Goal: Task Accomplishment & Management: Manage account settings

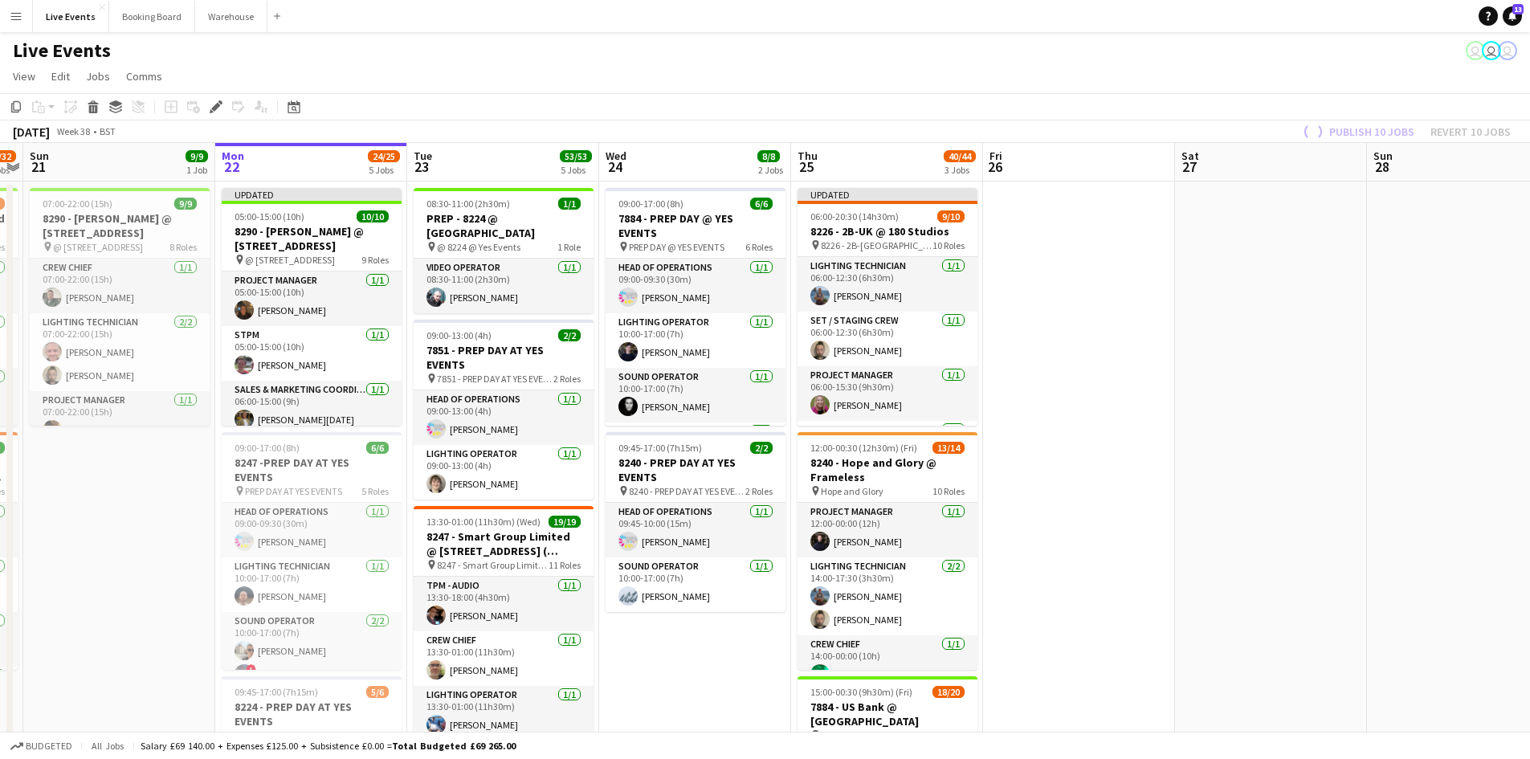
drag, startPoint x: 1001, startPoint y: 305, endPoint x: 1301, endPoint y: 306, distance: 300.5
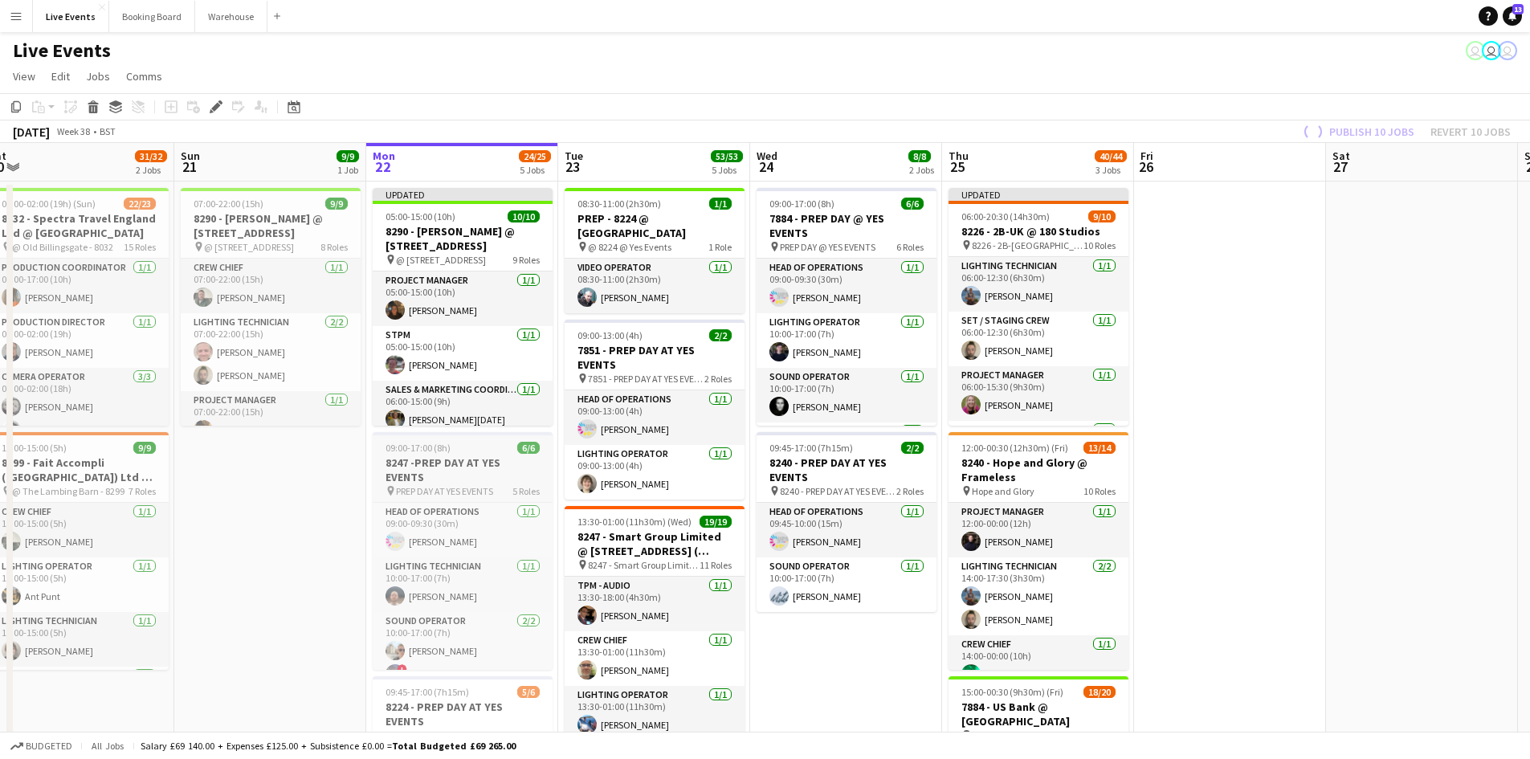
drag, startPoint x: 463, startPoint y: 494, endPoint x: 532, endPoint y: 443, distance: 85.6
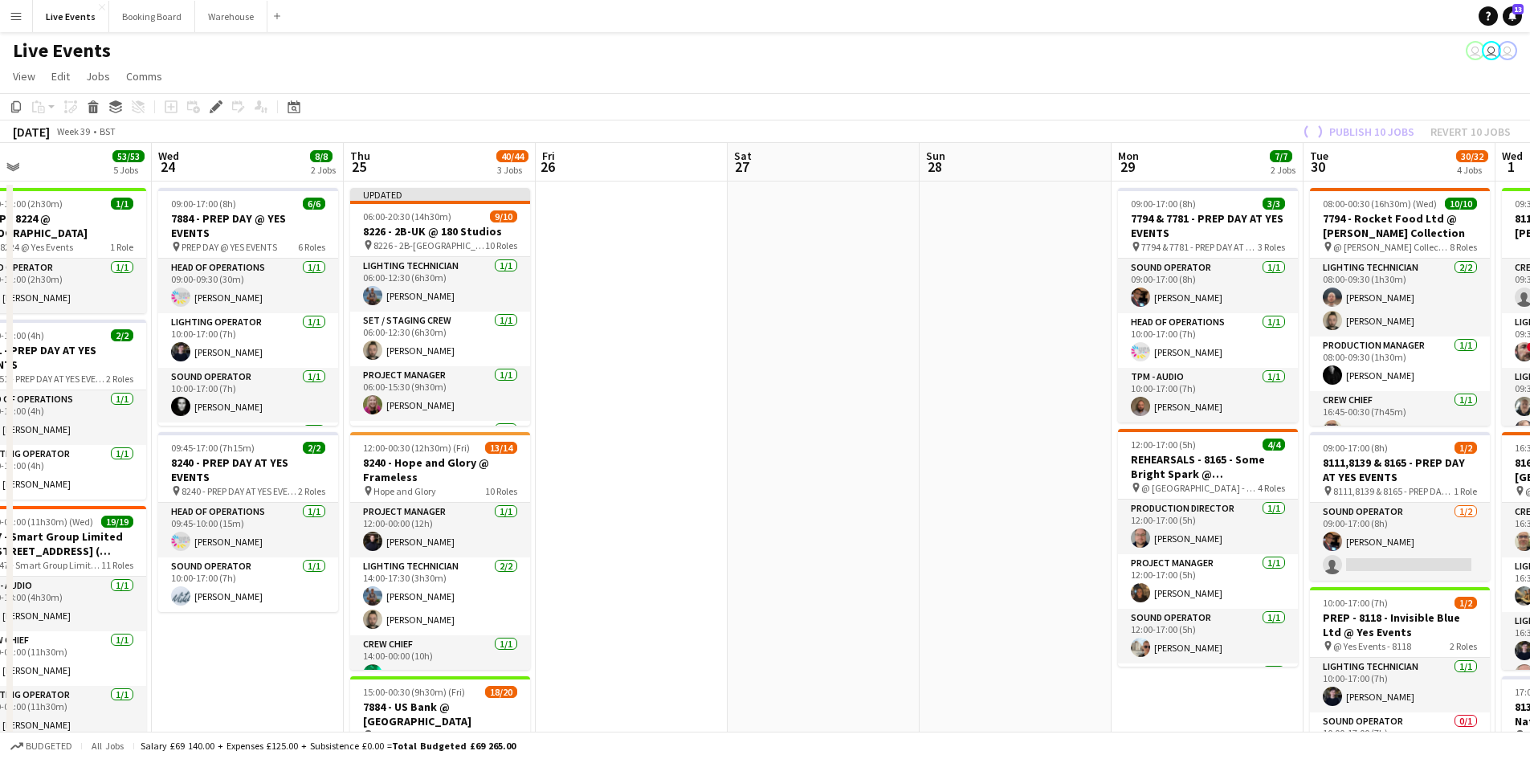
drag, startPoint x: 1326, startPoint y: 436, endPoint x: 730, endPoint y: 448, distance: 595.4
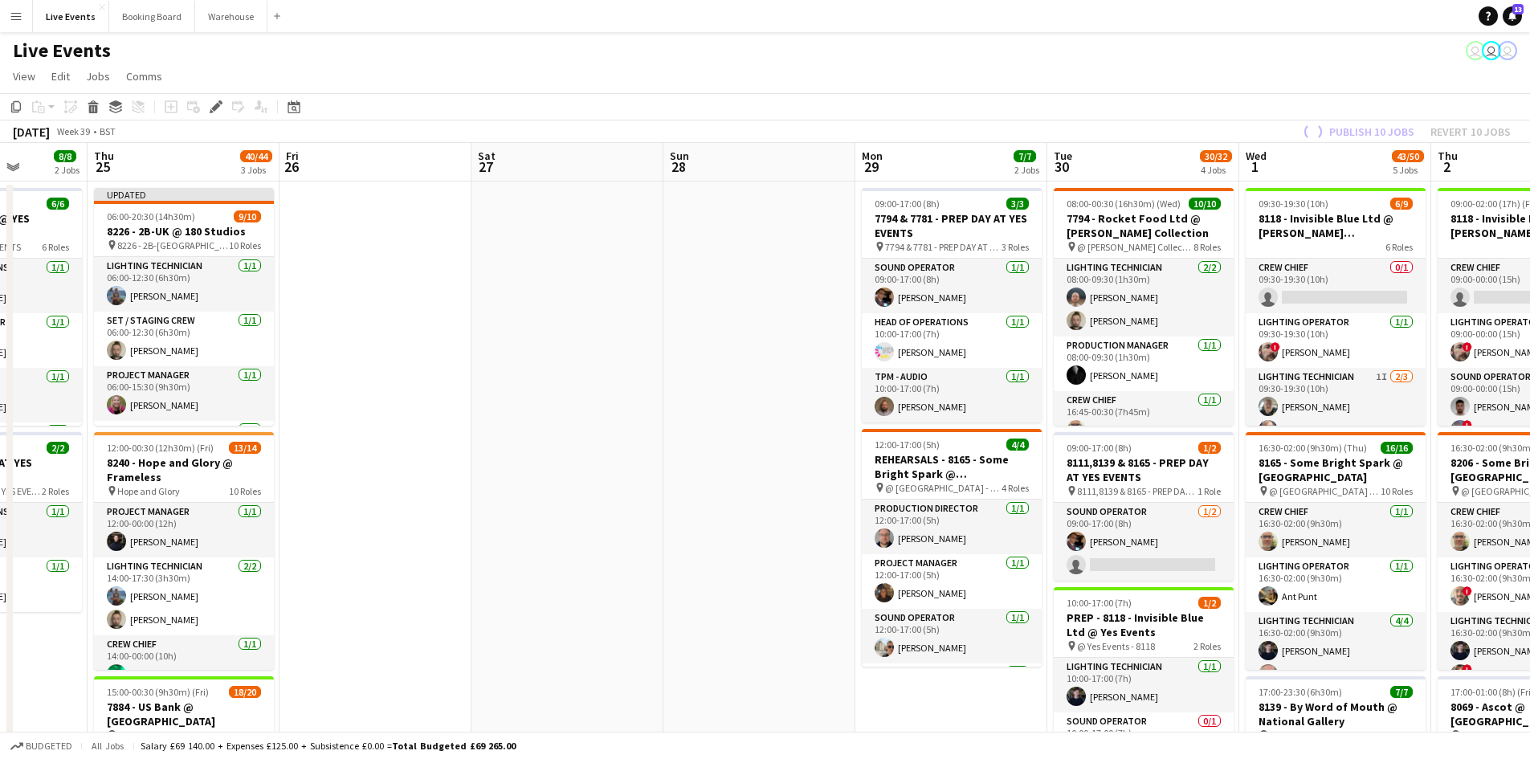
drag, startPoint x: 909, startPoint y: 460, endPoint x: 518, endPoint y: 427, distance: 392.7
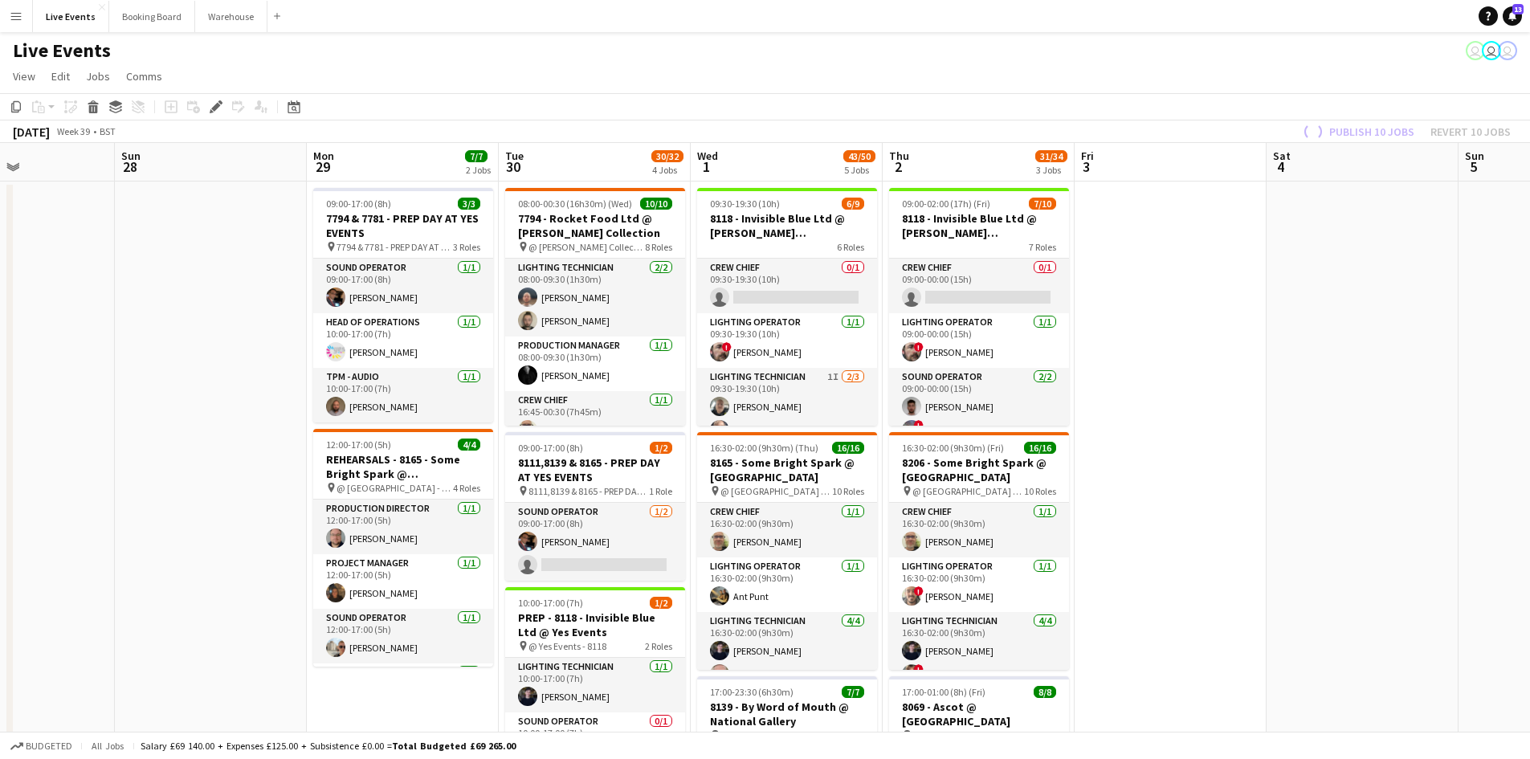
scroll to position [0, 462]
drag, startPoint x: 1451, startPoint y: 432, endPoint x: 1113, endPoint y: 384, distance: 340.8
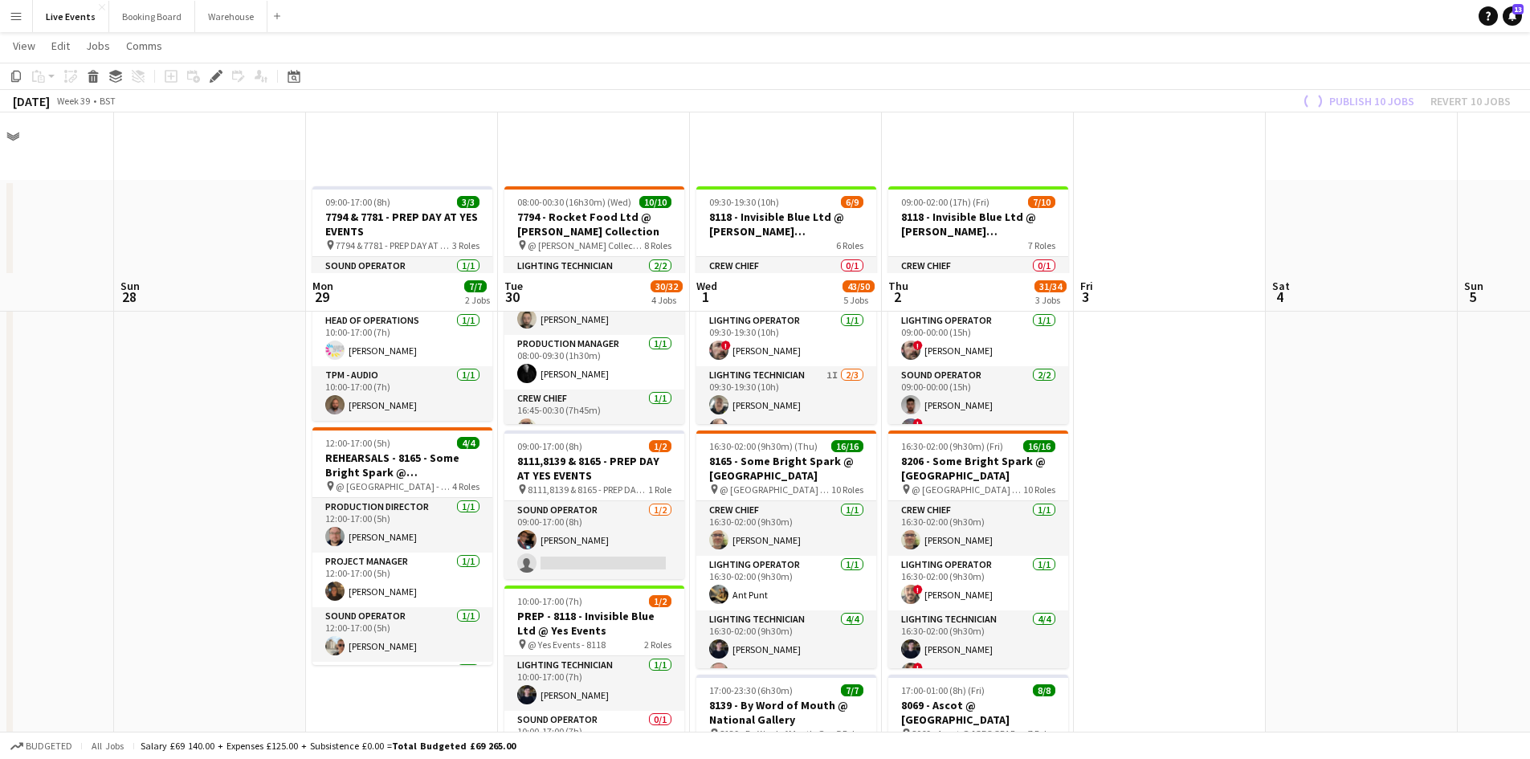
scroll to position [241, 0]
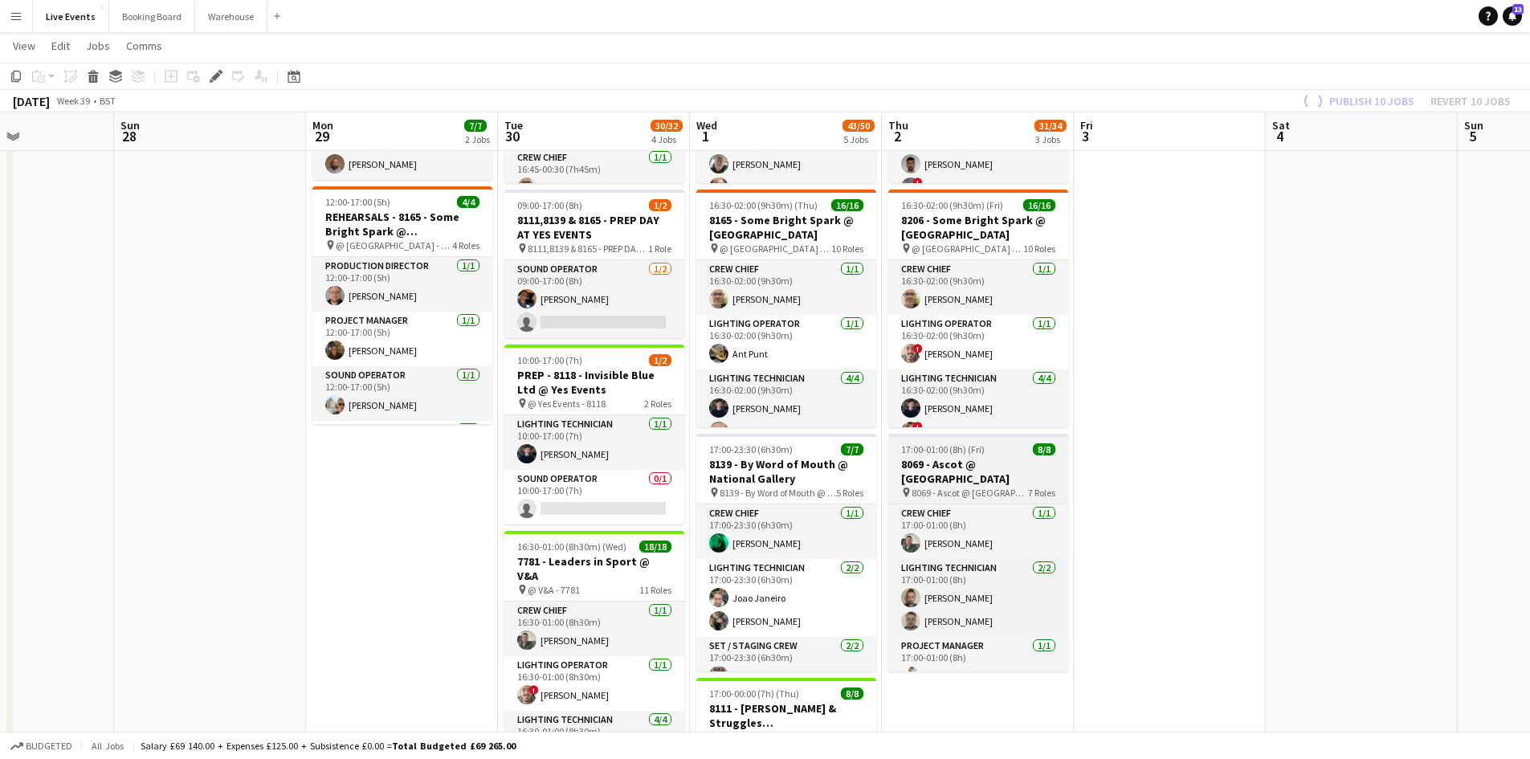
click at [979, 449] on span "17:00-01:00 (8h) (Fri)" at bounding box center [943, 449] width 84 height 12
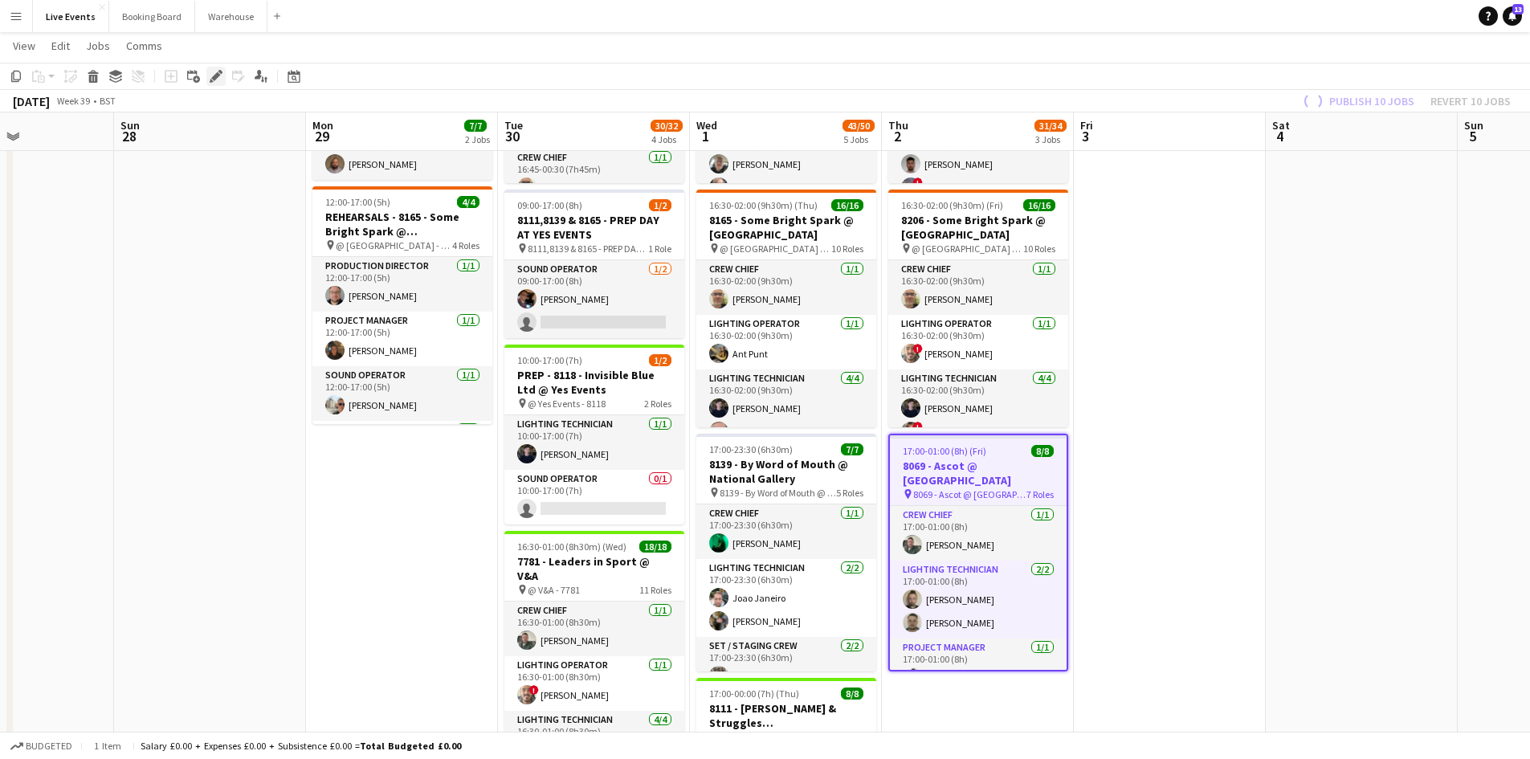
click at [213, 76] on icon "Edit" at bounding box center [216, 76] width 13 height 13
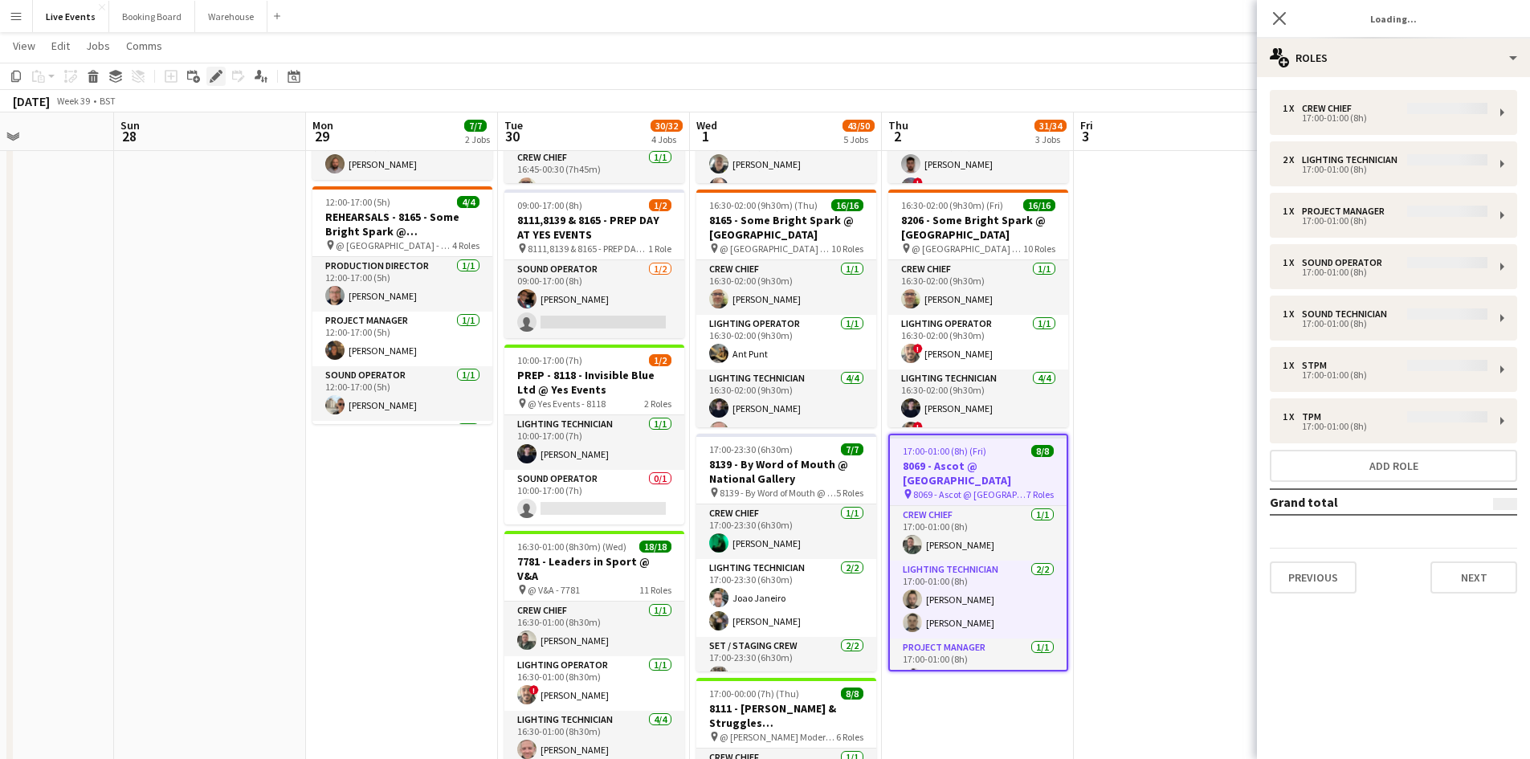
type input "**********"
click at [1308, 576] on button "Previous" at bounding box center [1313, 578] width 87 height 32
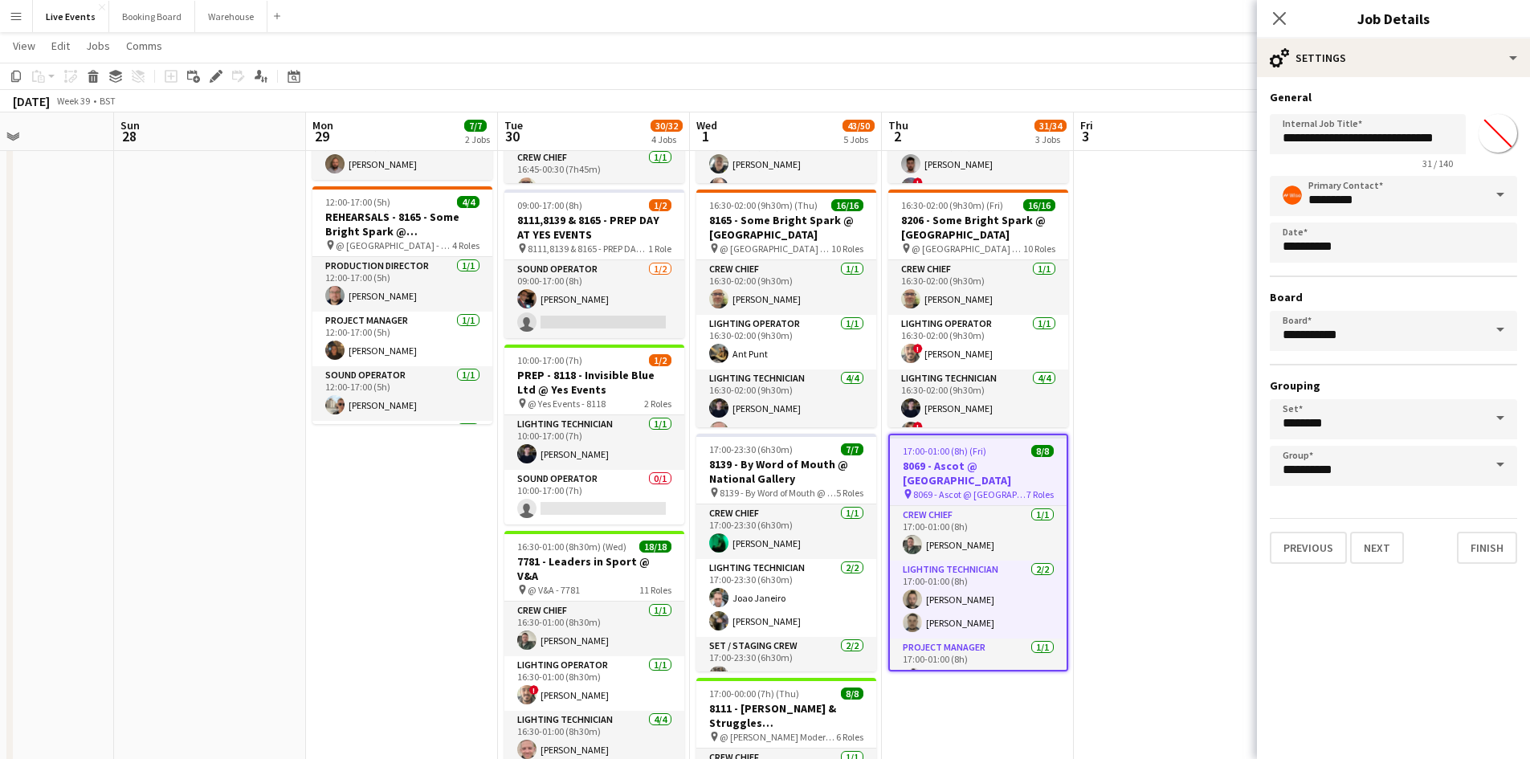
click at [1308, 576] on div "**********" at bounding box center [1393, 327] width 273 height 500
click at [1306, 541] on button "Previous" at bounding box center [1308, 548] width 77 height 32
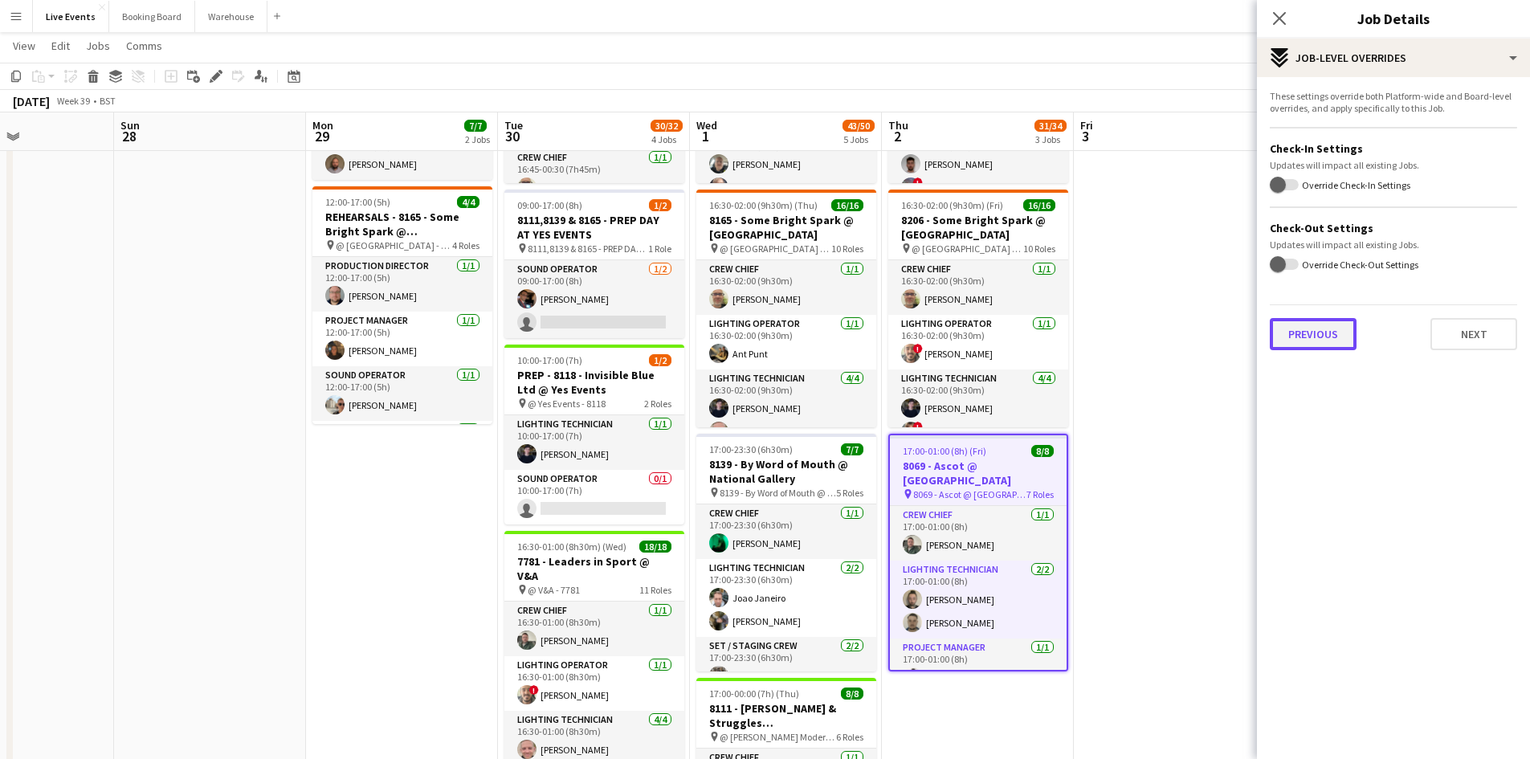
click at [1308, 343] on button "Previous" at bounding box center [1313, 334] width 87 height 32
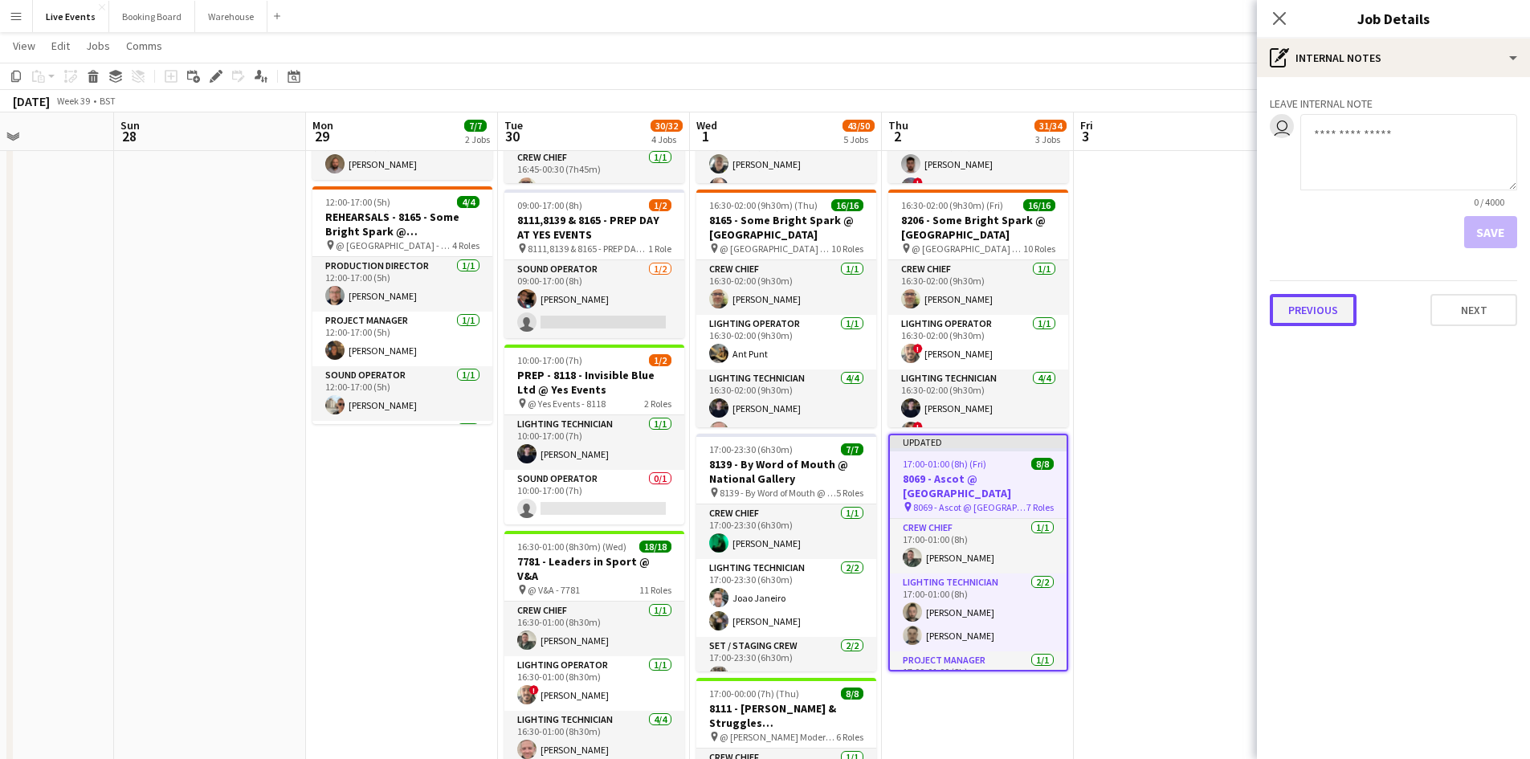
click at [1325, 304] on button "Previous" at bounding box center [1313, 310] width 87 height 32
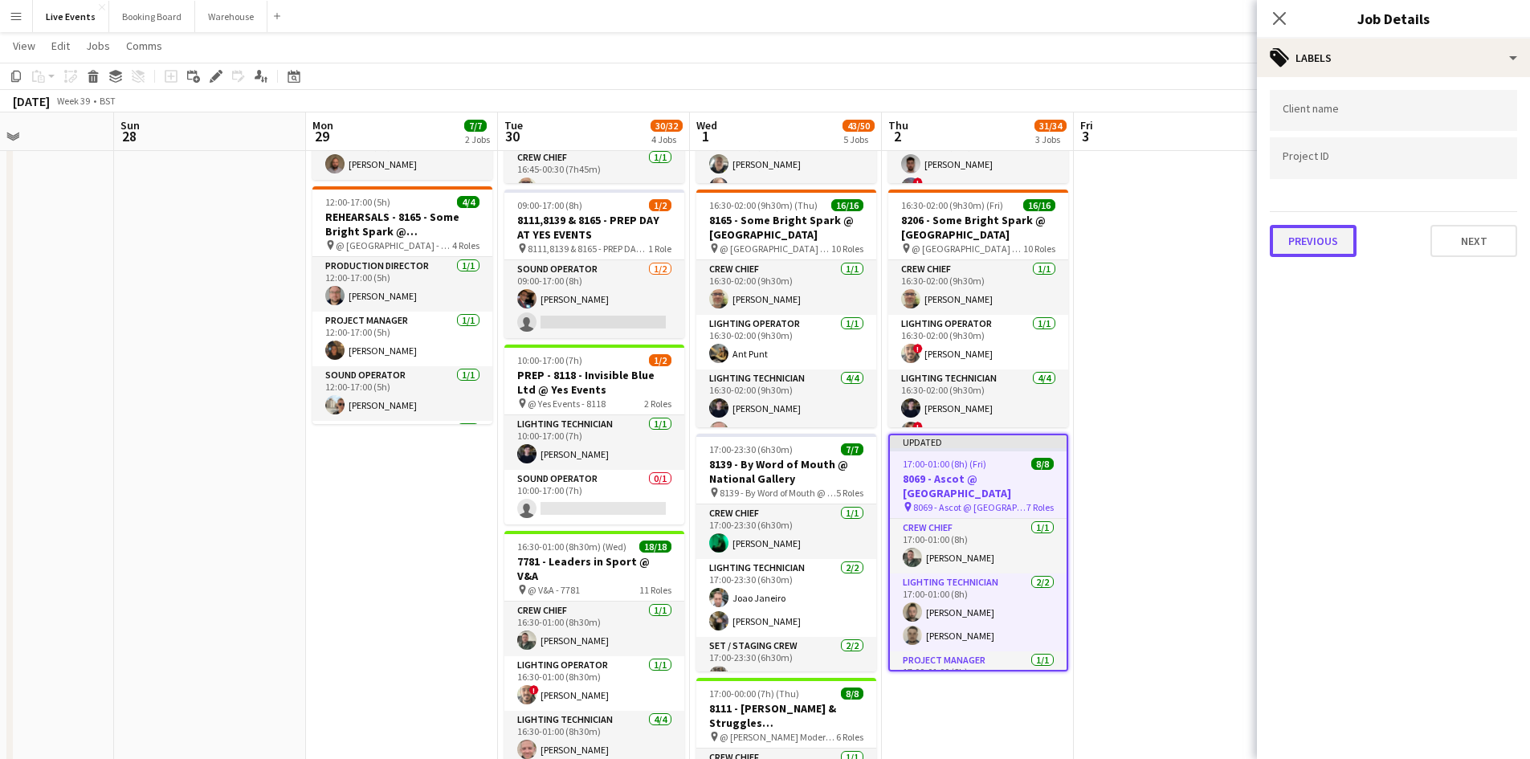
click at [1330, 246] on button "Previous" at bounding box center [1313, 241] width 87 height 32
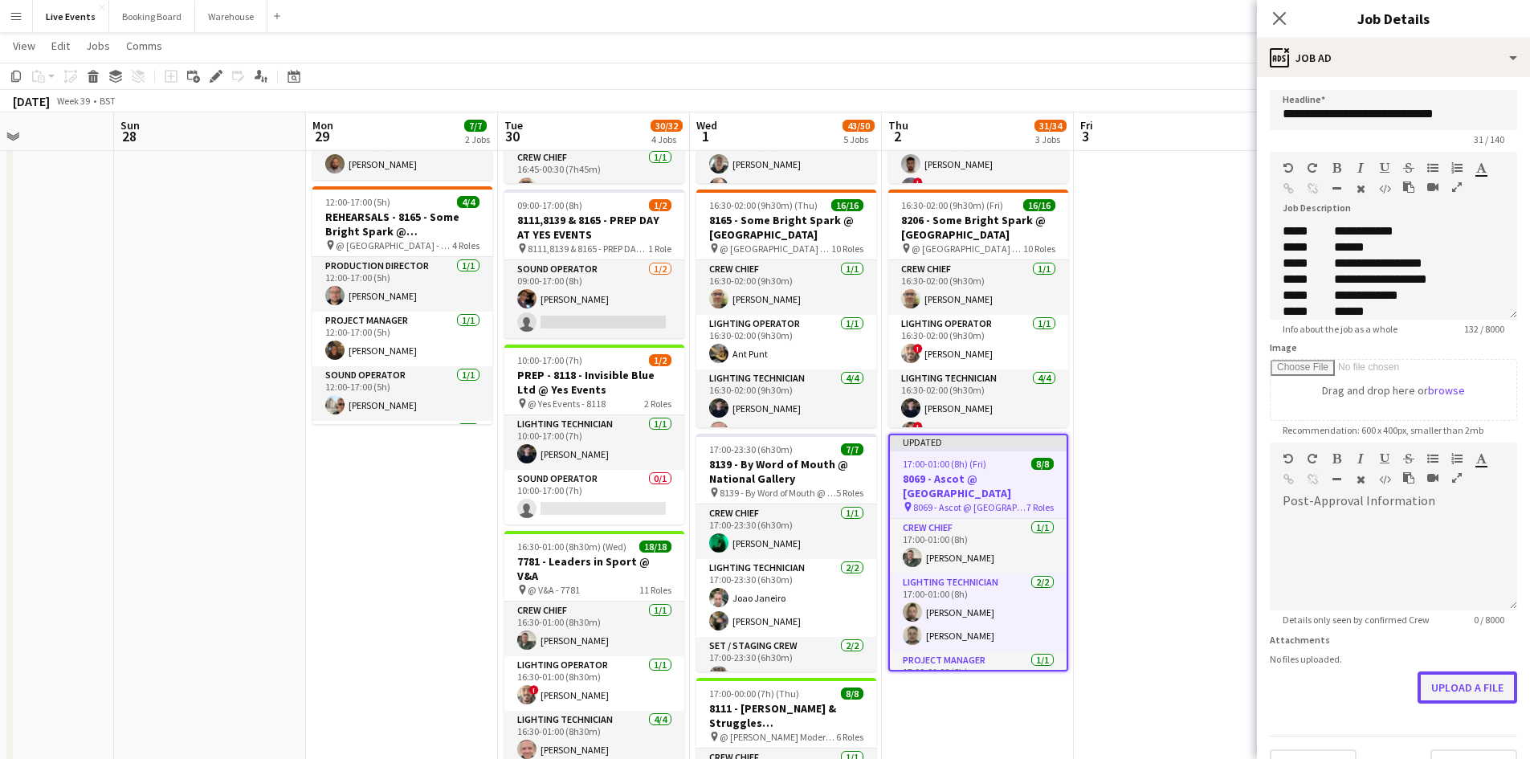
click at [1447, 739] on form "**********" at bounding box center [1393, 436] width 273 height 692
click at [1459, 695] on button "Upload a file" at bounding box center [1468, 688] width 100 height 32
click at [1447, 689] on button "Upload a file" at bounding box center [1468, 688] width 100 height 32
click at [1283, 14] on icon at bounding box center [1279, 17] width 15 height 15
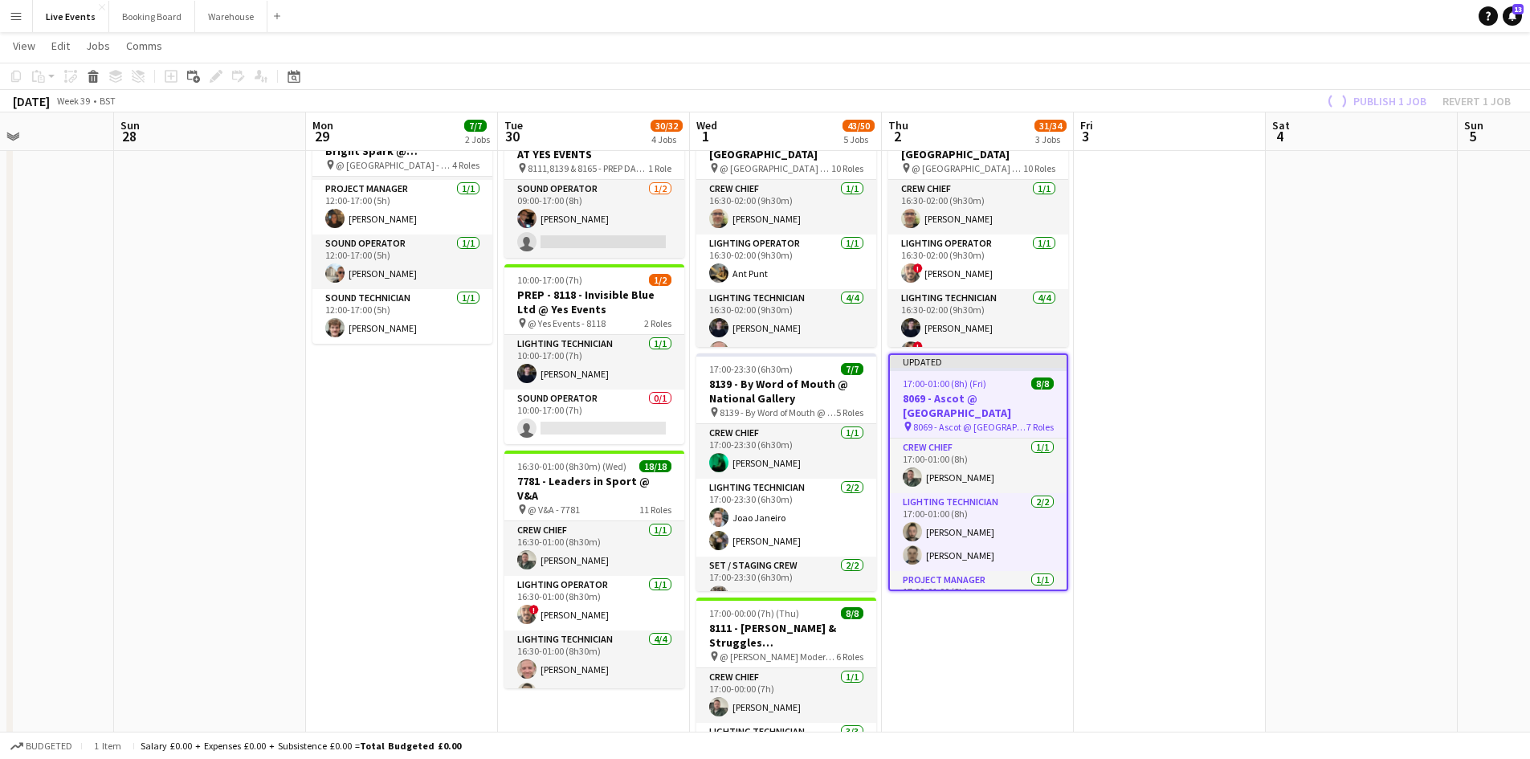
scroll to position [161, 0]
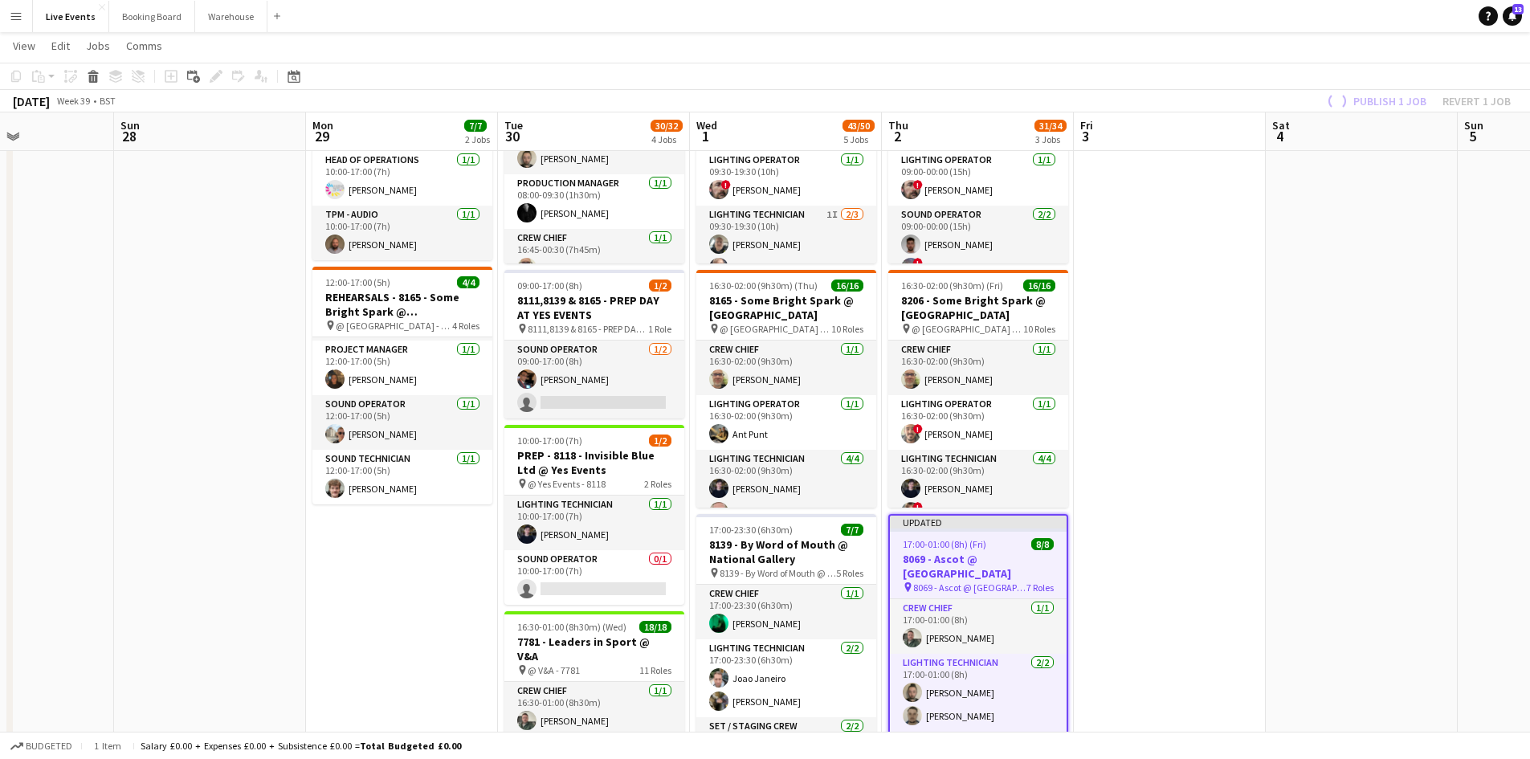
drag, startPoint x: 422, startPoint y: 565, endPoint x: 807, endPoint y: 558, distance: 384.9
click at [793, 558] on app-calendar-viewport "Thu 25 40/44 3 Jobs Fri 26 Sat 27 Sun 28 Mon 29 7/7 2 Jobs Tue 30 30/32 4 Jobs …" at bounding box center [765, 709] width 1530 height 1615
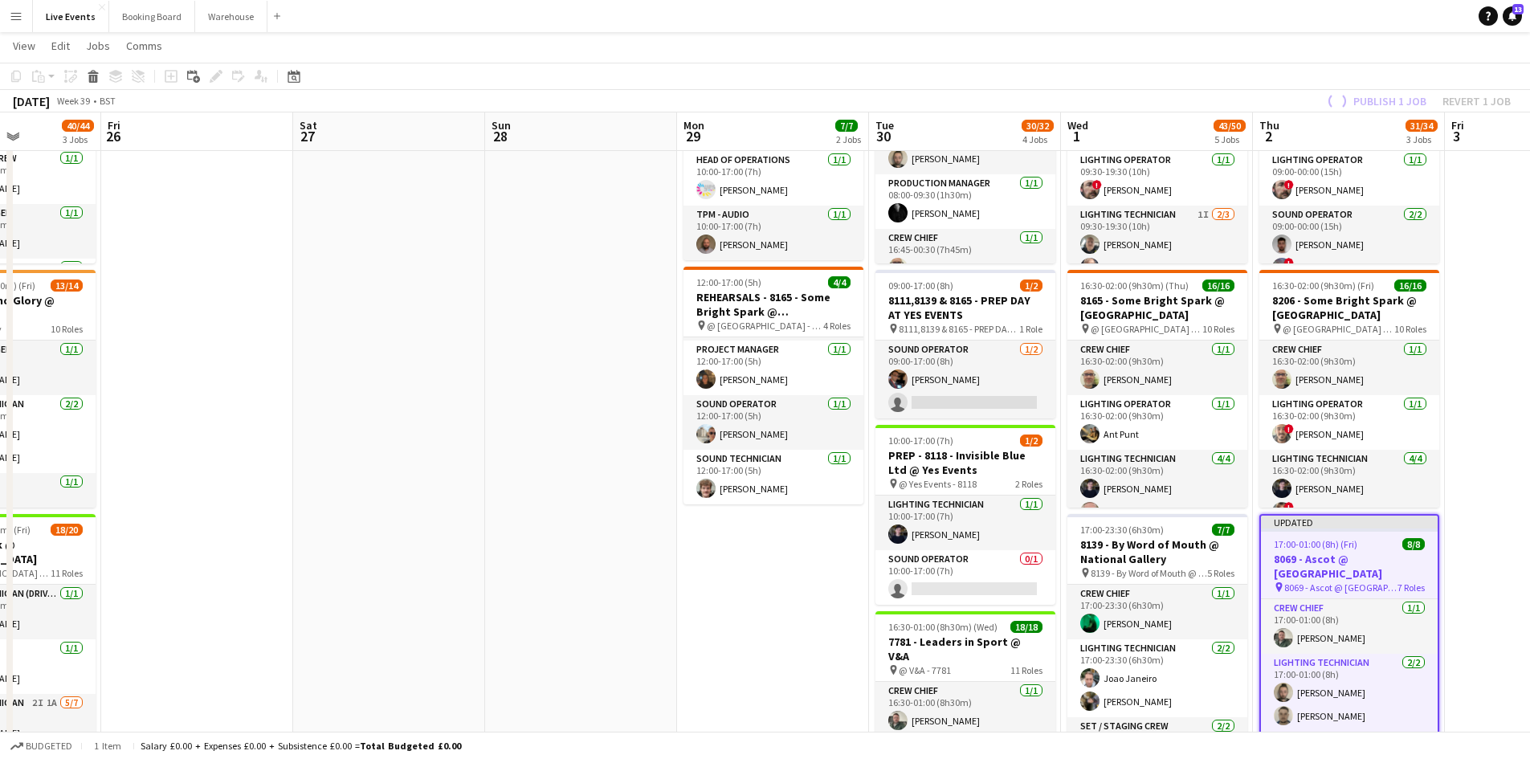
drag, startPoint x: 420, startPoint y: 510, endPoint x: 717, endPoint y: 515, distance: 296.5
click at [707, 515] on app-calendar-viewport "Tue 23 53/53 5 Jobs Wed 24 8/8 2 Jobs Thu 25 40/44 3 Jobs Fri 26 Sat 27 Sun 28 …" at bounding box center [765, 709] width 1530 height 1615
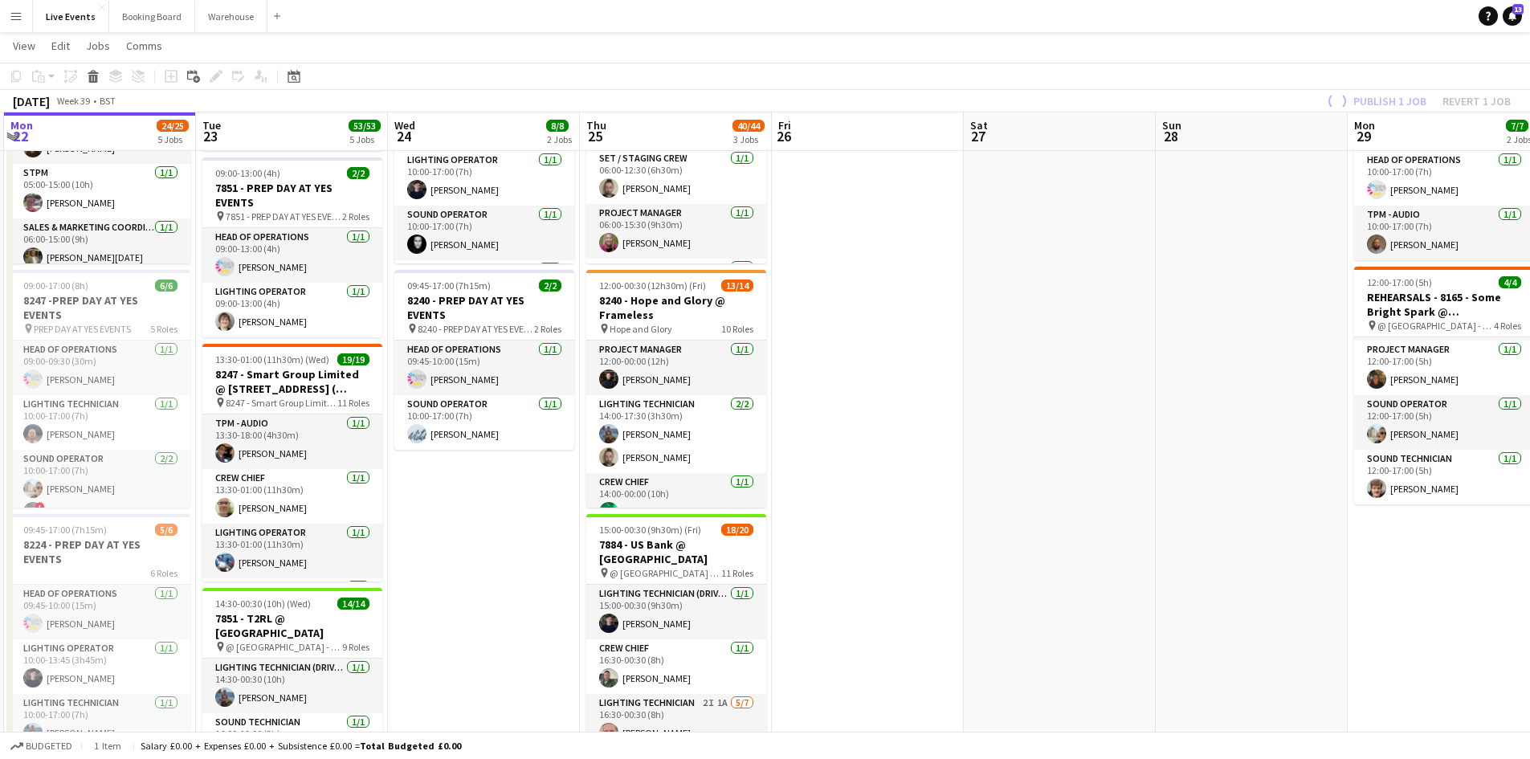
drag, startPoint x: 566, startPoint y: 501, endPoint x: 856, endPoint y: 533, distance: 291.8
click at [953, 531] on app-calendar-viewport "Sat 20 31/32 2 Jobs Sun 21 9/9 1 Job Mon 22 24/25 5 Jobs Tue 23 53/53 5 Jobs We…" at bounding box center [765, 709] width 1530 height 1615
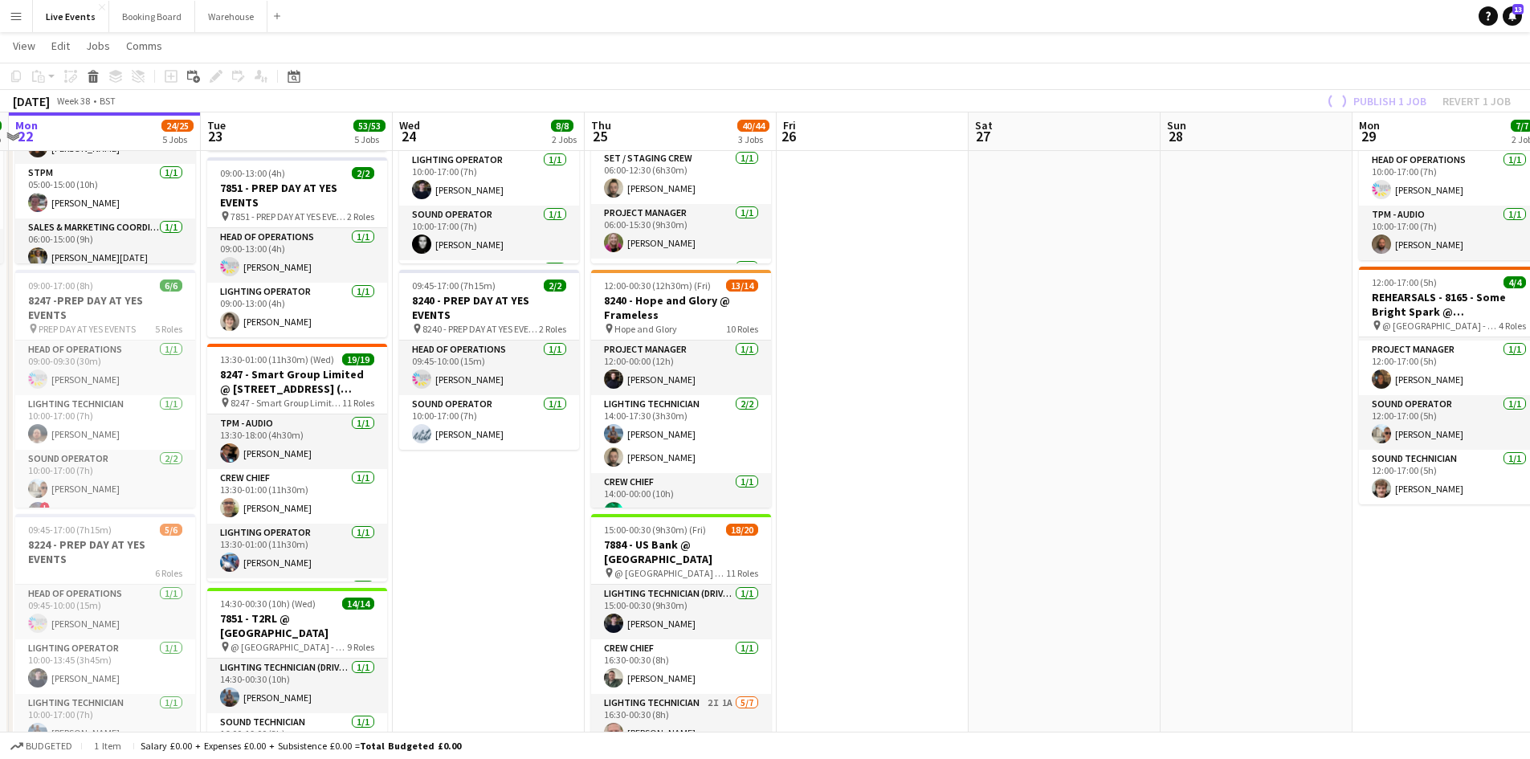
drag, startPoint x: 534, startPoint y: 590, endPoint x: 856, endPoint y: 588, distance: 322.2
click at [833, 580] on app-calendar-viewport "Sat 20 31/32 2 Jobs Sun 21 9/9 1 Job Mon 22 24/25 5 Jobs Tue 23 53/53 5 Jobs We…" at bounding box center [765, 709] width 1530 height 1615
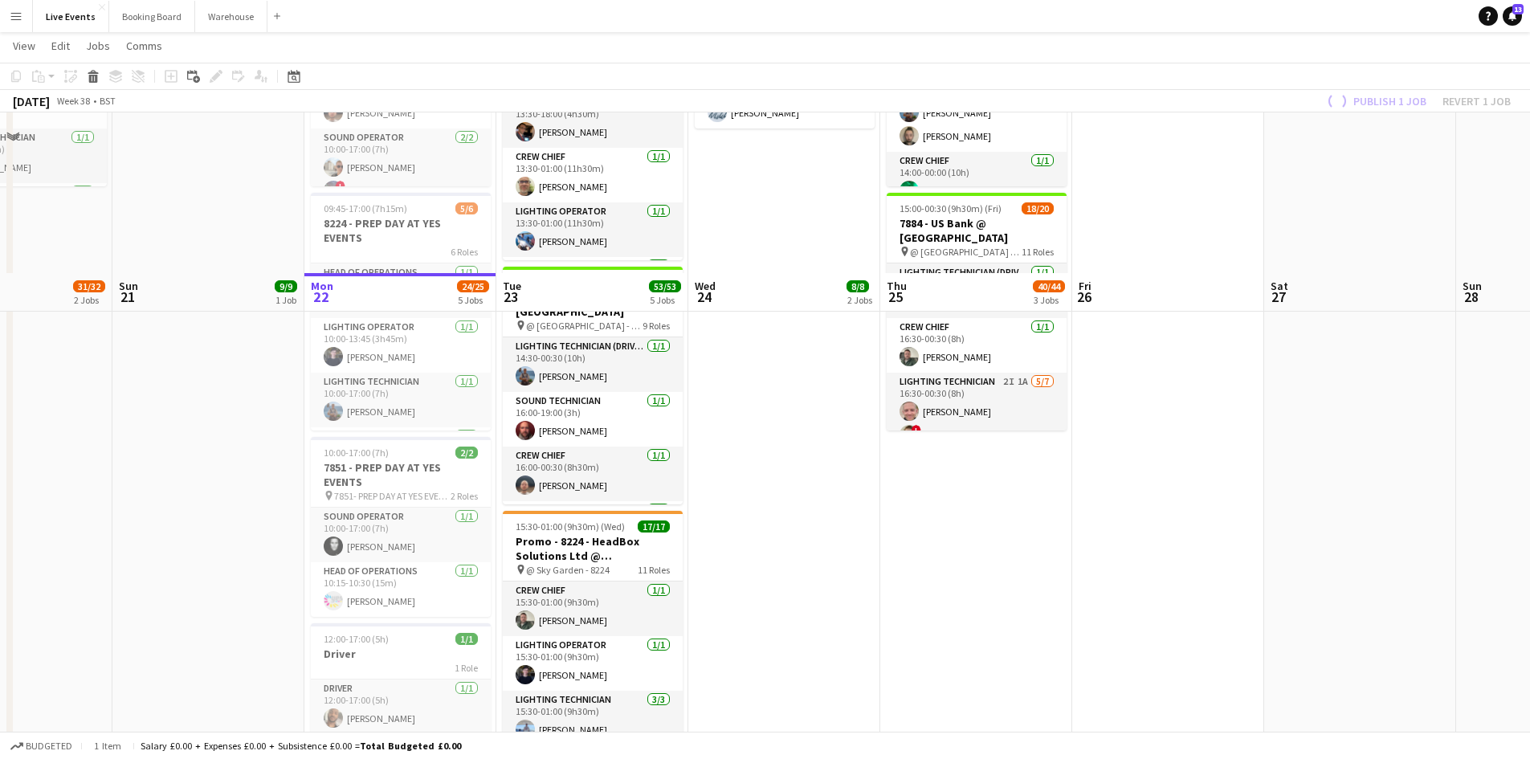
scroll to position [643, 0]
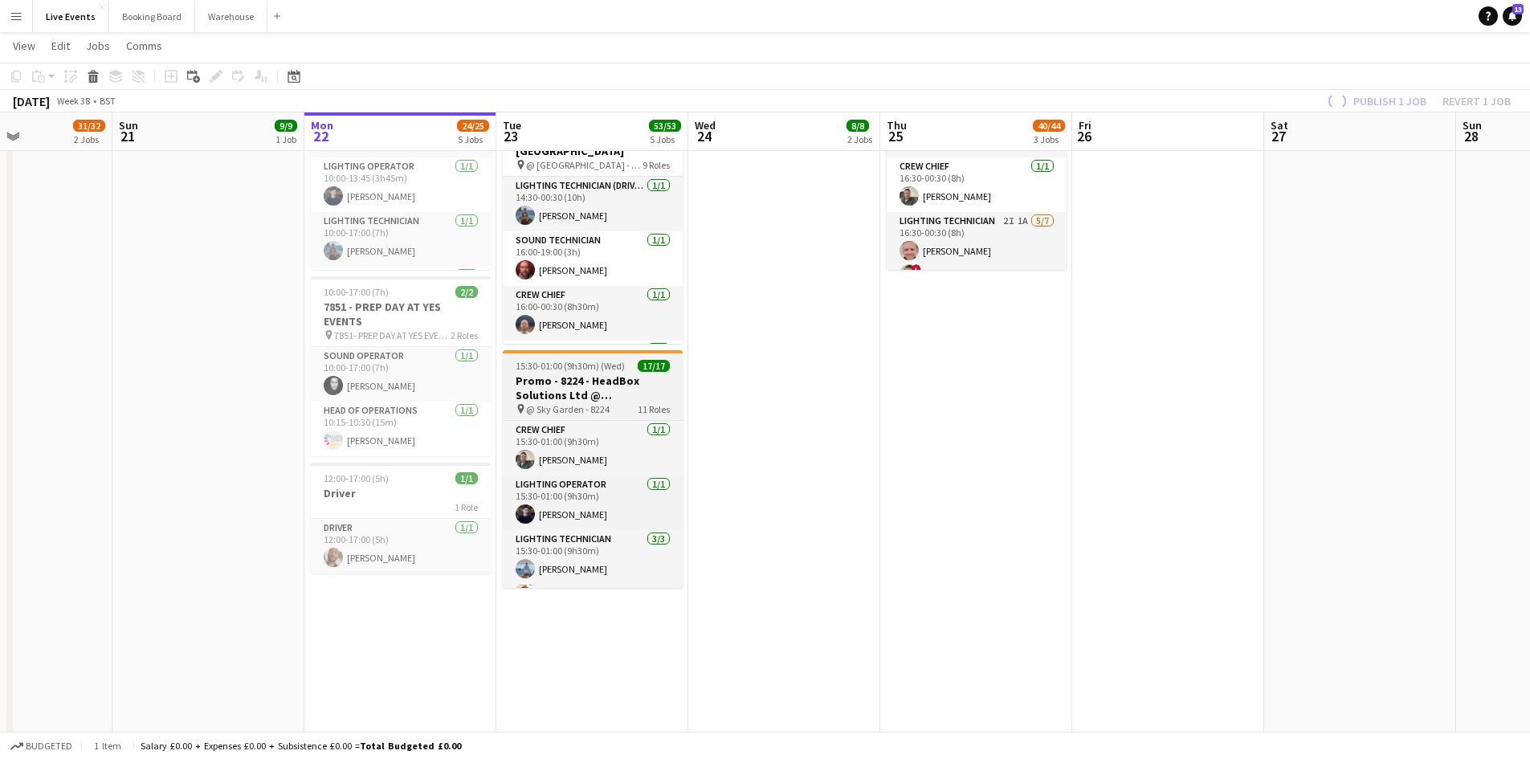
click at [607, 382] on h3 "Promo - 8224 - HeadBox Solutions Ltd @ [GEOGRAPHIC_DATA]" at bounding box center [593, 388] width 180 height 29
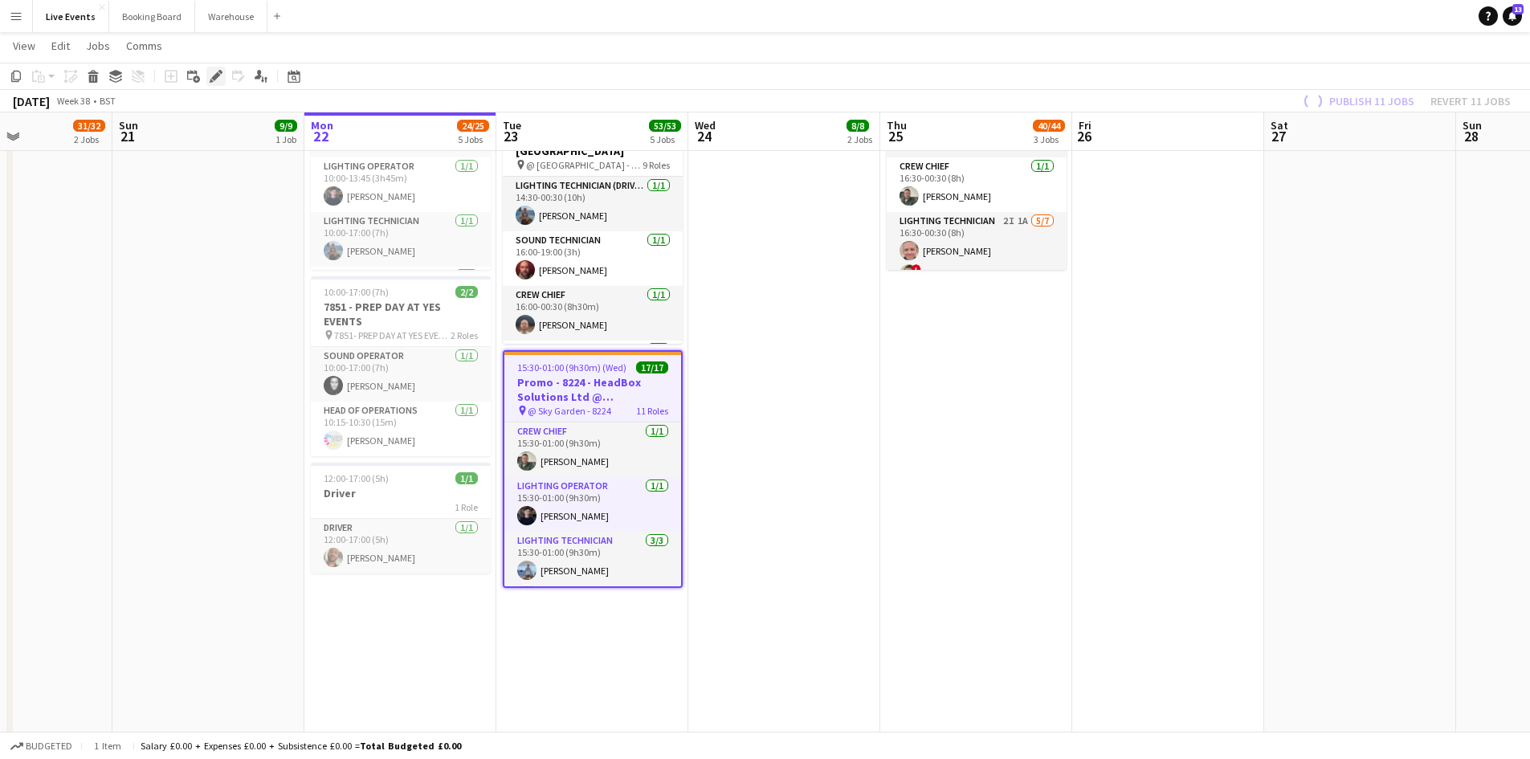
click at [215, 72] on icon "Edit" at bounding box center [216, 76] width 13 height 13
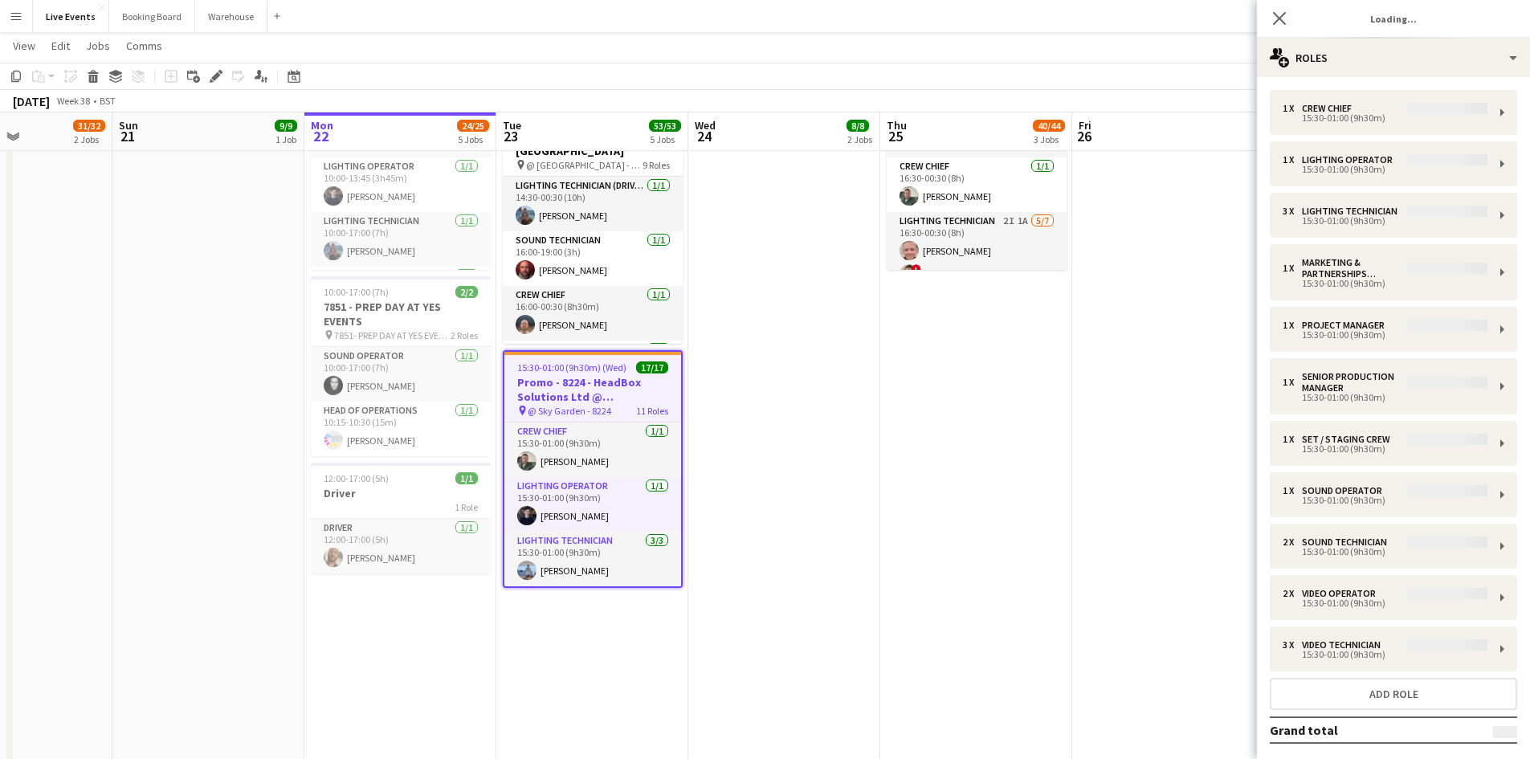
type input "**********"
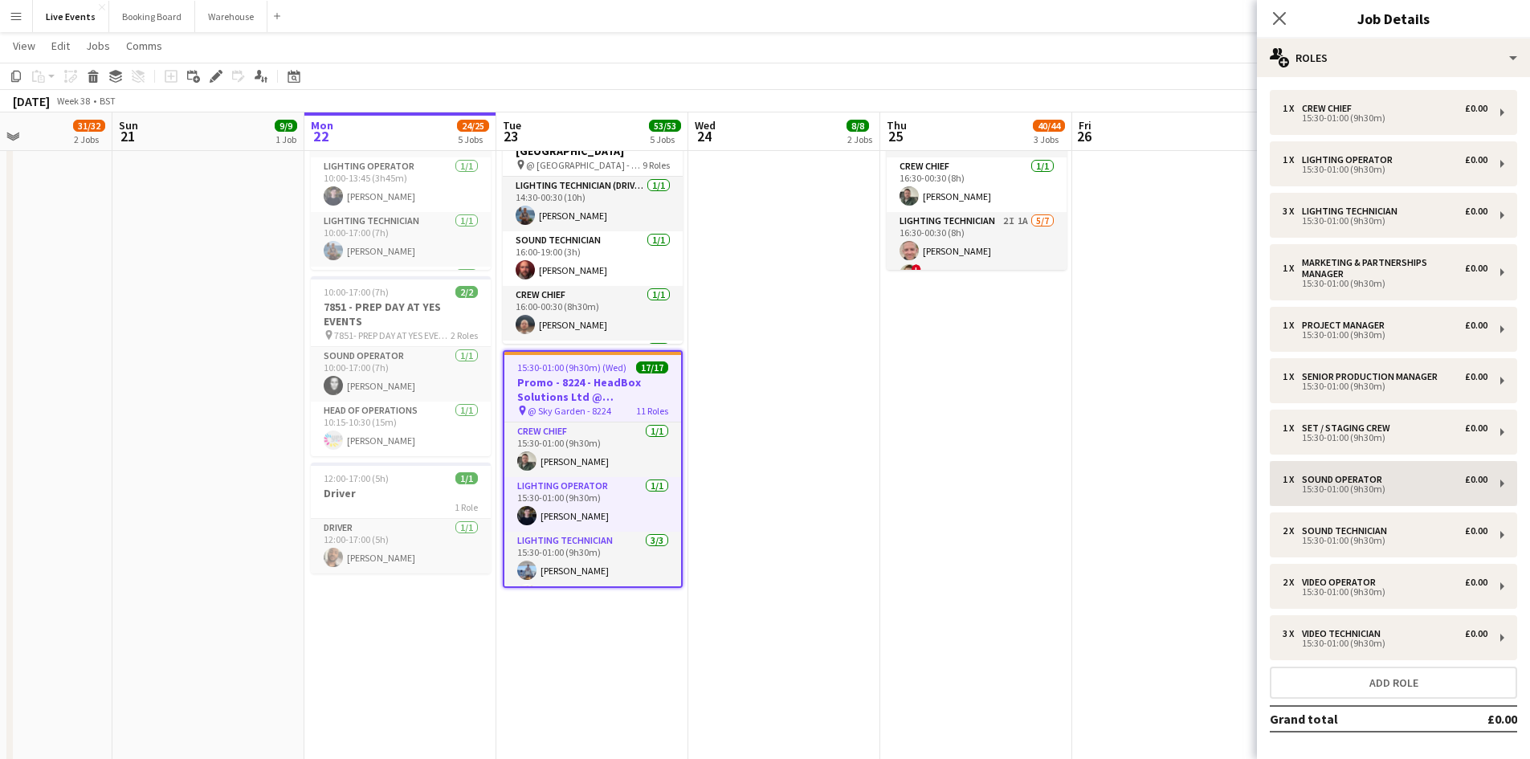
scroll to position [64, 0]
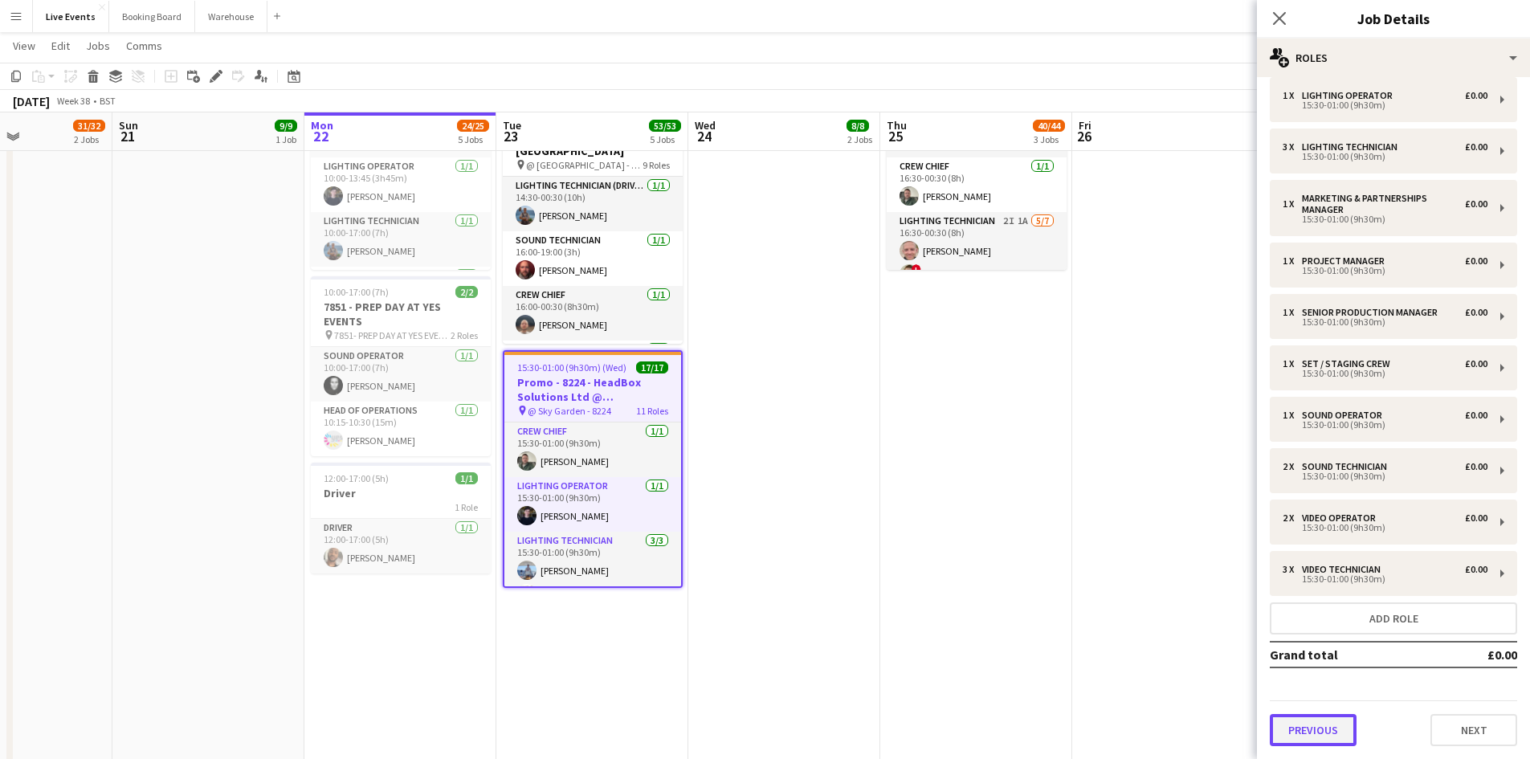
click at [1329, 729] on button "Previous" at bounding box center [1313, 730] width 87 height 32
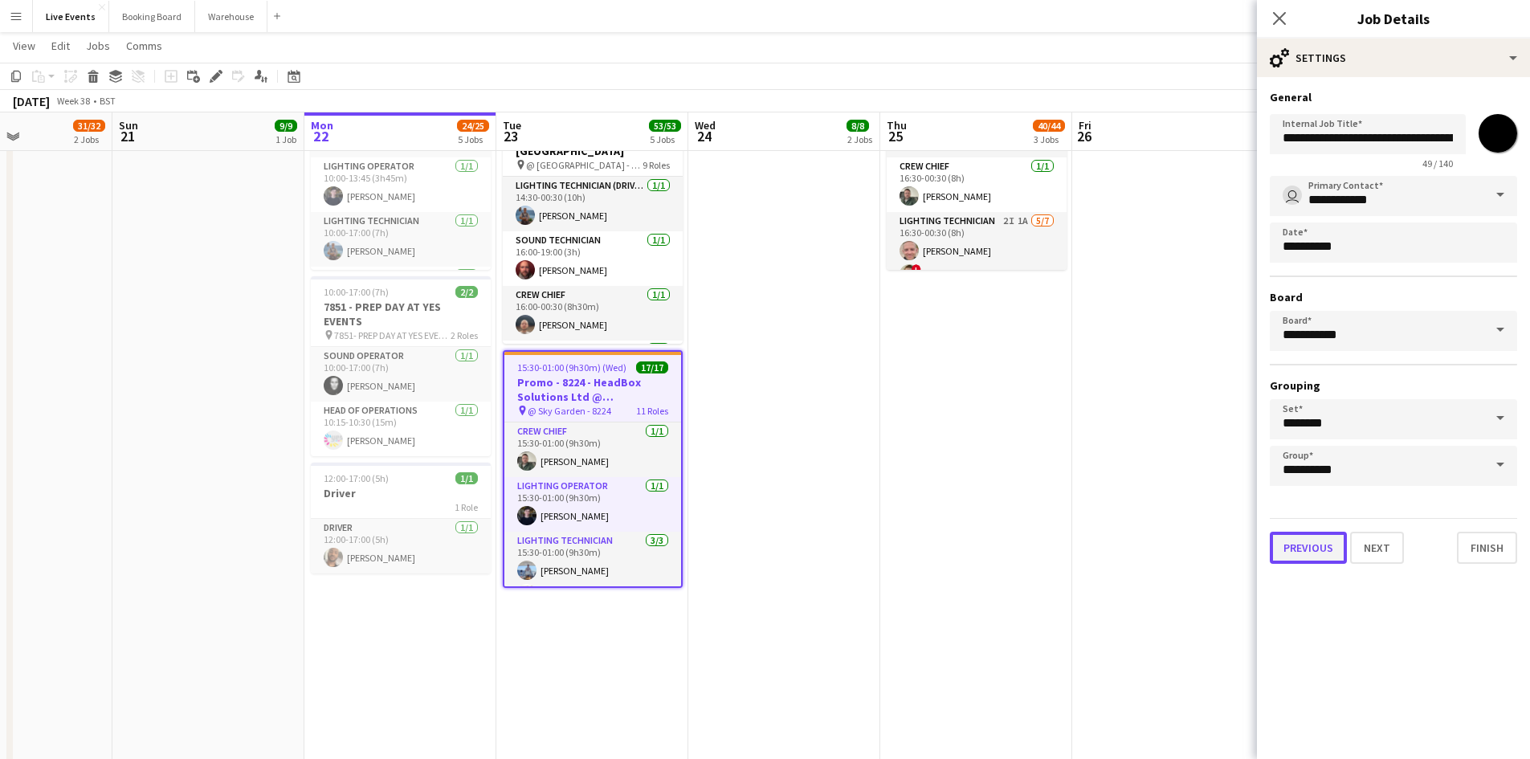
click at [1319, 550] on button "Previous" at bounding box center [1308, 548] width 77 height 32
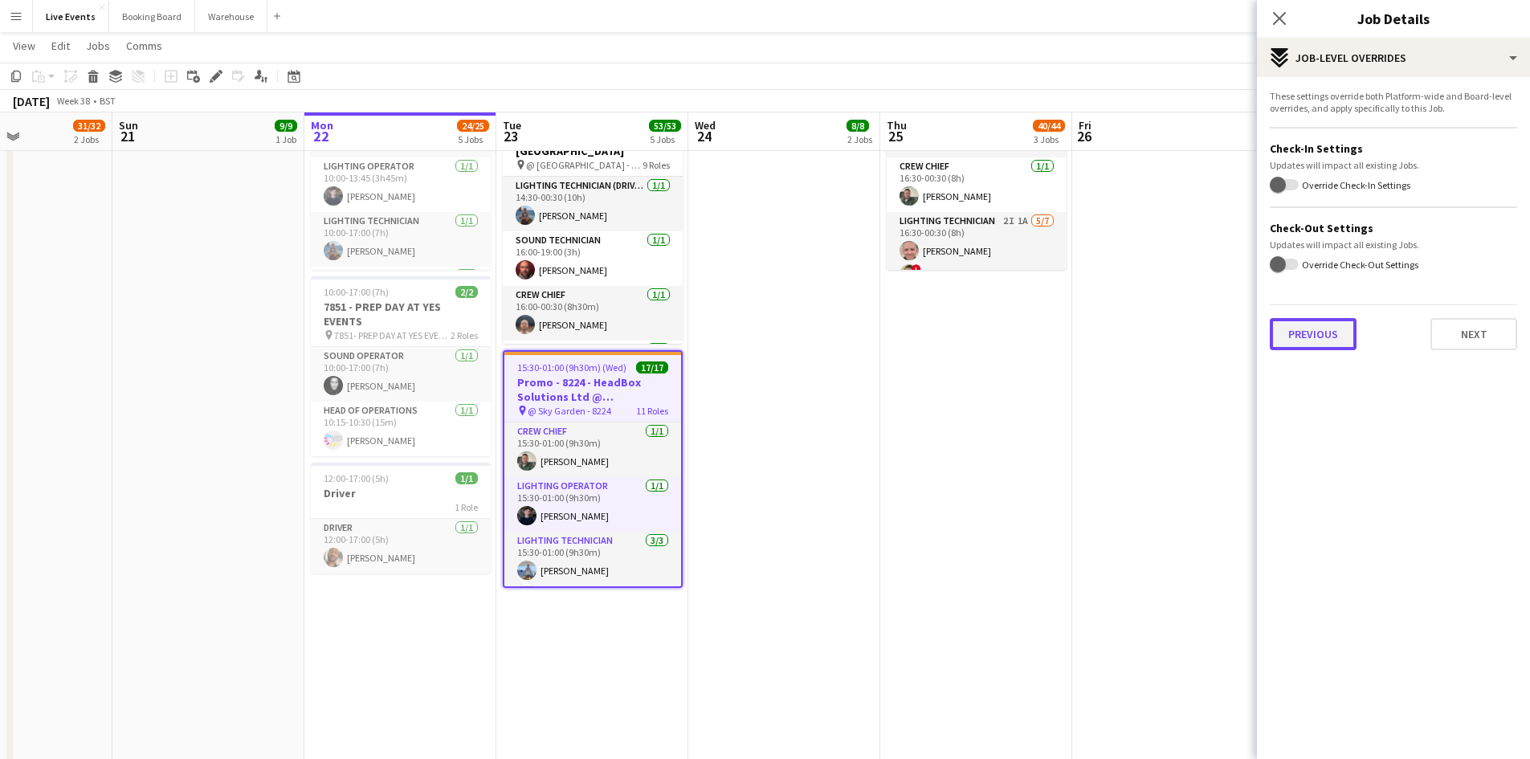
click at [1321, 336] on button "Previous" at bounding box center [1313, 334] width 87 height 32
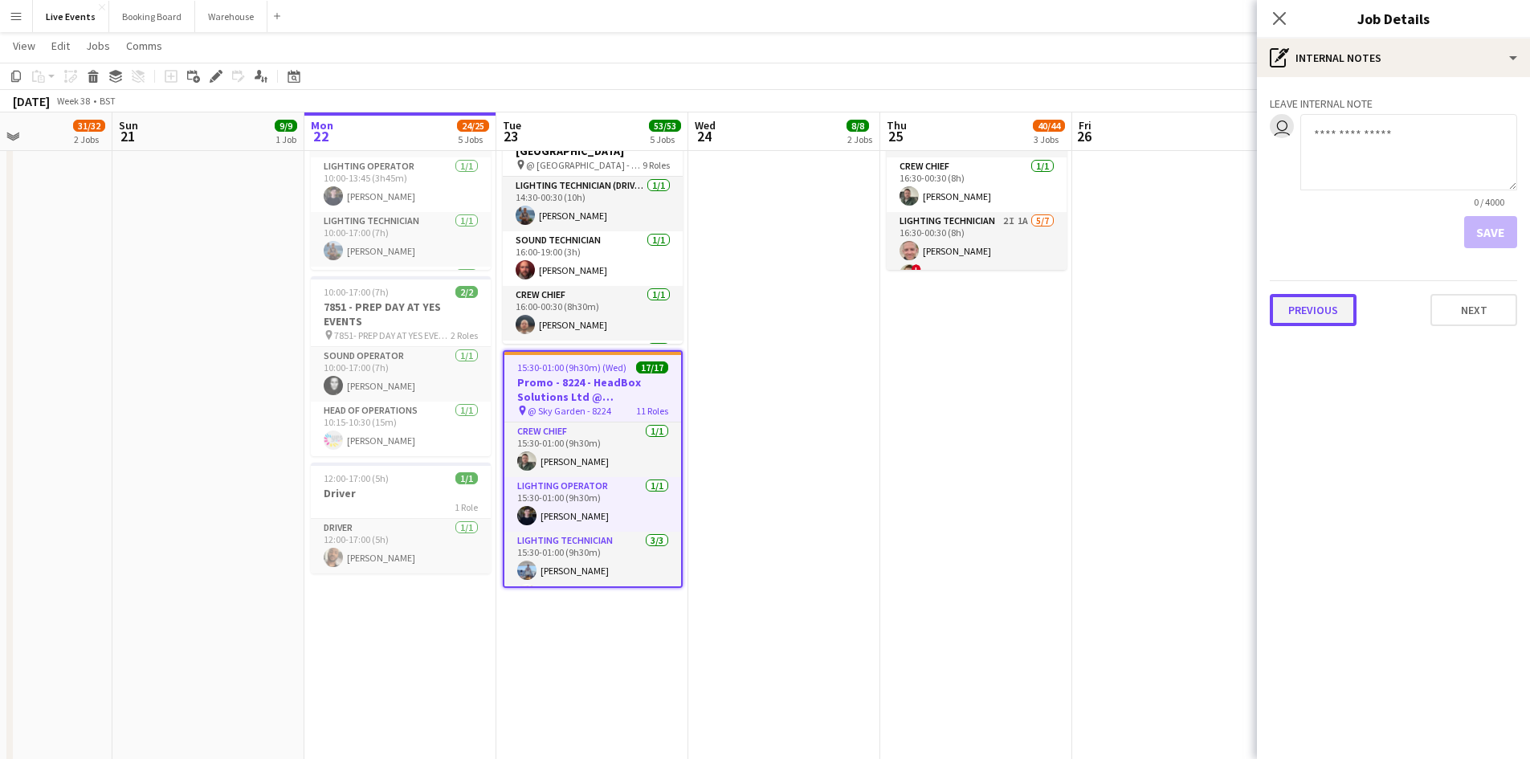
click at [1324, 309] on button "Previous" at bounding box center [1313, 310] width 87 height 32
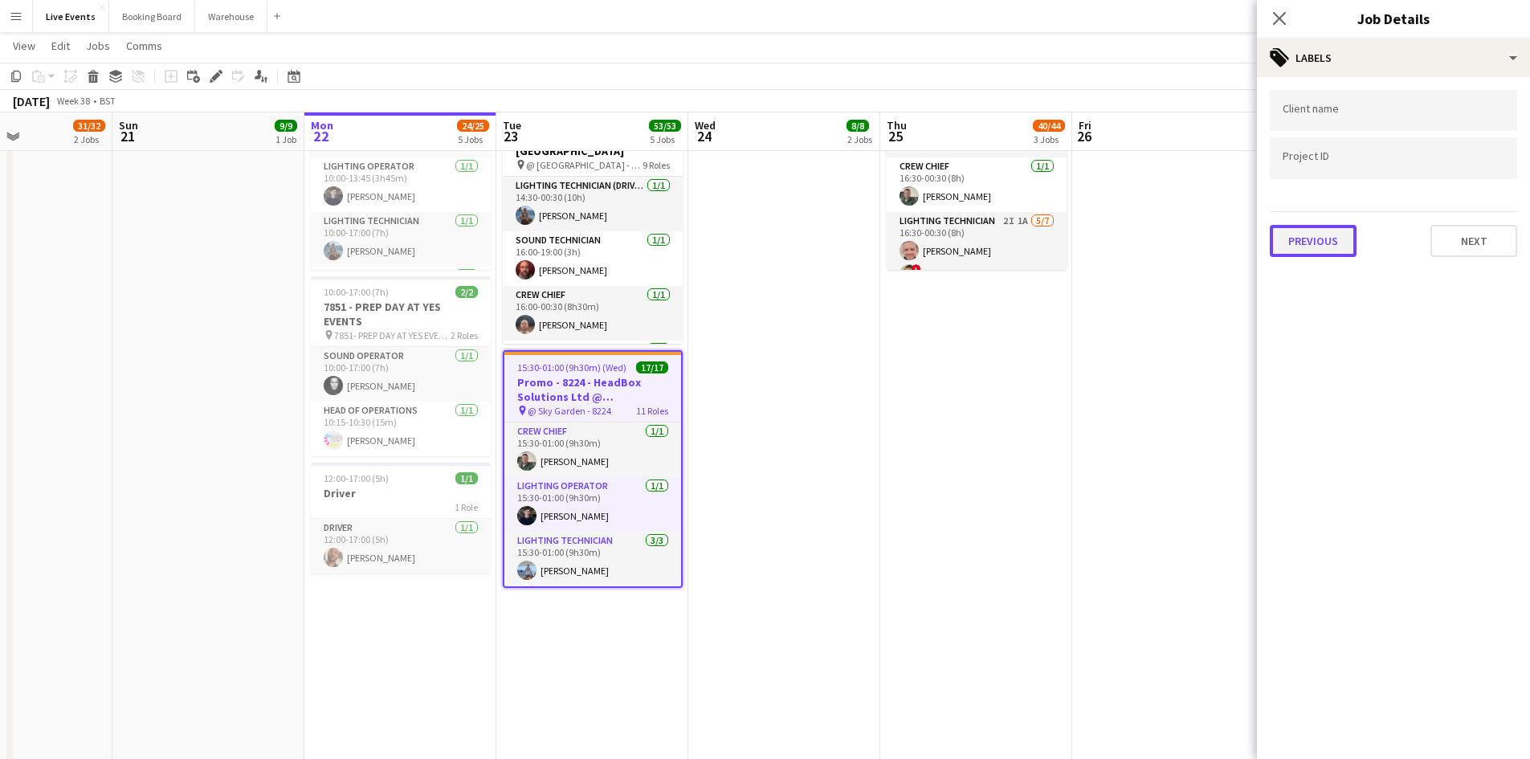
click at [1336, 239] on button "Previous" at bounding box center [1313, 241] width 87 height 32
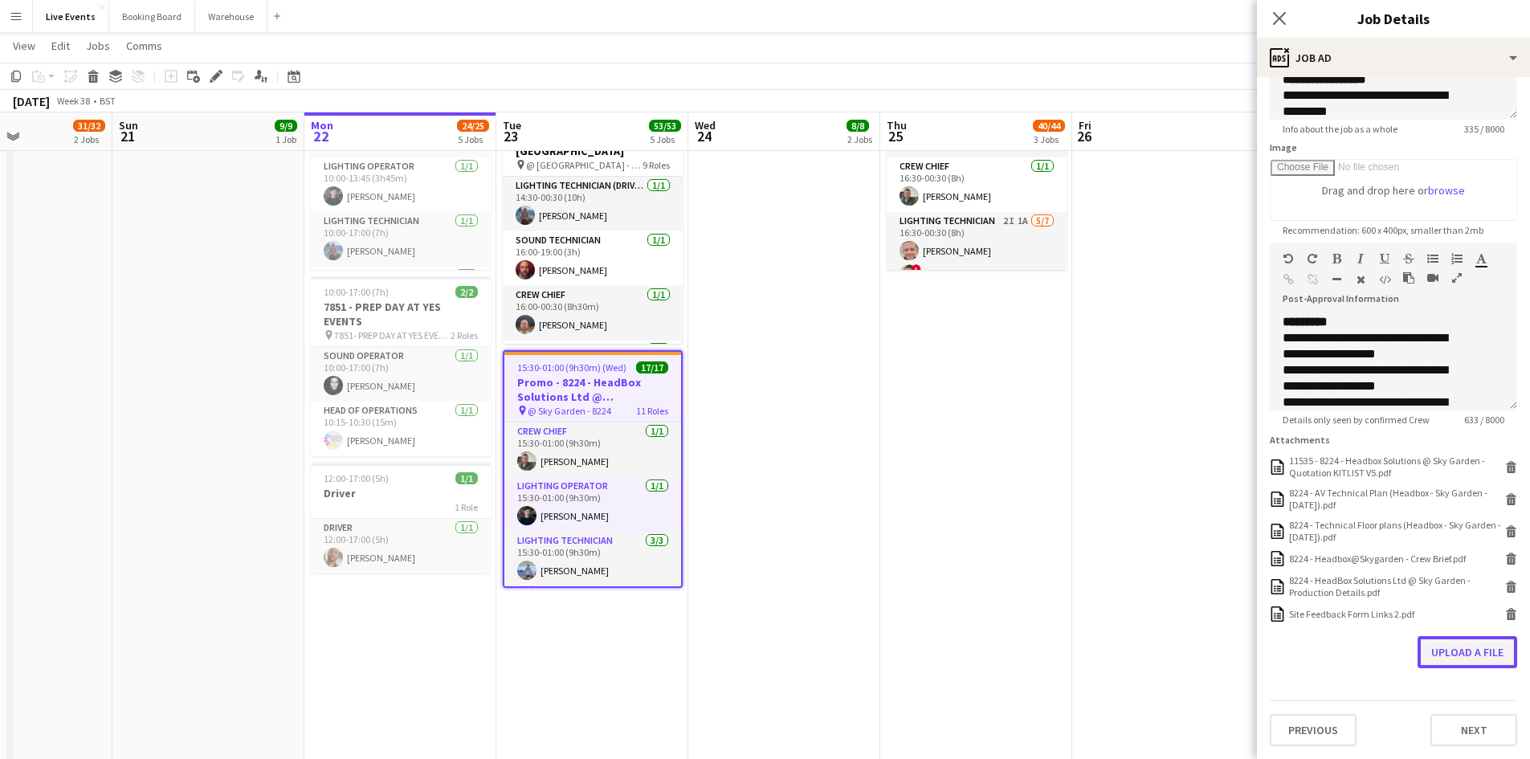
click at [1446, 660] on button "Upload a file" at bounding box center [1468, 652] width 100 height 32
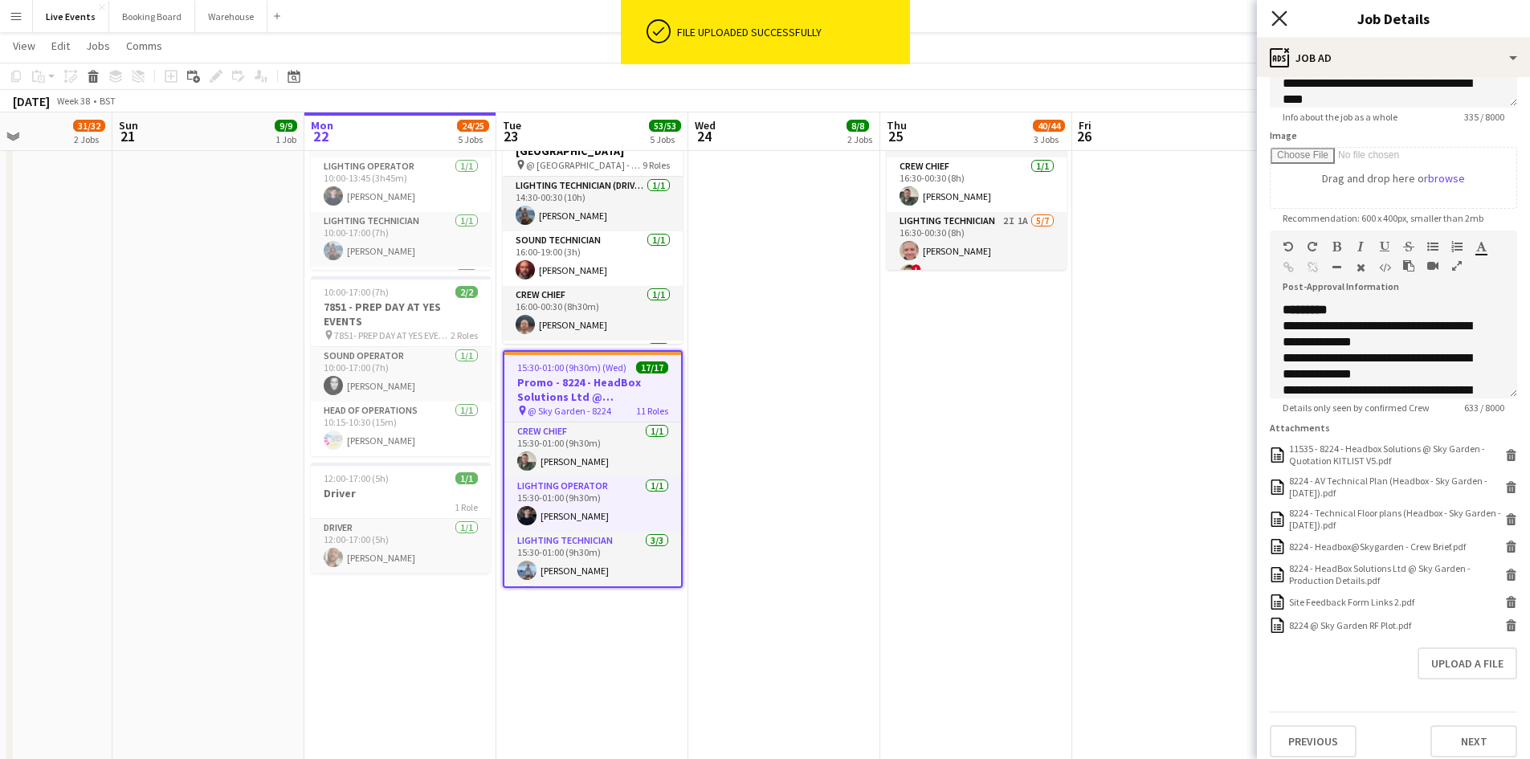
click at [1285, 22] on icon "Close pop-in" at bounding box center [1279, 17] width 15 height 15
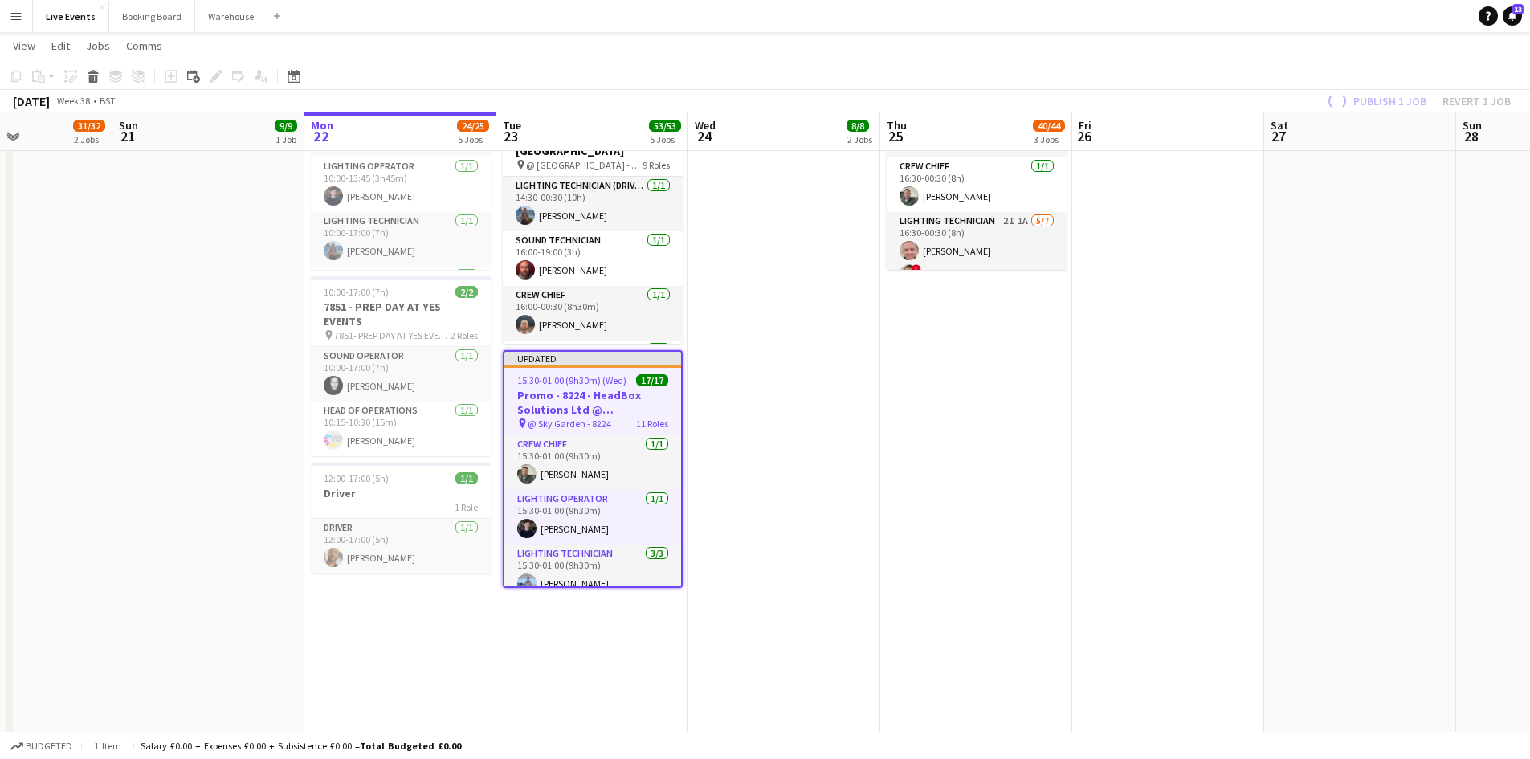
click at [1379, 97] on div "Publish 1 job Revert 1 job" at bounding box center [1418, 101] width 226 height 21
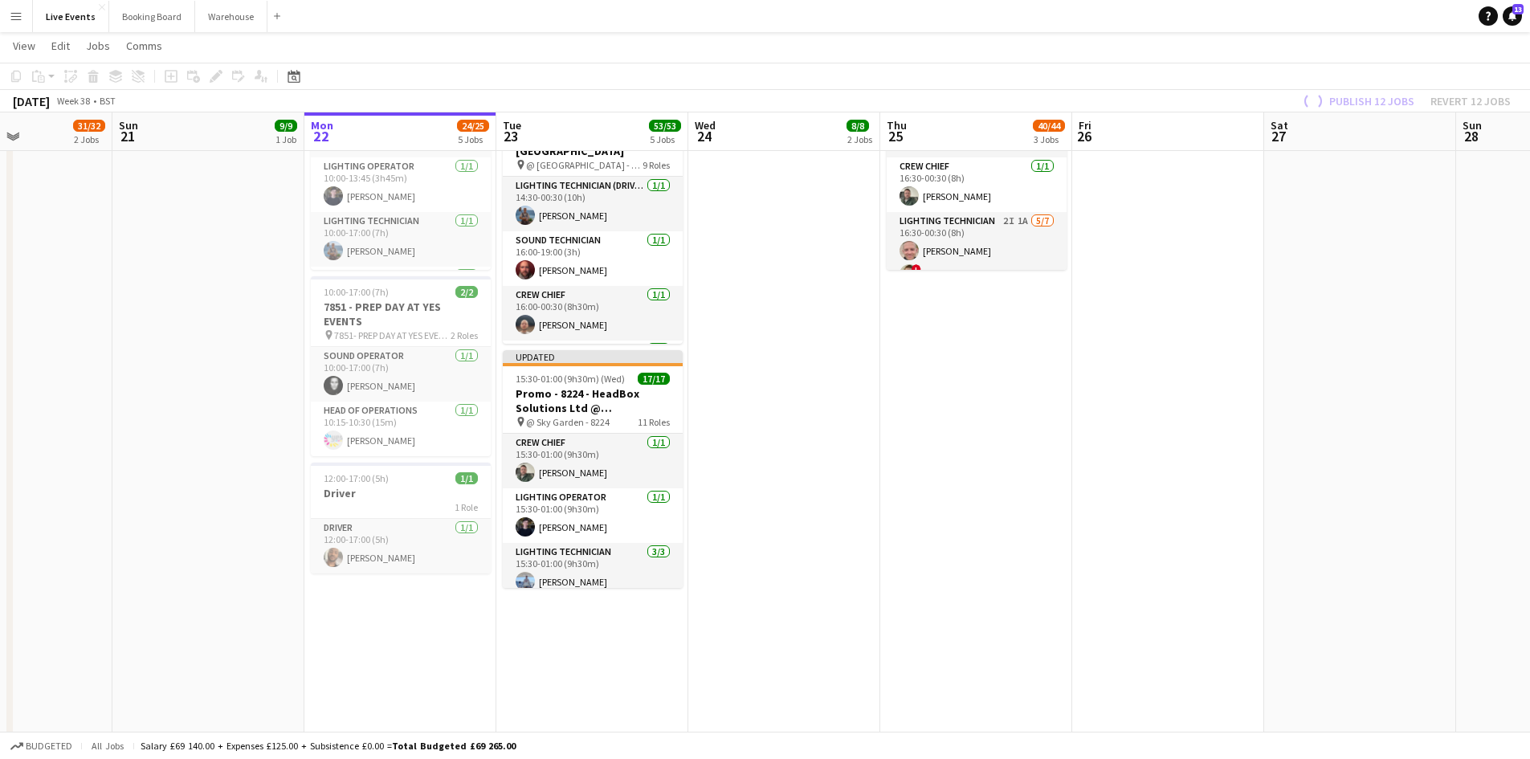
click at [638, 623] on app-date-cell "08:30-11:00 (2h30m) 1/1 PREP - 8224 @ SKY GARDEN pin @ 8224 @ Yes Events 1 Role…" at bounding box center [592, 286] width 192 height 1498
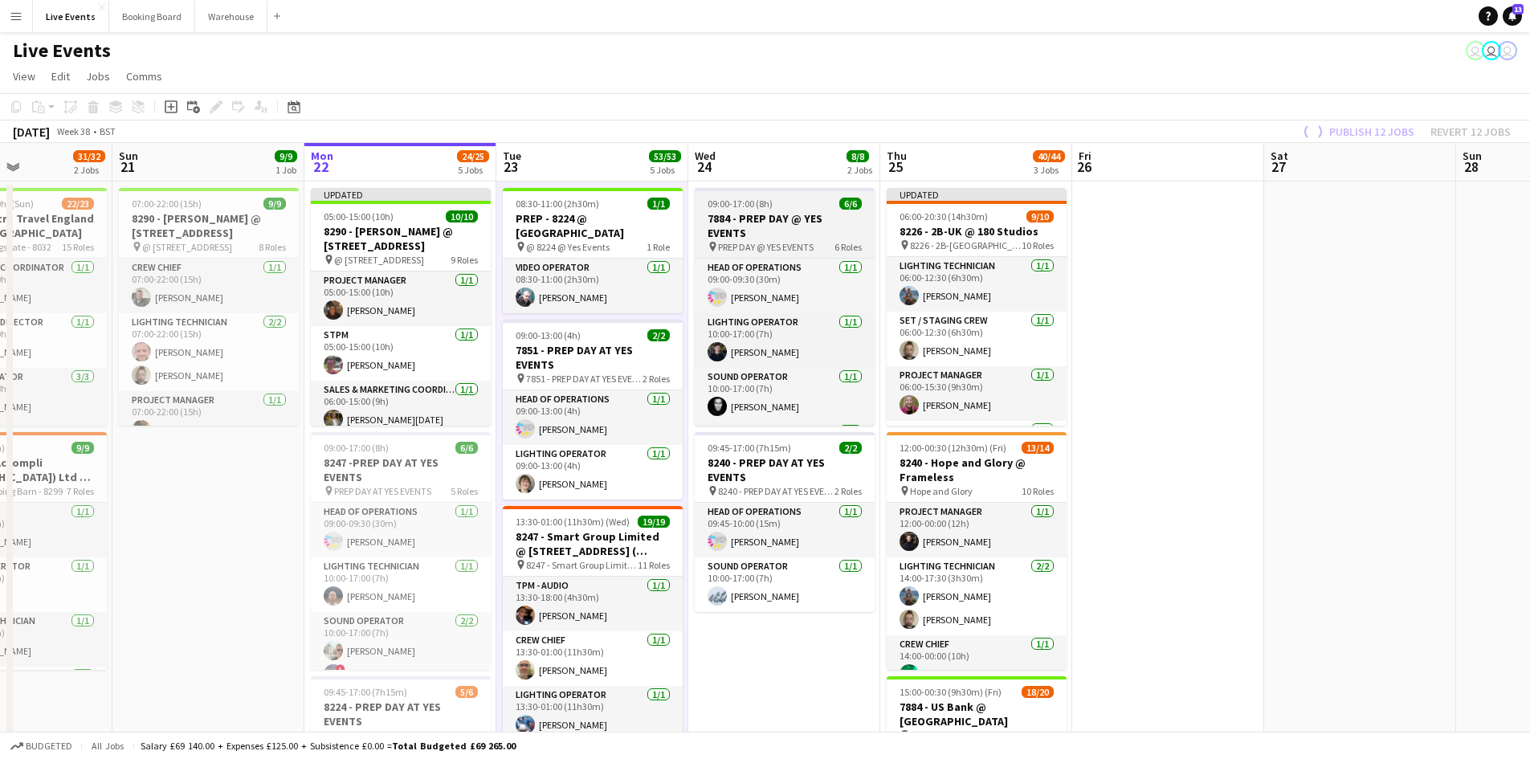
click at [784, 197] on app-job-card "09:00-17:00 (8h) 6/6 7884 - PREP DAY @ YES EVENTS pin PREP DAY @ YES EVENTS 6 R…" at bounding box center [785, 307] width 180 height 238
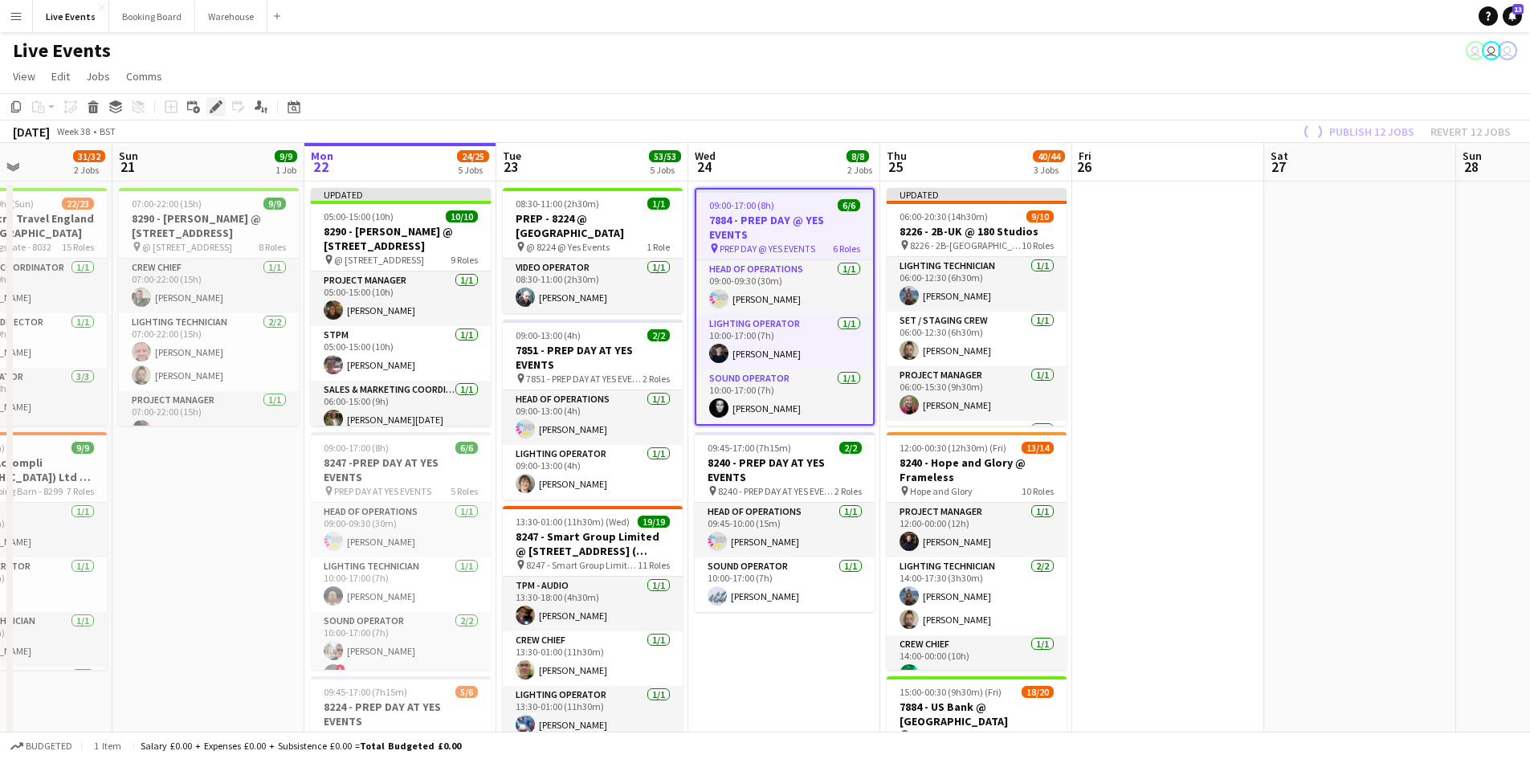
click at [219, 105] on icon at bounding box center [215, 107] width 9 height 9
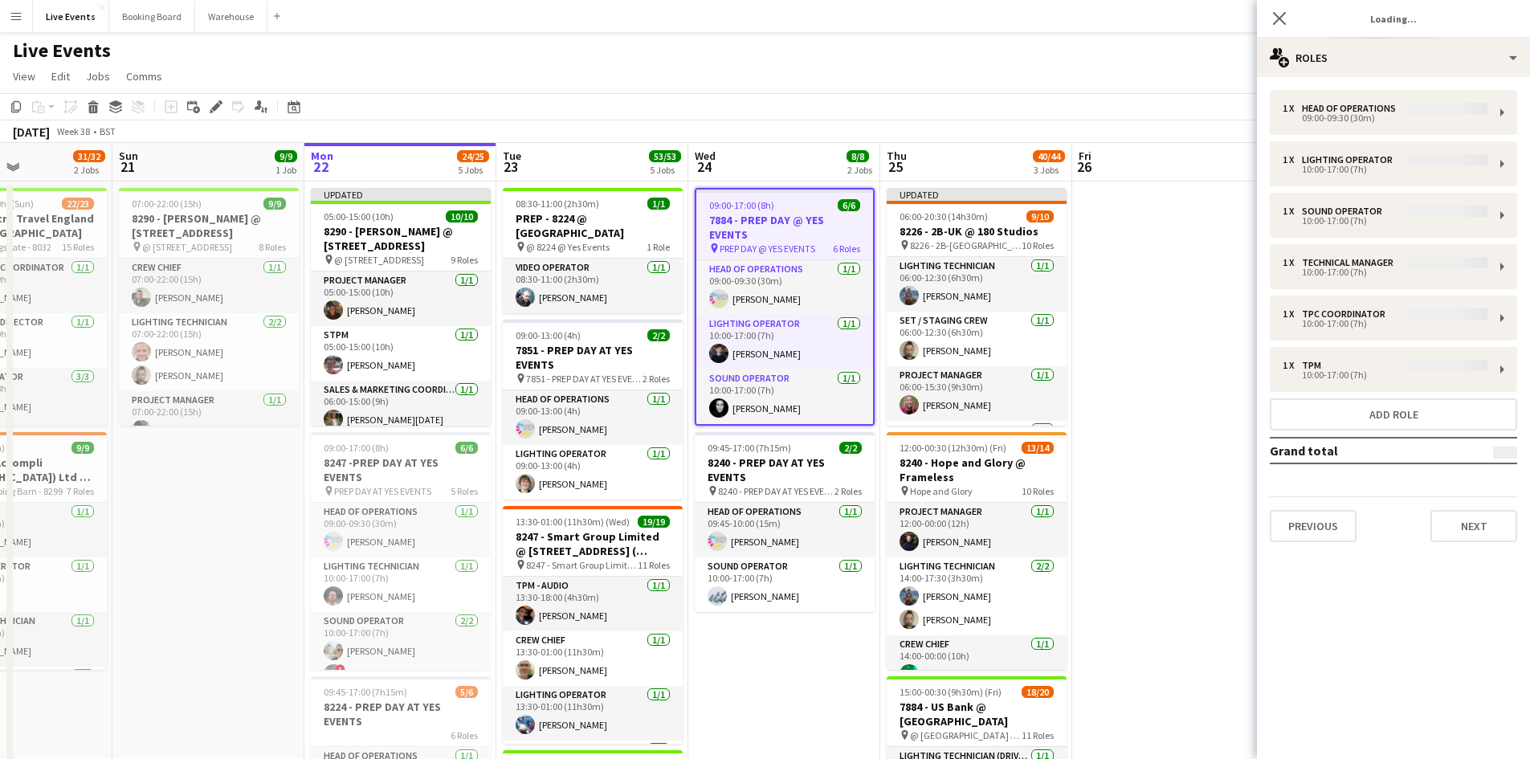
type input "**********"
click at [1314, 531] on button "Previous" at bounding box center [1313, 526] width 87 height 32
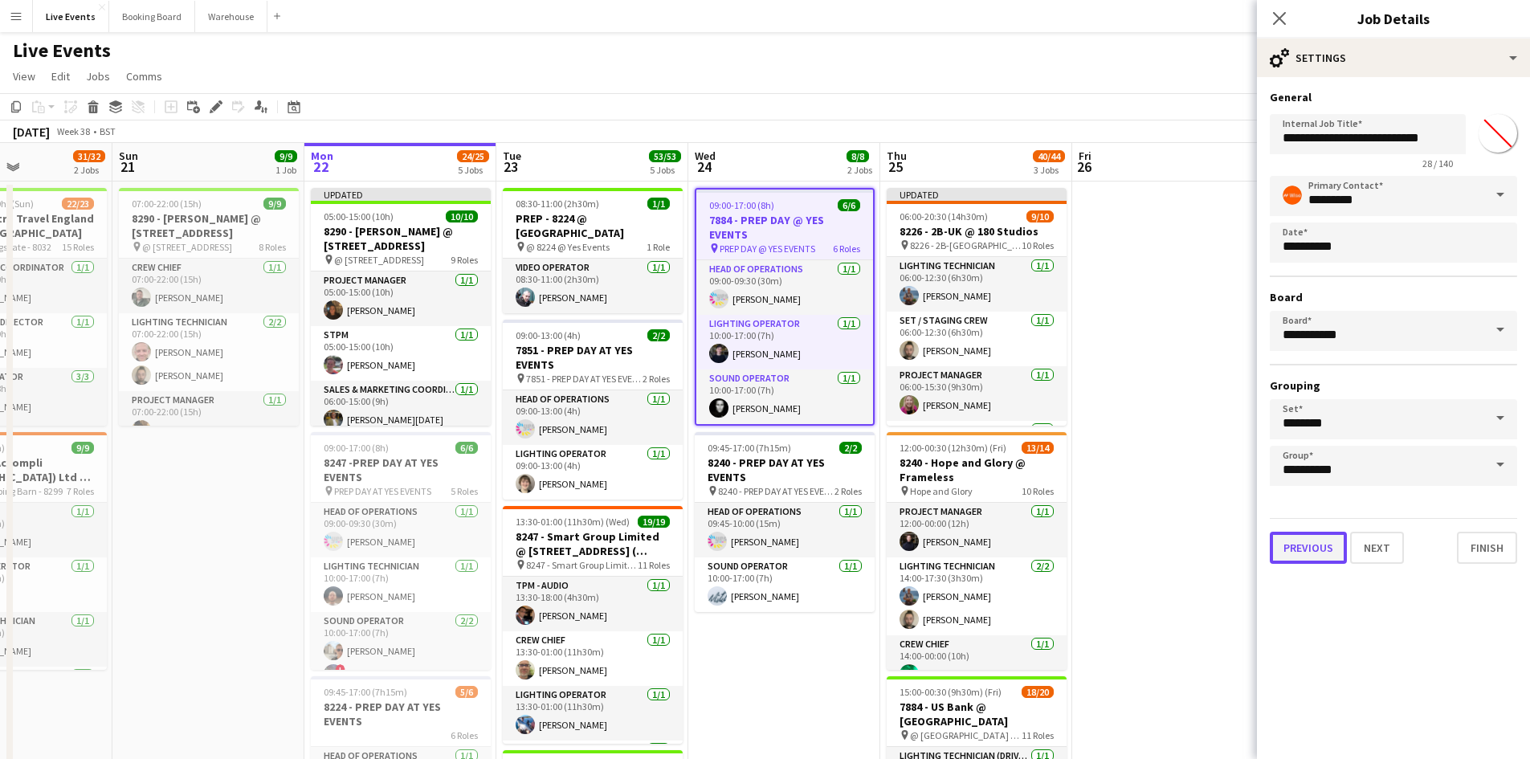
click at [1316, 541] on button "Previous" at bounding box center [1308, 548] width 77 height 32
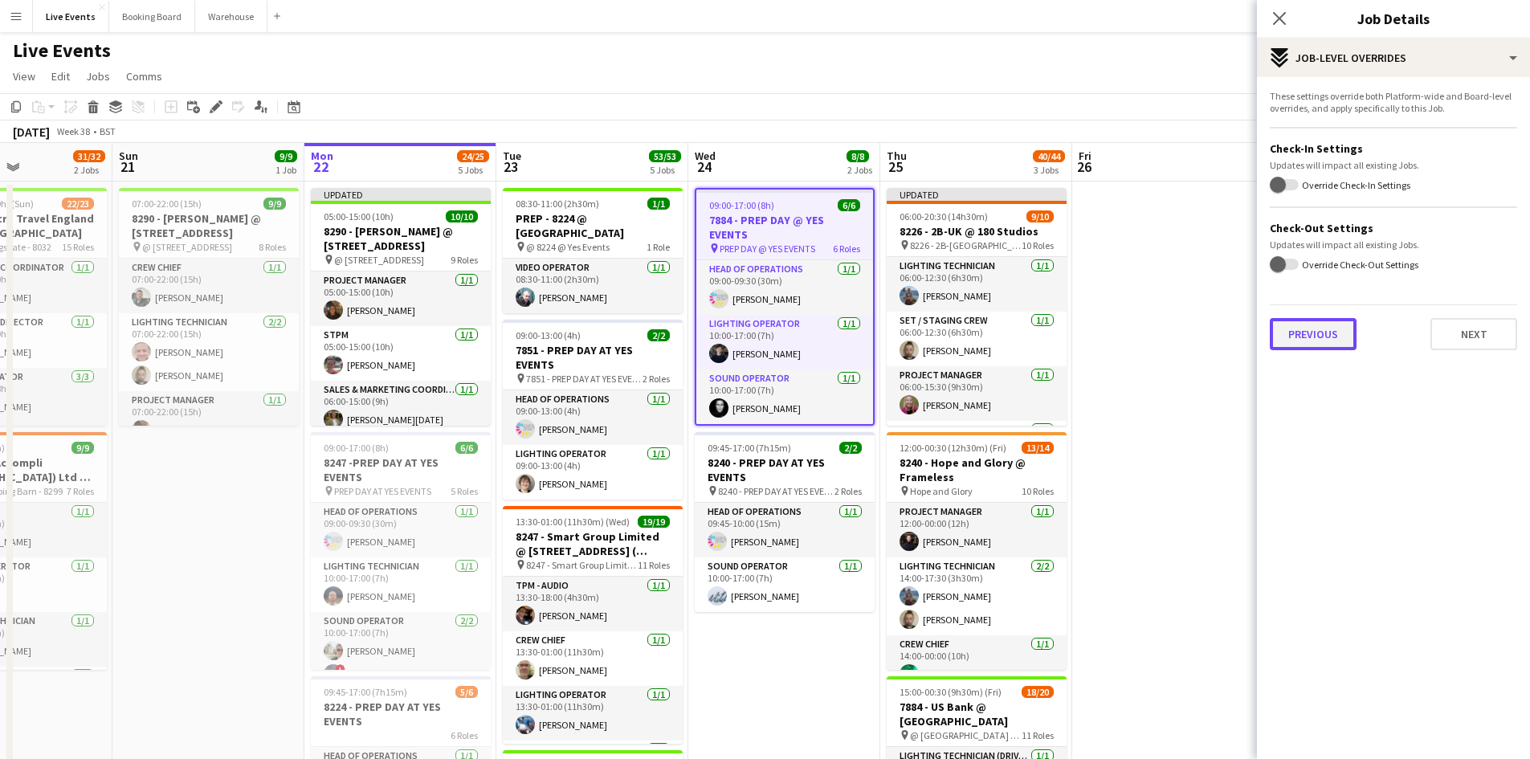
click at [1318, 335] on button "Previous" at bounding box center [1313, 334] width 87 height 32
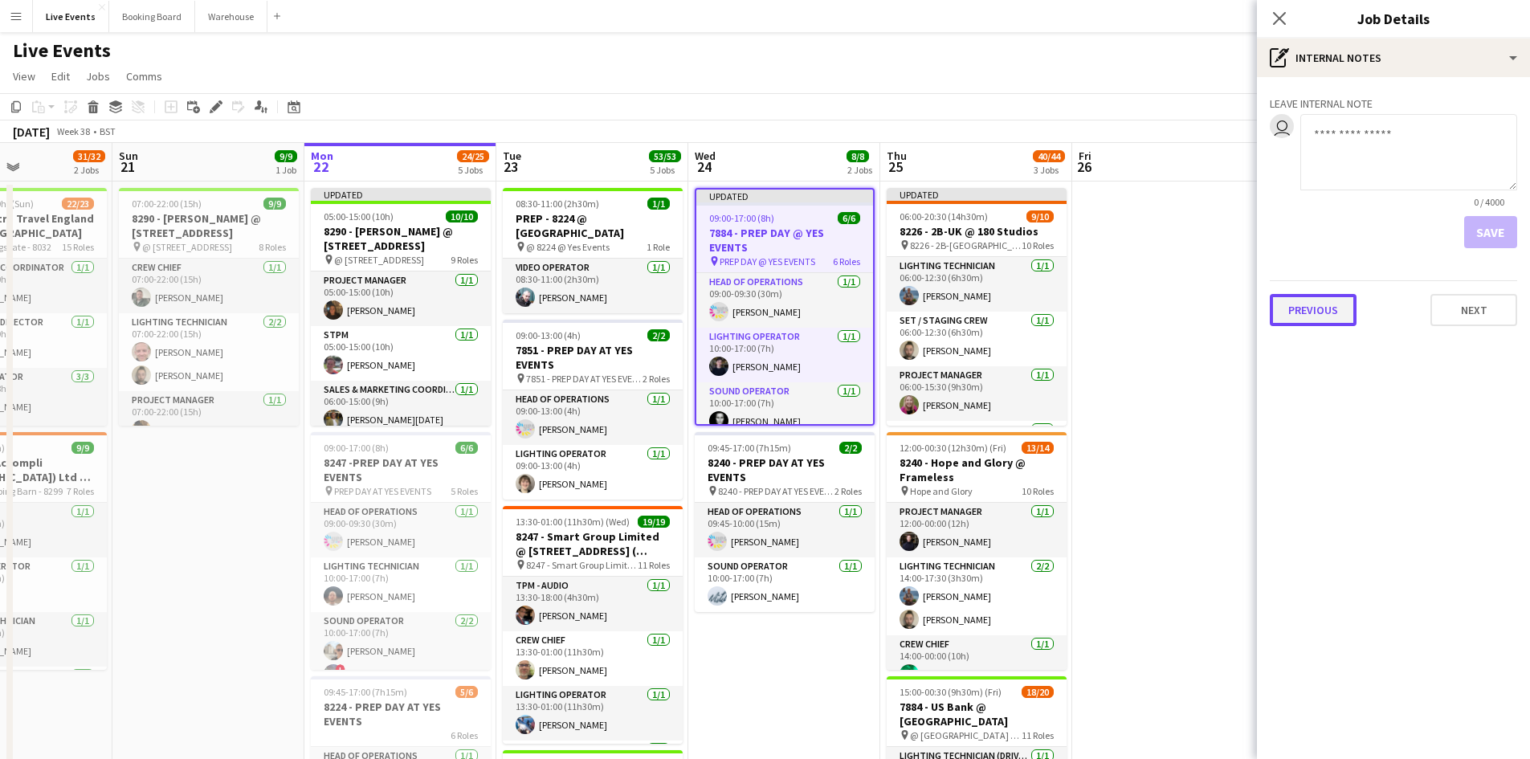
click at [1318, 315] on button "Previous" at bounding box center [1313, 310] width 87 height 32
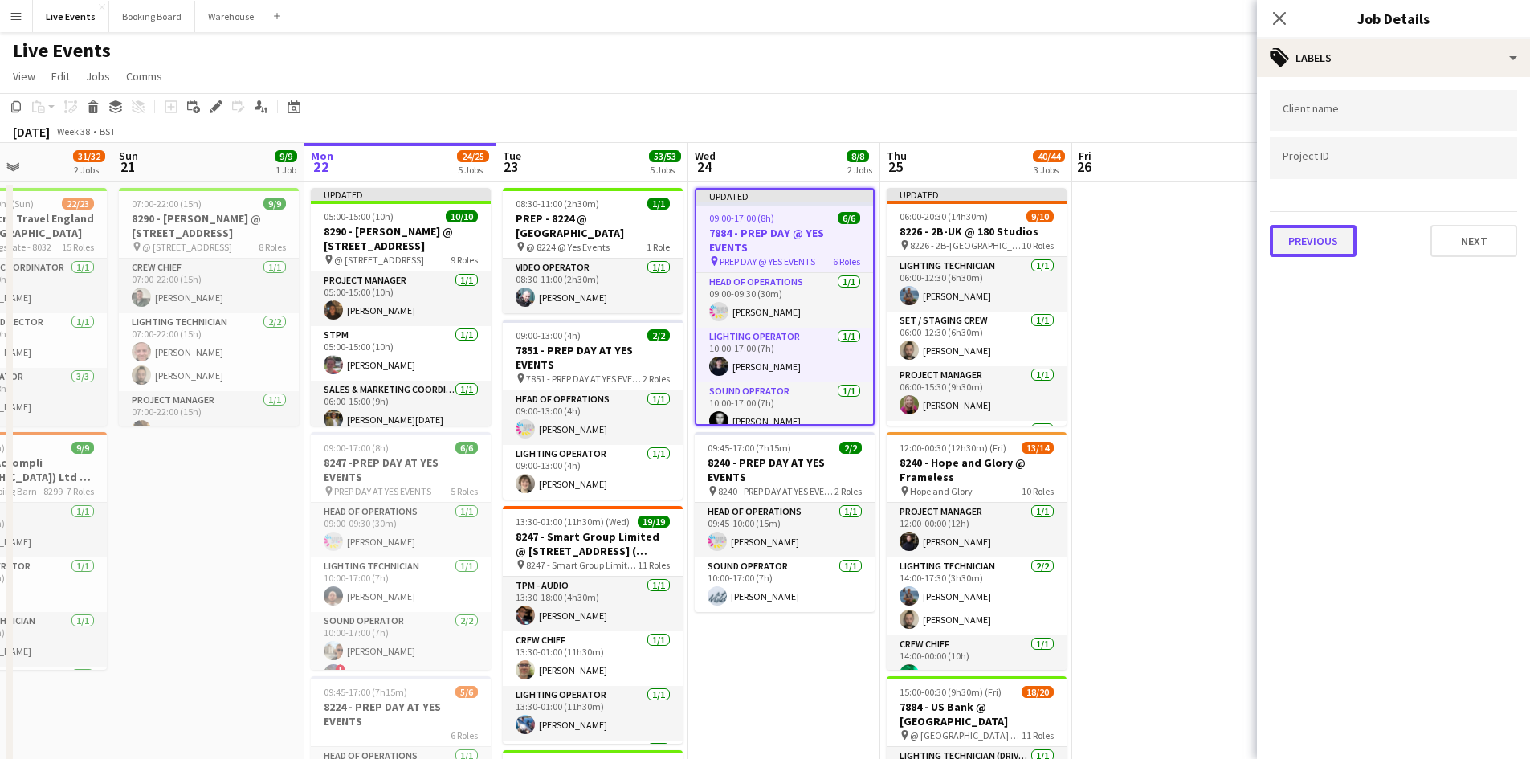
click at [1318, 243] on button "Previous" at bounding box center [1313, 241] width 87 height 32
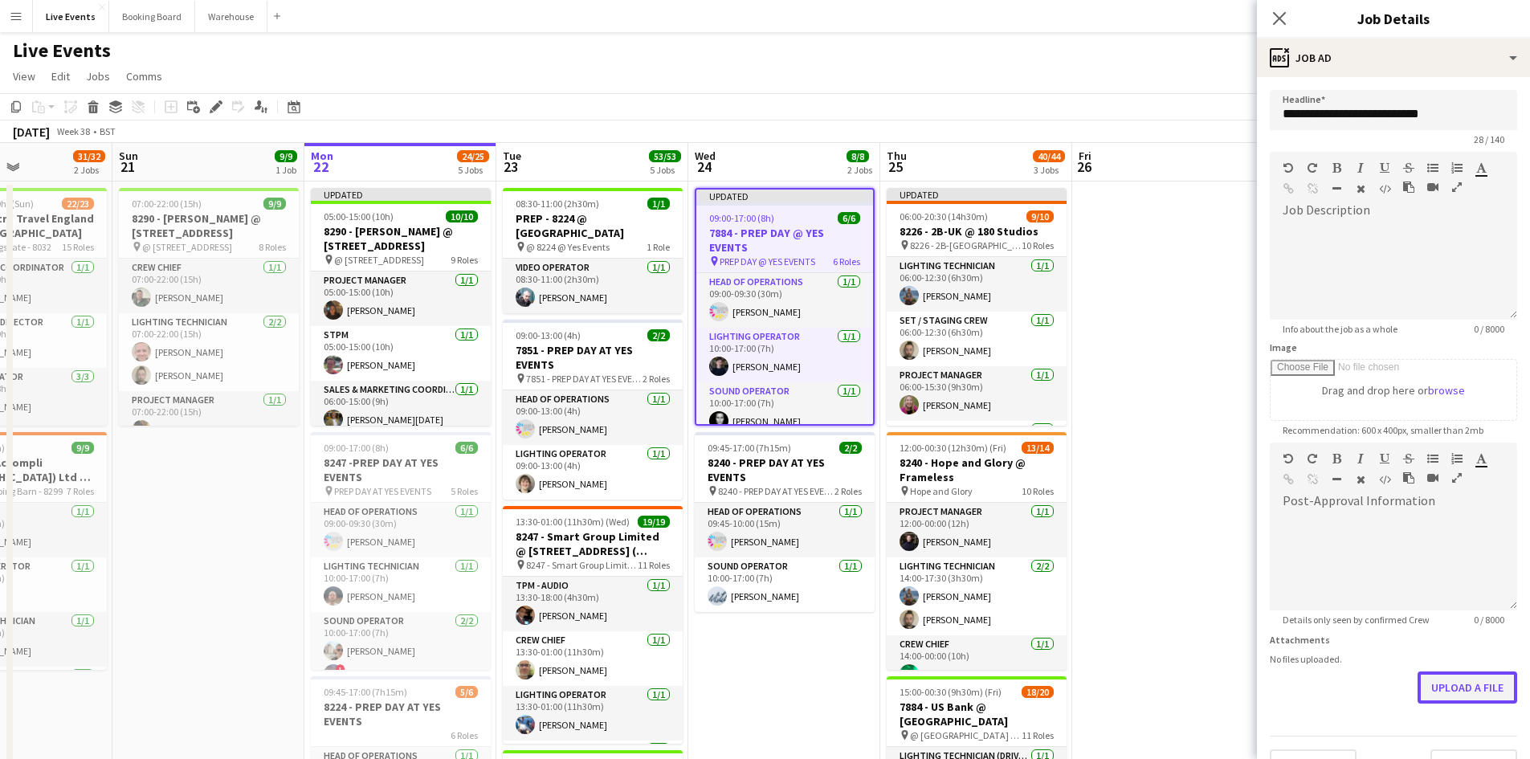
click at [1457, 689] on button "Upload a file" at bounding box center [1468, 688] width 100 height 32
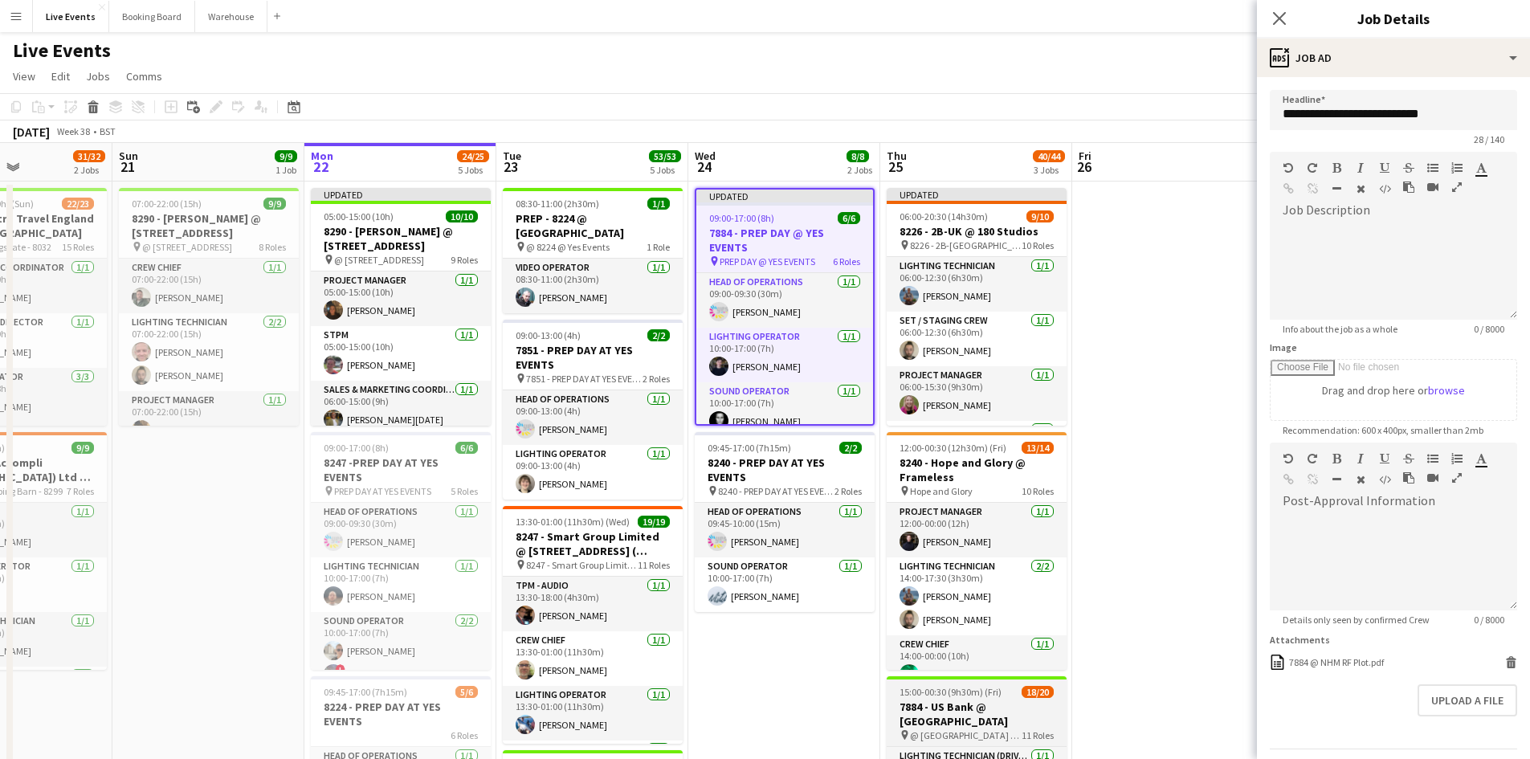
click at [1003, 689] on div "15:00-00:30 (9h30m) (Fri) 18/20" at bounding box center [977, 692] width 180 height 12
type input "**********"
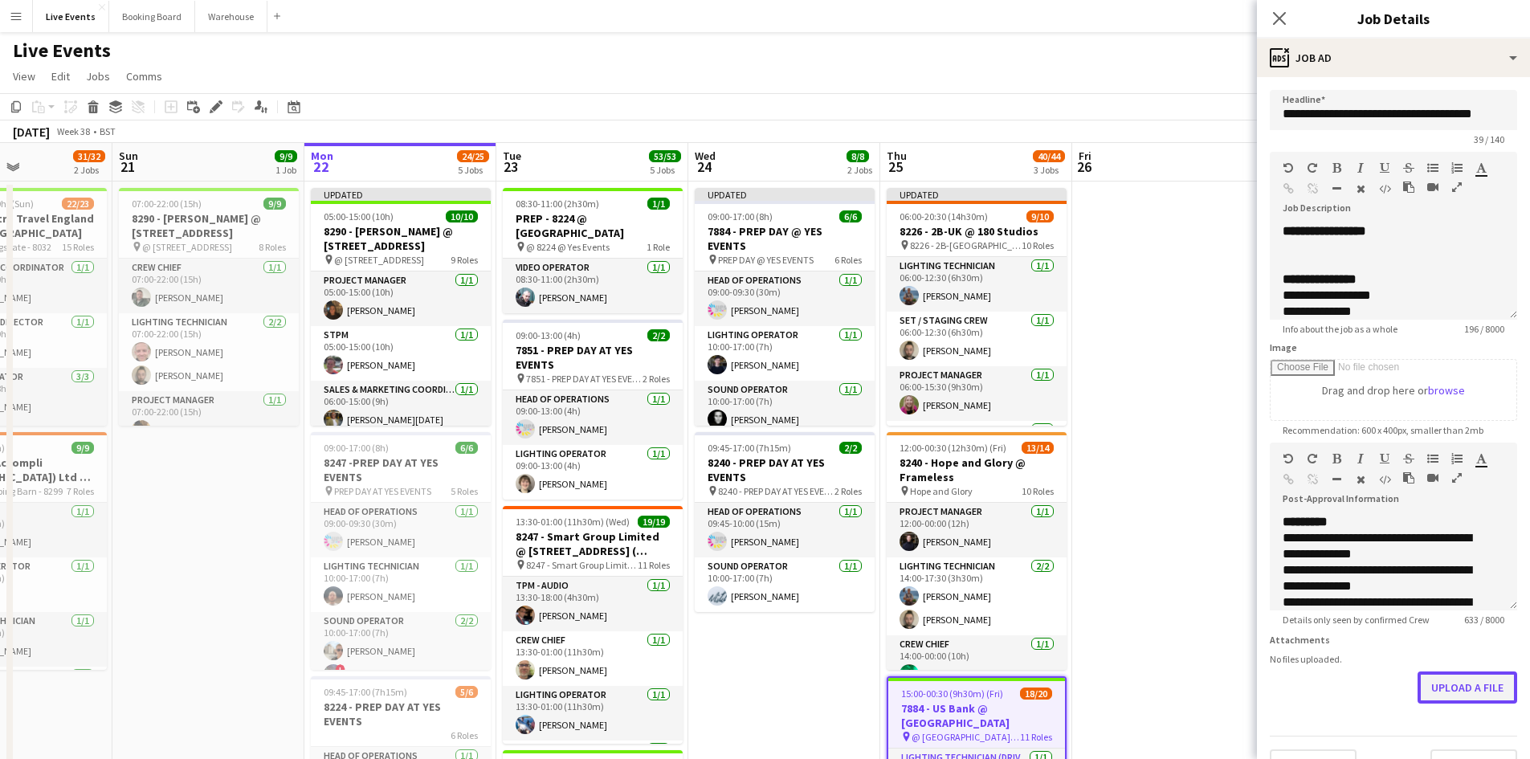
click at [1457, 704] on button "Upload a file" at bounding box center [1468, 688] width 100 height 32
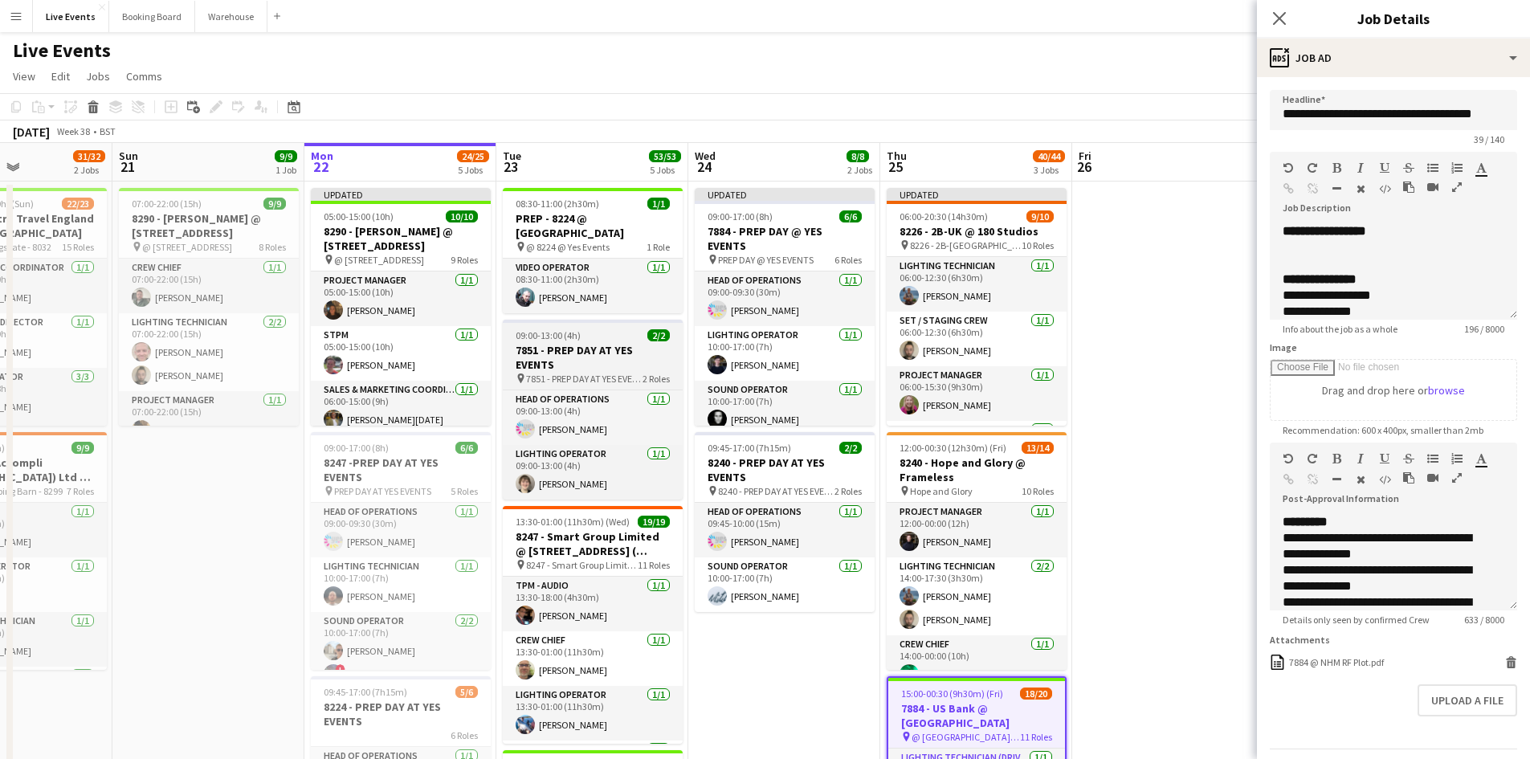
click at [614, 353] on h3 "7851 - PREP DAY AT YES EVENTS" at bounding box center [593, 357] width 180 height 29
type input "**********"
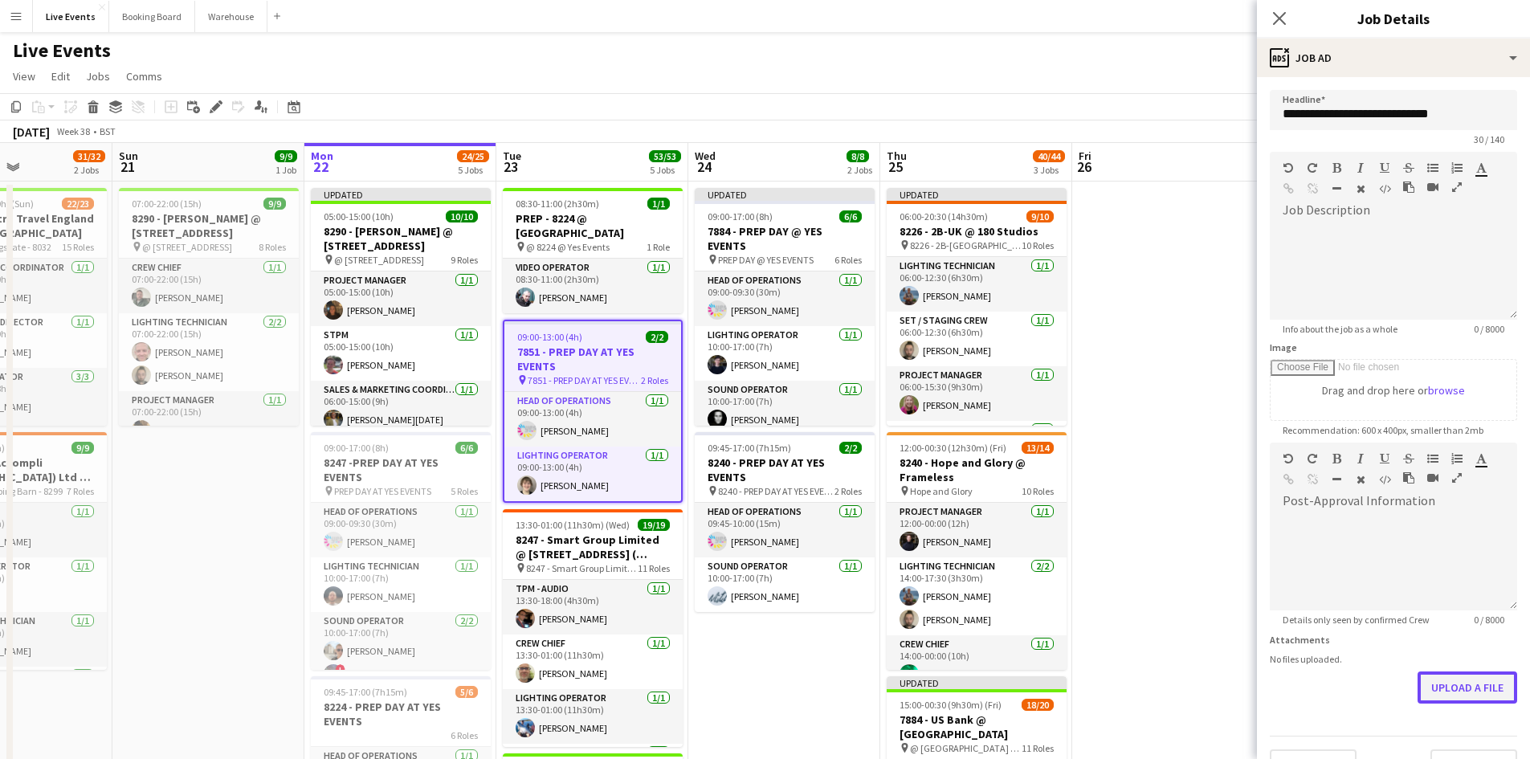
click at [1462, 686] on button "Upload a file" at bounding box center [1468, 688] width 100 height 32
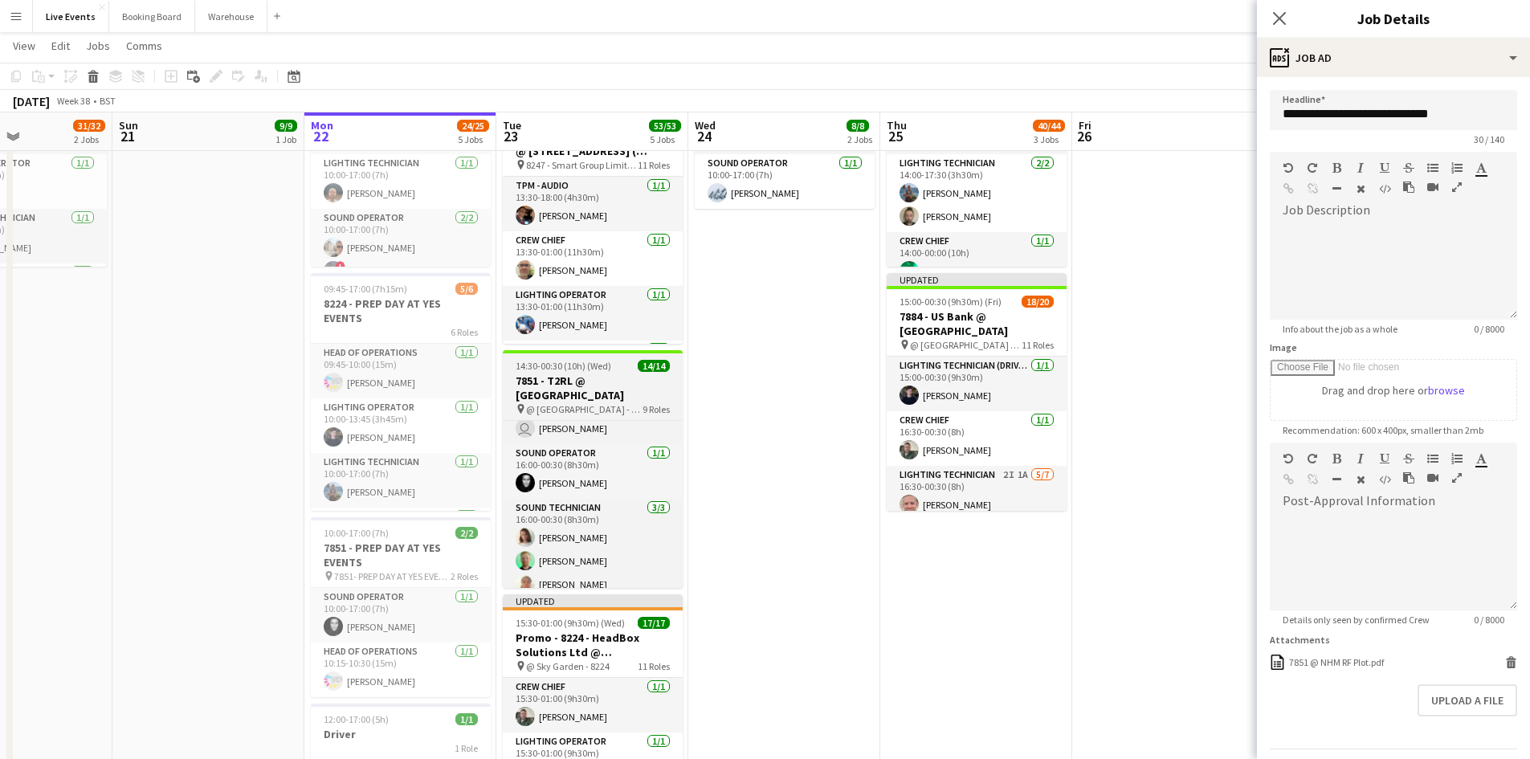
scroll to position [441, 0]
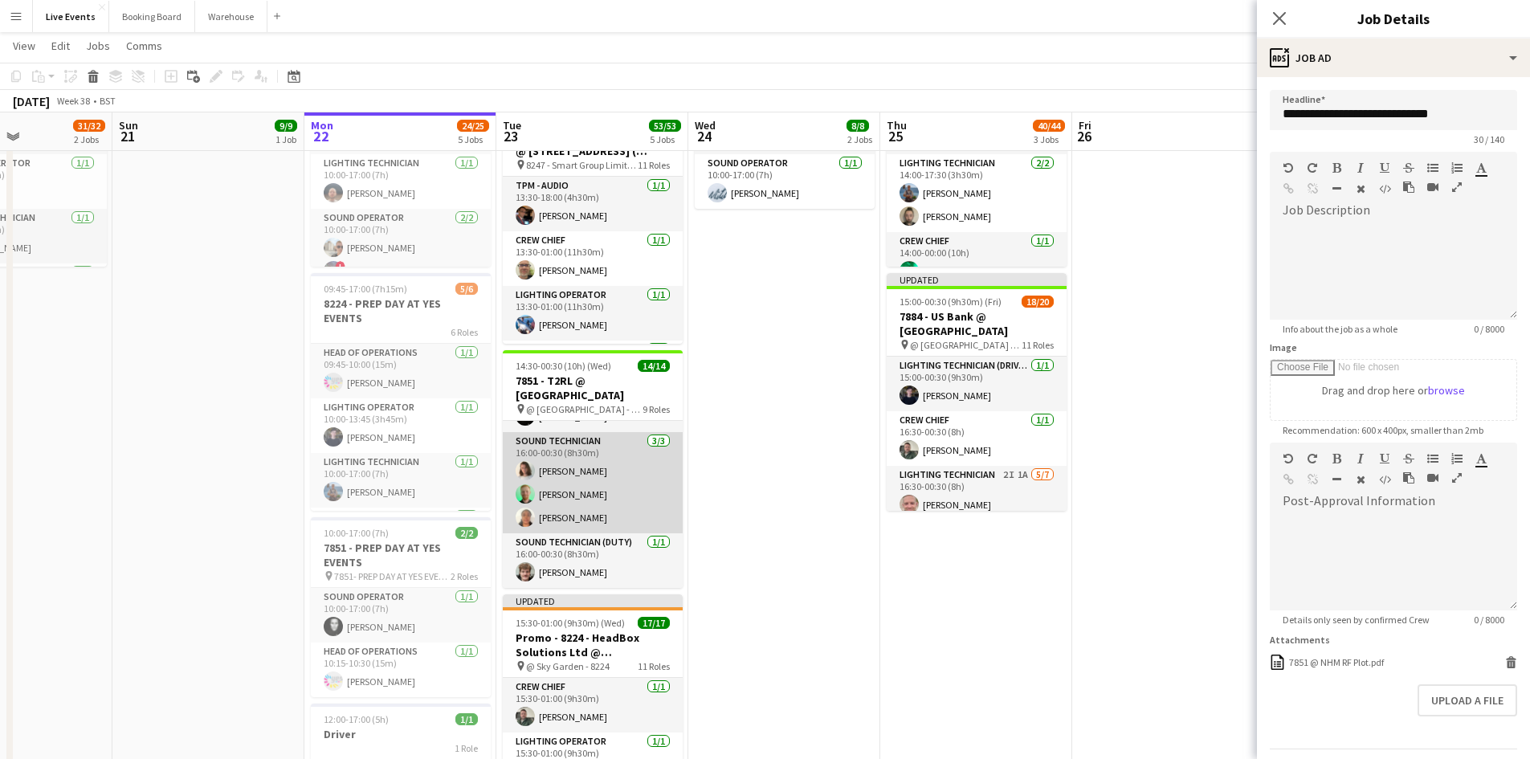
click at [606, 468] on app-card-role "Sound Technician [DATE] 16:00-00:30 (8h30m) [PERSON_NAME] [PERSON_NAME] [PERSON…" at bounding box center [593, 482] width 180 height 101
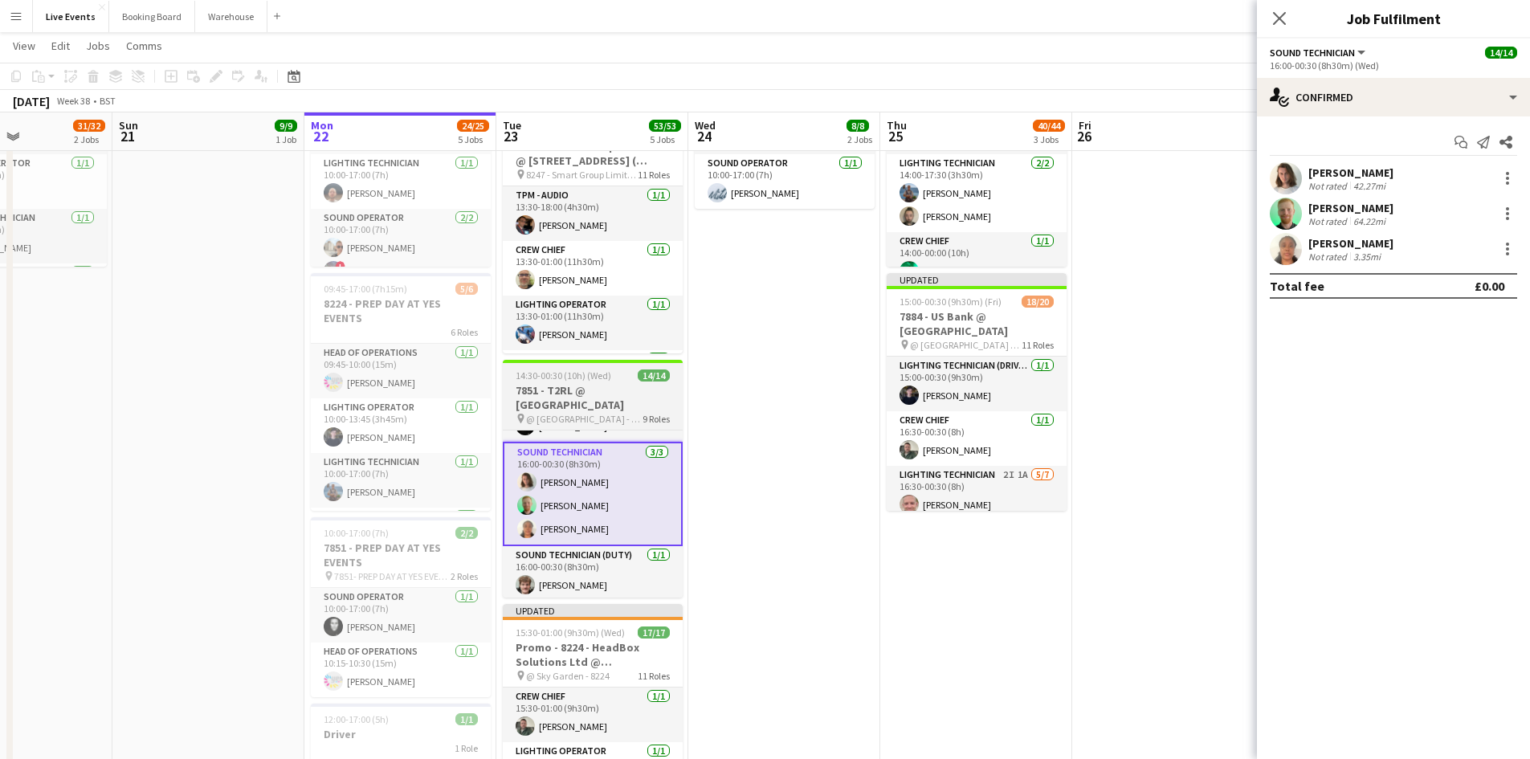
click at [609, 386] on h3 "7851 - T2RL @ [GEOGRAPHIC_DATA]" at bounding box center [593, 397] width 180 height 29
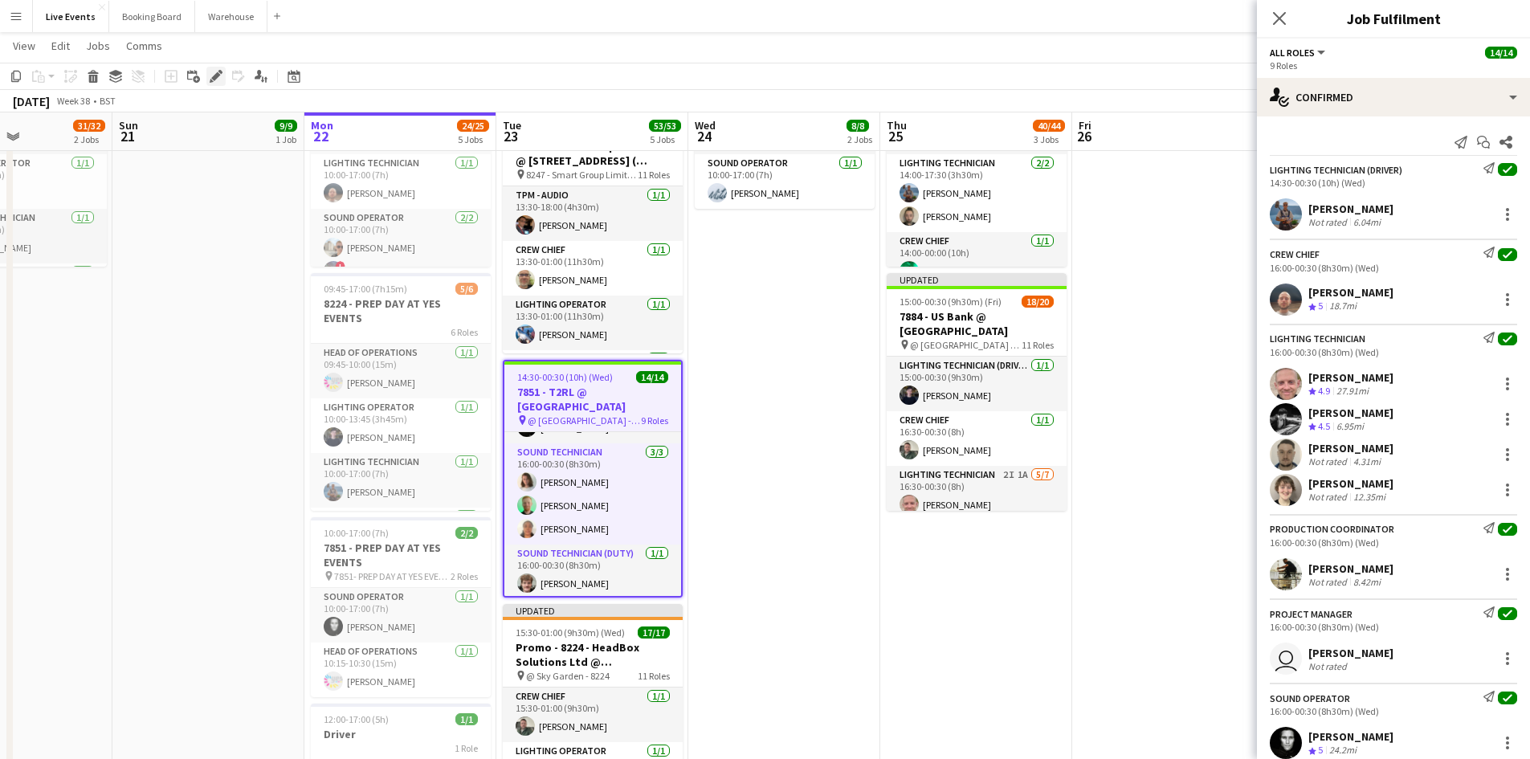
click at [221, 78] on icon "Edit" at bounding box center [216, 76] width 13 height 13
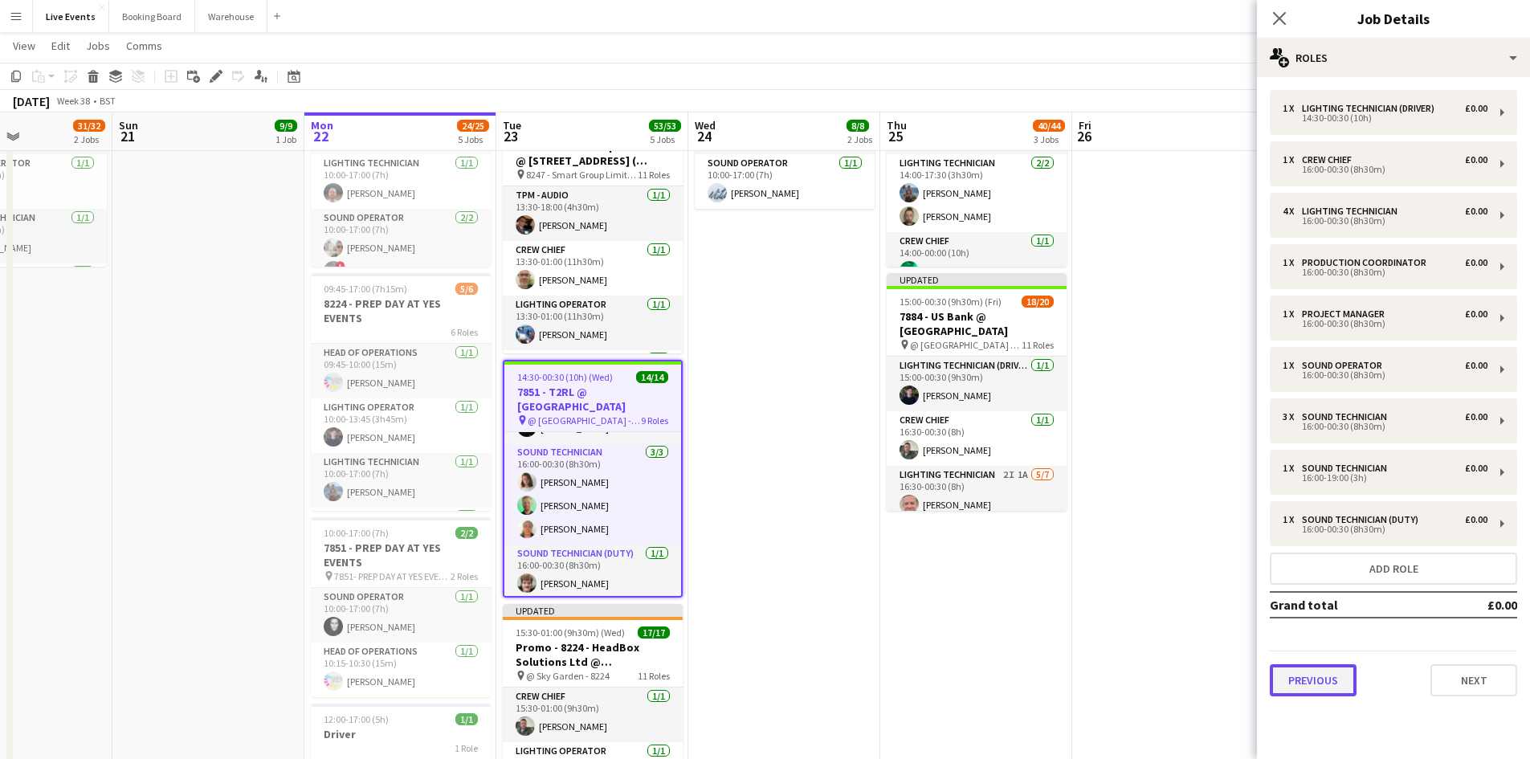
click at [1321, 689] on button "Previous" at bounding box center [1313, 680] width 87 height 32
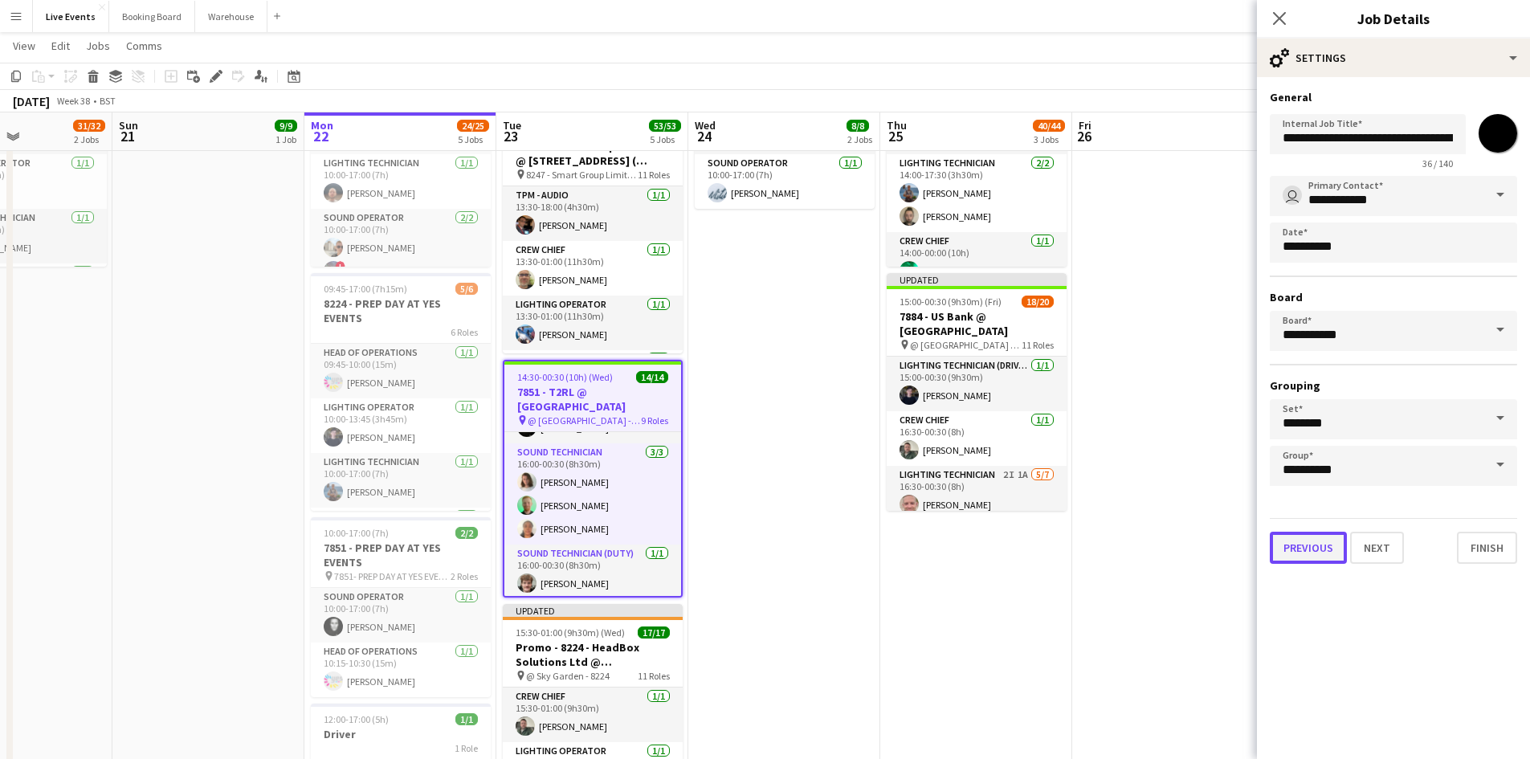
click at [1303, 539] on button "Previous" at bounding box center [1308, 548] width 77 height 32
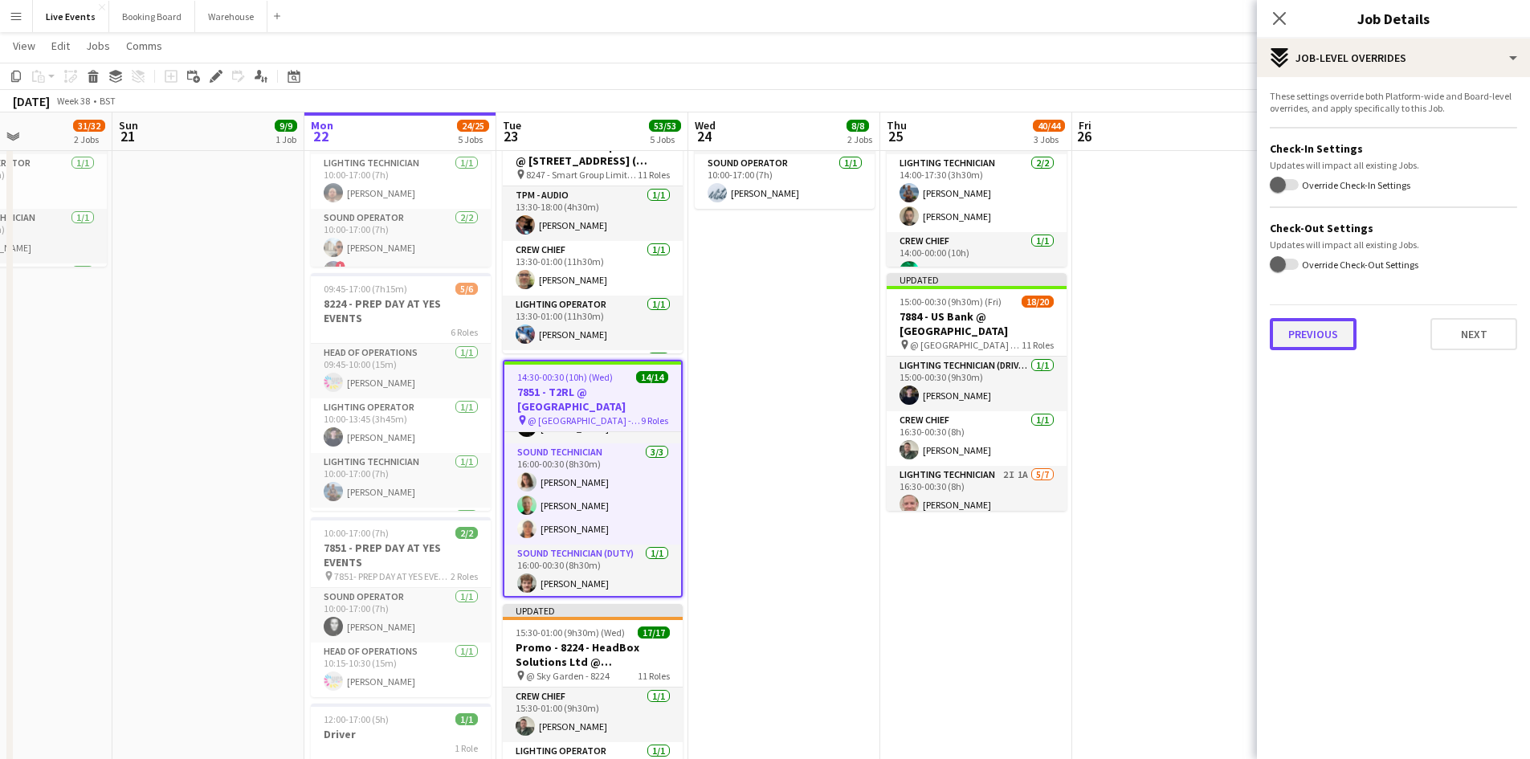
click at [1330, 333] on button "Previous" at bounding box center [1313, 334] width 87 height 32
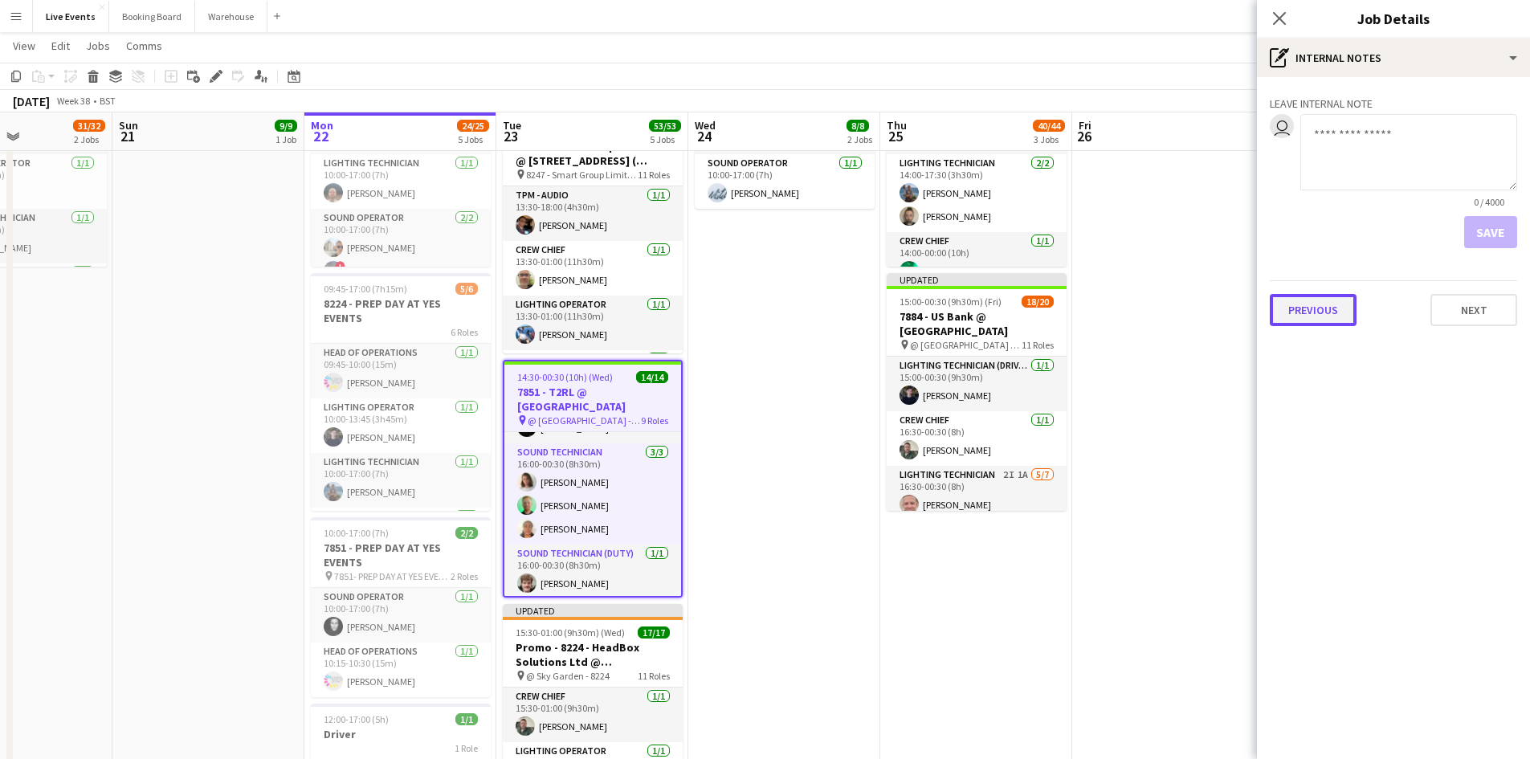
click at [1322, 317] on button "Previous" at bounding box center [1313, 310] width 87 height 32
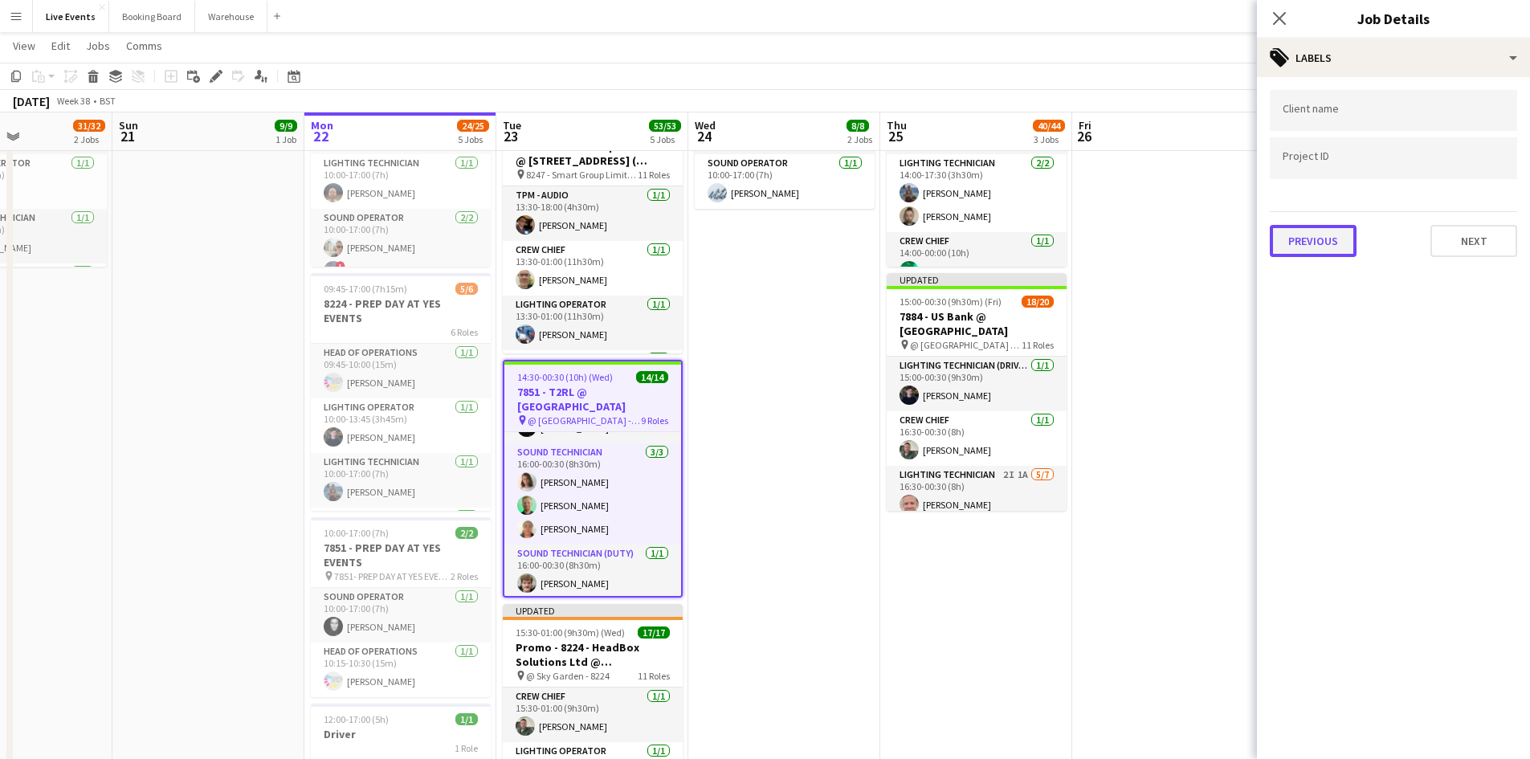
click at [1323, 244] on button "Previous" at bounding box center [1313, 241] width 87 height 32
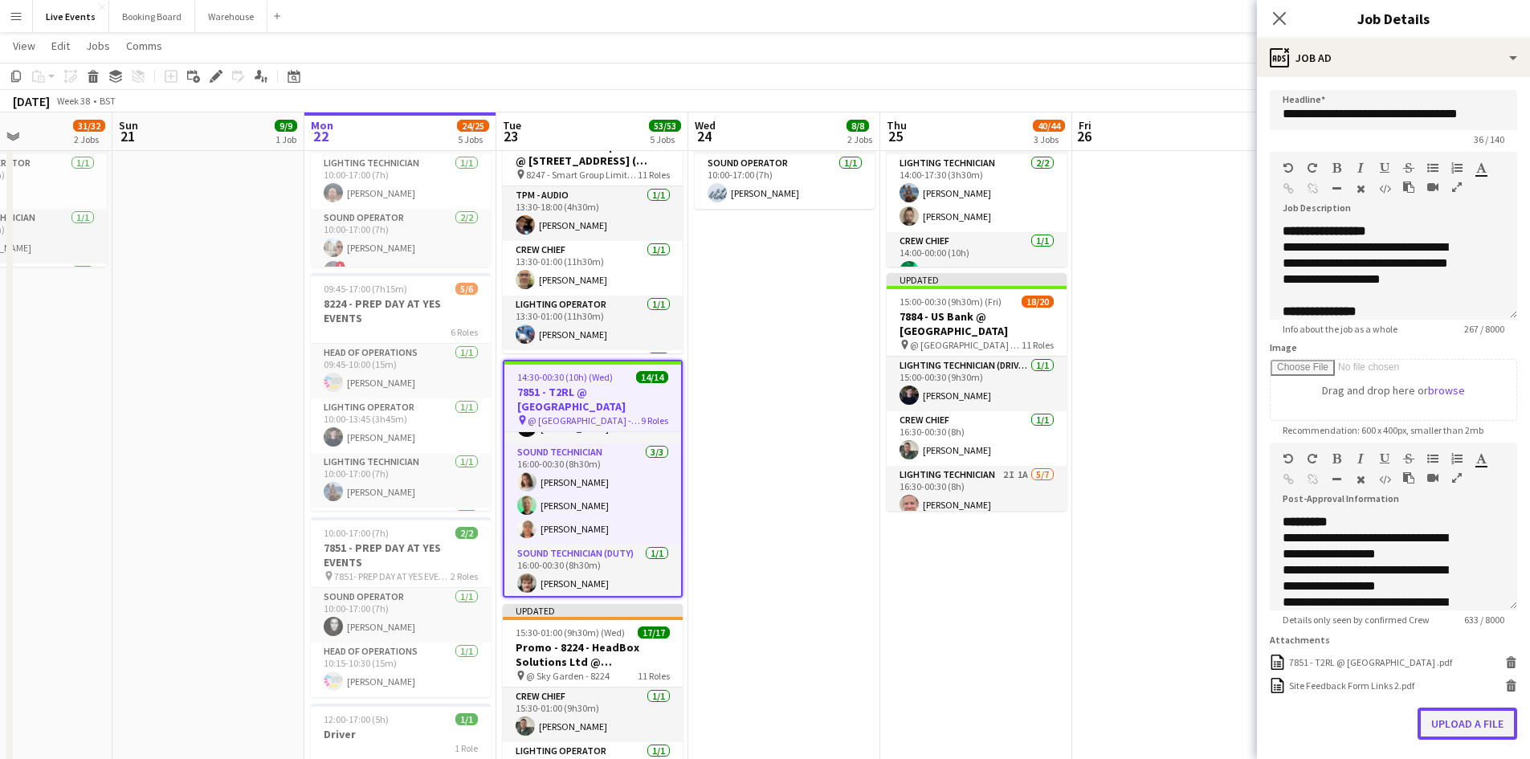
scroll to position [0, 0]
click at [1453, 740] on button "Upload a file" at bounding box center [1468, 724] width 100 height 32
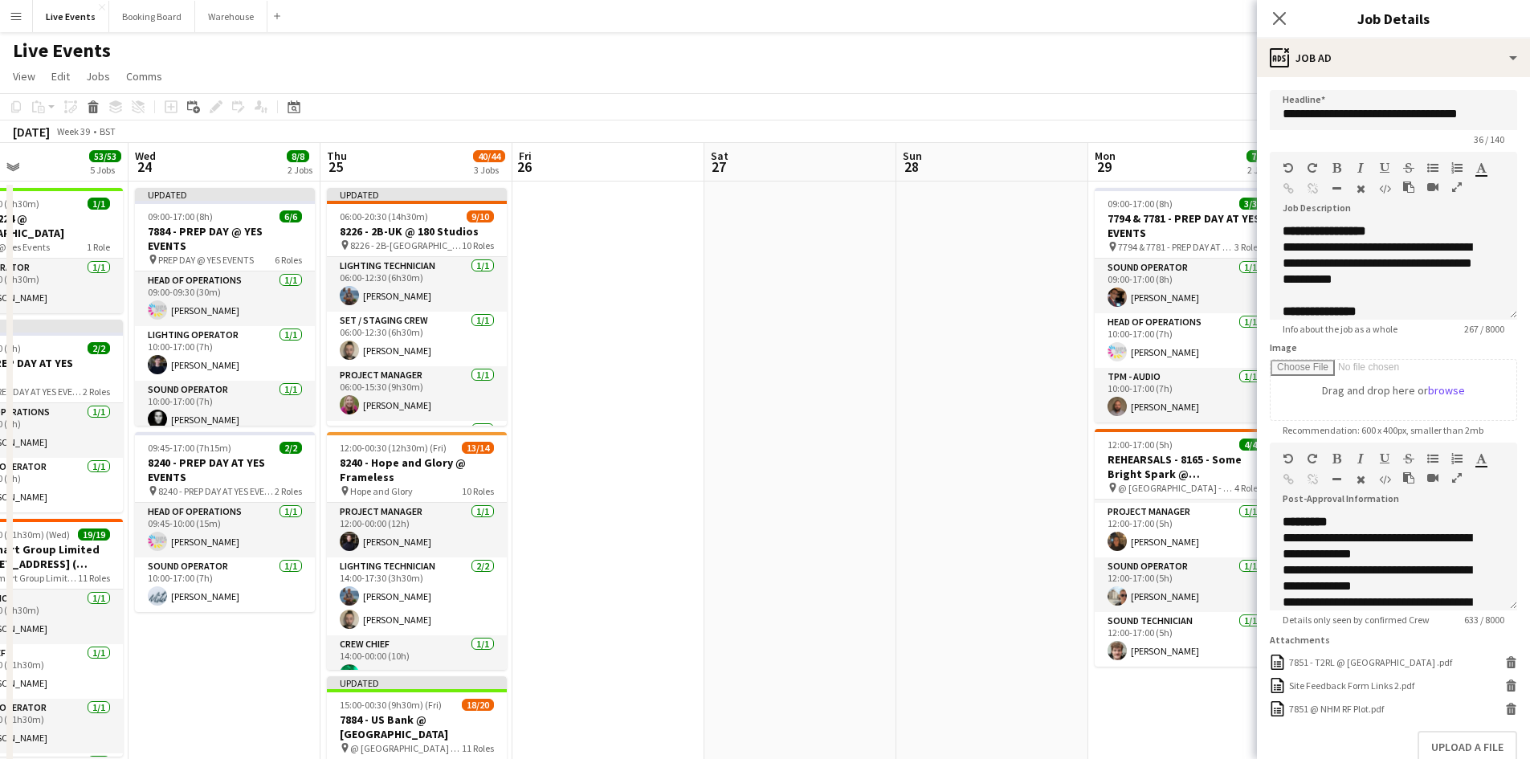
drag, startPoint x: 1154, startPoint y: 488, endPoint x: 599, endPoint y: 337, distance: 576.1
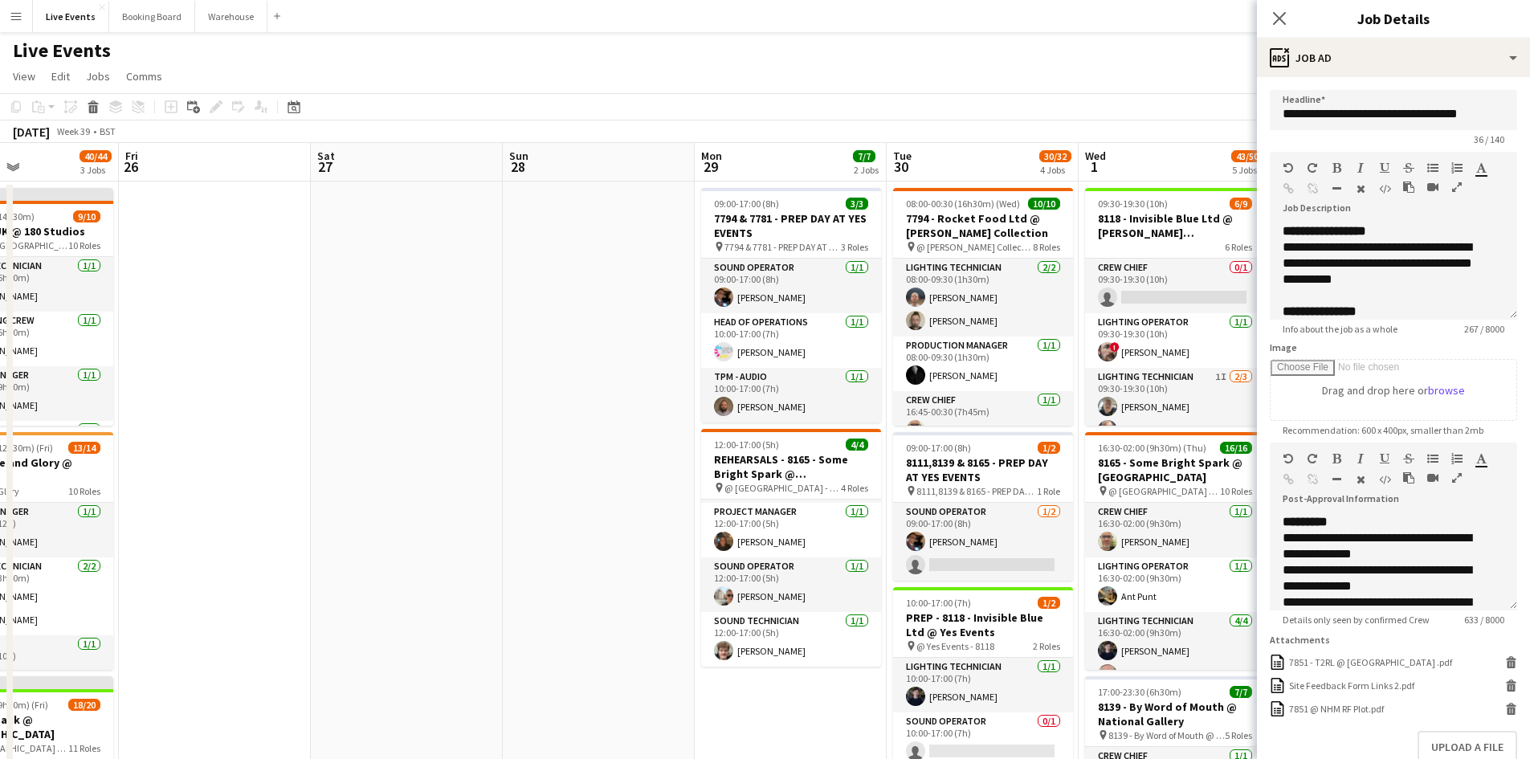
drag, startPoint x: 813, startPoint y: 358, endPoint x: 341, endPoint y: 276, distance: 478.5
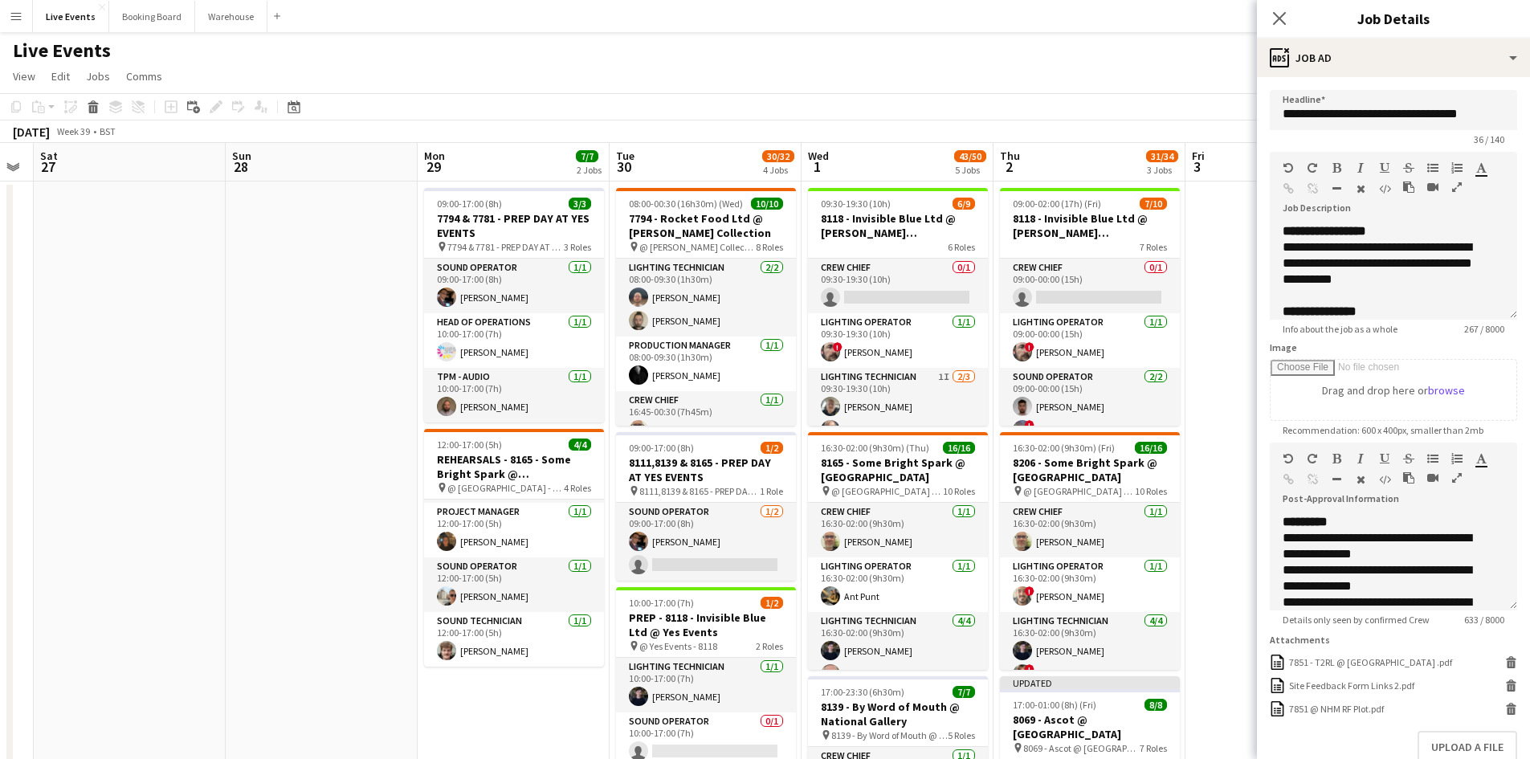
drag, startPoint x: 408, startPoint y: 292, endPoint x: 219, endPoint y: 210, distance: 205.8
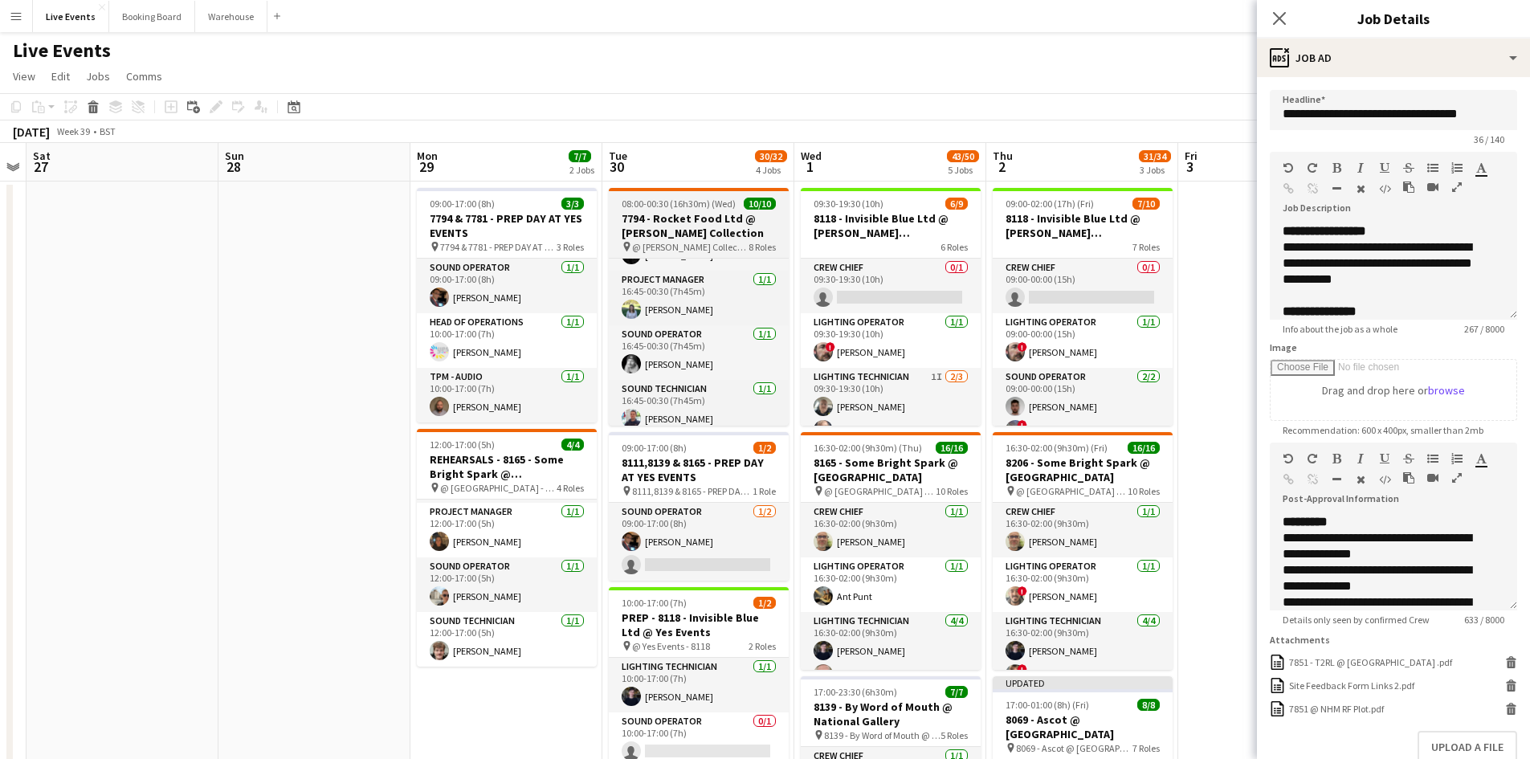
scroll to position [317, 0]
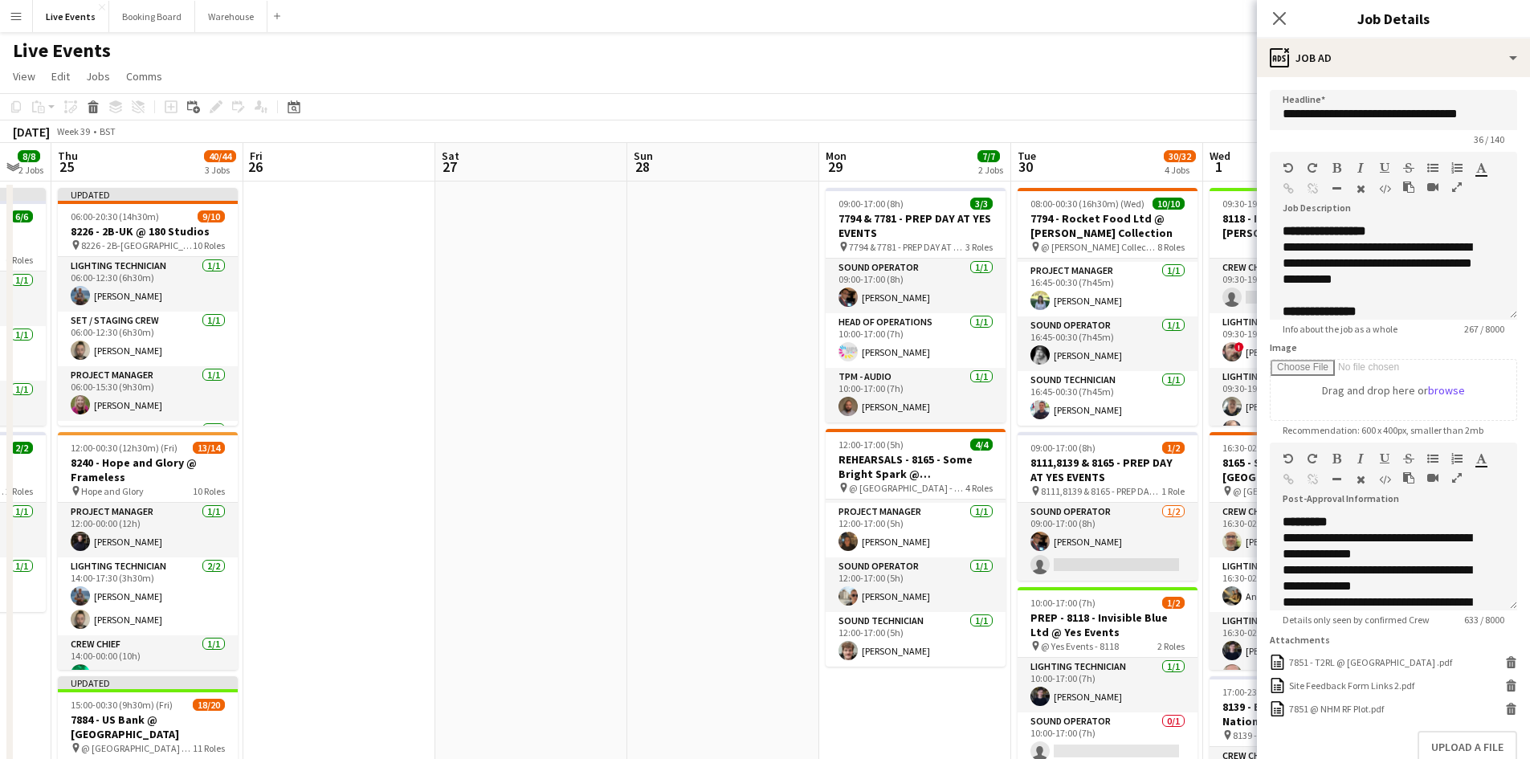
drag, startPoint x: 319, startPoint y: 484, endPoint x: 728, endPoint y: 473, distance: 409.1
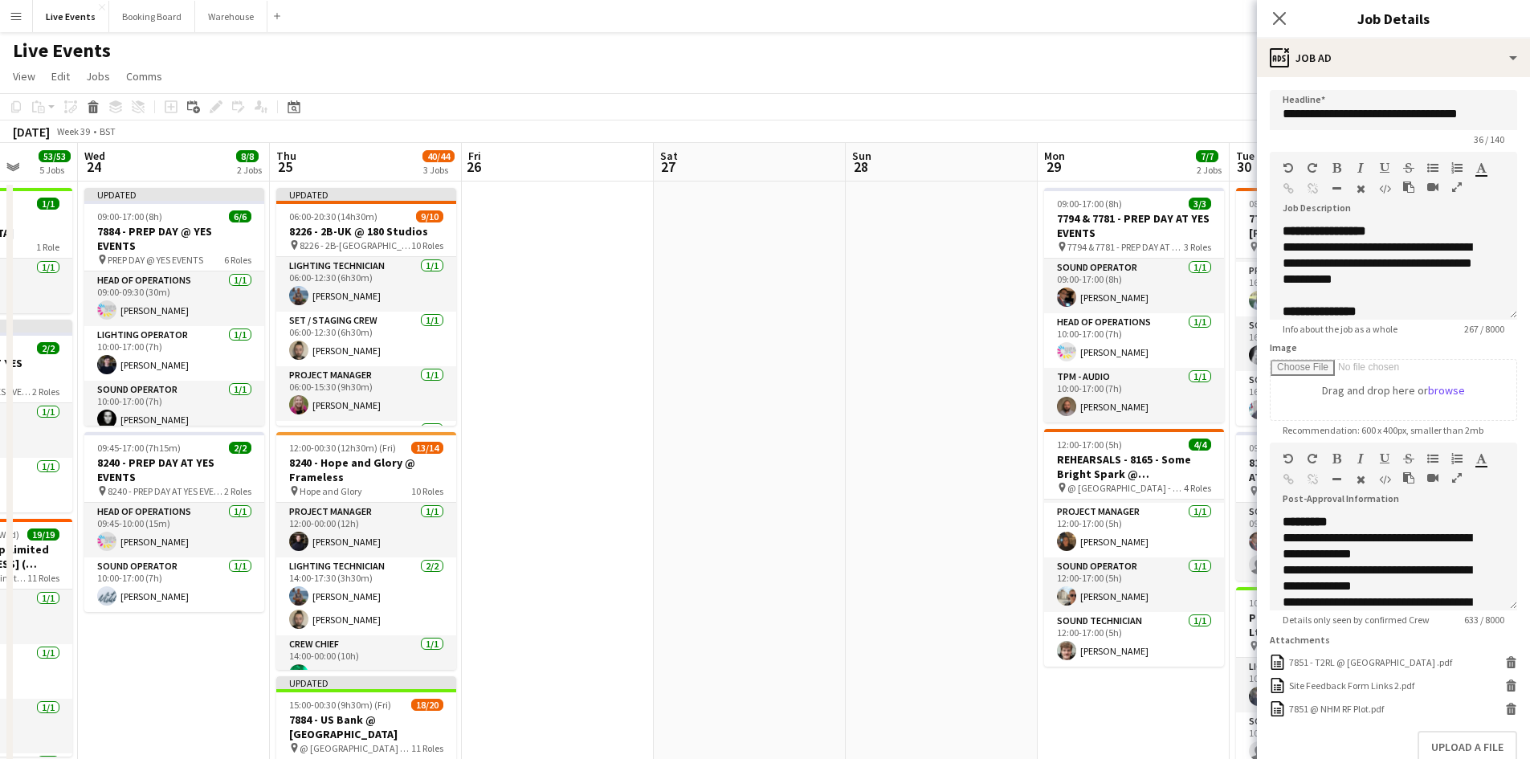
drag, startPoint x: 584, startPoint y: 484, endPoint x: 809, endPoint y: 477, distance: 225.0
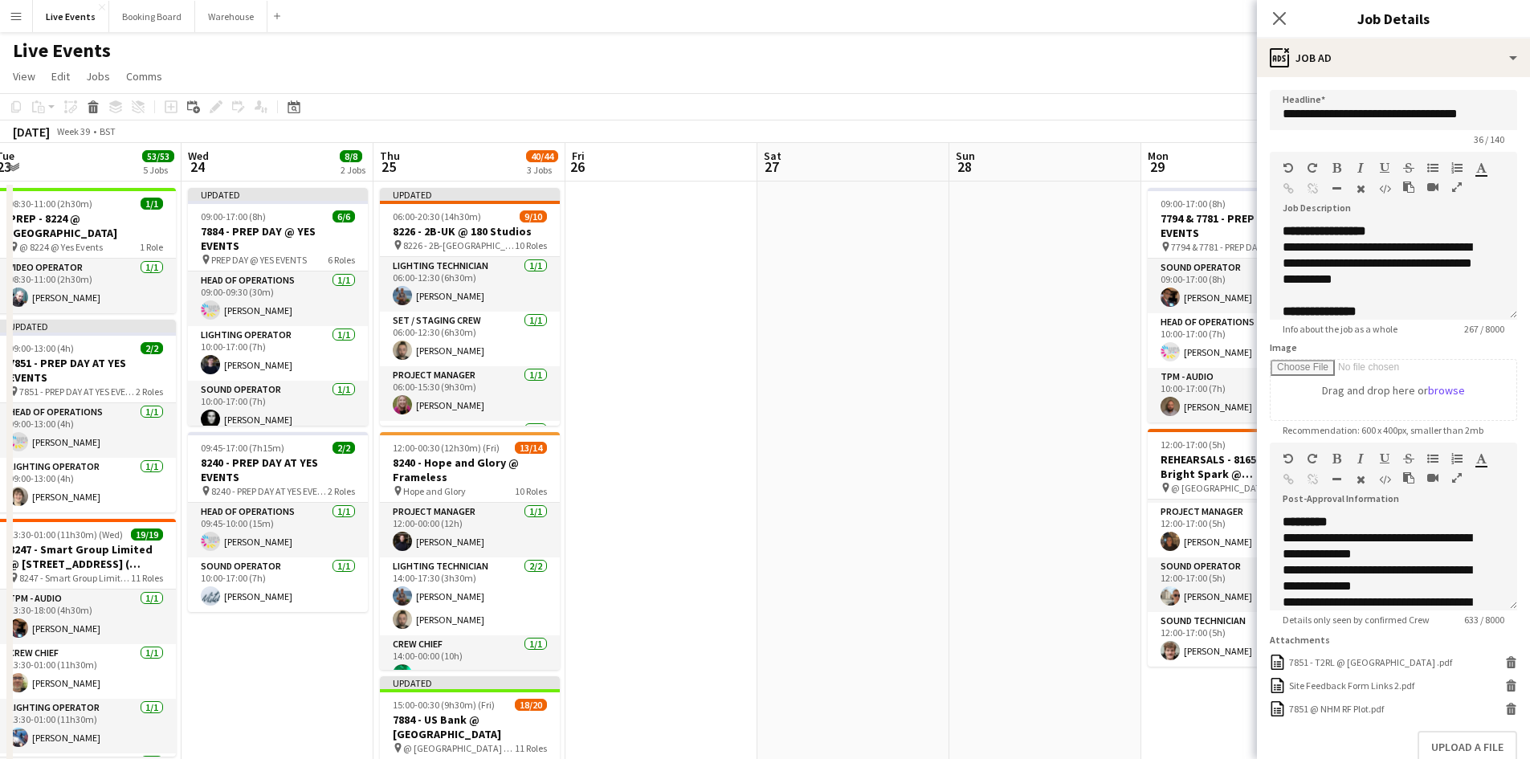
drag, startPoint x: 668, startPoint y: 476, endPoint x: 825, endPoint y: 468, distance: 157.7
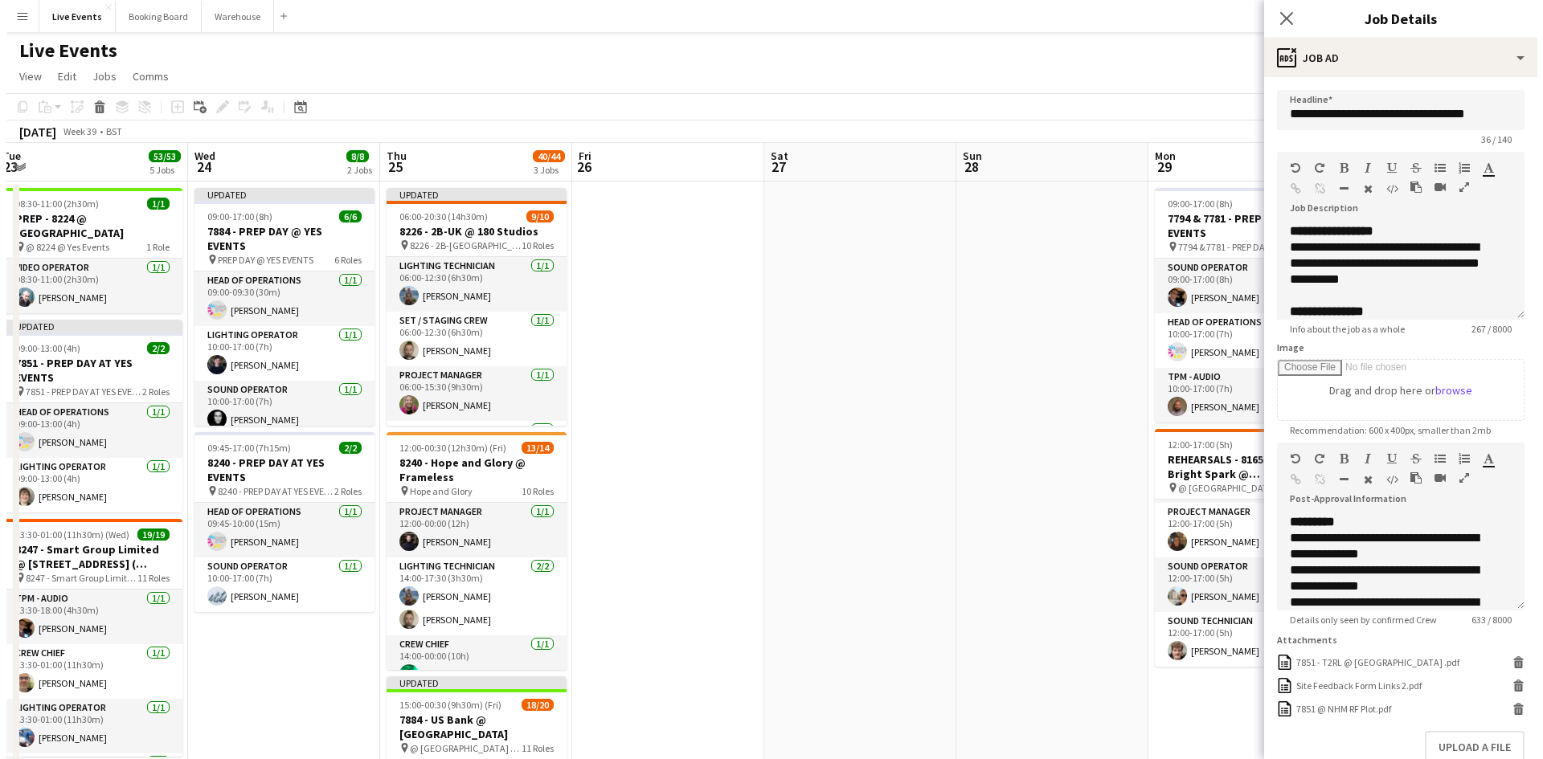
scroll to position [0, 378]
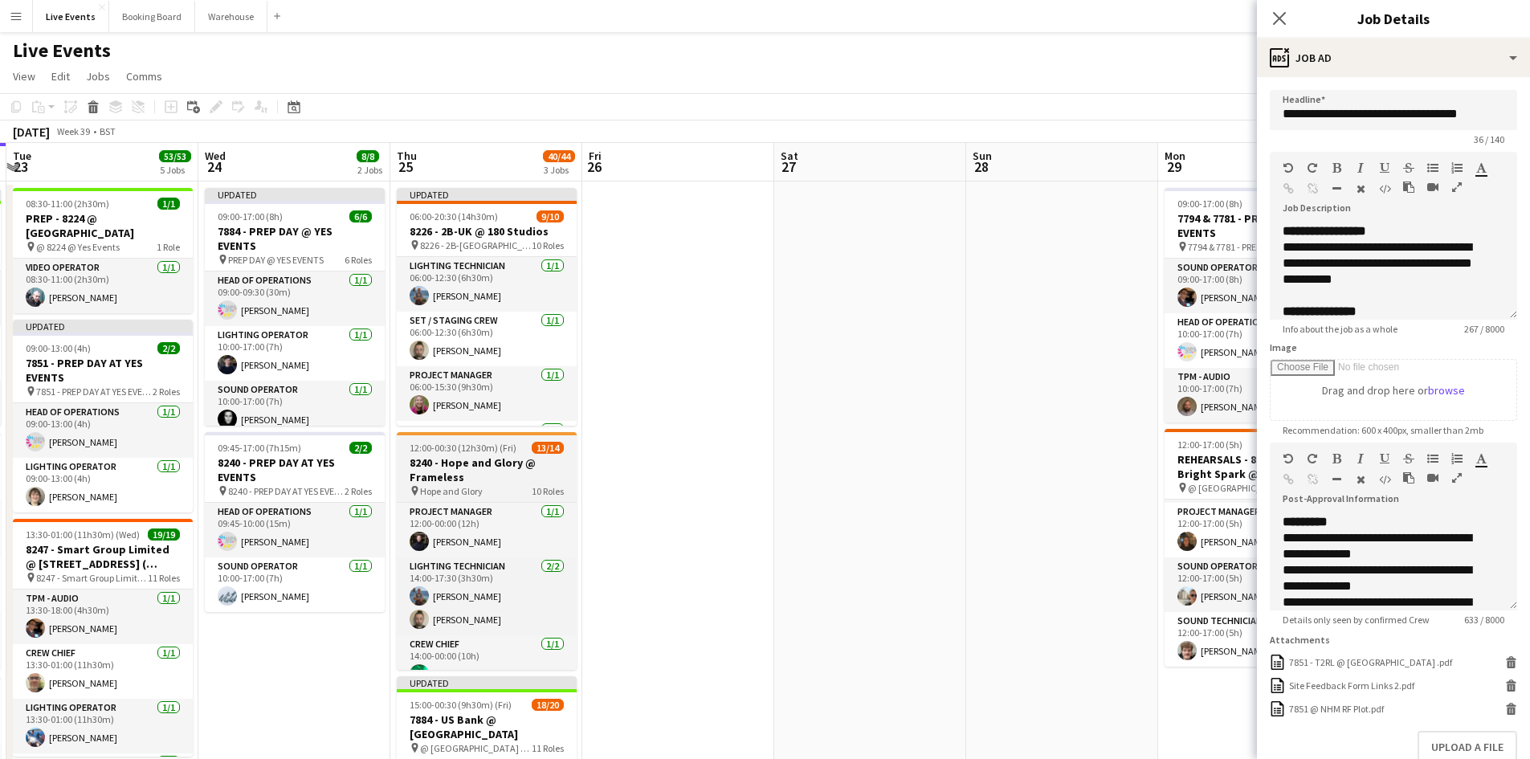
click at [471, 468] on h3 "8240 - Hope and Glory @ Frameless" at bounding box center [487, 470] width 180 height 29
type input "**********"
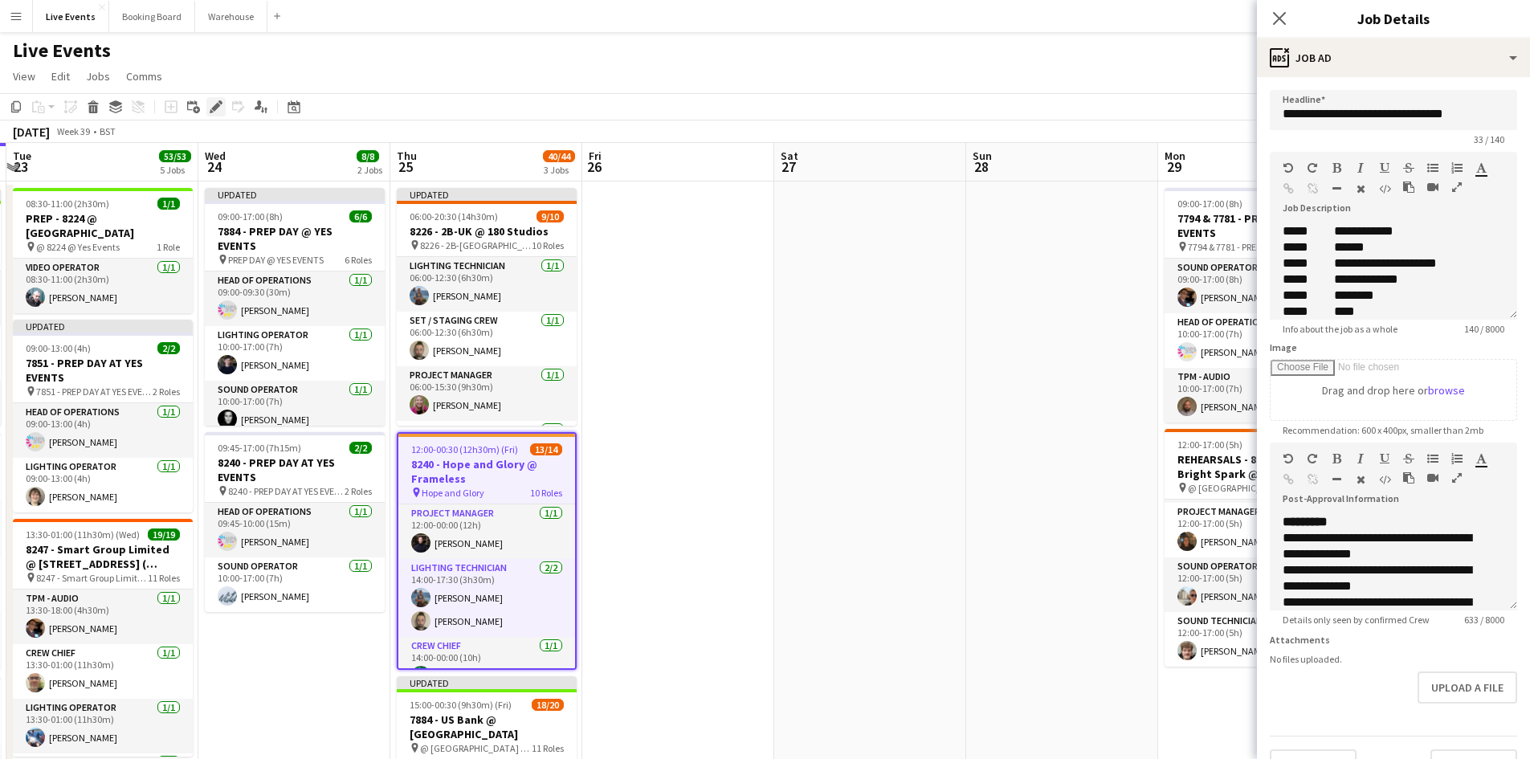
click at [221, 104] on icon at bounding box center [221, 102] width 4 height 4
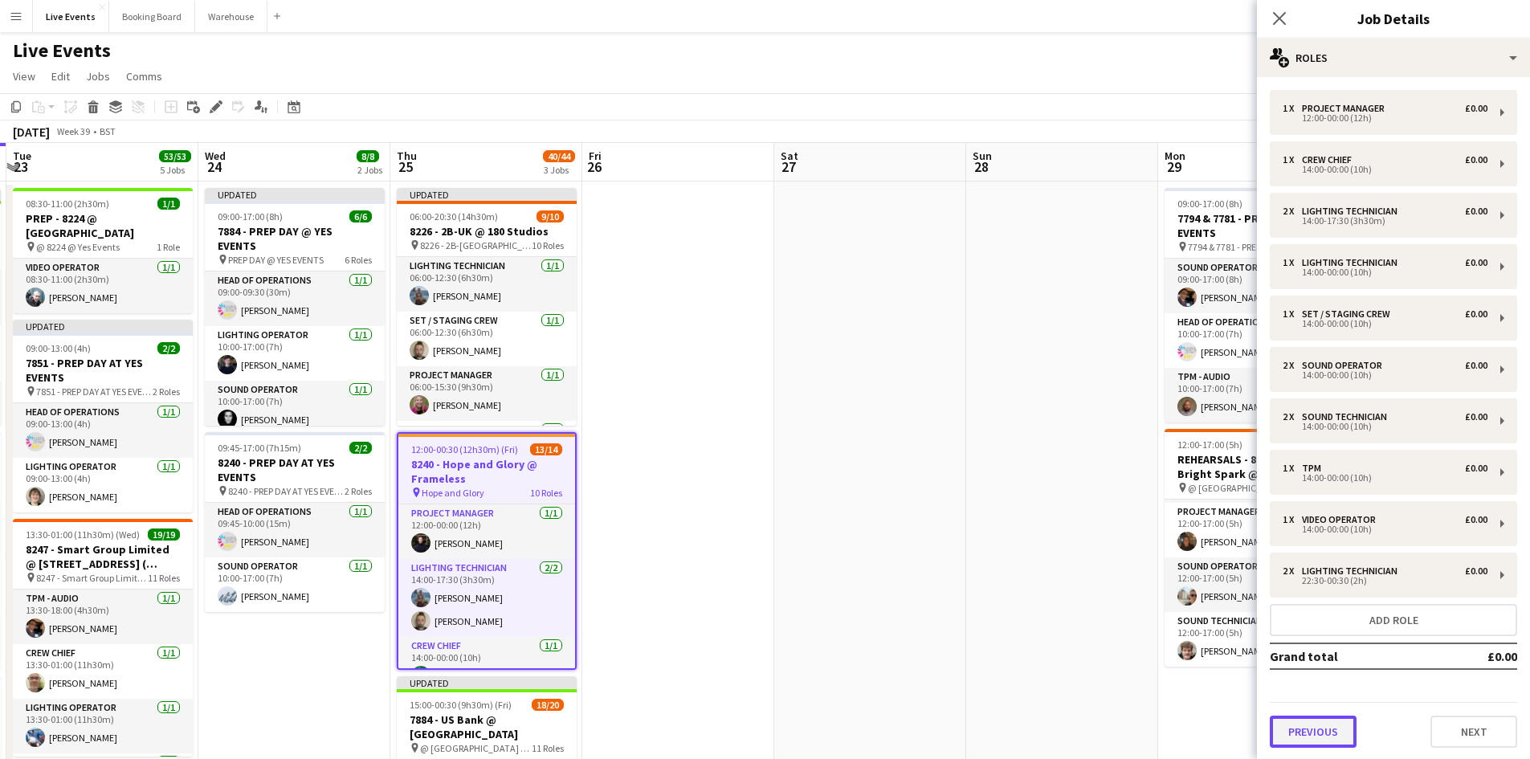
click at [1342, 736] on button "Previous" at bounding box center [1313, 732] width 87 height 32
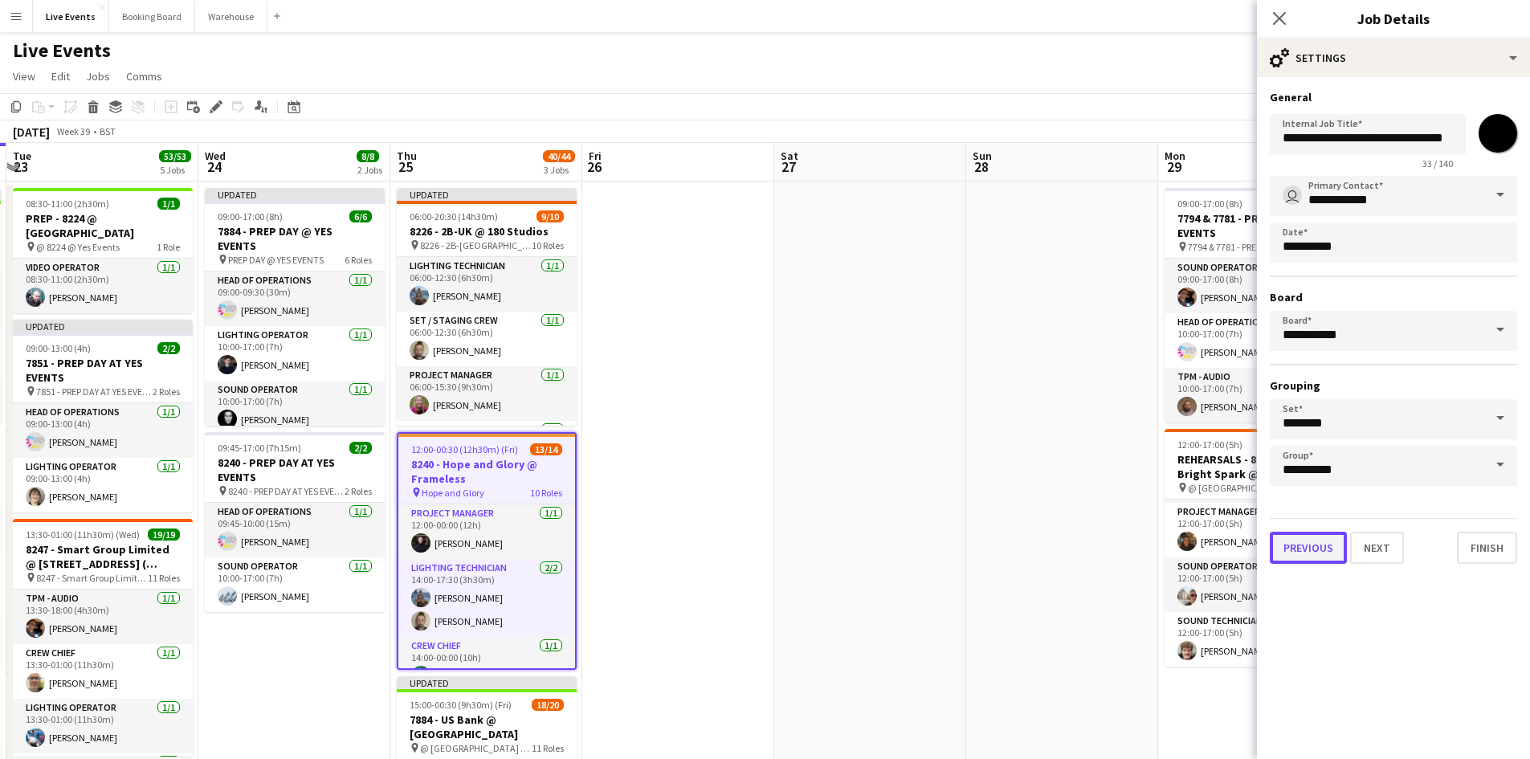
click at [1298, 557] on button "Previous" at bounding box center [1308, 548] width 77 height 32
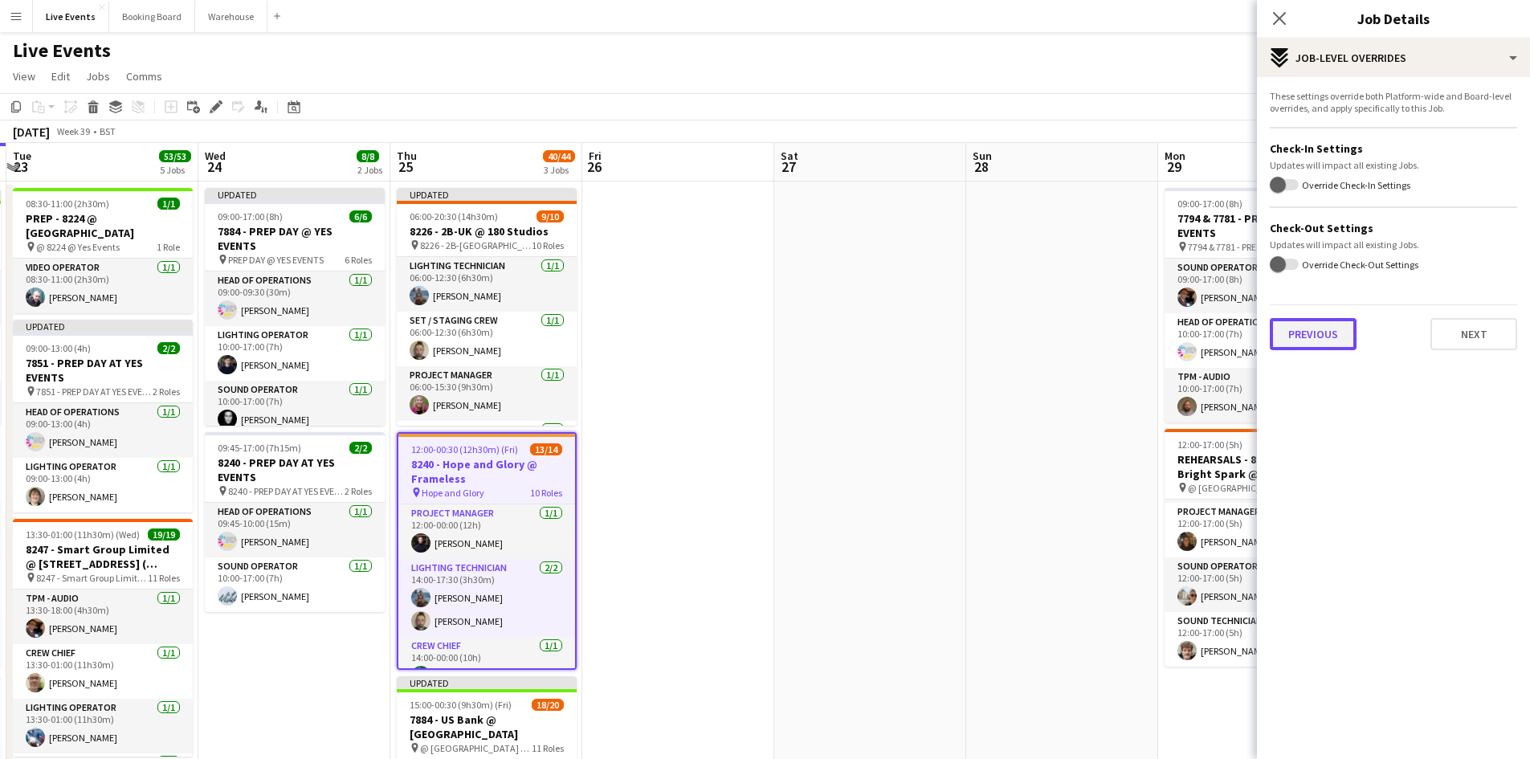
click at [1313, 341] on button "Previous" at bounding box center [1313, 334] width 87 height 32
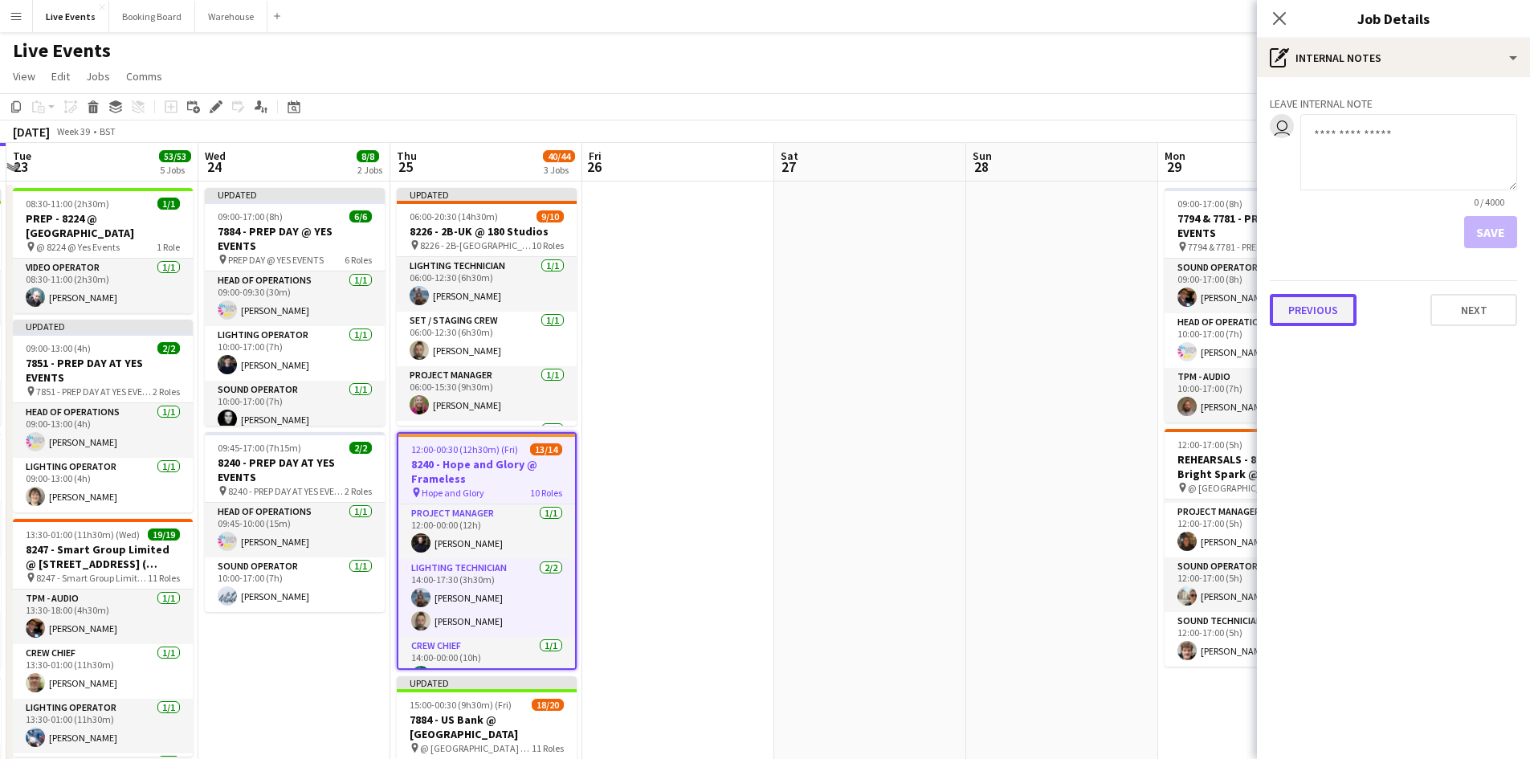
click at [1332, 318] on button "Previous" at bounding box center [1313, 310] width 87 height 32
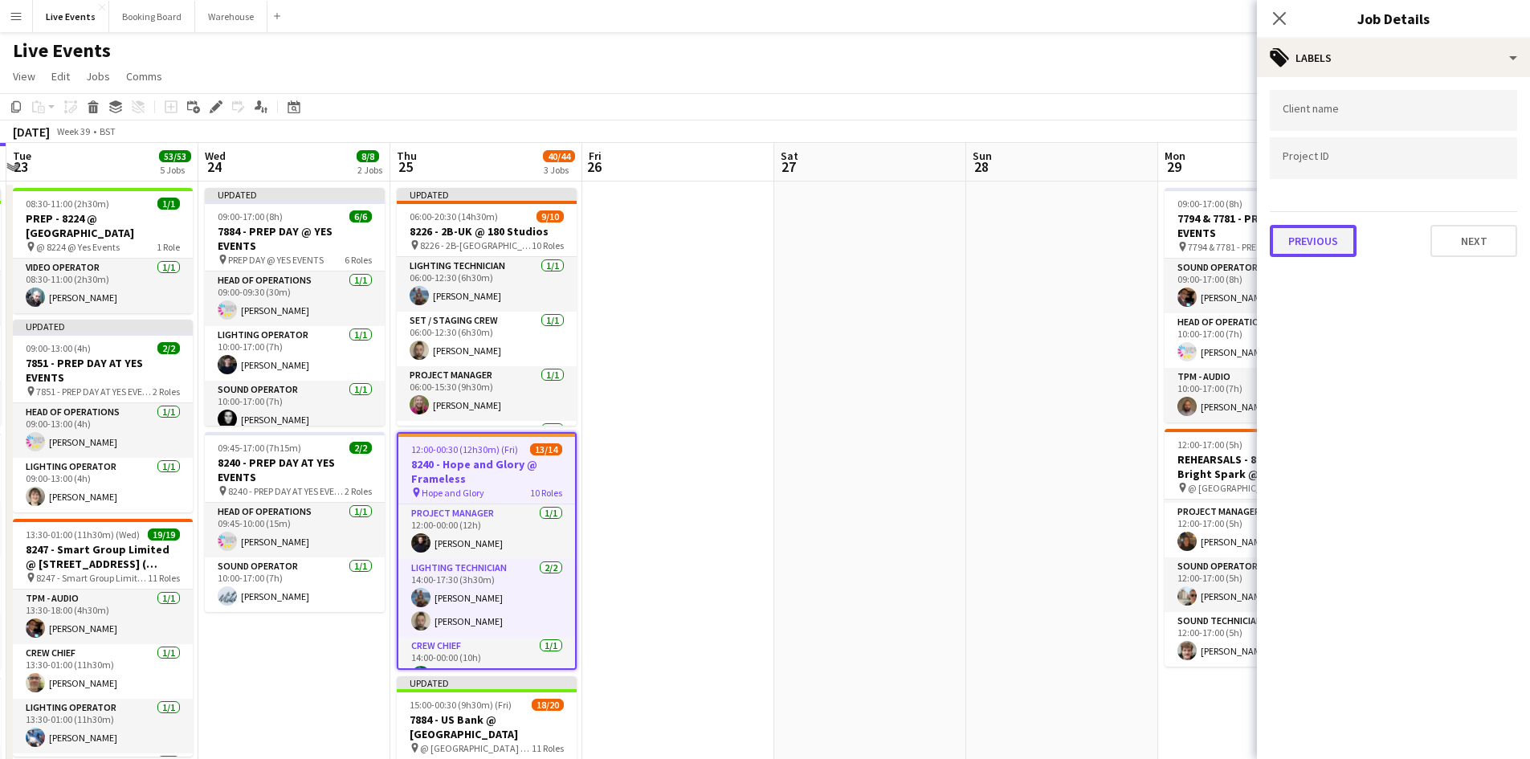
click at [1318, 240] on button "Previous" at bounding box center [1313, 241] width 87 height 32
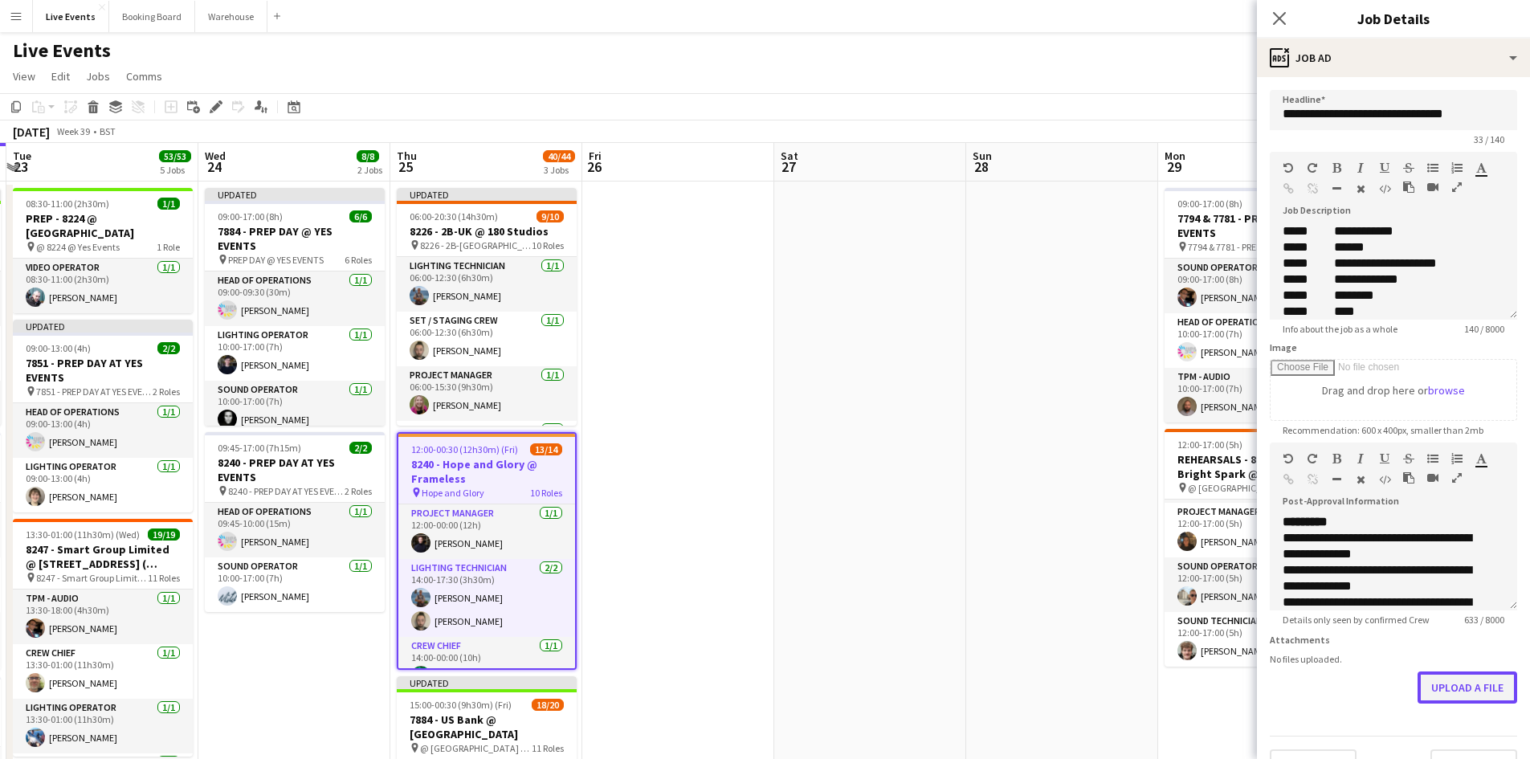
click at [1456, 742] on form "**********" at bounding box center [1393, 436] width 273 height 692
click at [1435, 697] on button "Upload a file" at bounding box center [1468, 688] width 100 height 32
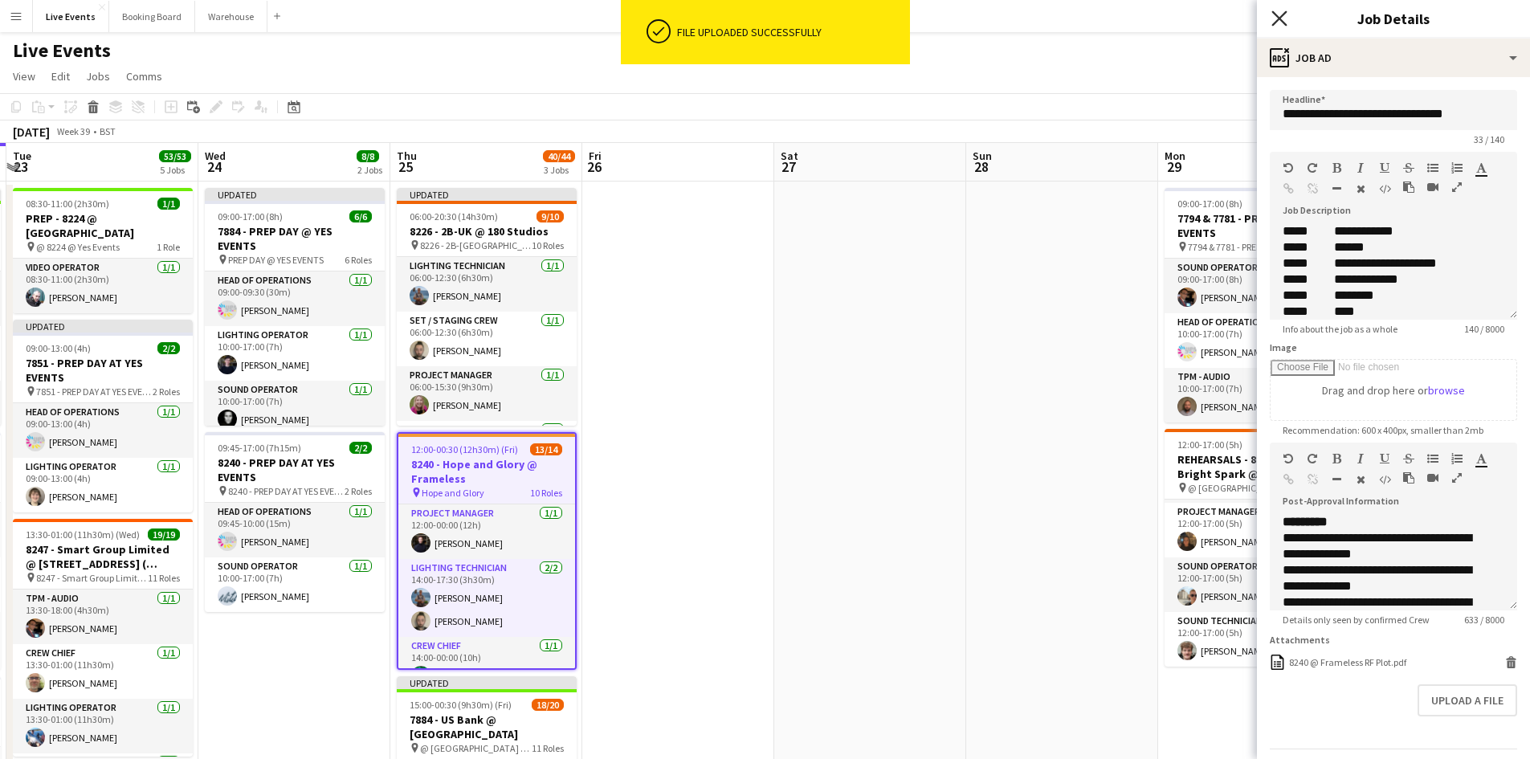
click at [1282, 20] on icon at bounding box center [1279, 17] width 15 height 15
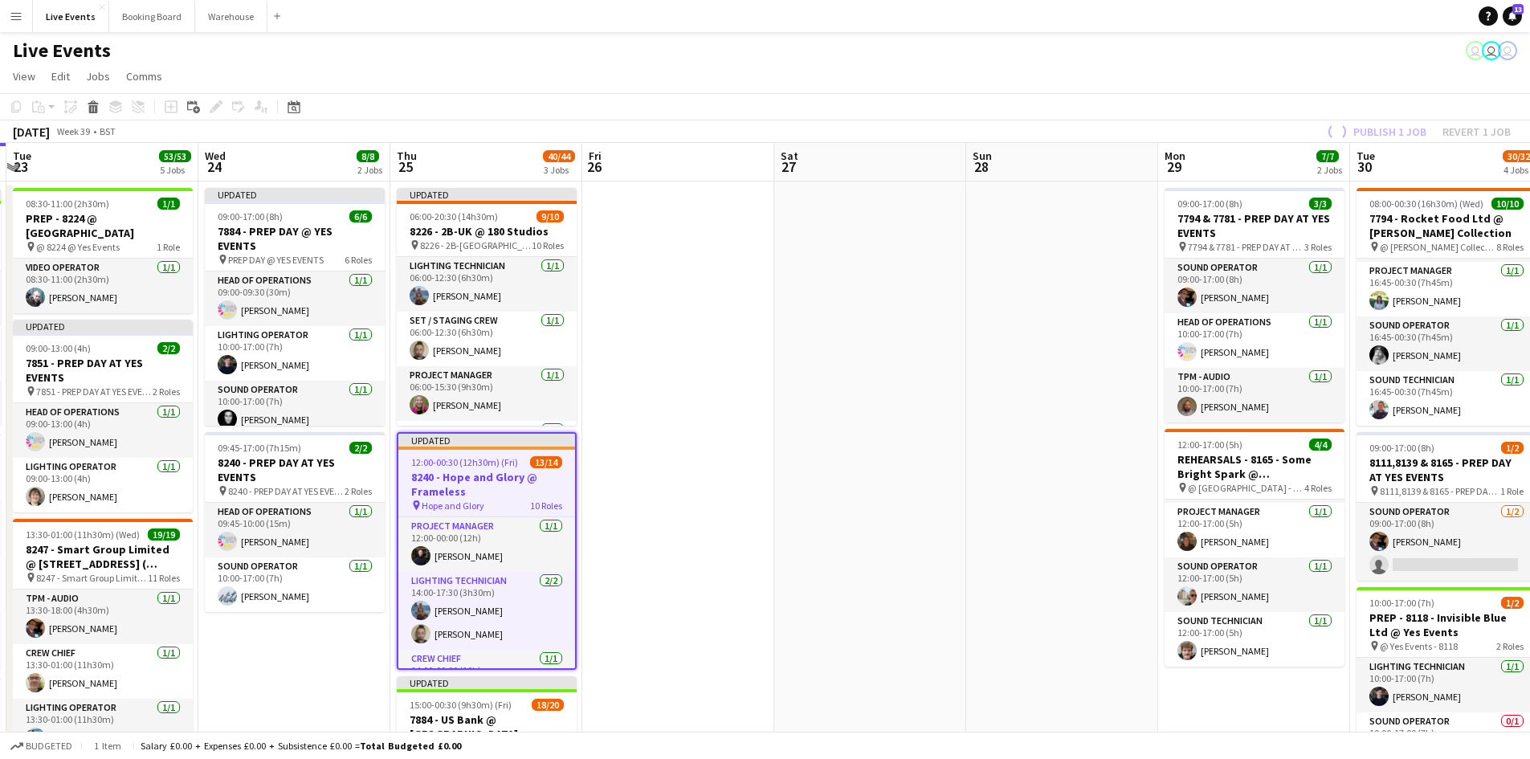
click at [1295, 84] on app-page-menu "View Day view expanded Day view collapsed Month view Date picker Jump to [DATE]…" at bounding box center [765, 78] width 1530 height 31
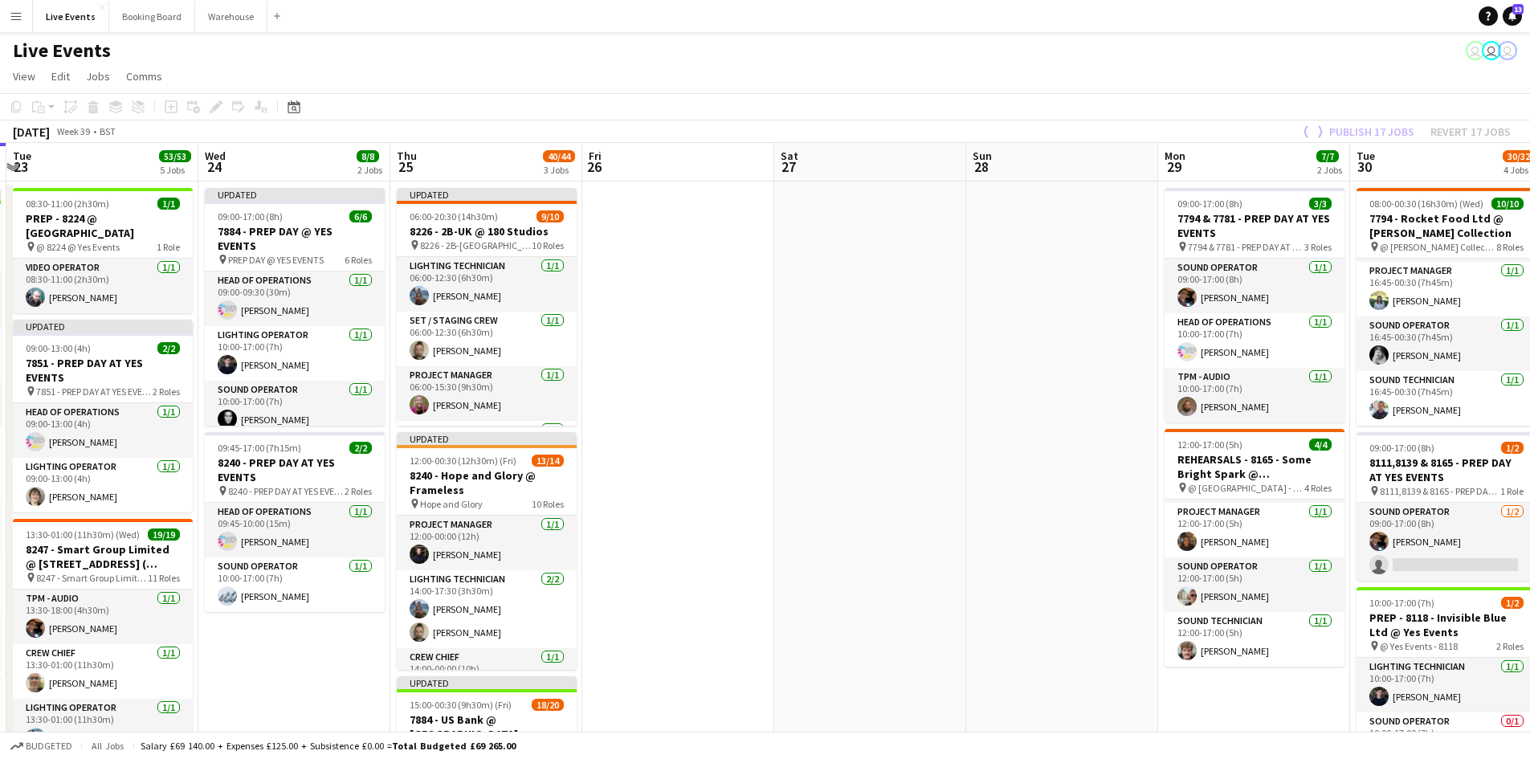
click at [1373, 129] on div "Publish 17 jobs Revert 17 jobs" at bounding box center [1406, 131] width 250 height 21
click at [1510, 12] on icon "Notifications" at bounding box center [1513, 16] width 10 height 10
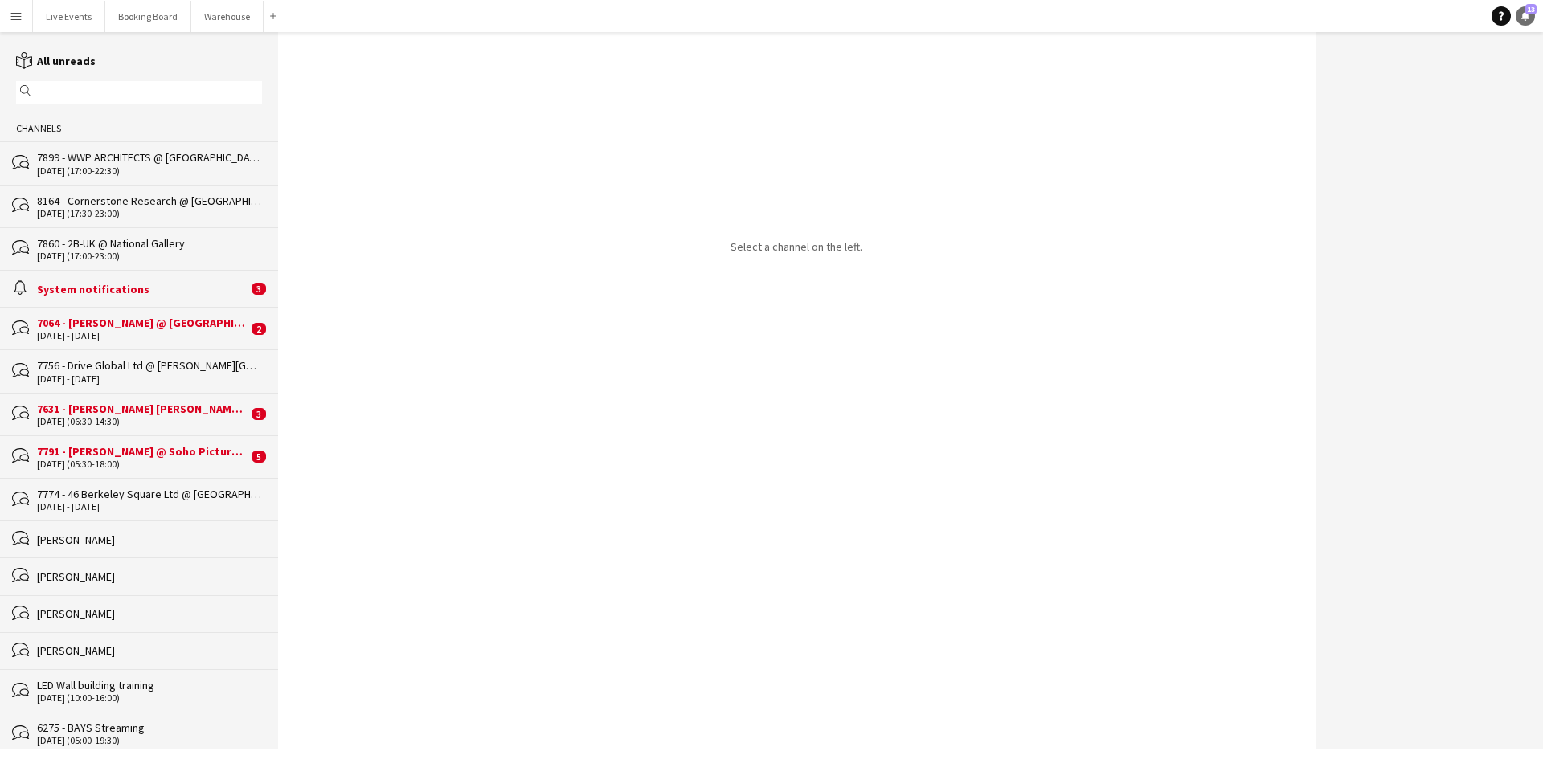
click at [1510, 12] on div "Help Notifications 13" at bounding box center [1516, 15] width 51 height 19
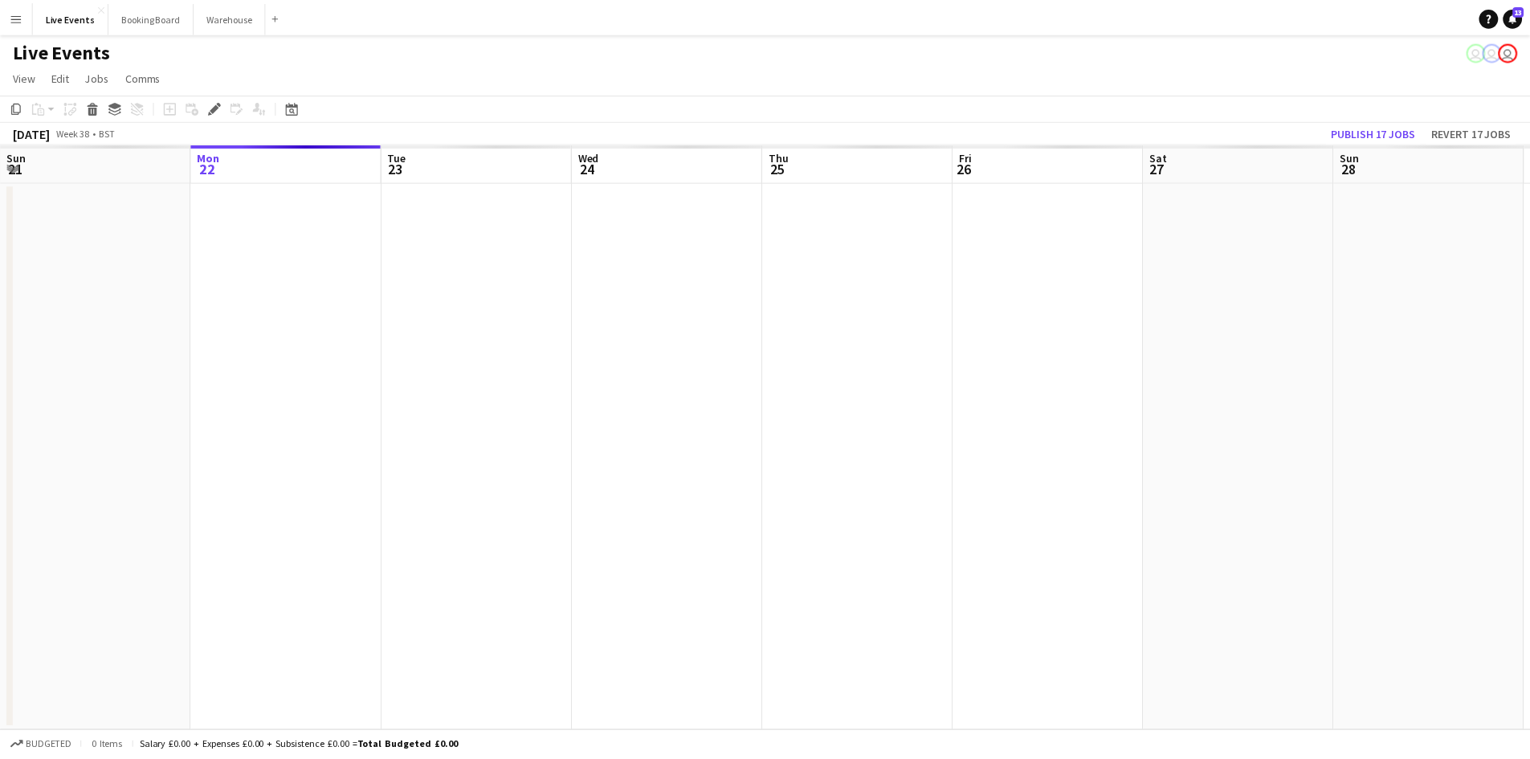
scroll to position [0, 553]
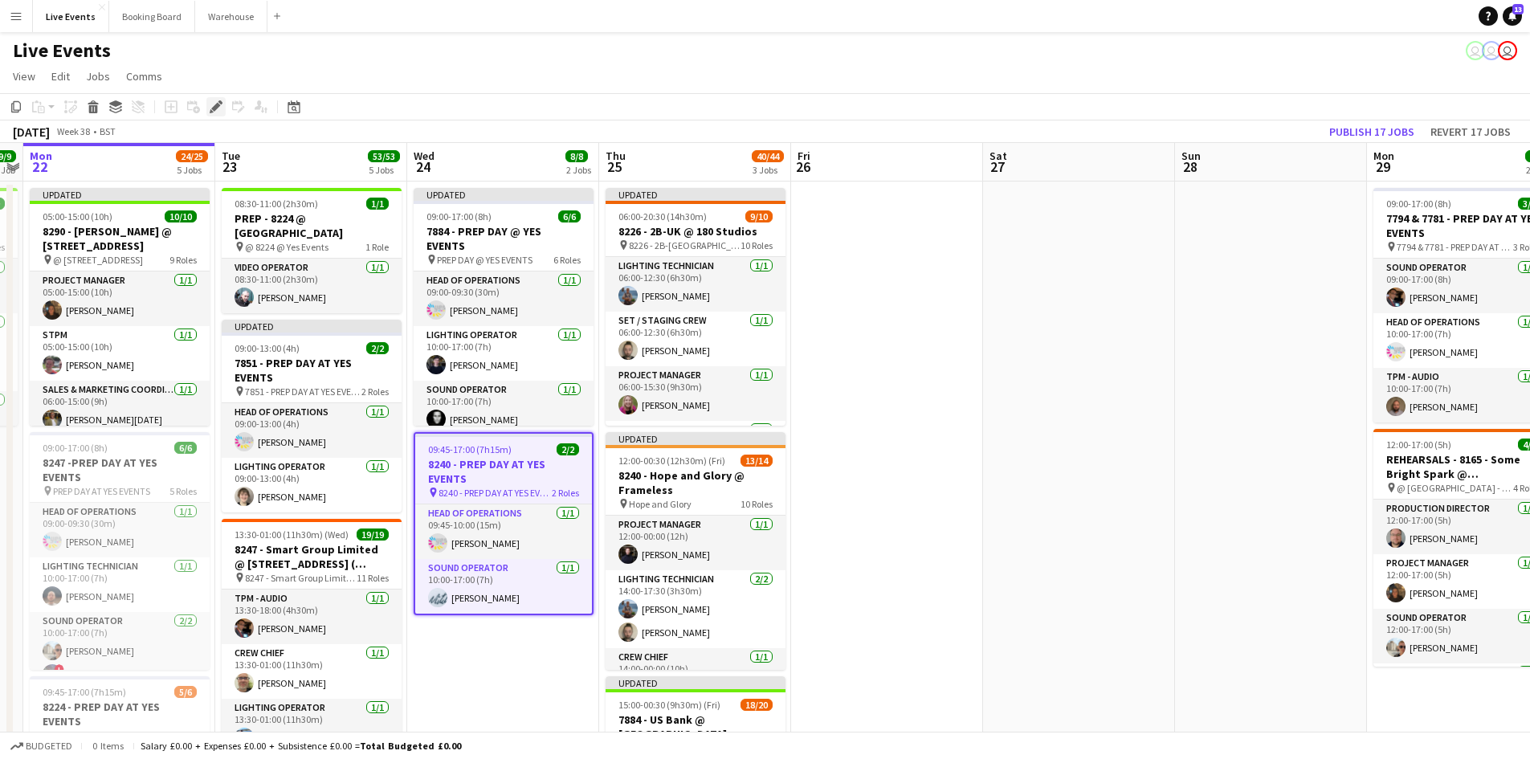
click at [210, 112] on icon at bounding box center [212, 111] width 4 height 4
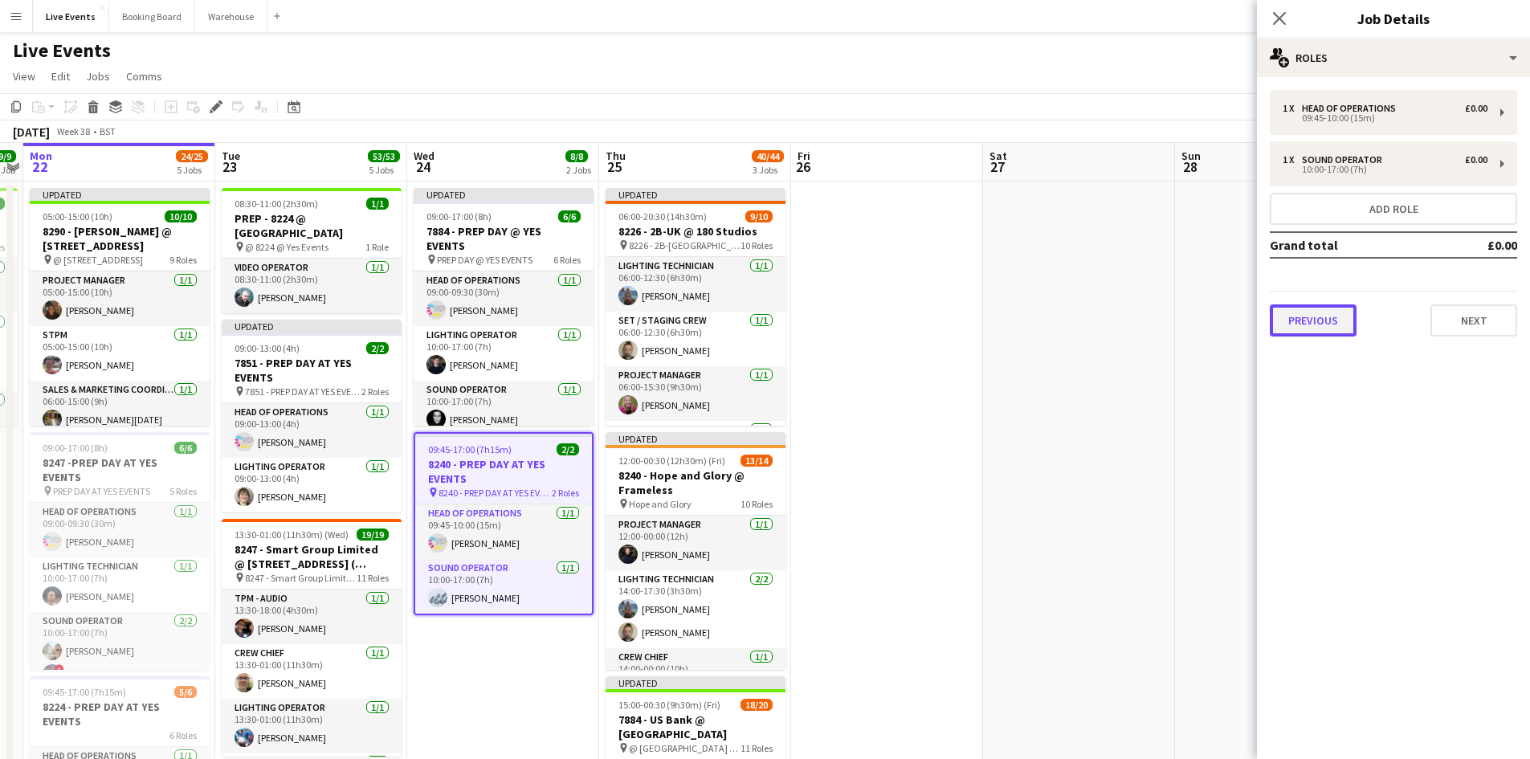
click at [1314, 326] on button "Previous" at bounding box center [1313, 320] width 87 height 32
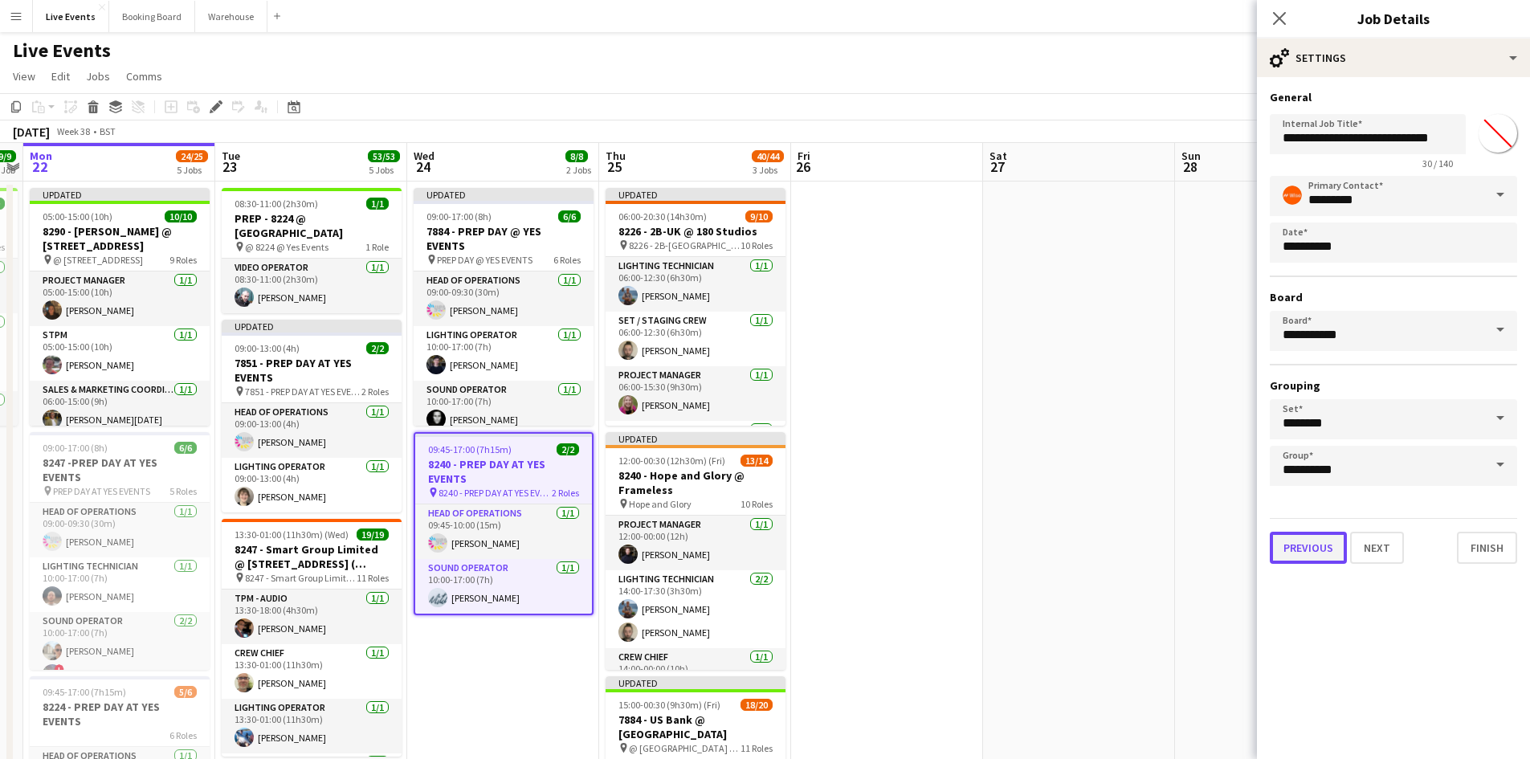
click at [1333, 546] on button "Previous" at bounding box center [1308, 548] width 77 height 32
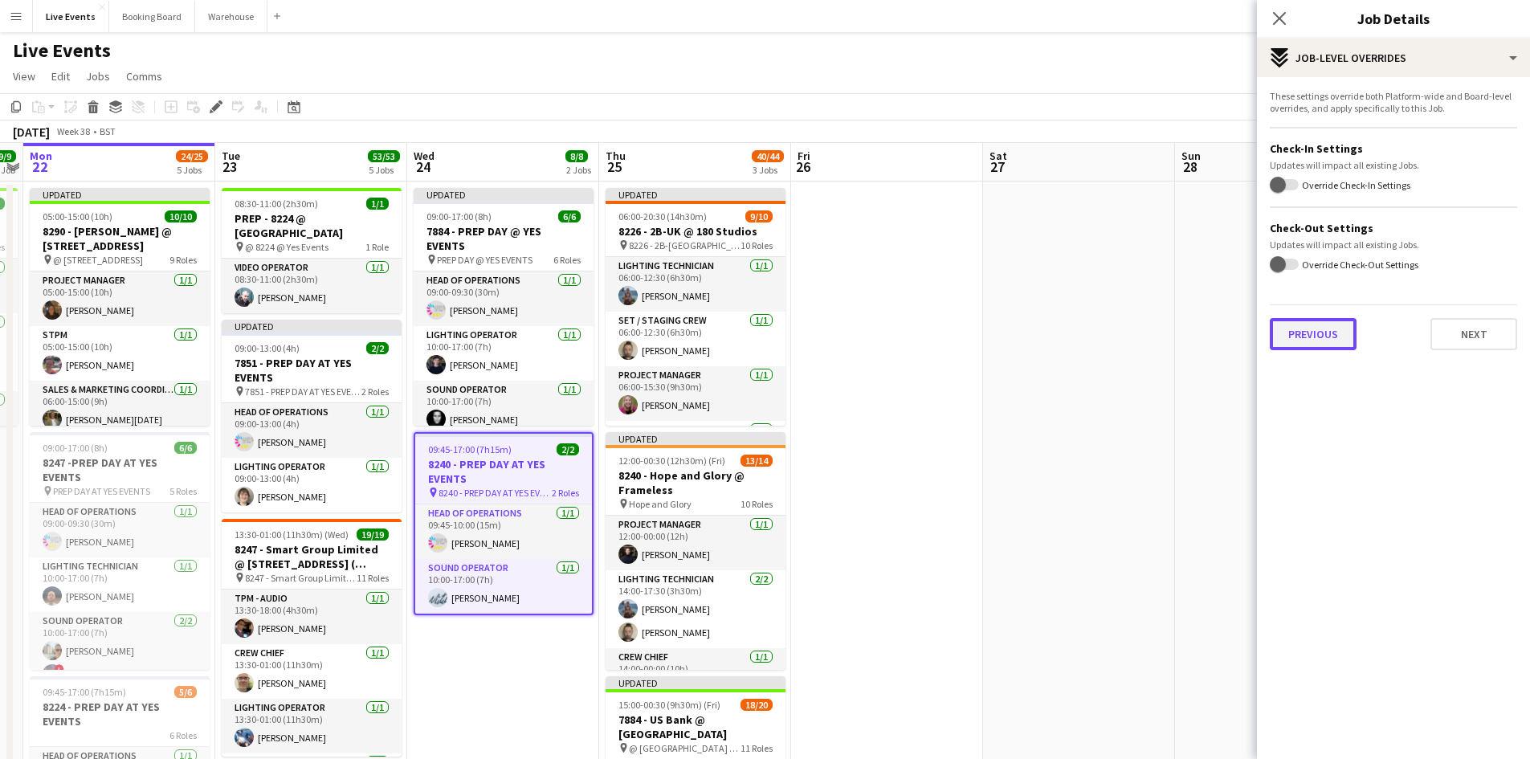
click at [1326, 335] on button "Previous" at bounding box center [1313, 334] width 87 height 32
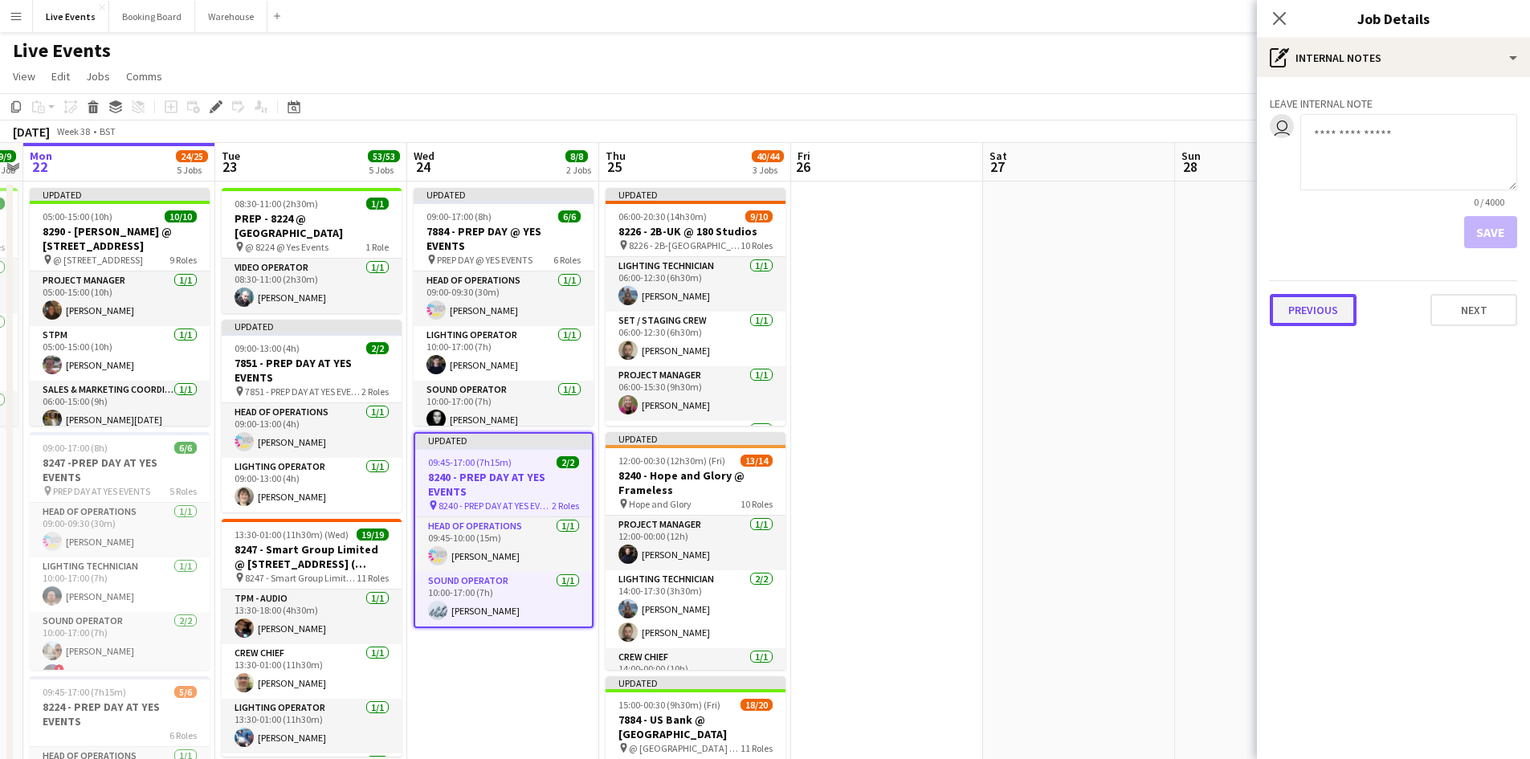
click at [1337, 320] on button "Previous" at bounding box center [1313, 310] width 87 height 32
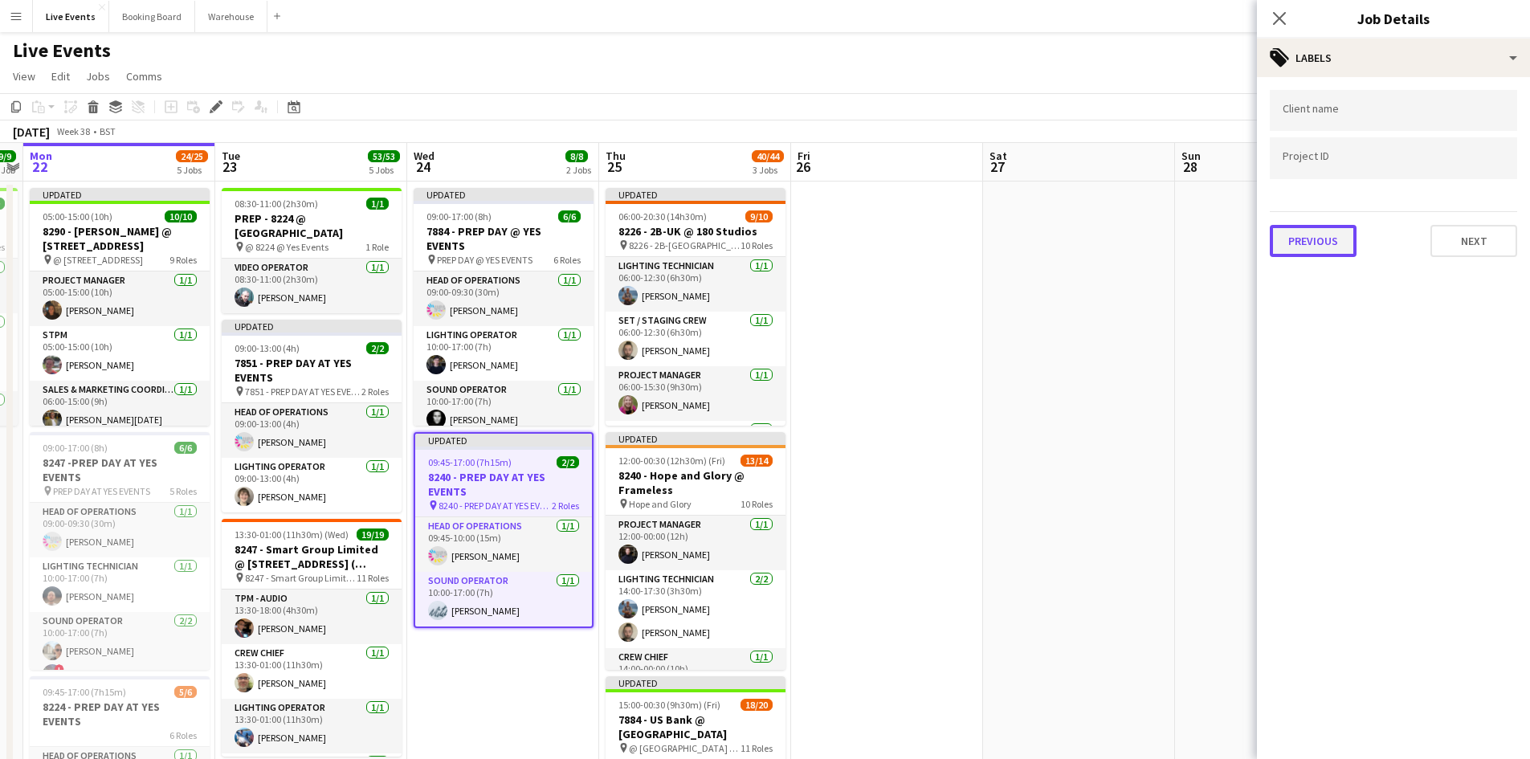
click at [1315, 245] on button "Previous" at bounding box center [1313, 241] width 87 height 32
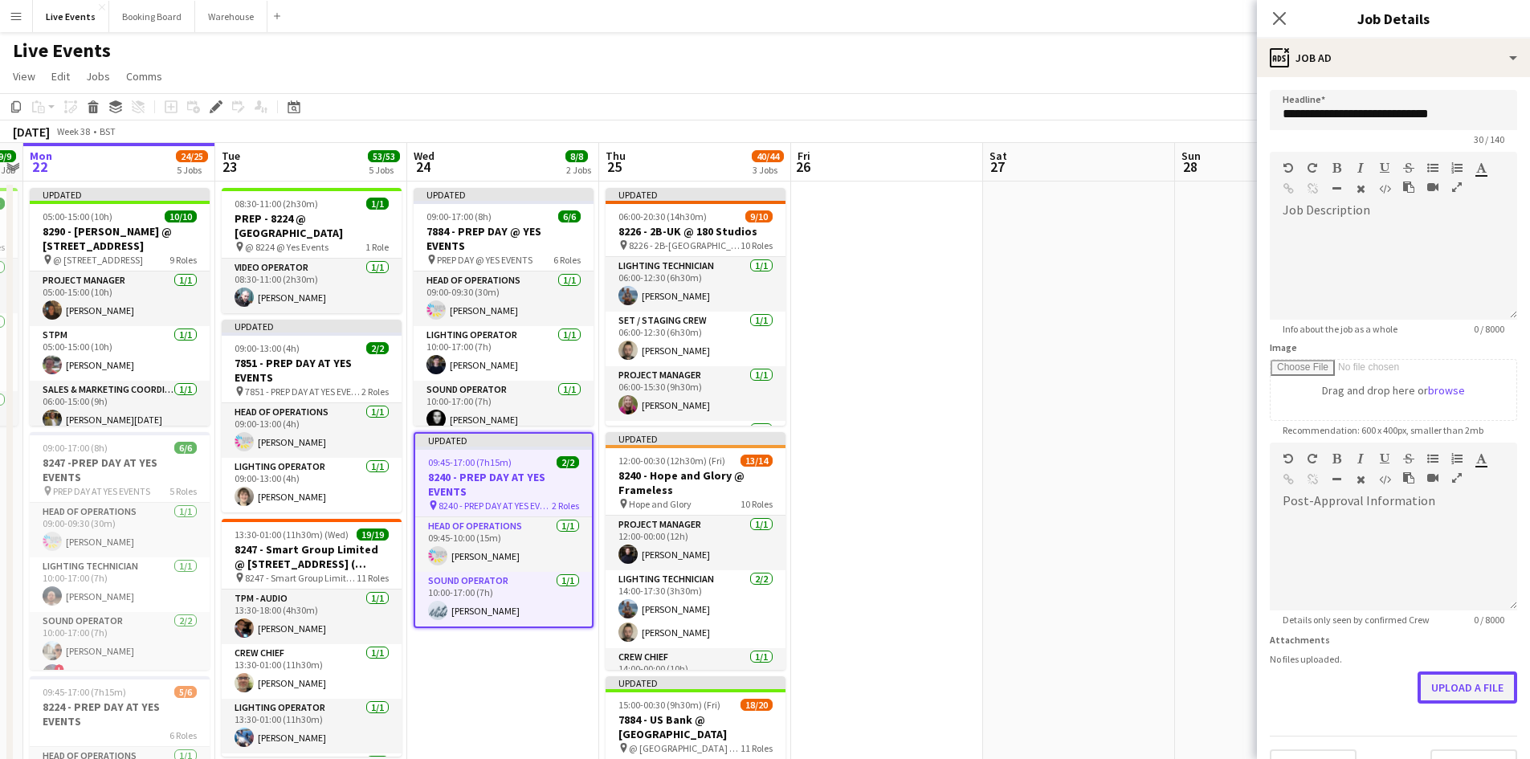
click at [1480, 686] on button "Upload a file" at bounding box center [1468, 688] width 100 height 32
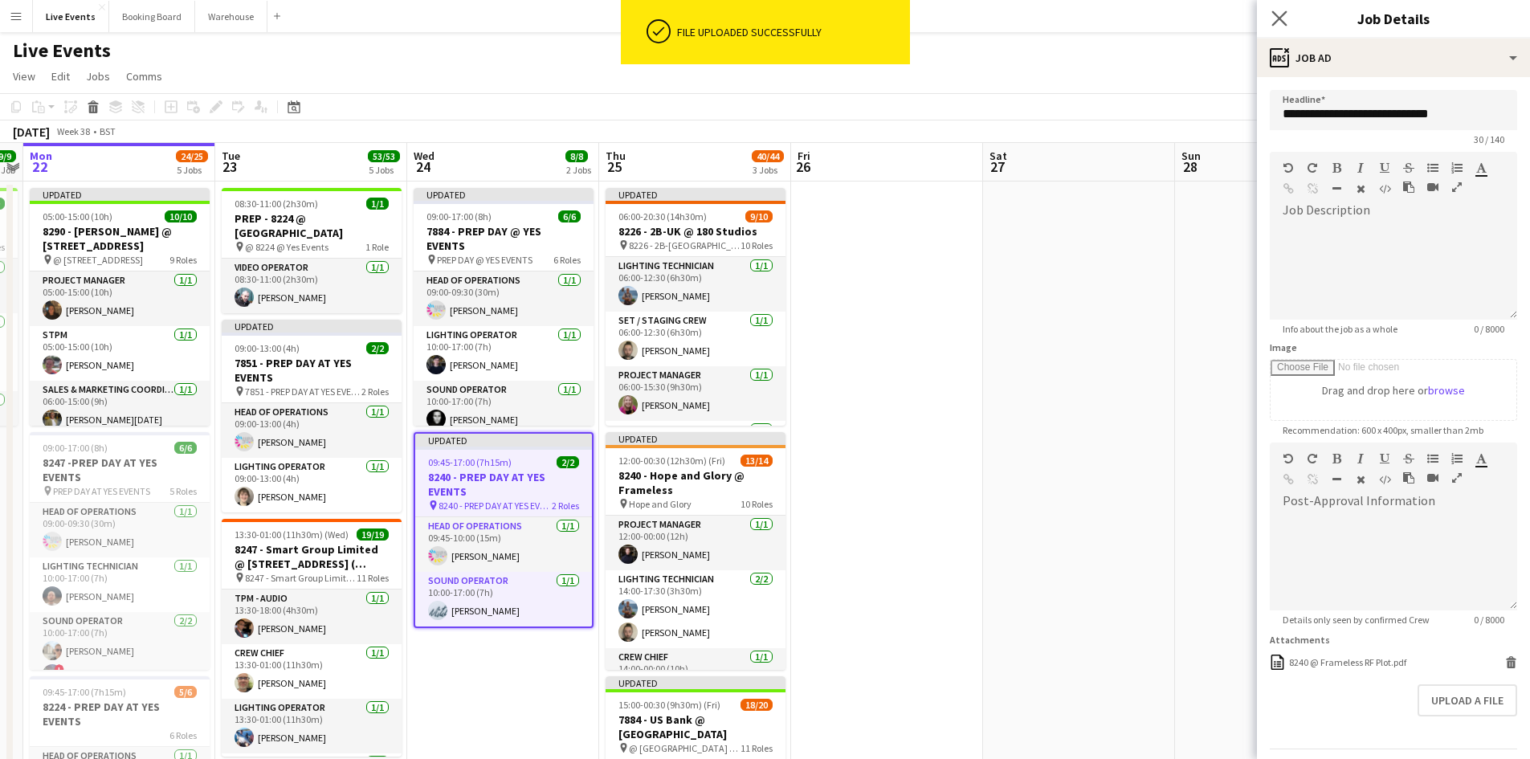
click at [1287, 13] on icon "Close pop-in" at bounding box center [1279, 17] width 15 height 15
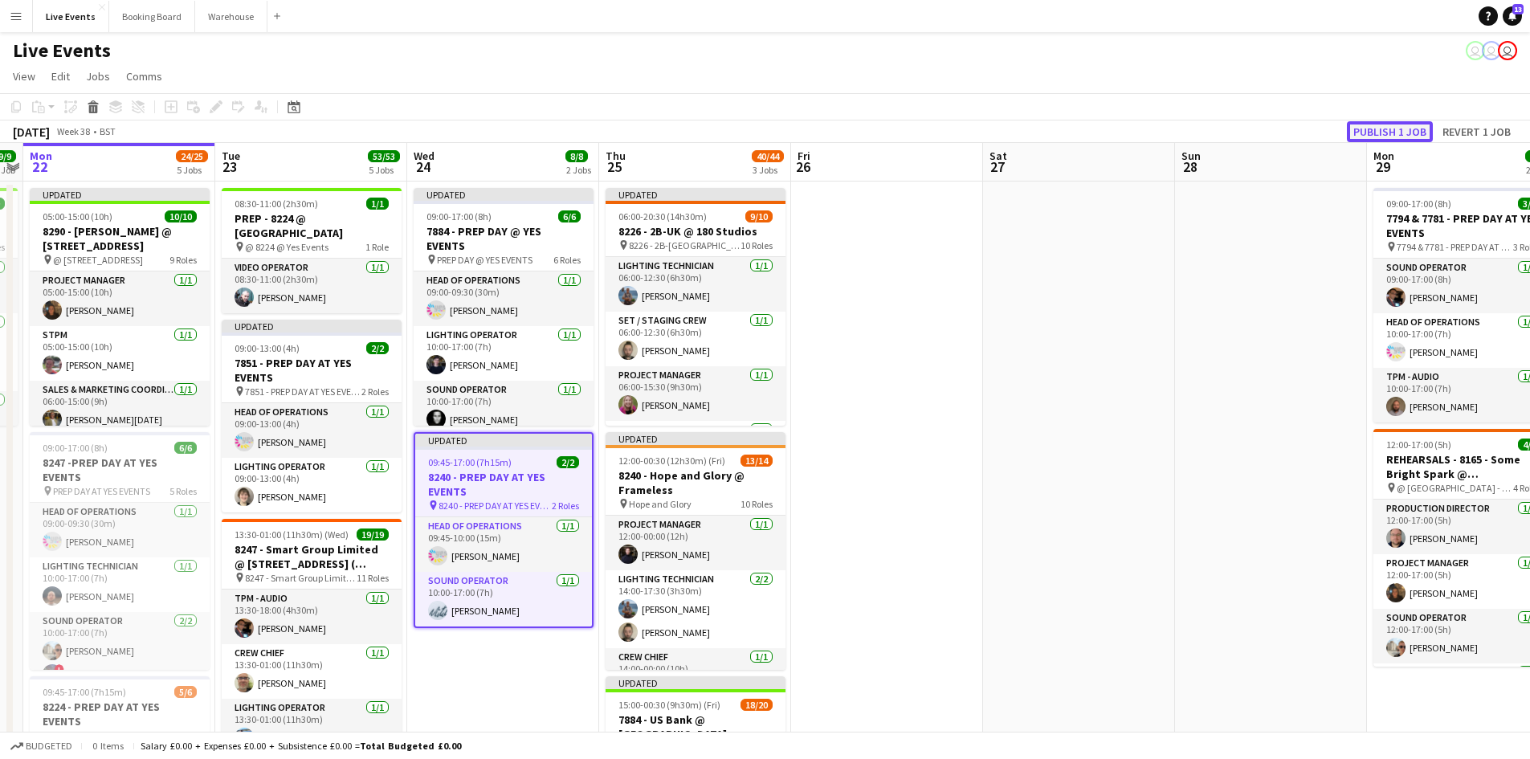
click at [1384, 129] on button "Publish 1 job" at bounding box center [1390, 131] width 86 height 21
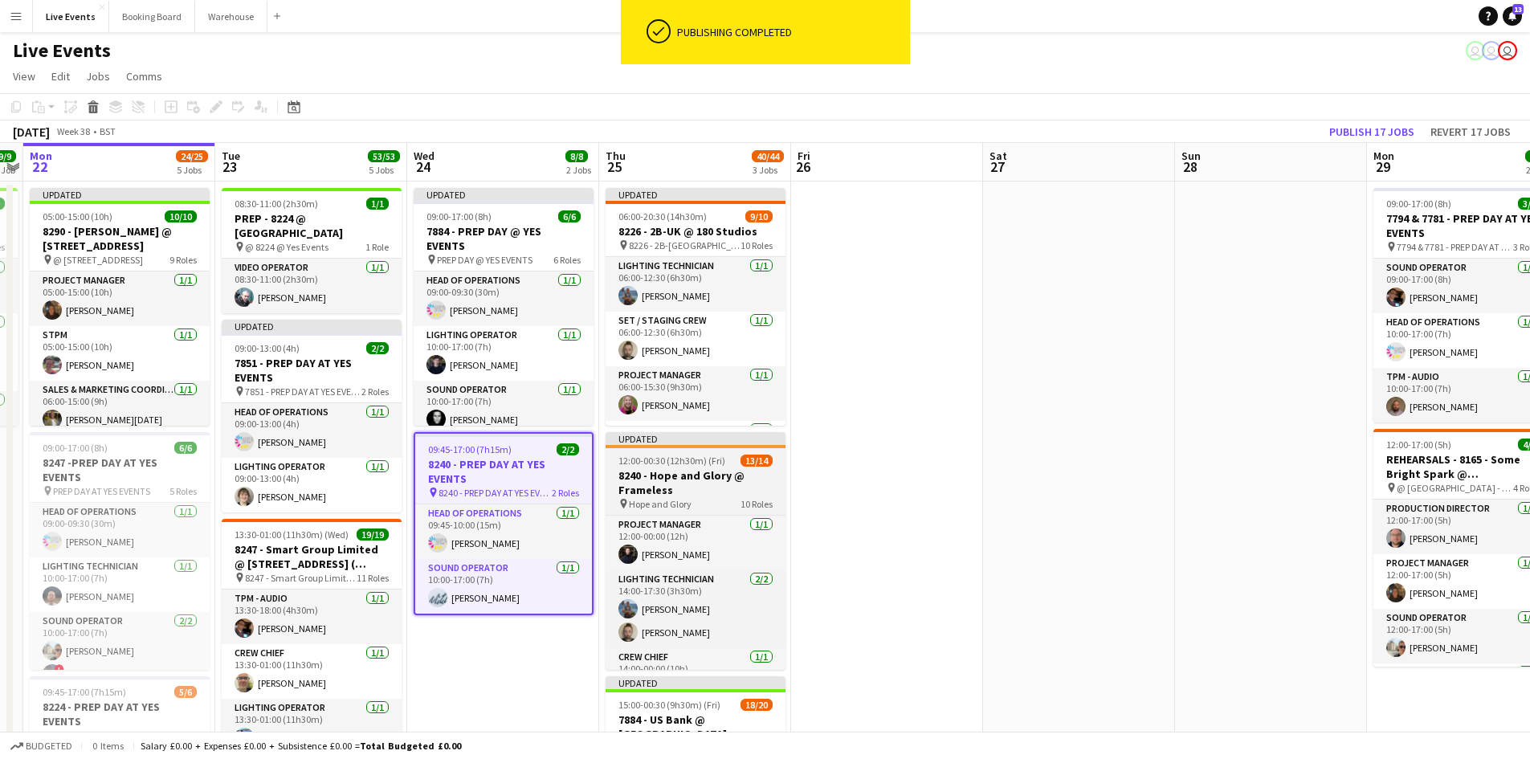
click at [721, 452] on app-job-card "Updated 12:00-00:30 (12h30m) (Fri) 13/14 8240 - Hope and Glory @ Frameless pin …" at bounding box center [696, 551] width 180 height 238
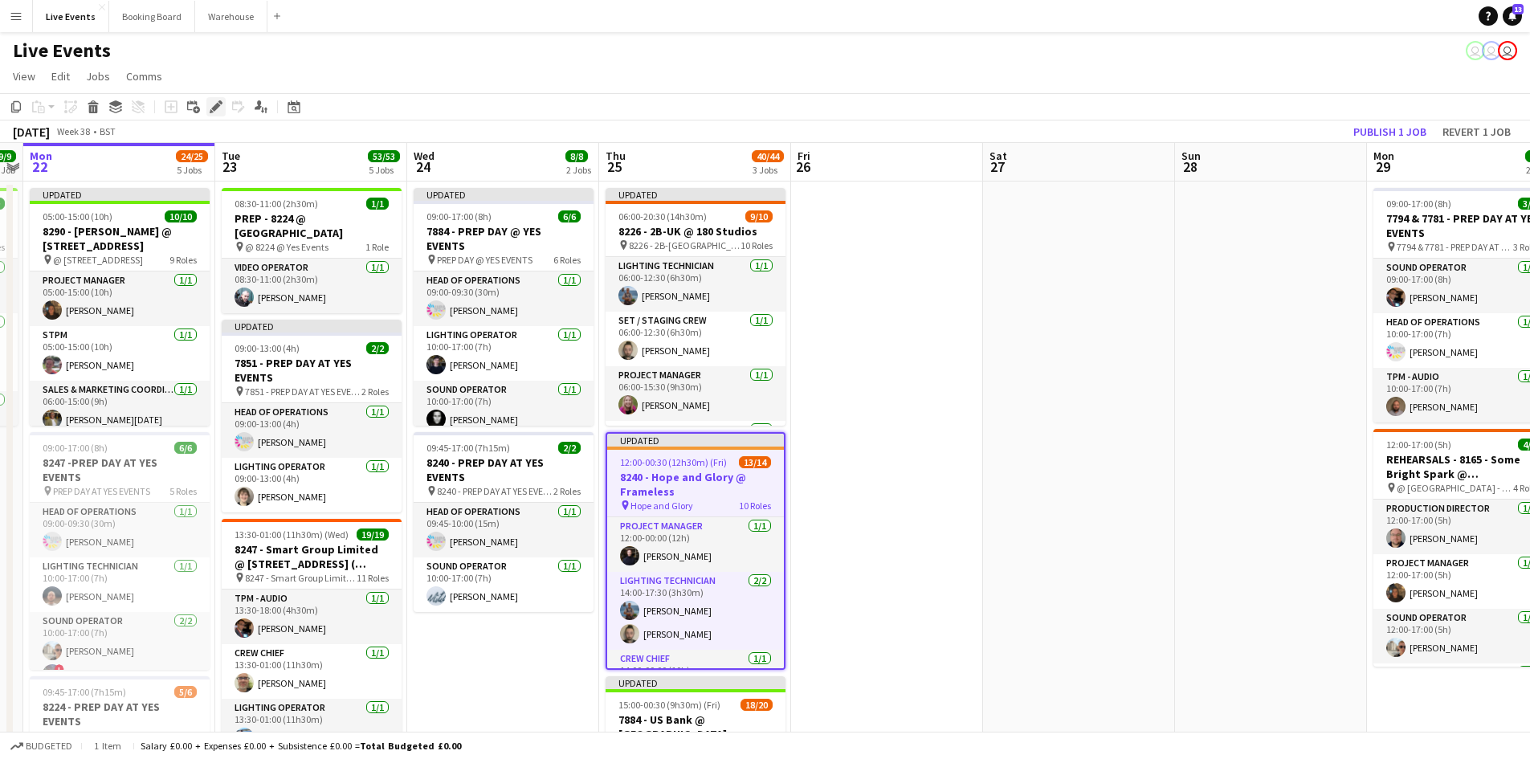
click at [215, 105] on icon "Edit" at bounding box center [216, 106] width 13 height 13
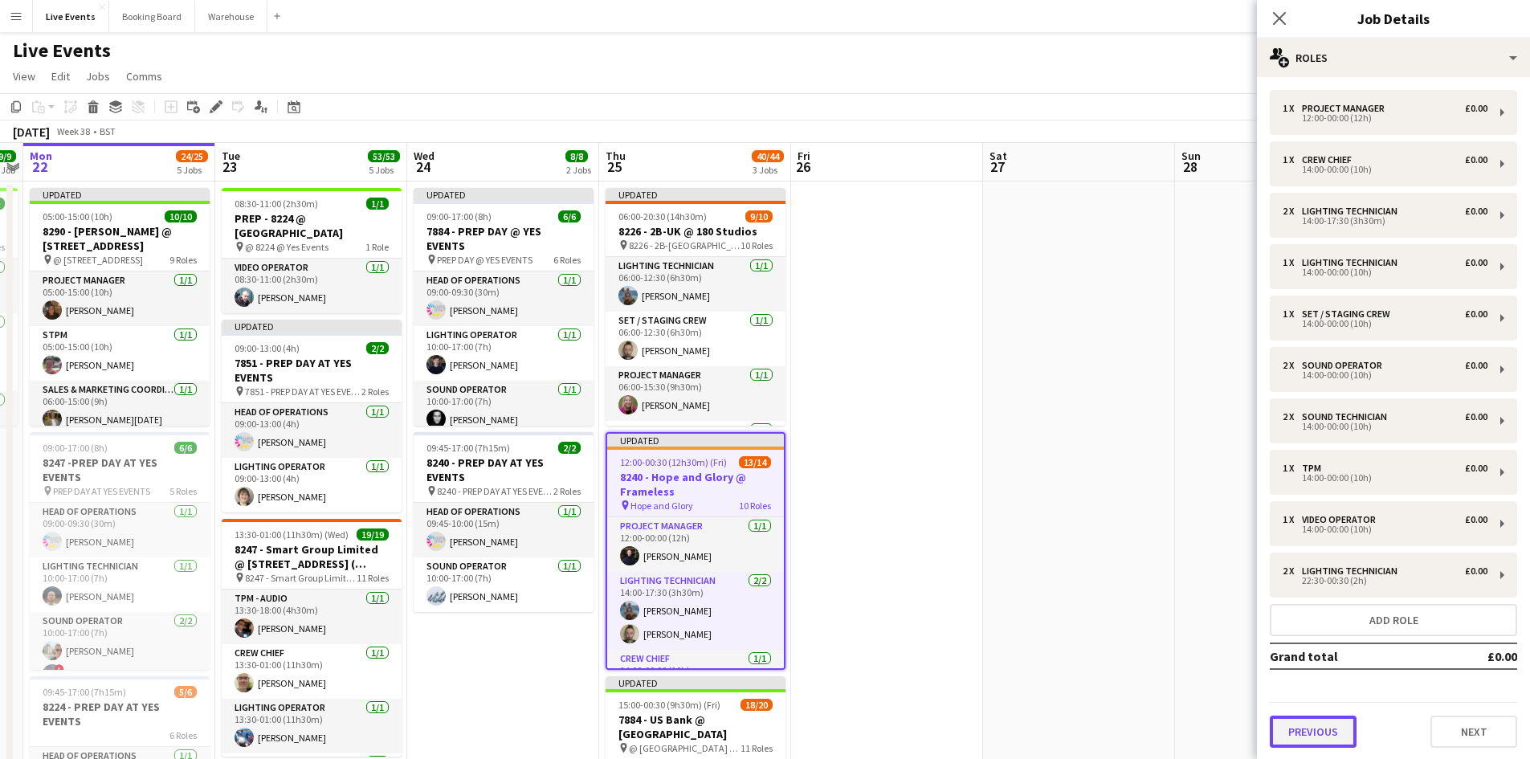
click at [1333, 737] on button "Previous" at bounding box center [1313, 732] width 87 height 32
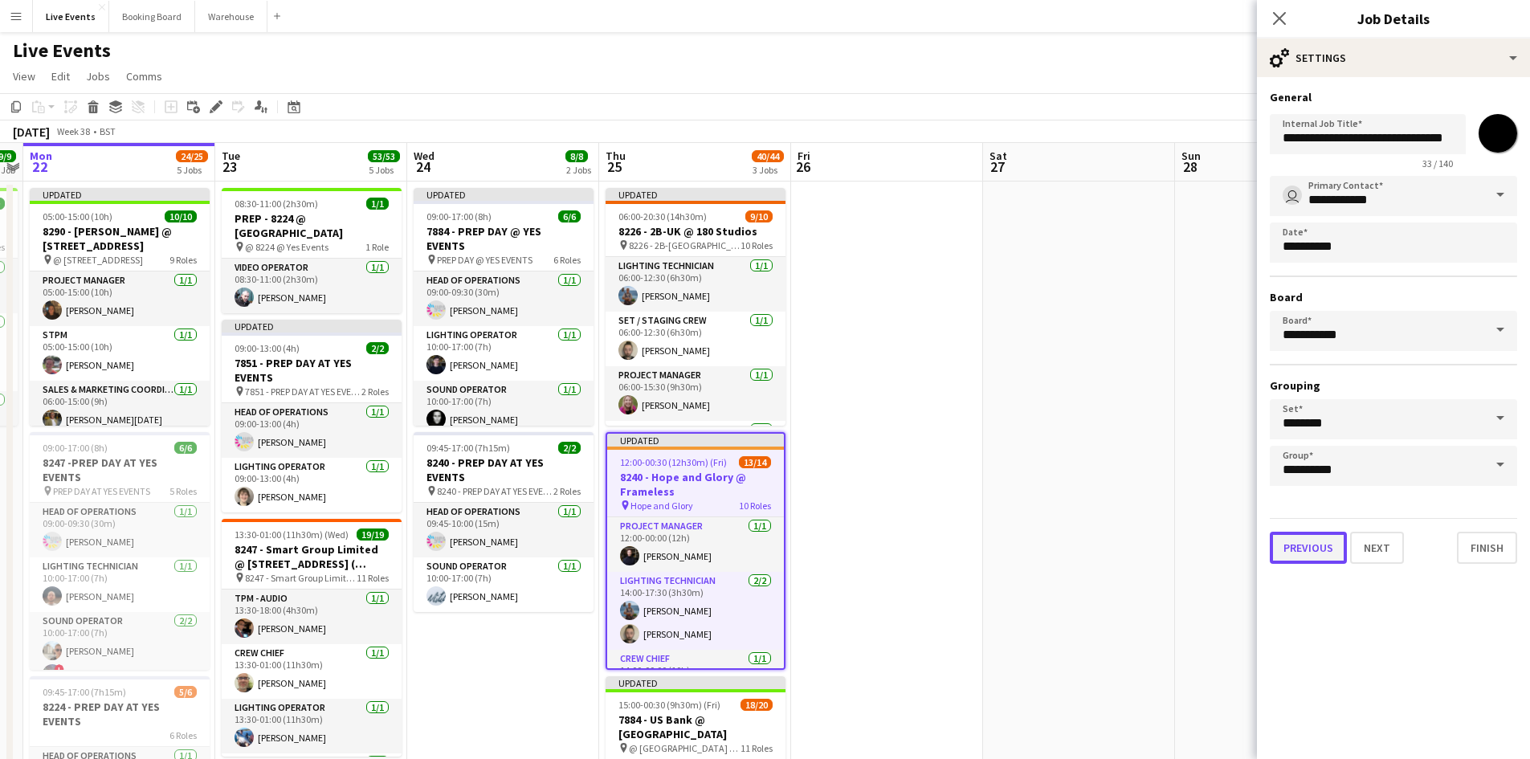
click at [1321, 548] on button "Previous" at bounding box center [1308, 548] width 77 height 32
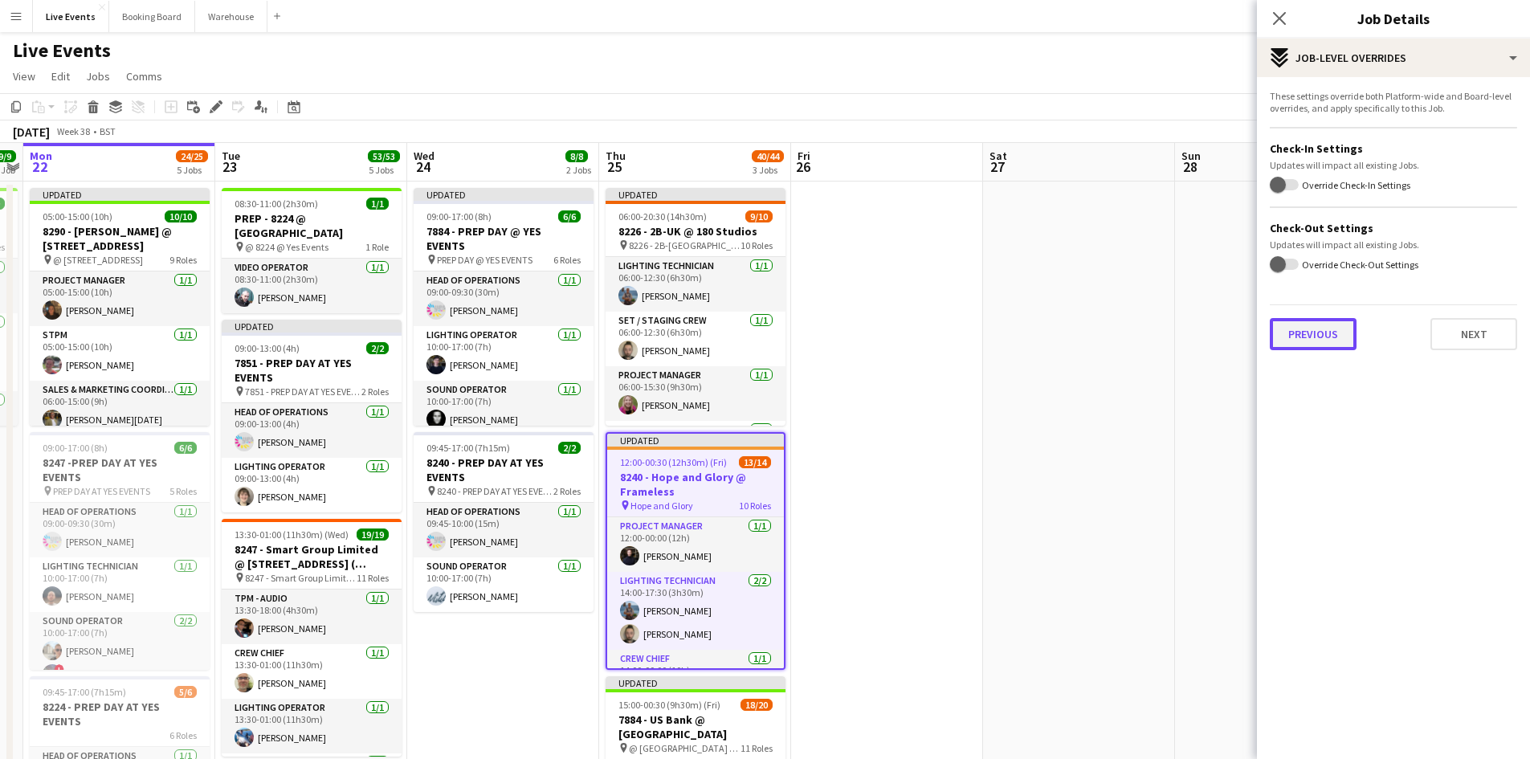
click at [1328, 341] on button "Previous" at bounding box center [1313, 334] width 87 height 32
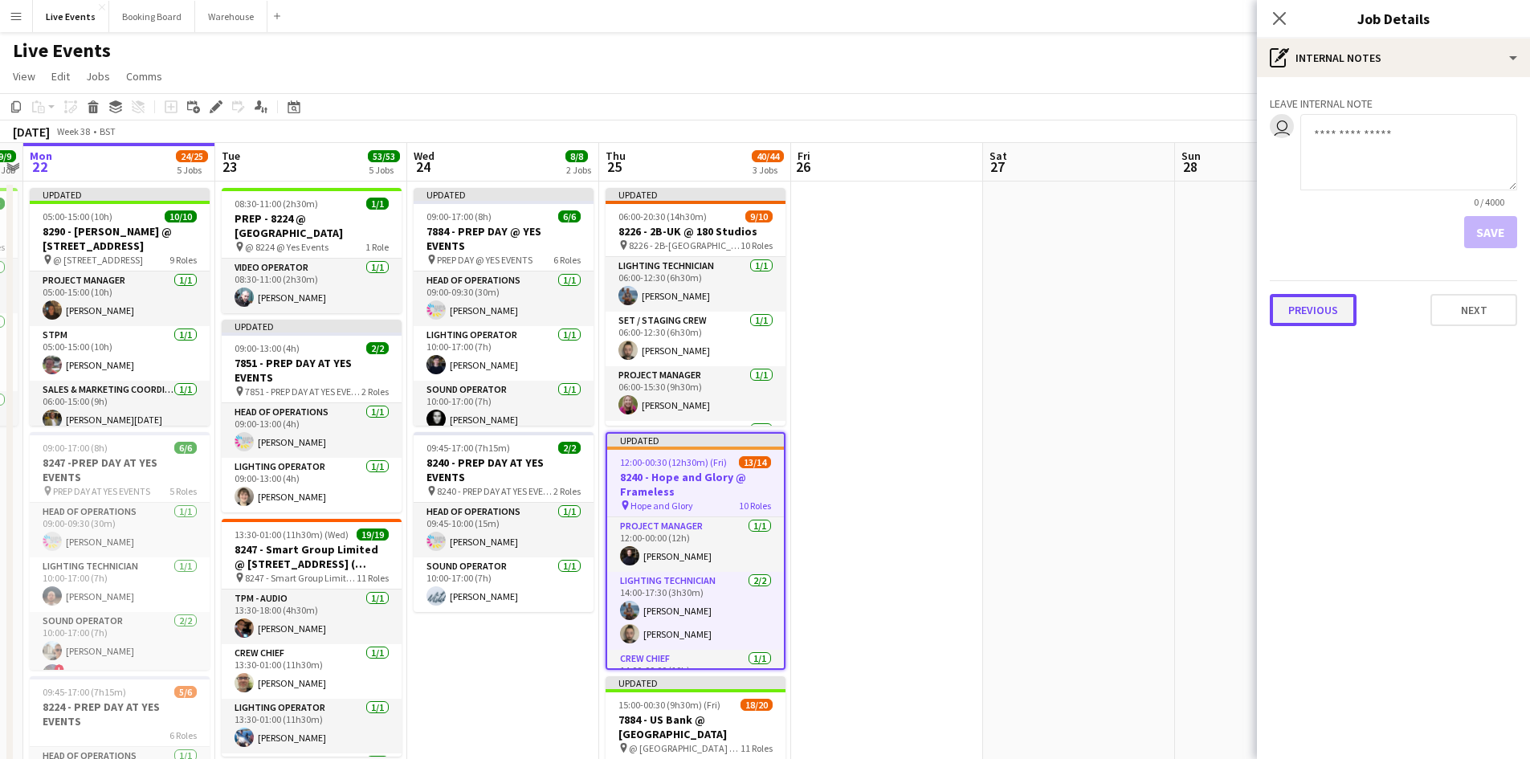
click at [1317, 316] on button "Previous" at bounding box center [1313, 310] width 87 height 32
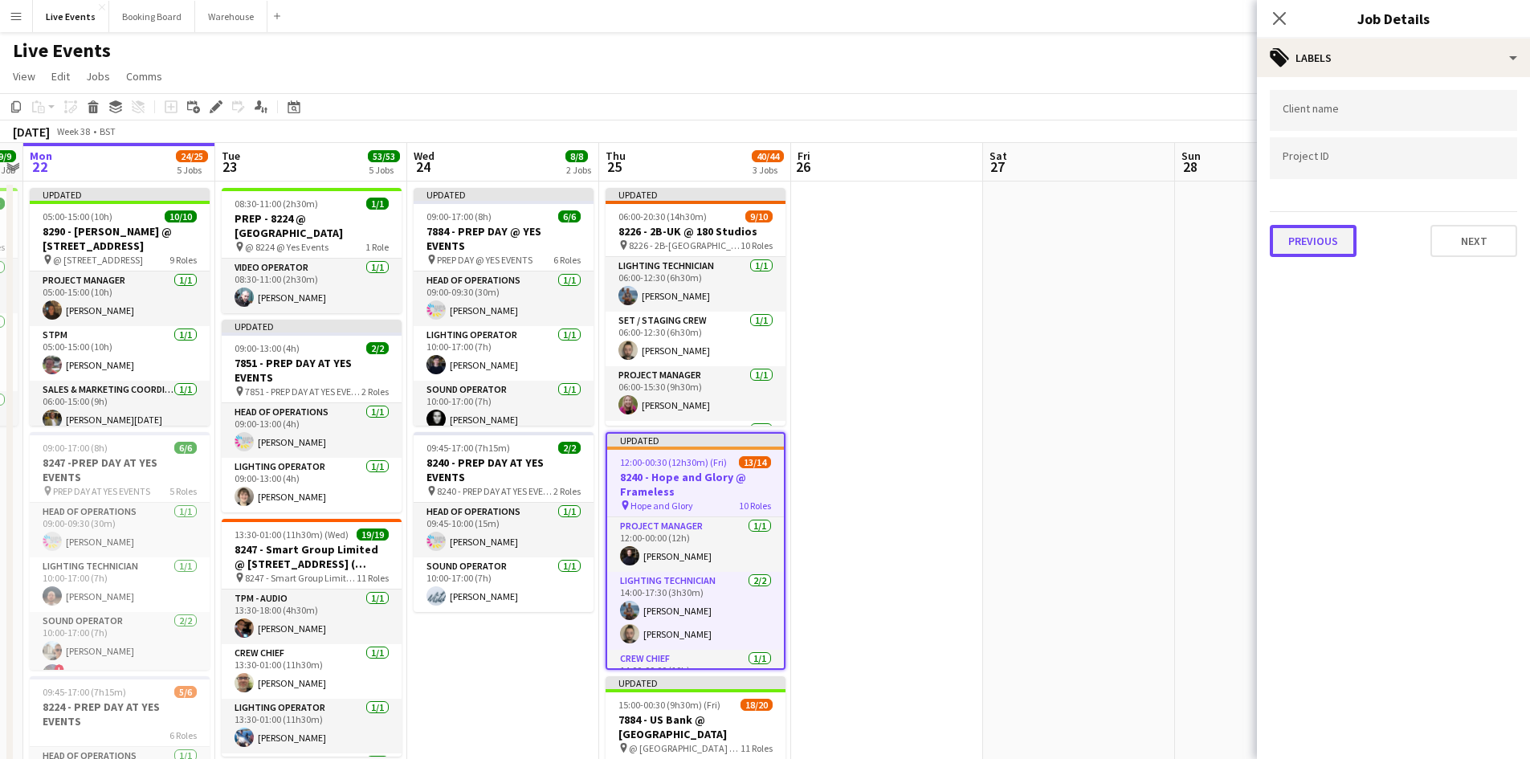
click at [1319, 248] on button "Previous" at bounding box center [1313, 241] width 87 height 32
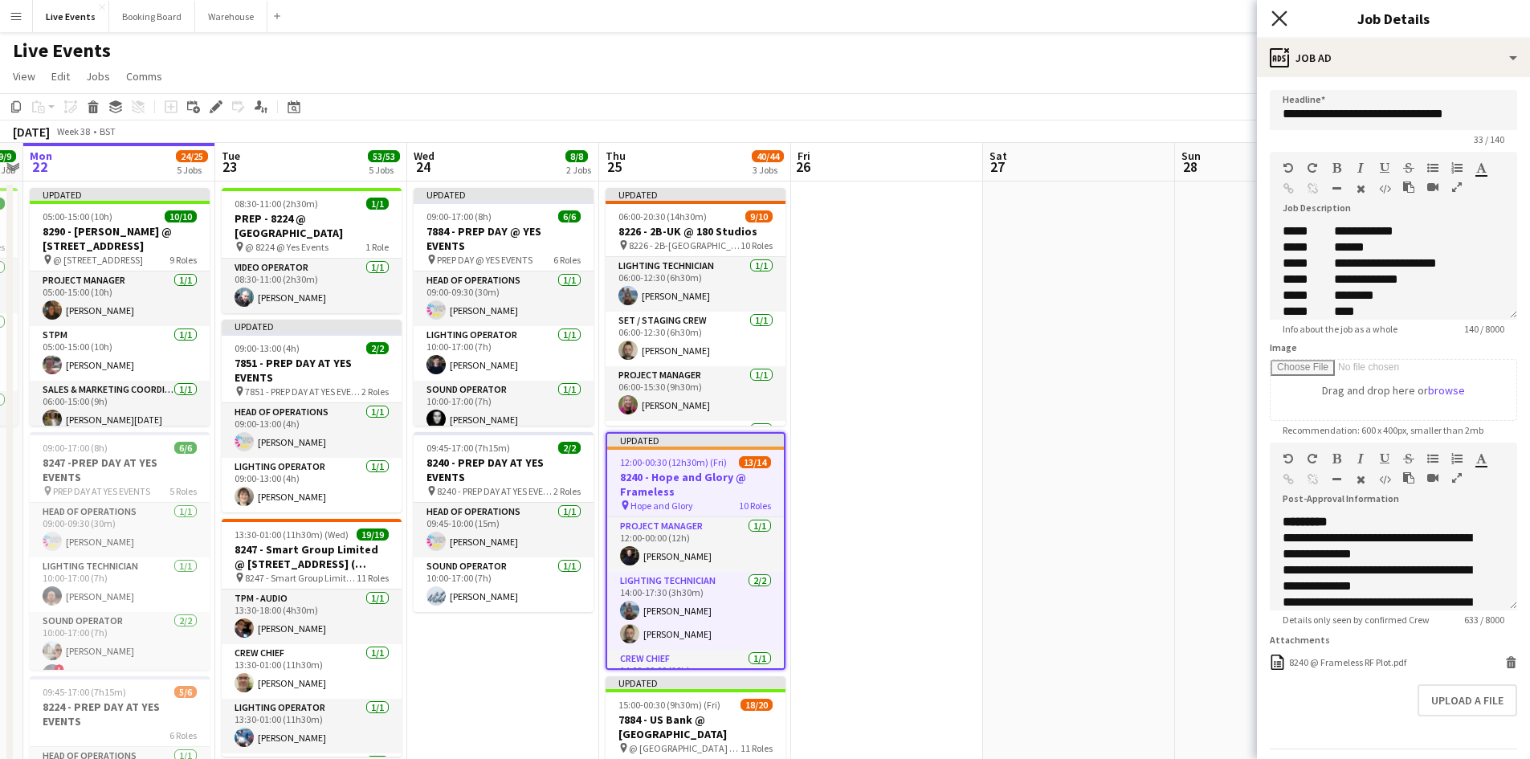
click at [1281, 14] on icon "Close pop-in" at bounding box center [1279, 17] width 15 height 15
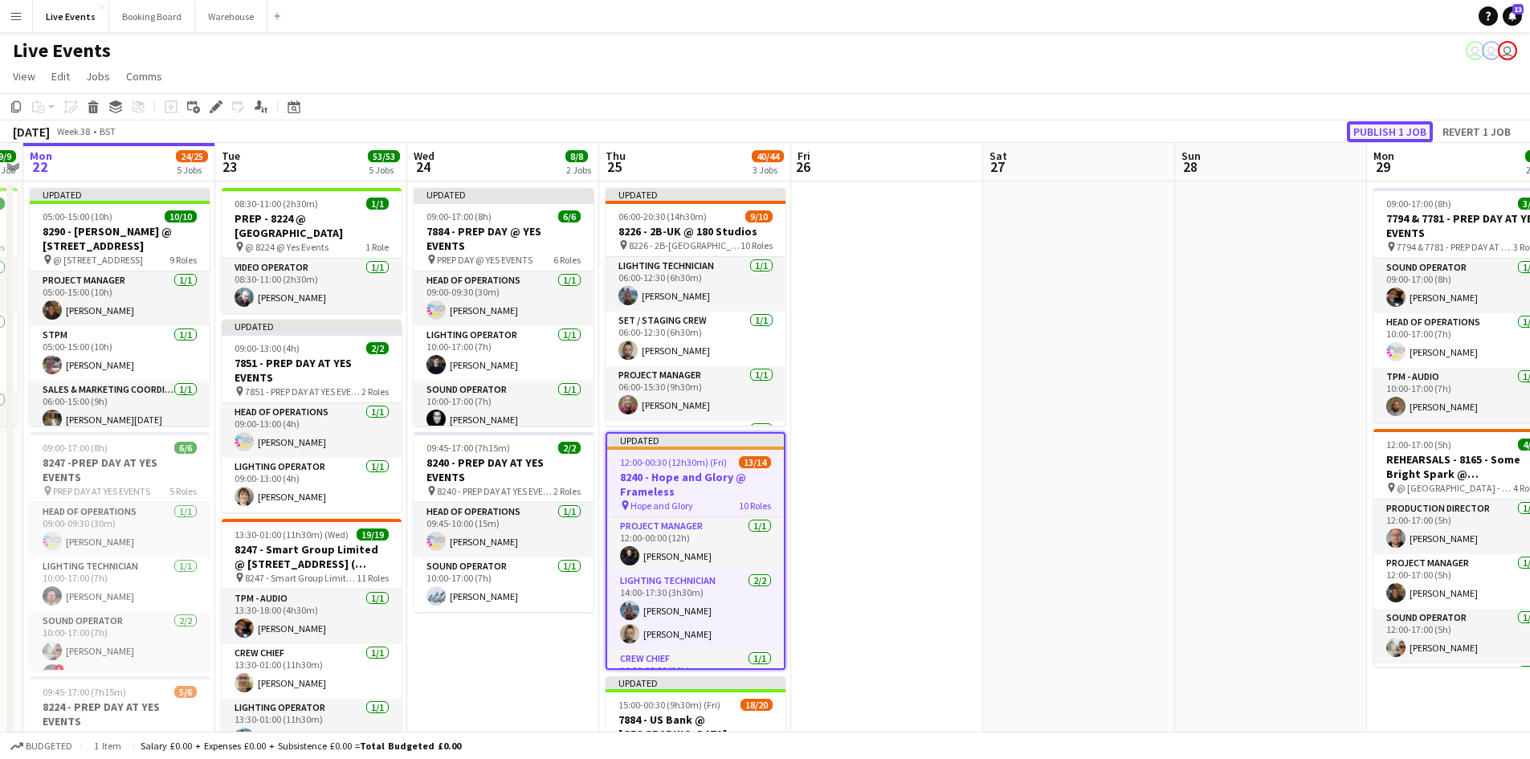
click at [1380, 128] on button "Publish 1 job" at bounding box center [1390, 131] width 86 height 21
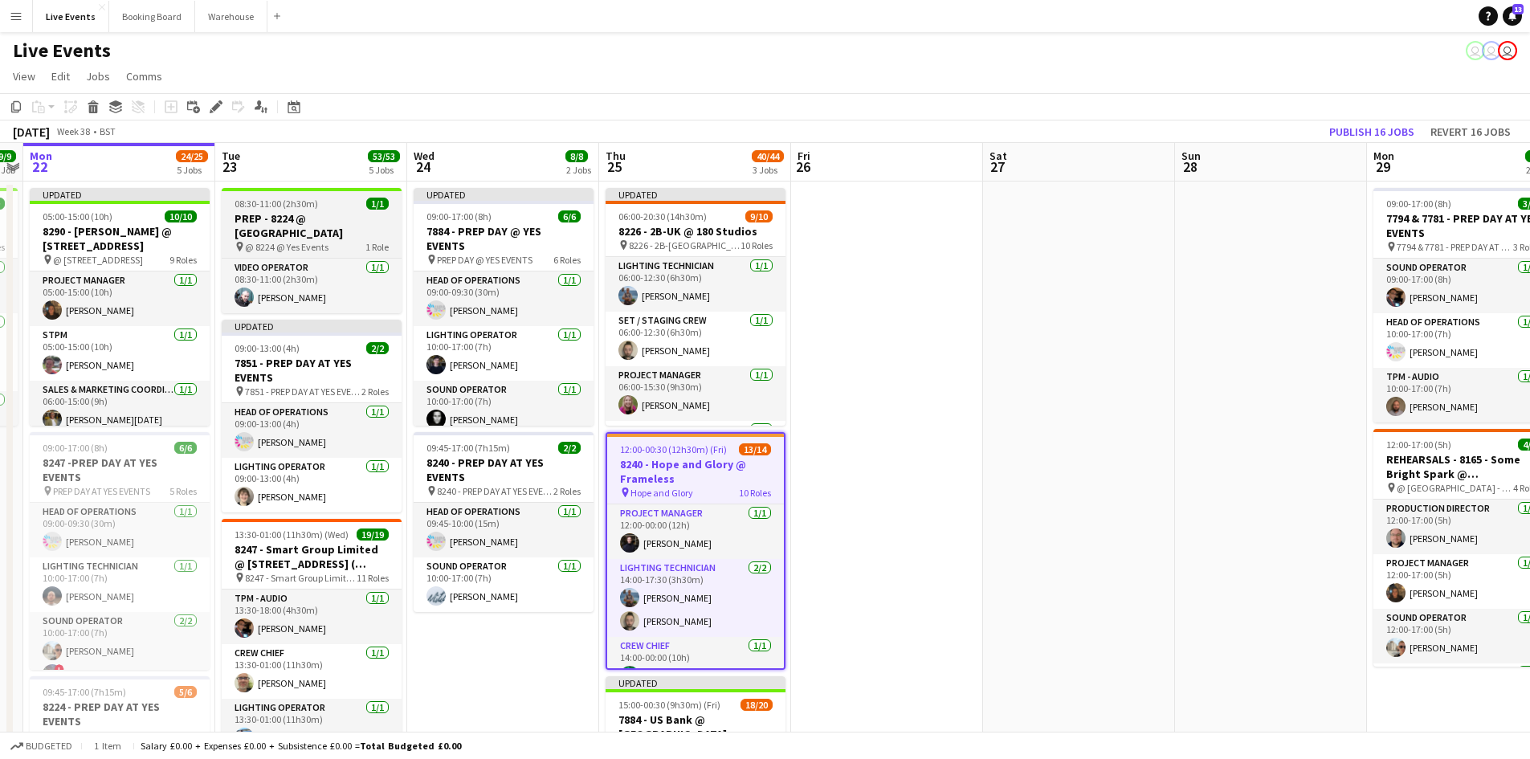
click at [334, 201] on div "08:30-11:00 (2h30m) 1/1" at bounding box center [312, 204] width 180 height 12
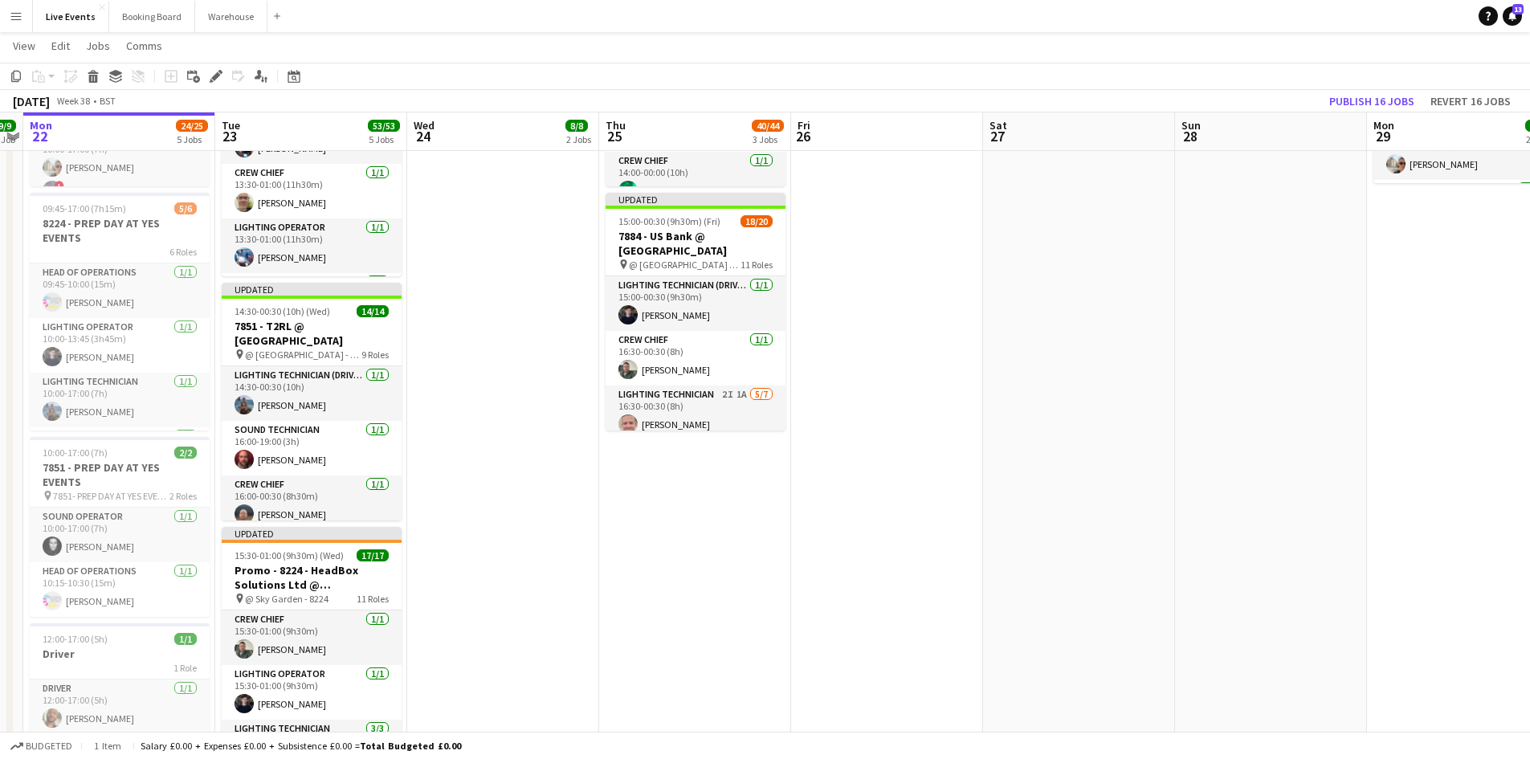
scroll to position [643, 0]
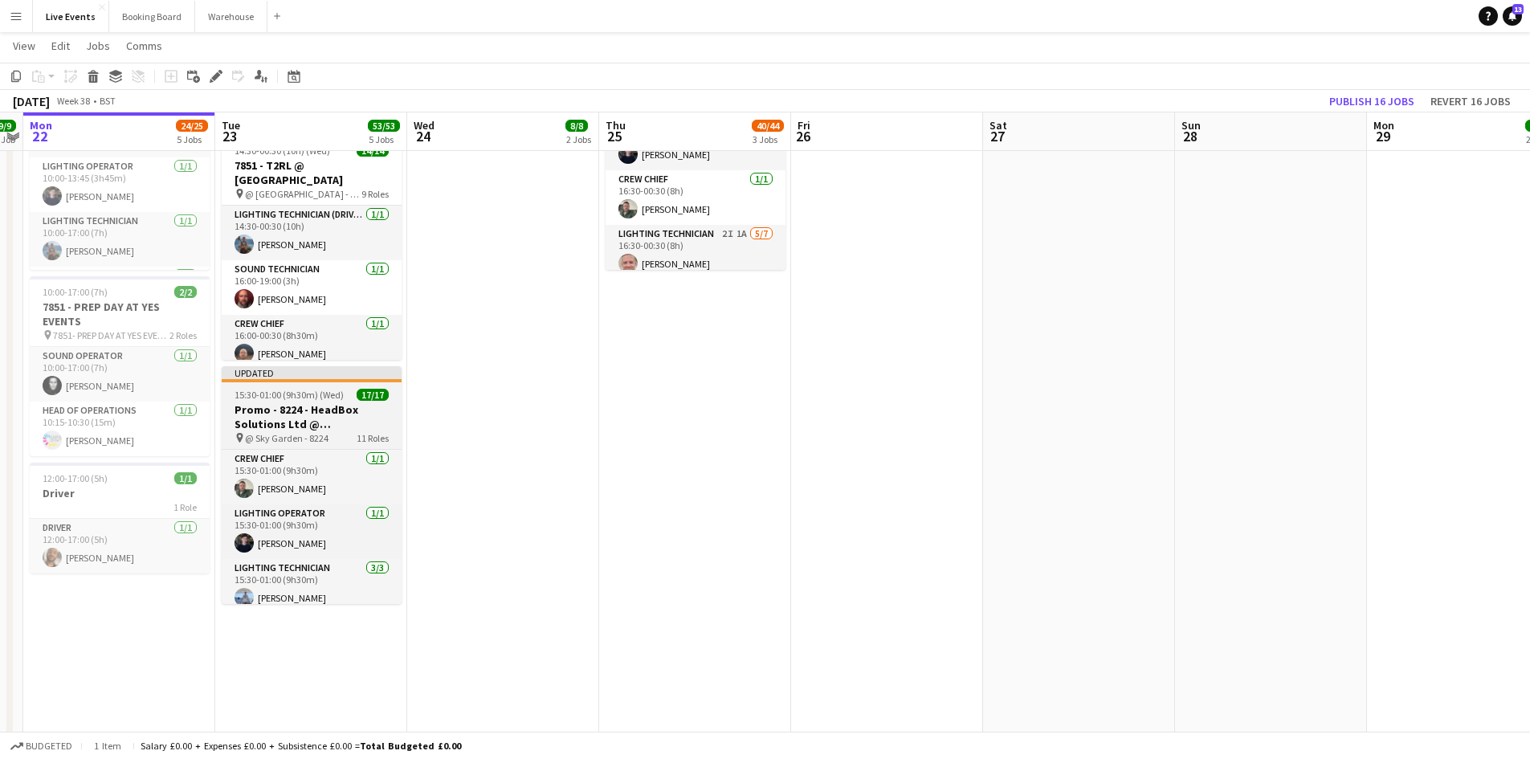
click at [312, 370] on app-job-card "Updated 15:30-01:00 (9h30m) (Wed) 17/17 Promo - 8224 - HeadBox Solutions Ltd @ …" at bounding box center [312, 485] width 180 height 238
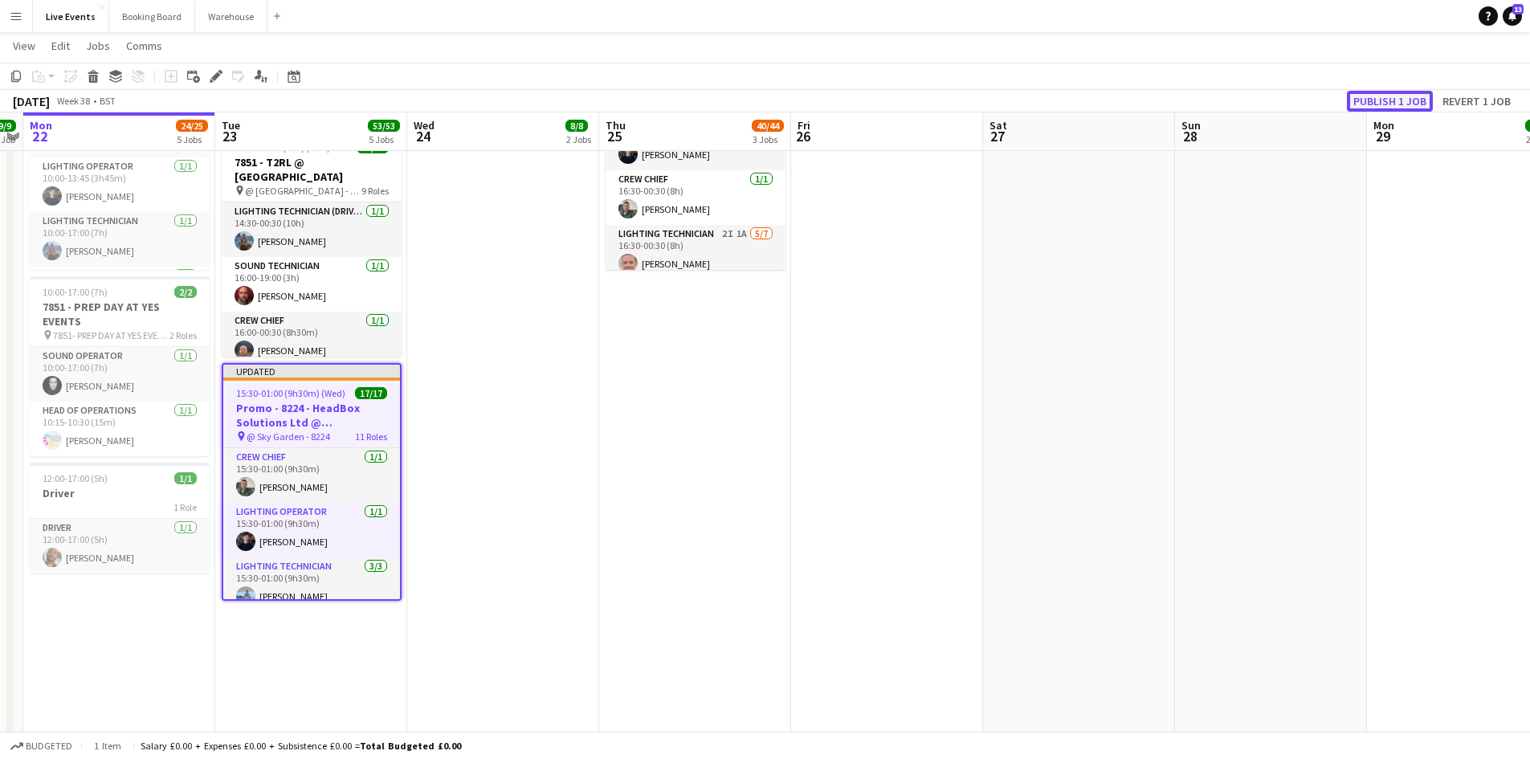
click at [1398, 99] on button "Publish 1 job" at bounding box center [1390, 101] width 86 height 21
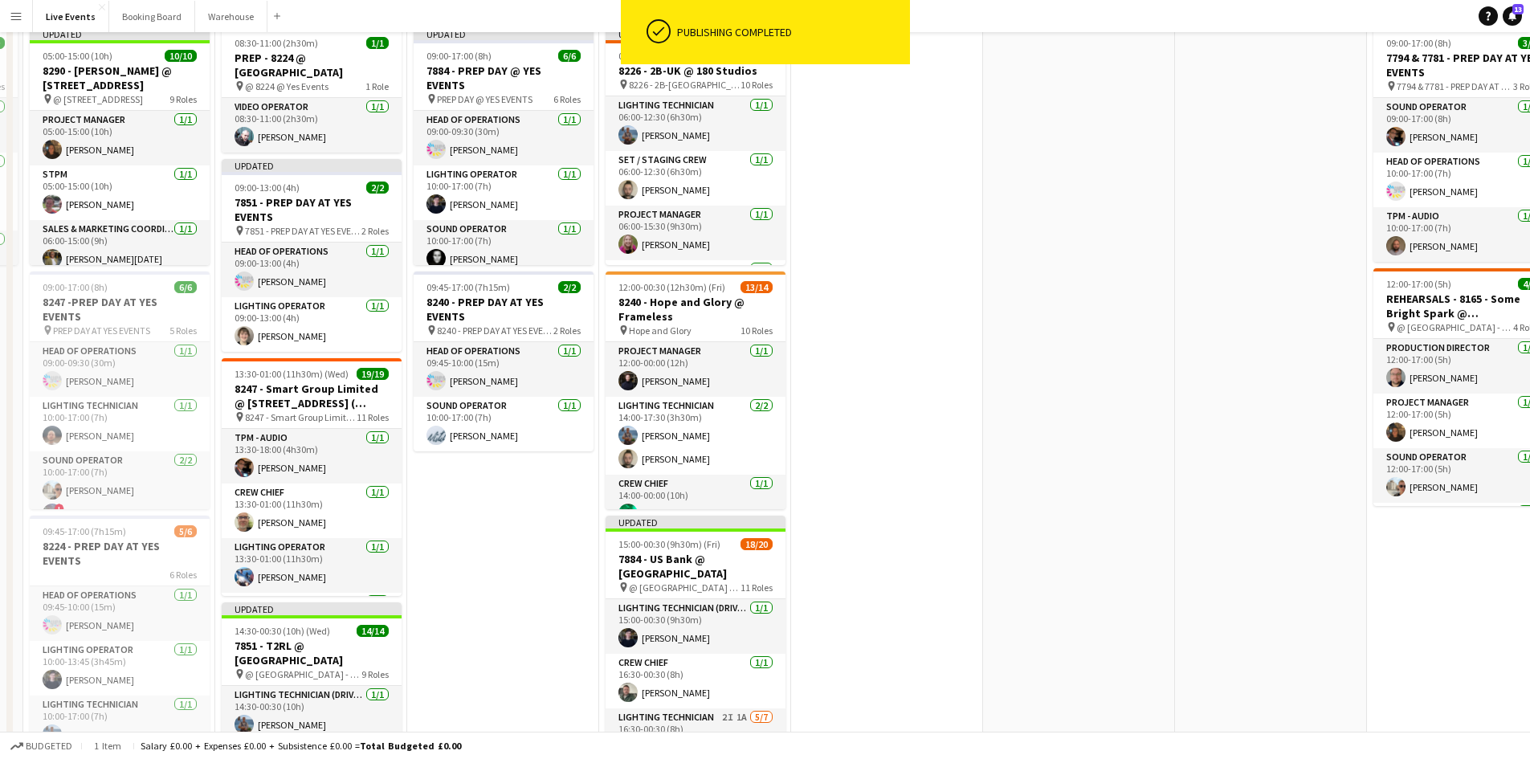
scroll to position [0, 0]
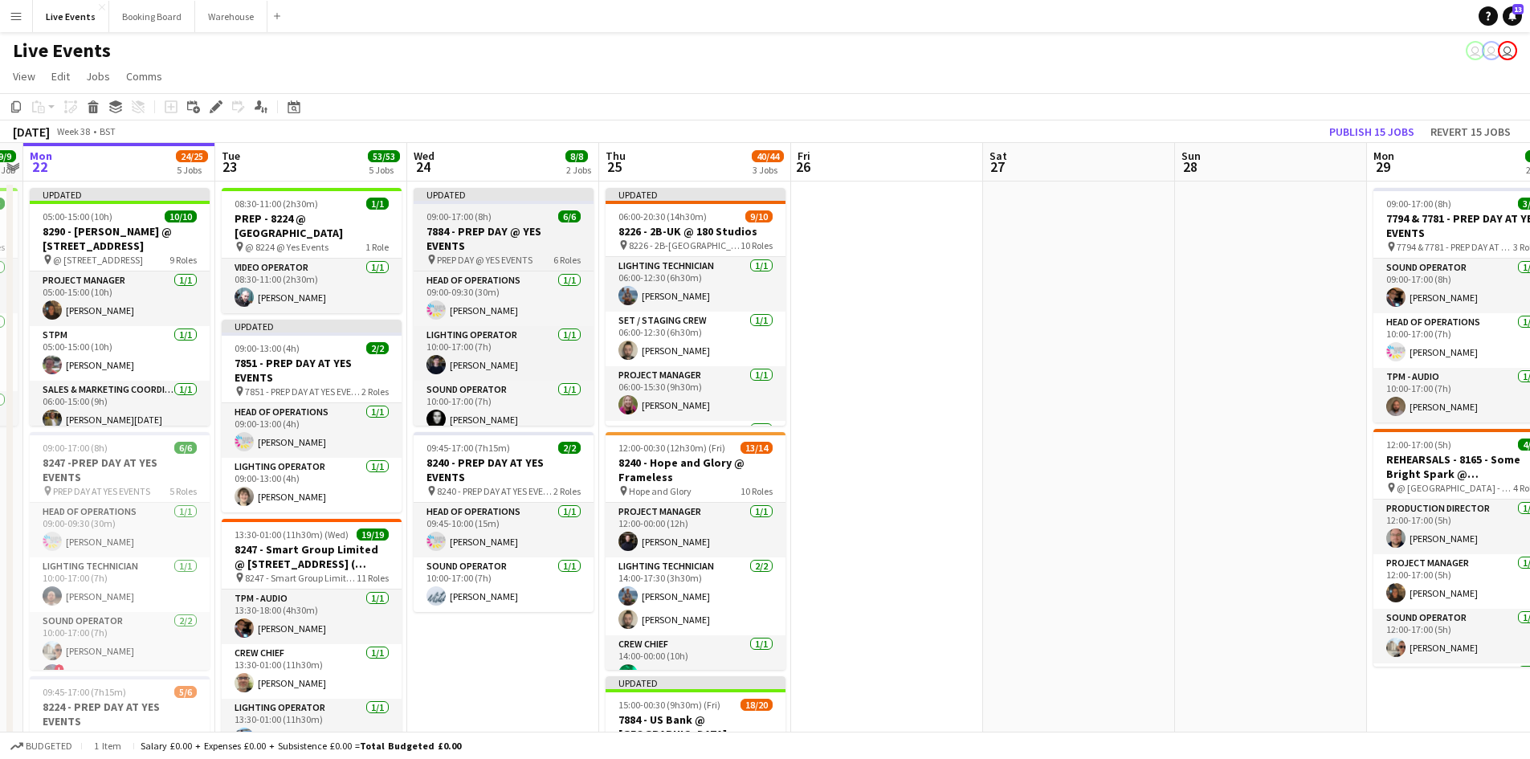
click at [500, 195] on div "Updated" at bounding box center [504, 194] width 180 height 13
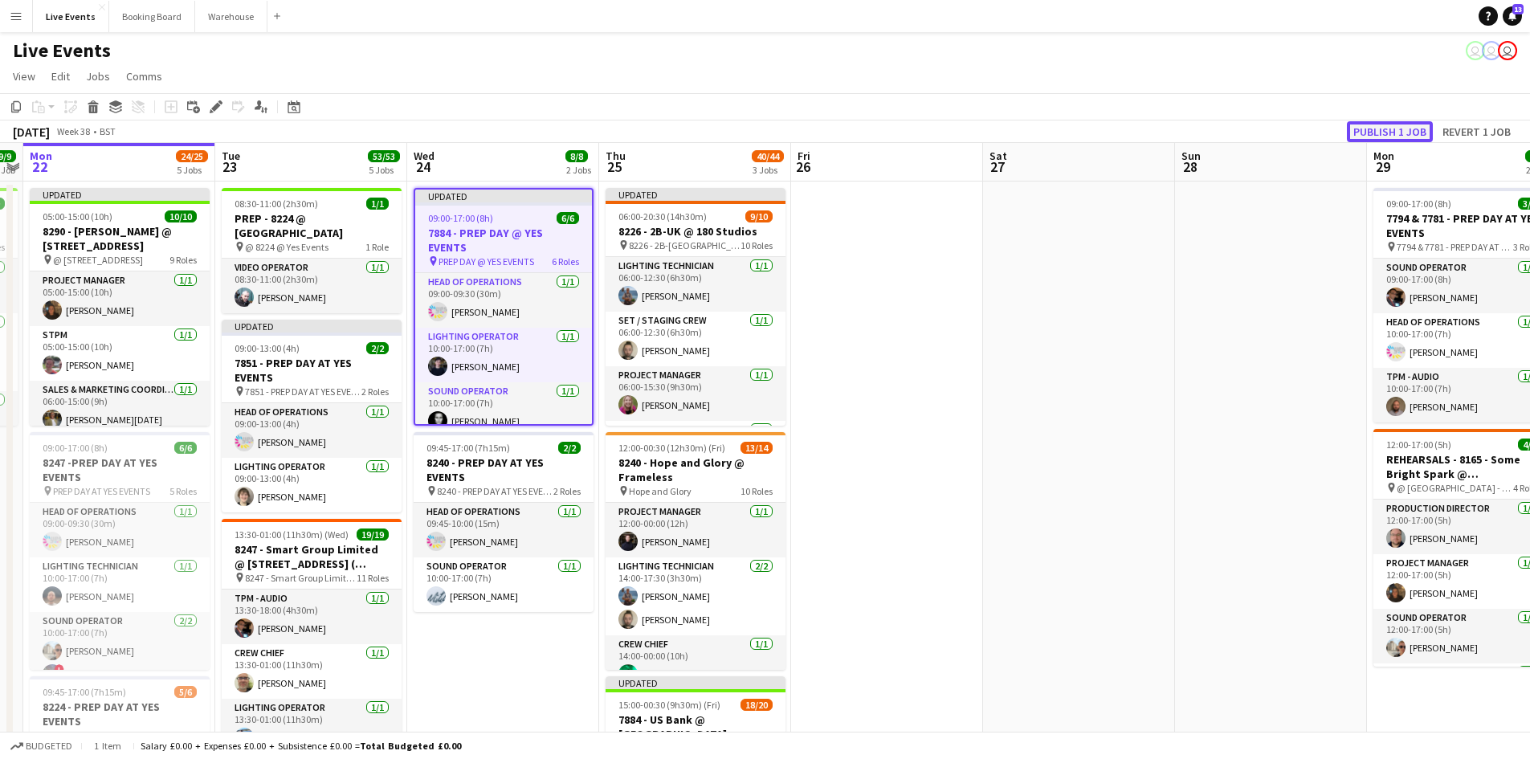
click at [1369, 130] on button "Publish 1 job" at bounding box center [1390, 131] width 86 height 21
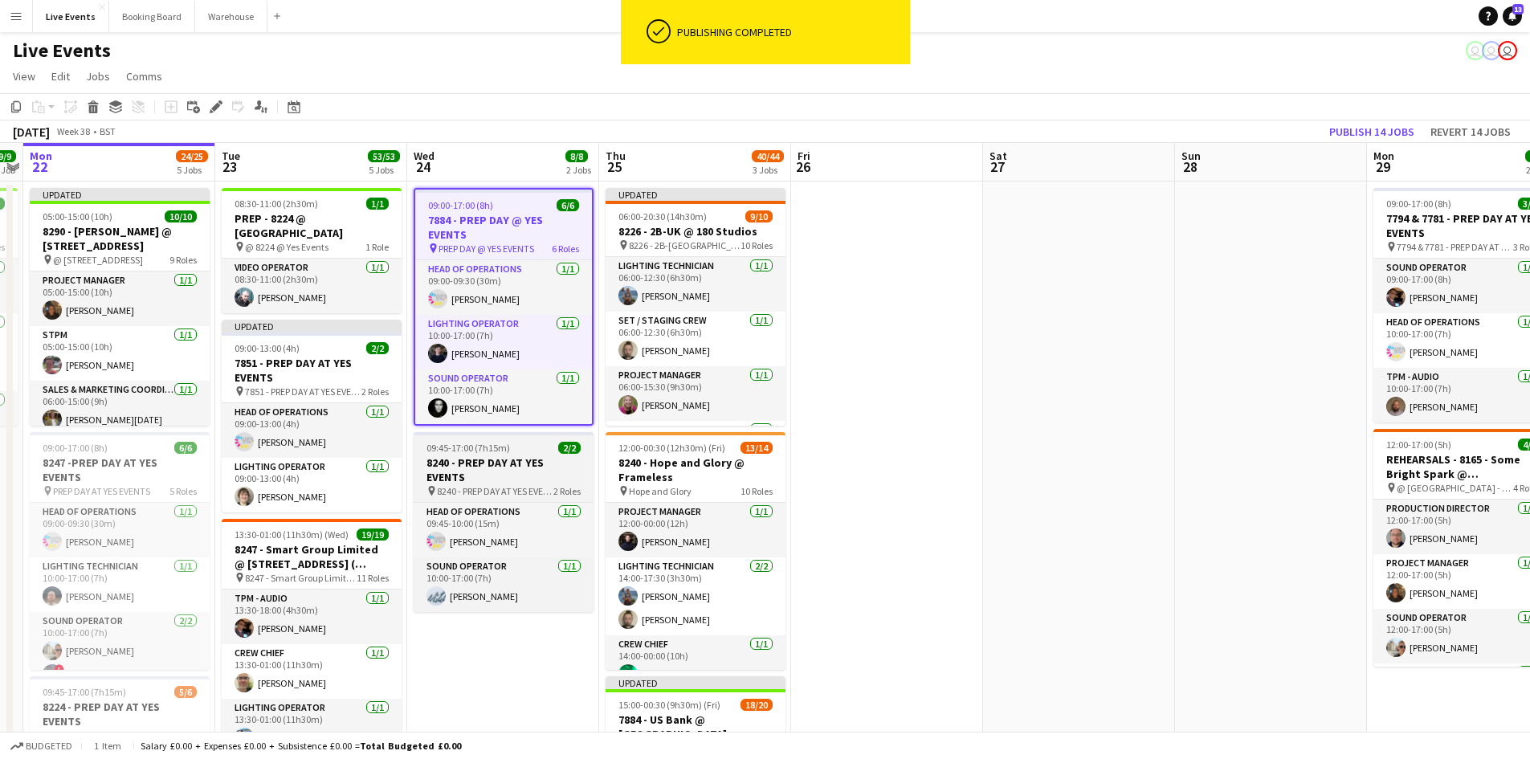
click at [525, 479] on h3 "8240 - PREP DAY AT YES EVENTS" at bounding box center [504, 470] width 180 height 29
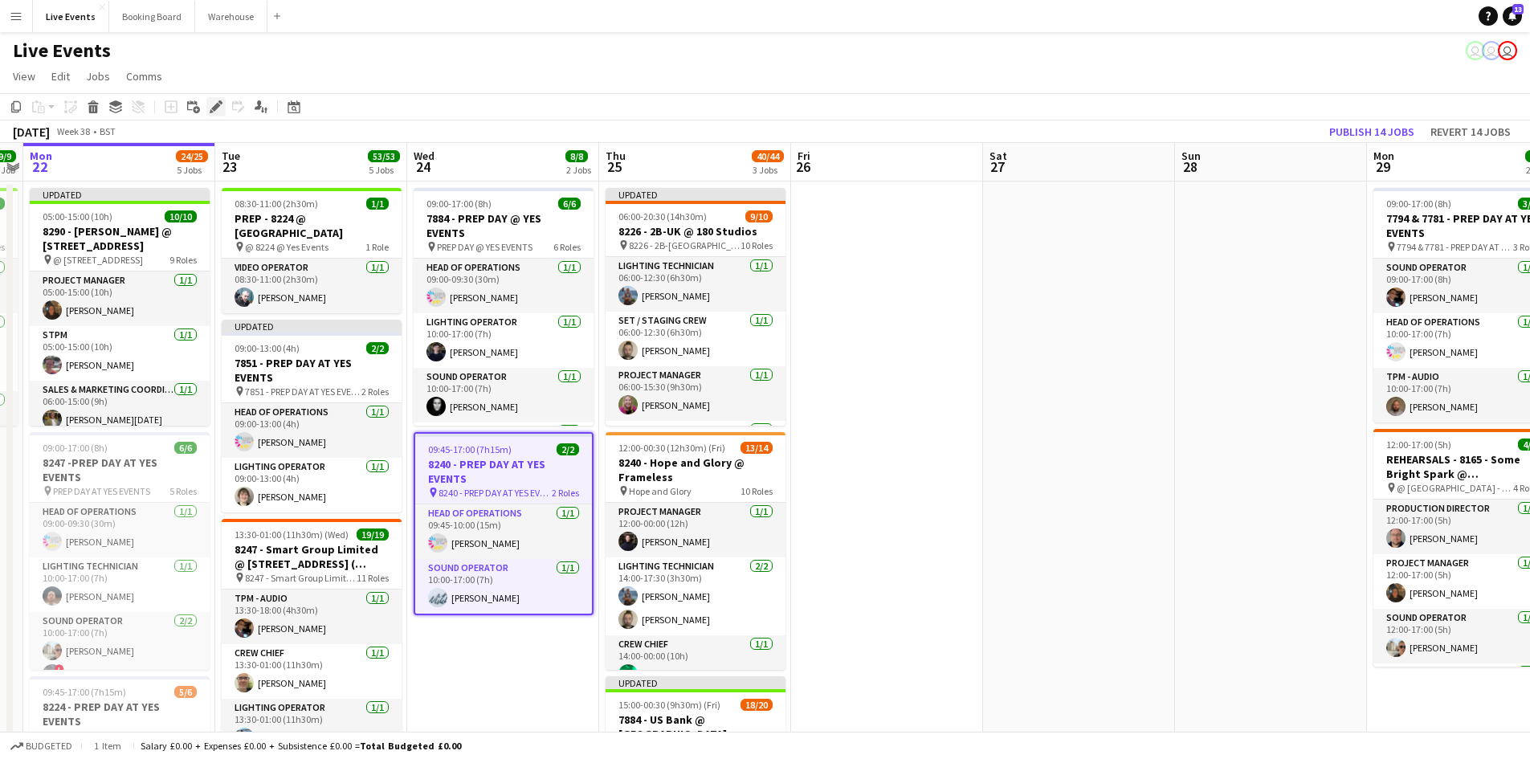
click at [215, 107] on icon at bounding box center [215, 107] width 9 height 9
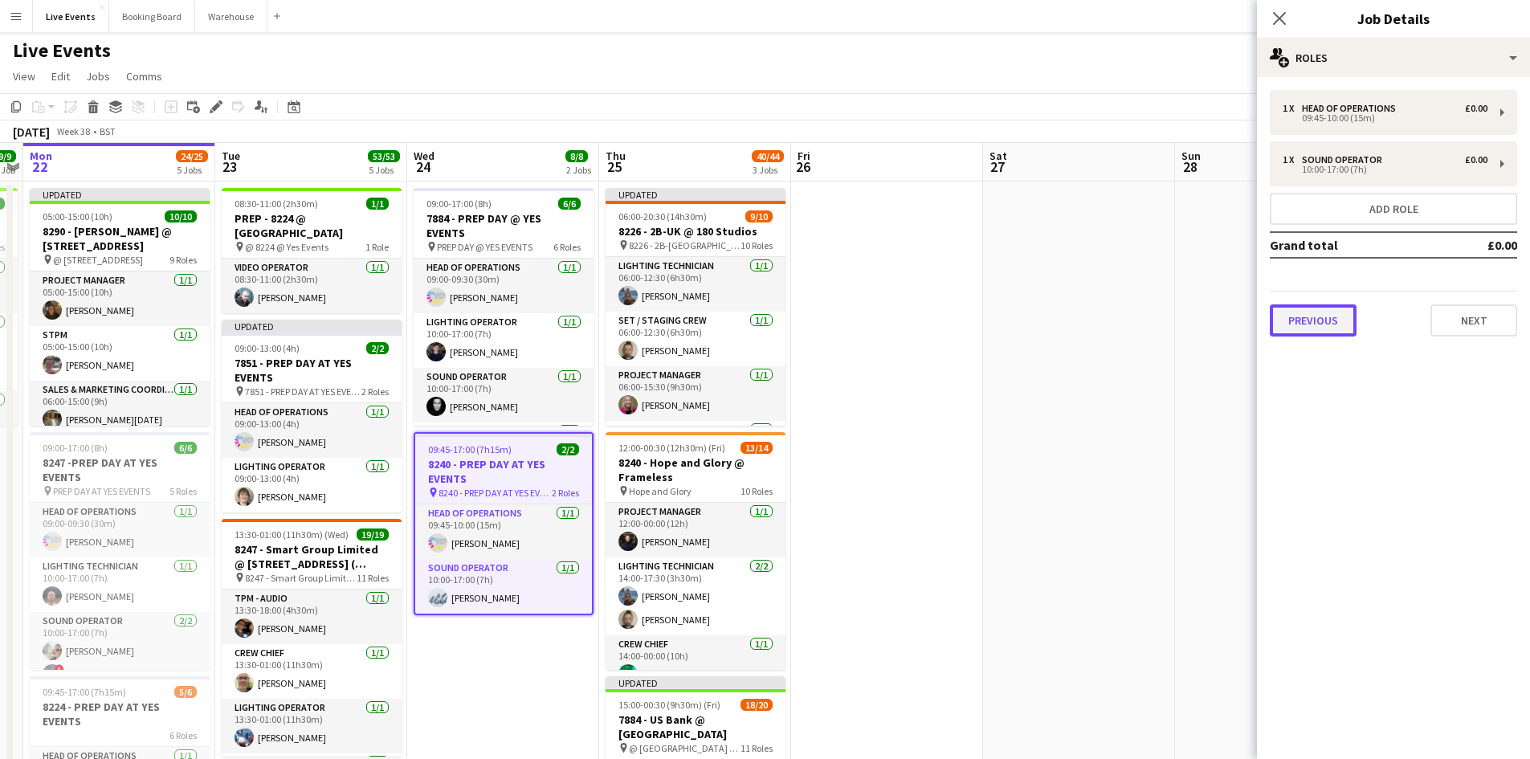
click at [1320, 323] on button "Previous" at bounding box center [1313, 320] width 87 height 32
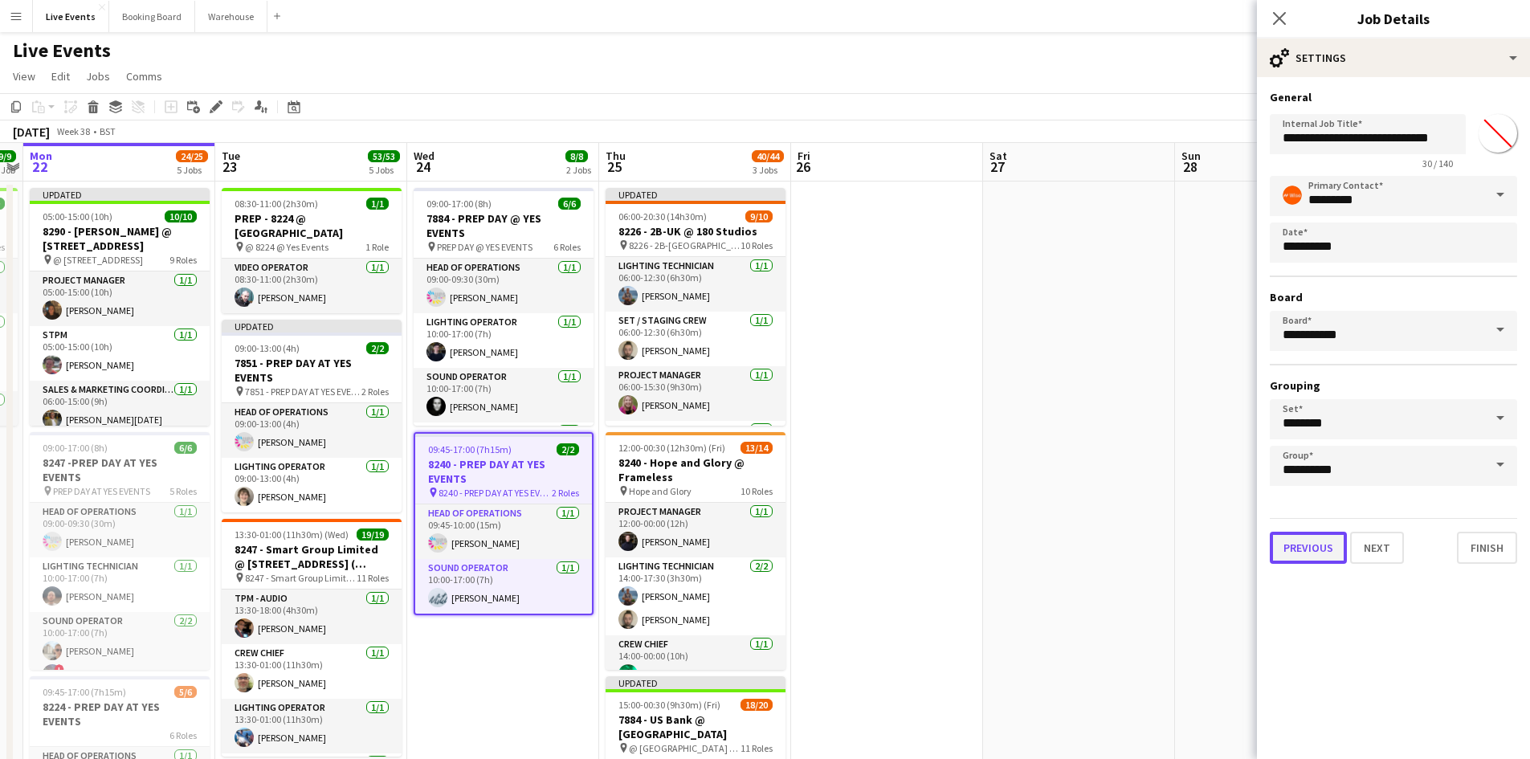
click at [1297, 549] on button "Previous" at bounding box center [1308, 548] width 77 height 32
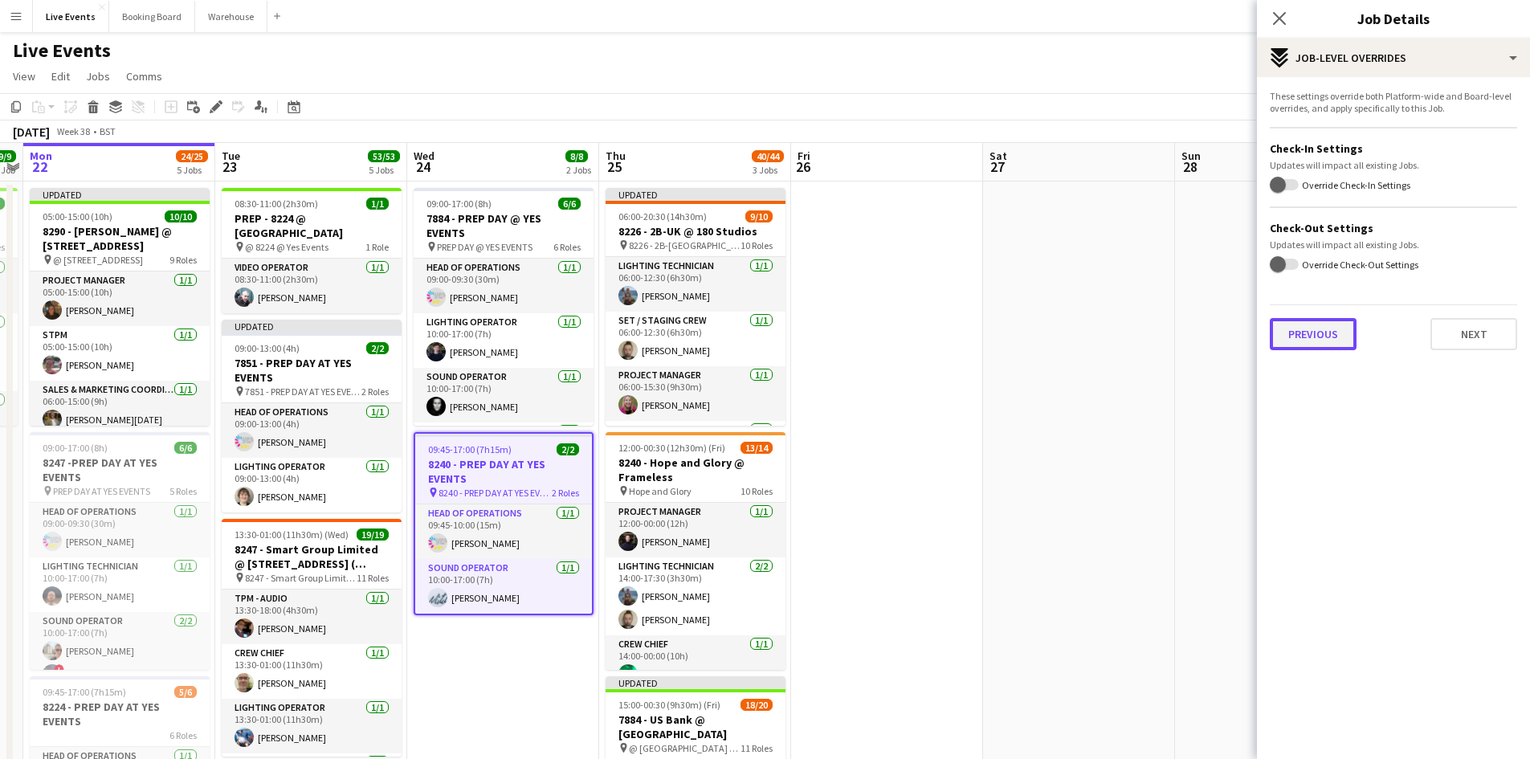
click at [1322, 329] on button "Previous" at bounding box center [1313, 334] width 87 height 32
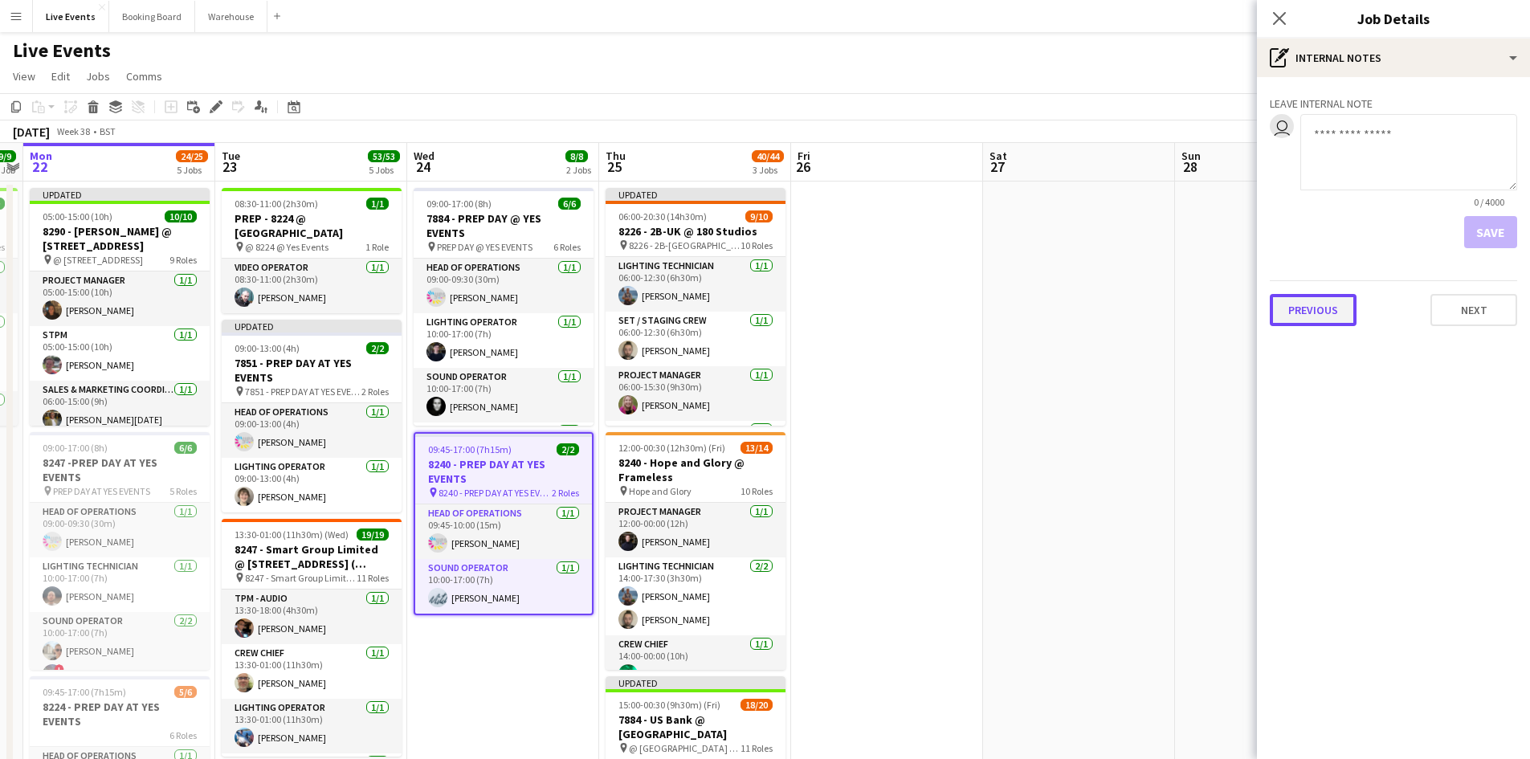
click at [1309, 316] on button "Previous" at bounding box center [1313, 310] width 87 height 32
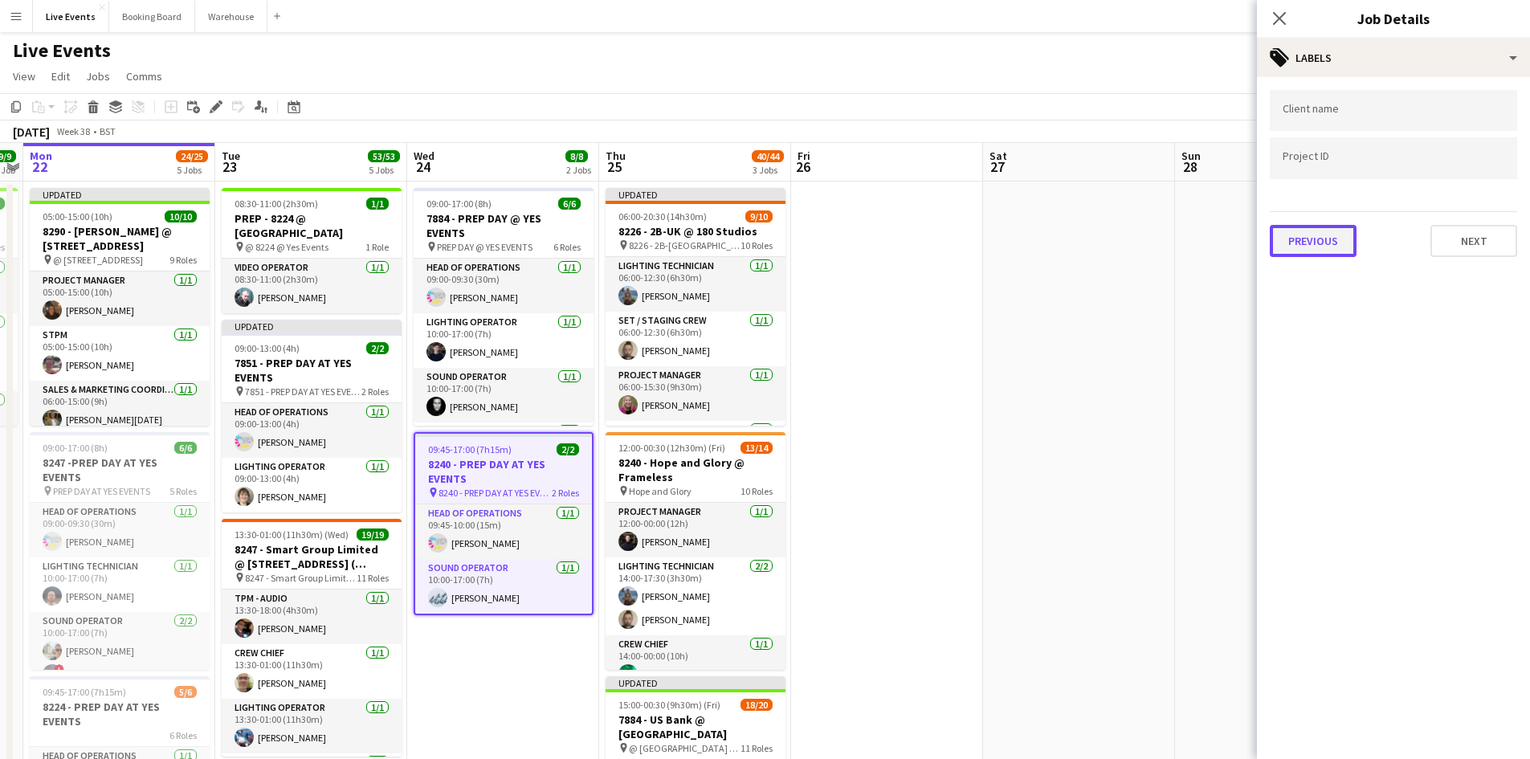
click at [1310, 235] on button "Previous" at bounding box center [1313, 241] width 87 height 32
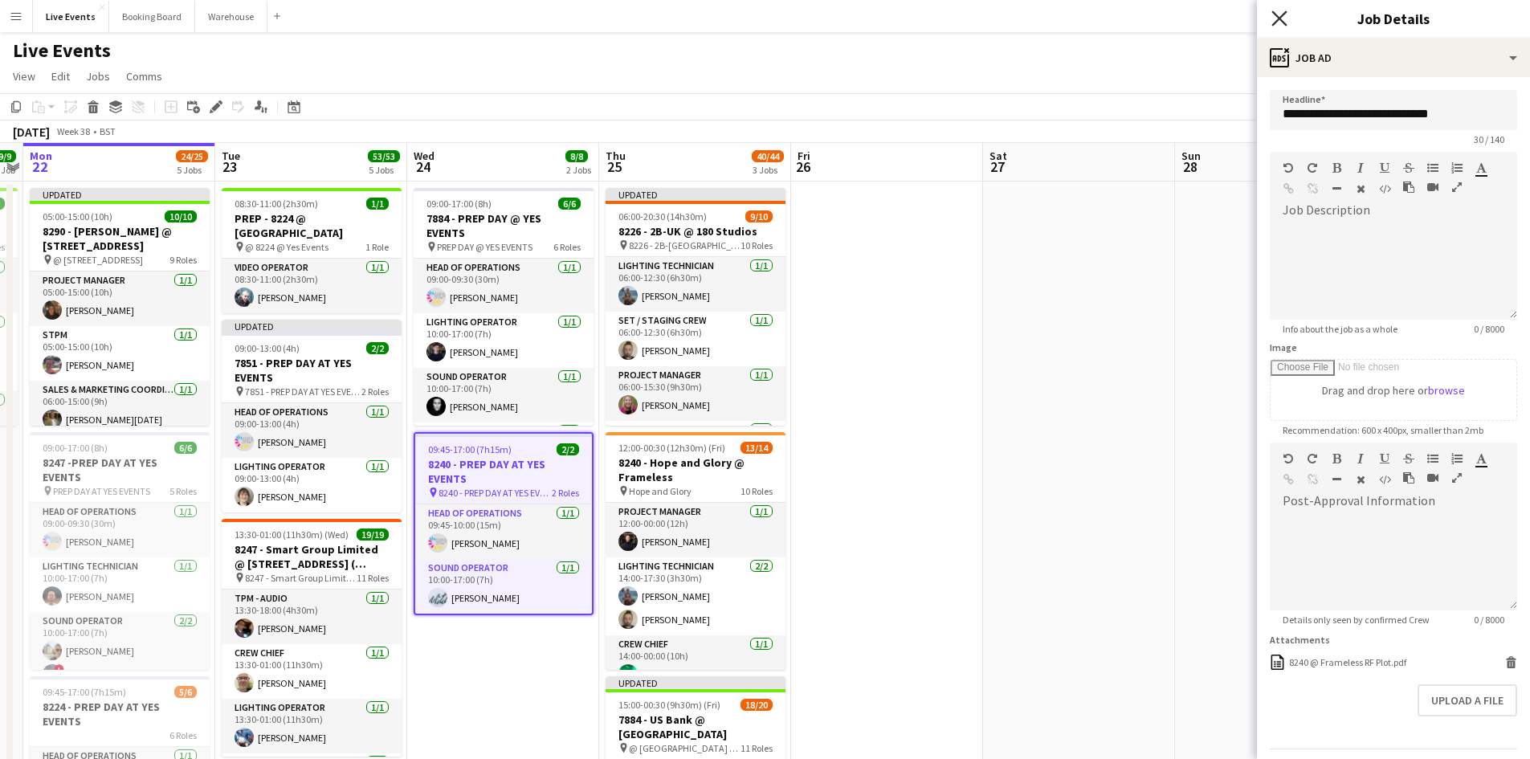
click at [1278, 10] on icon "Close pop-in" at bounding box center [1279, 17] width 15 height 15
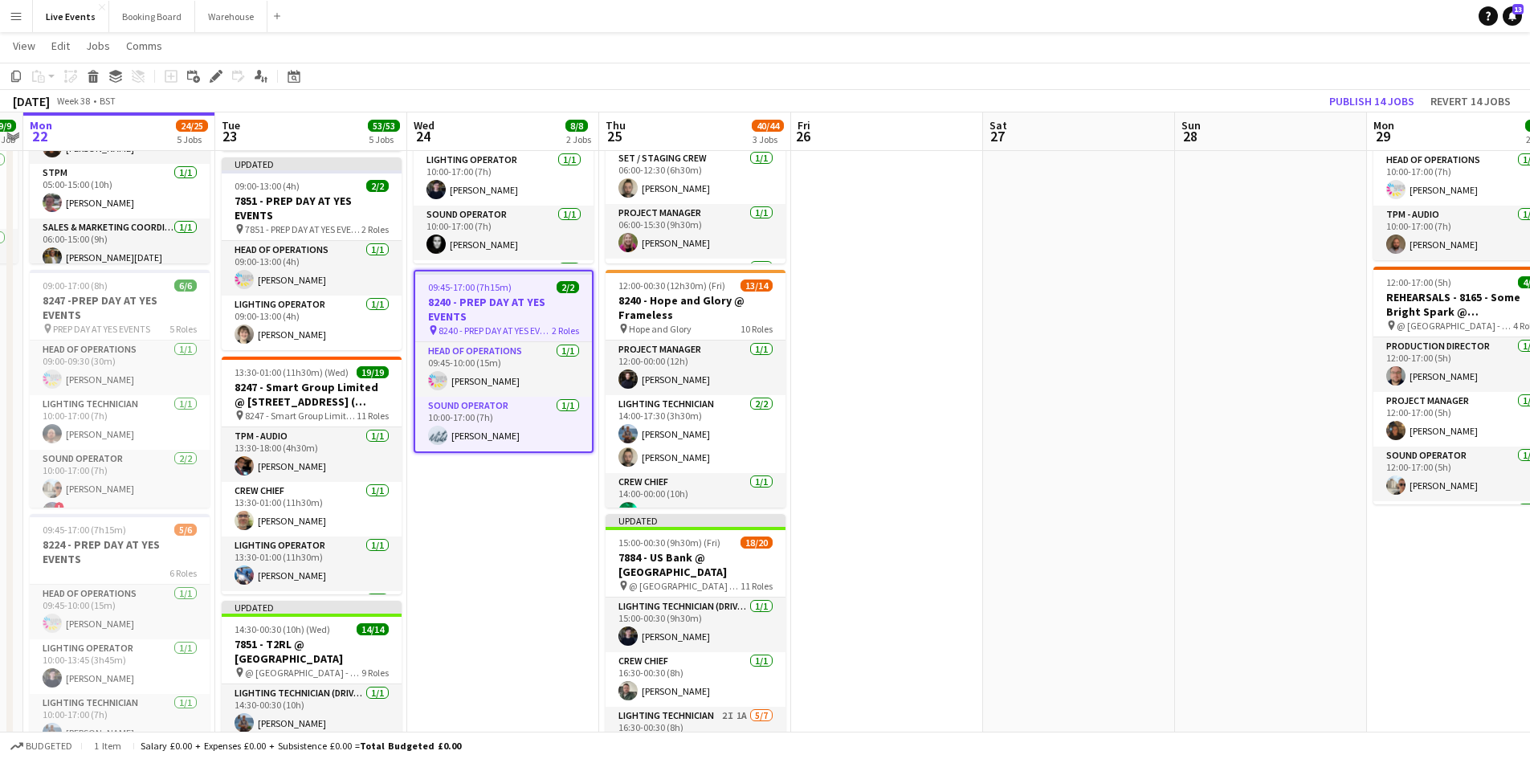
scroll to position [321, 0]
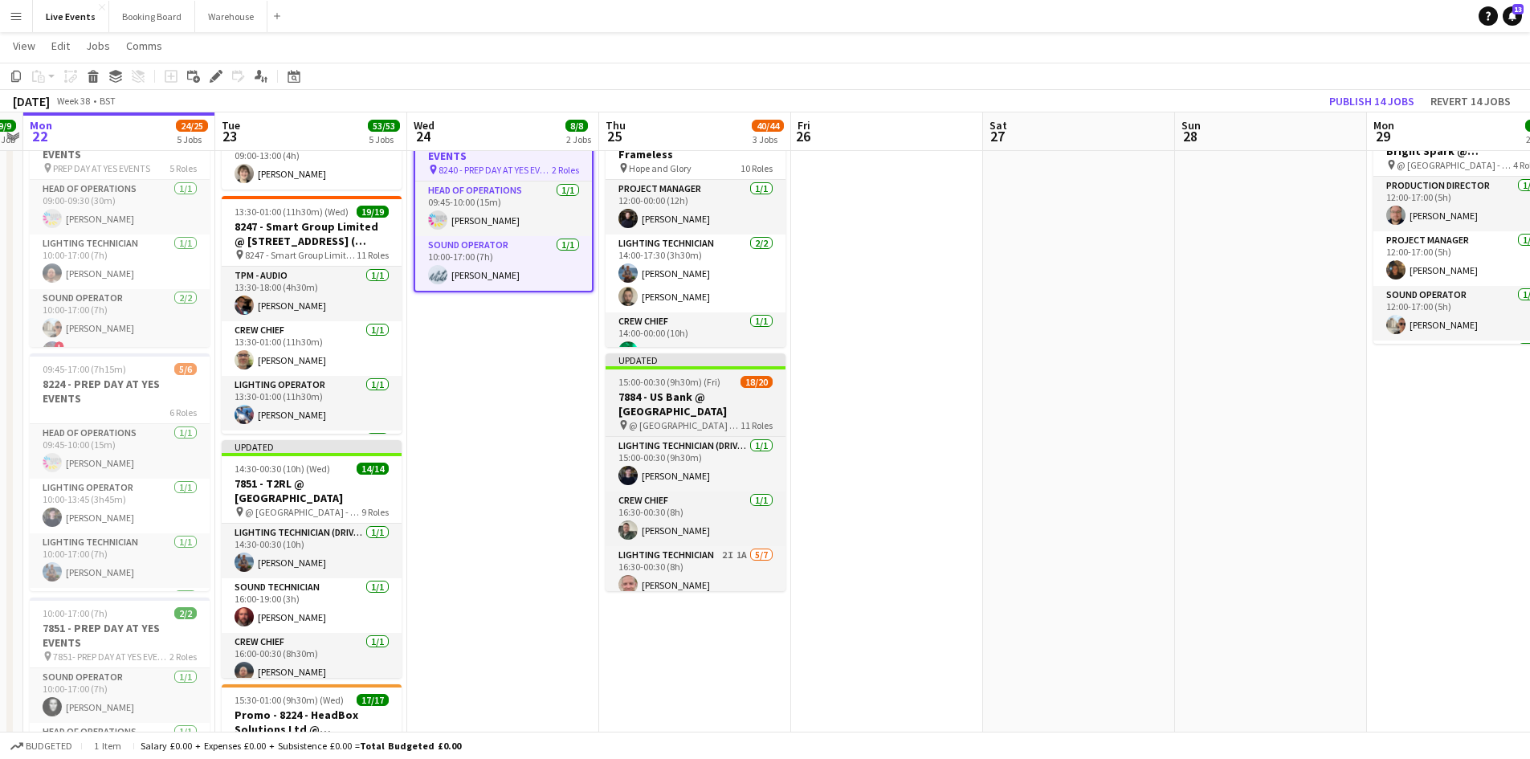
click at [694, 404] on h3 "7884 - US Bank @ [GEOGRAPHIC_DATA]" at bounding box center [696, 404] width 180 height 29
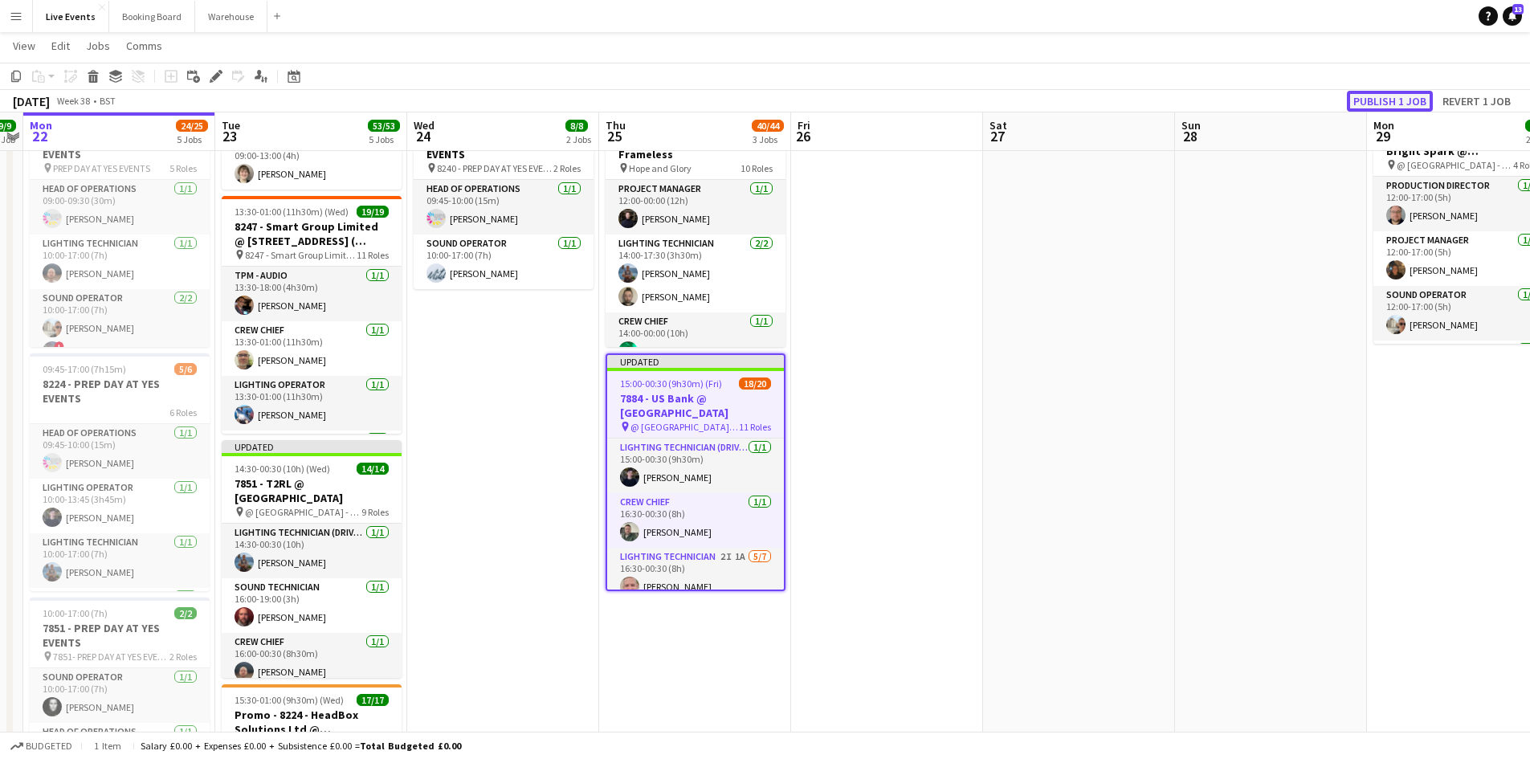
click at [1384, 96] on button "Publish 1 job" at bounding box center [1390, 101] width 86 height 21
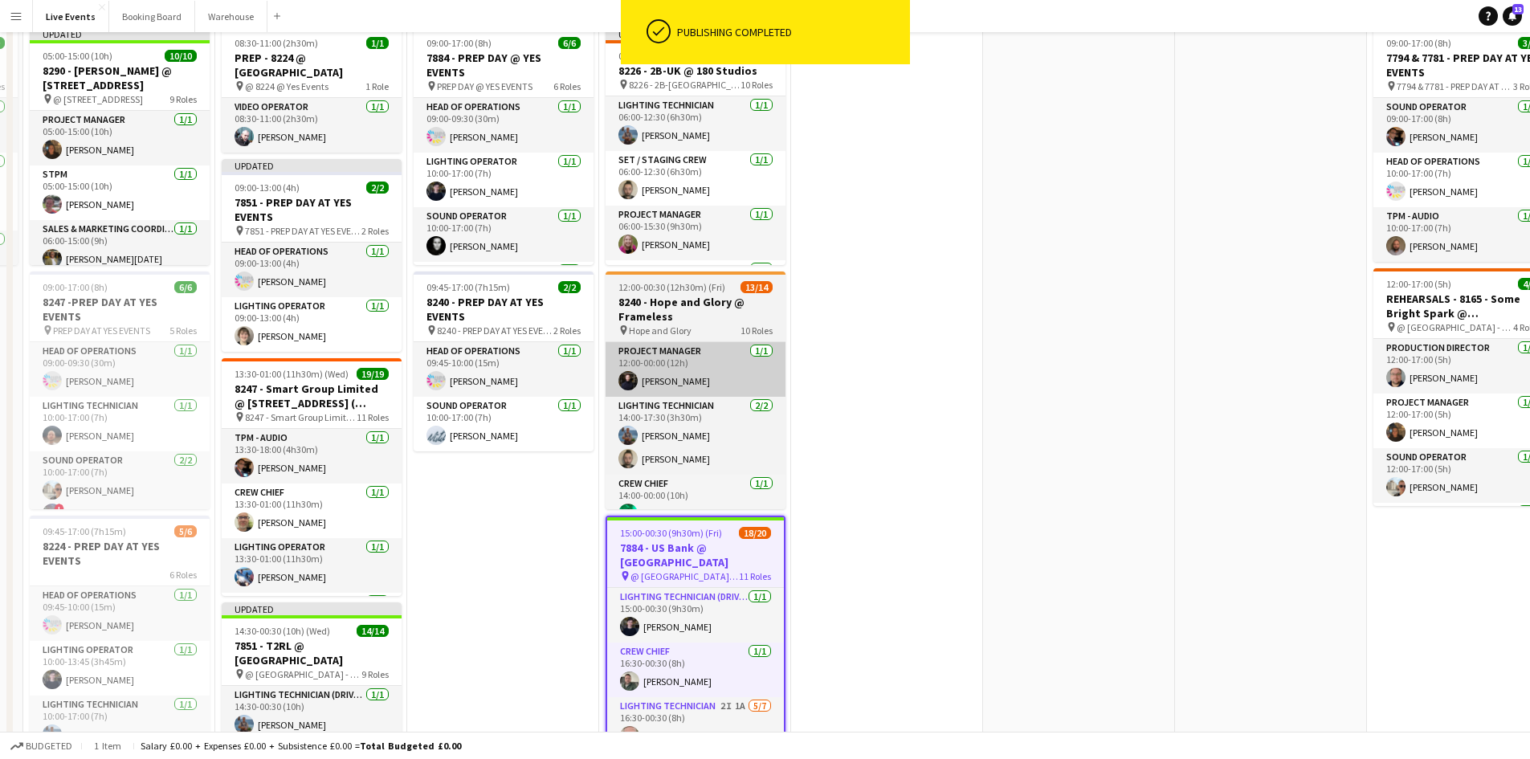
scroll to position [0, 0]
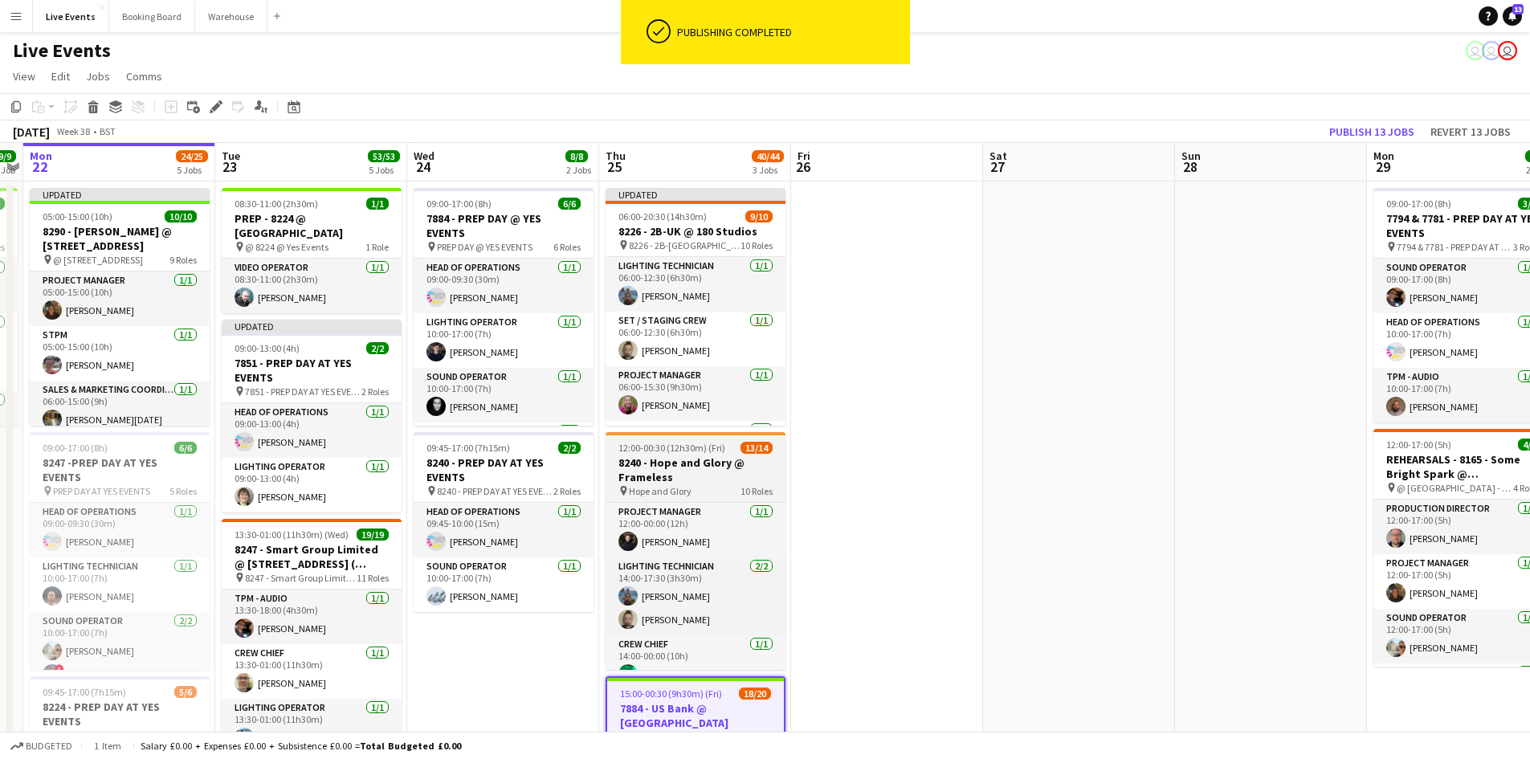
click at [713, 490] on div "pin Hope and Glory 10 Roles" at bounding box center [696, 490] width 180 height 13
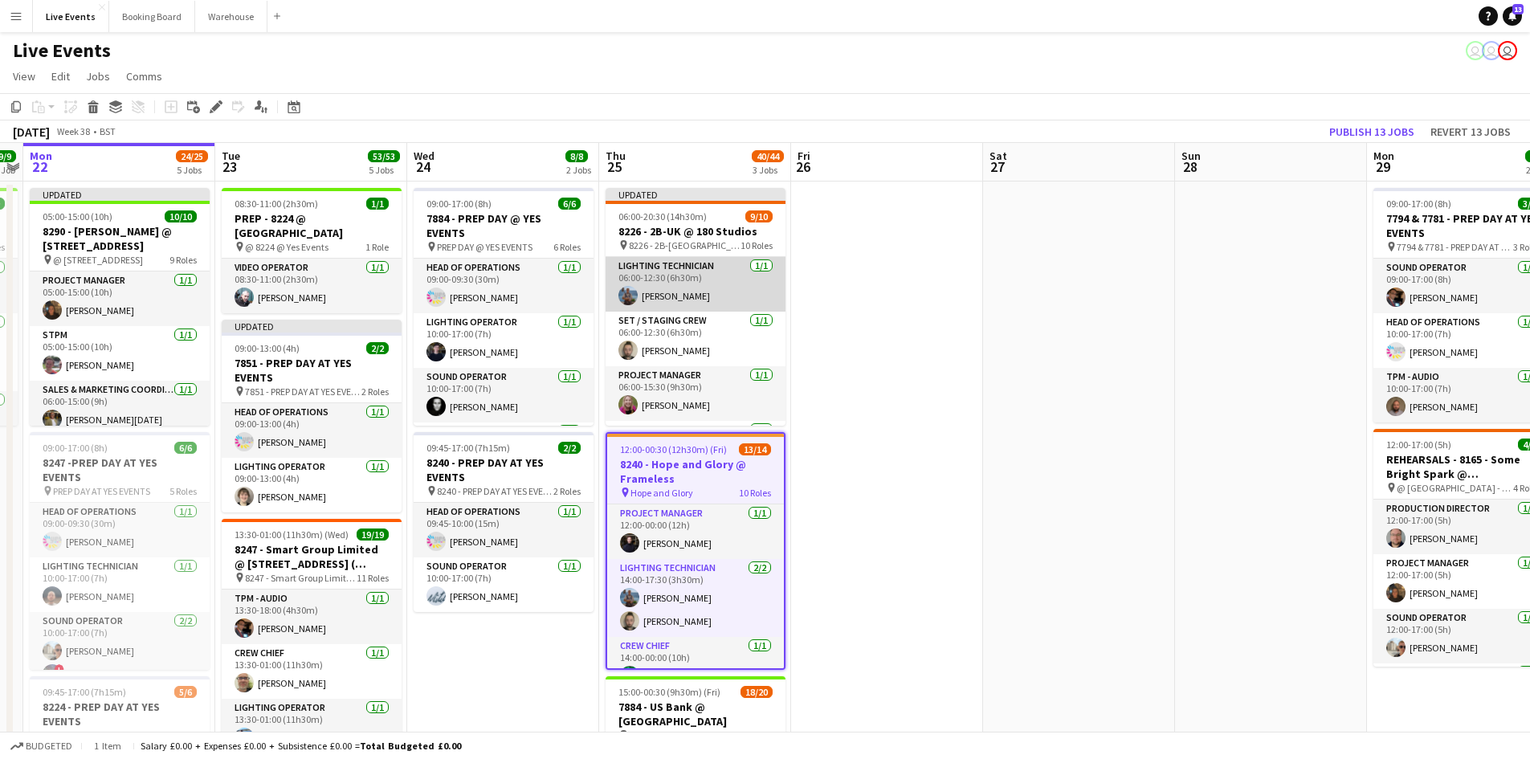
click at [697, 276] on app-card-role "Lighting Technician [DATE] 06:00-12:30 (6h30m) [PERSON_NAME]" at bounding box center [696, 284] width 180 height 55
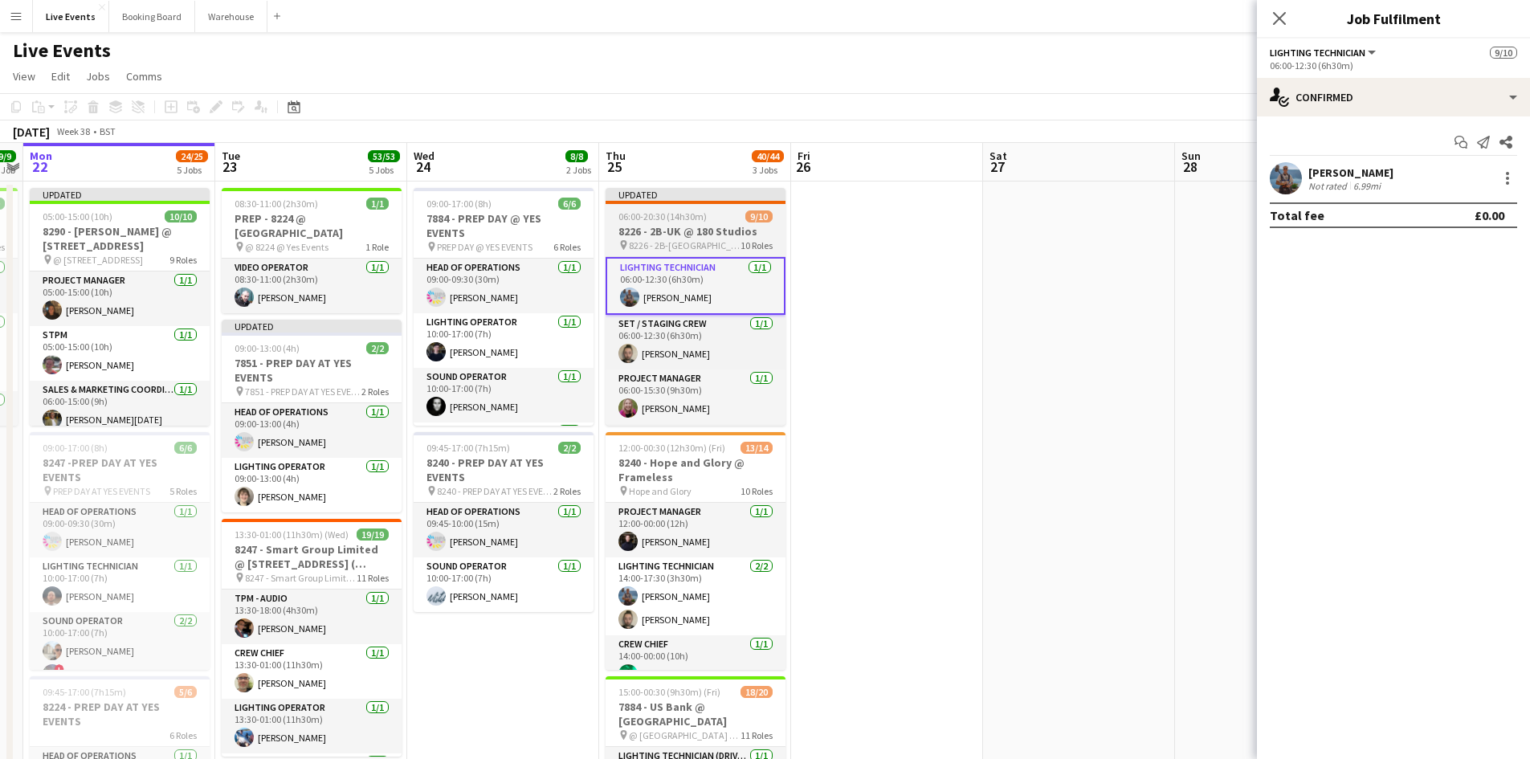
click at [696, 193] on div "Updated" at bounding box center [696, 194] width 180 height 13
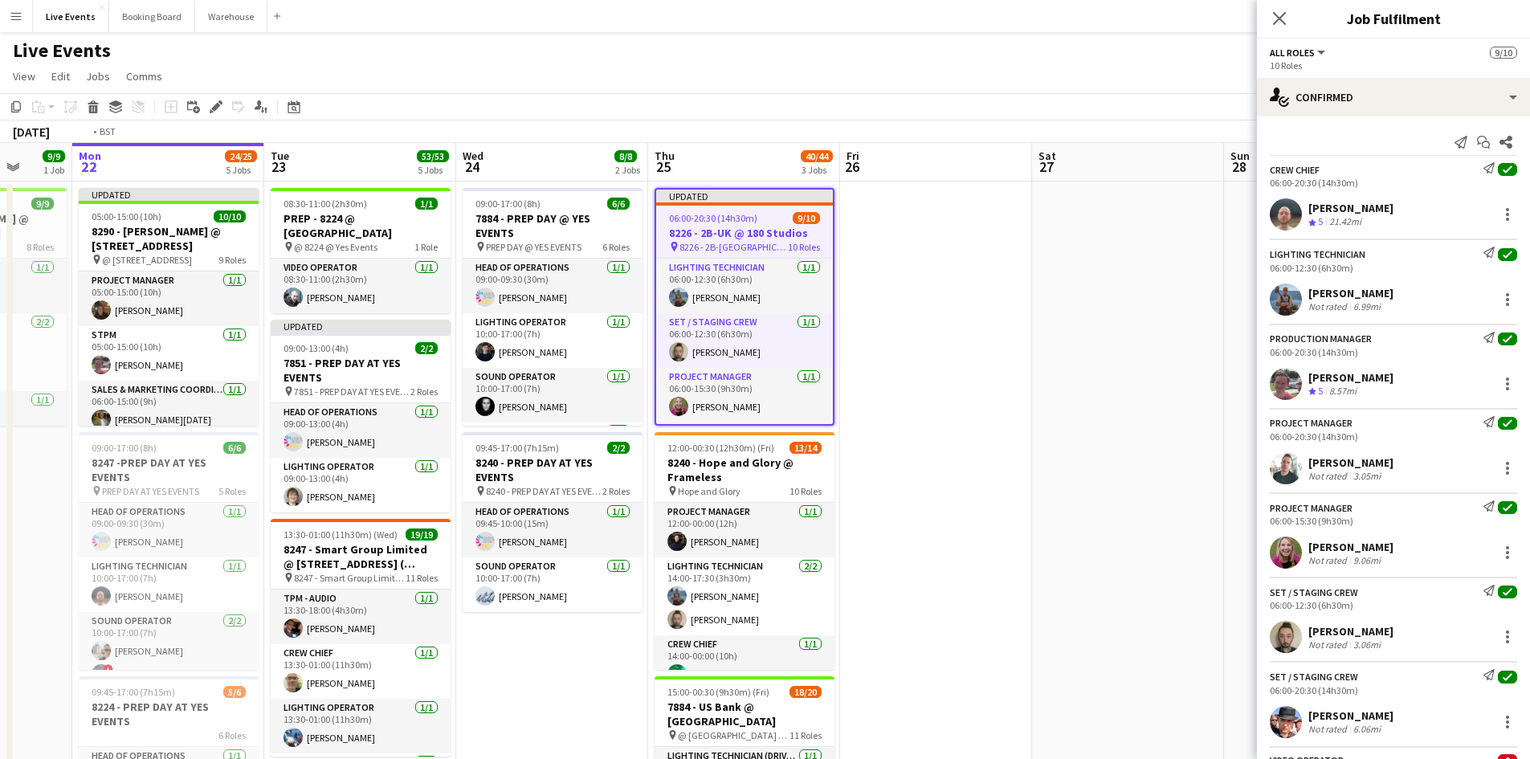
drag, startPoint x: 954, startPoint y: 504, endPoint x: 561, endPoint y: 450, distance: 396.5
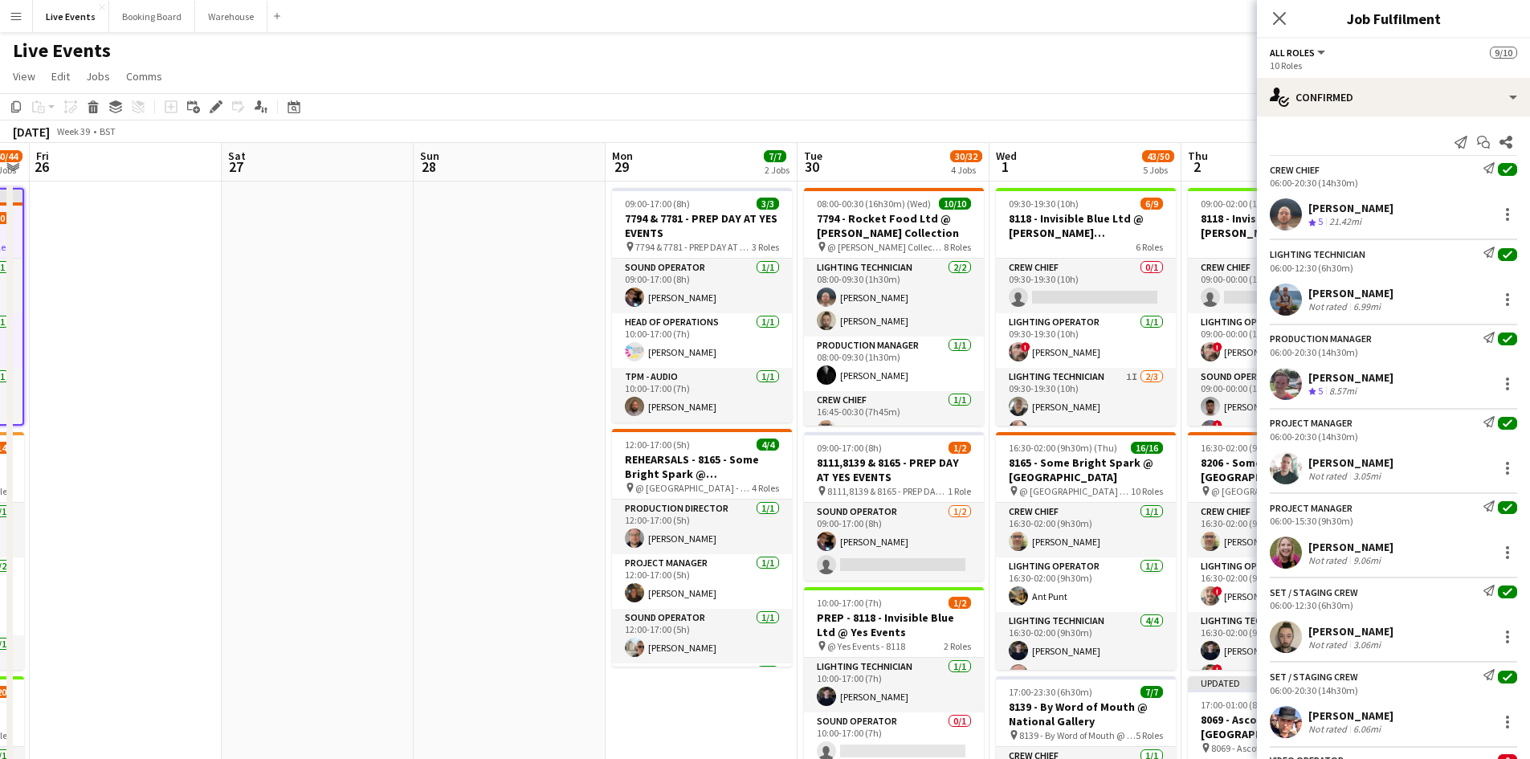
drag, startPoint x: 810, startPoint y: 447, endPoint x: 322, endPoint y: 376, distance: 492.8
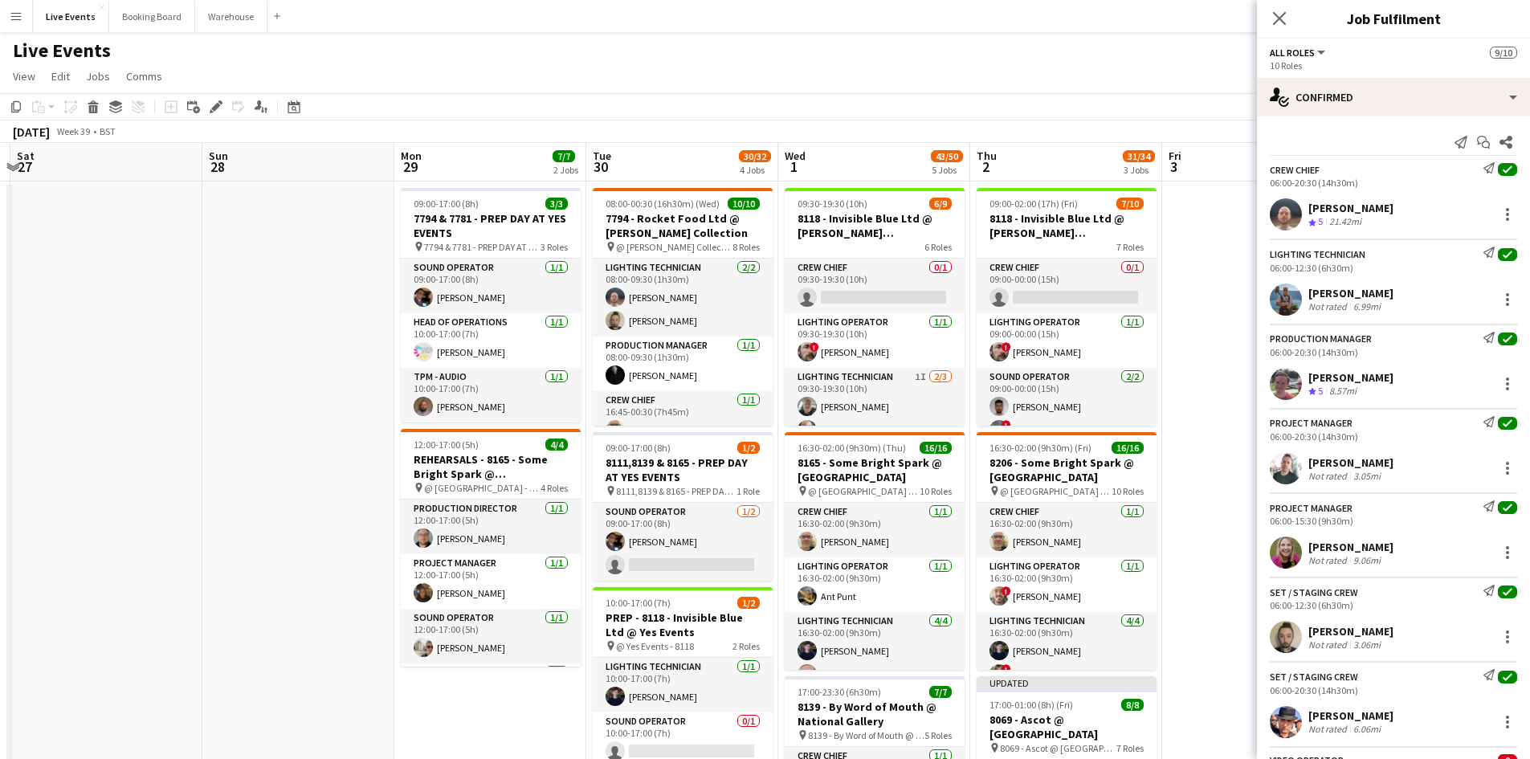
drag, startPoint x: 316, startPoint y: 378, endPoint x: 23, endPoint y: 303, distance: 301.8
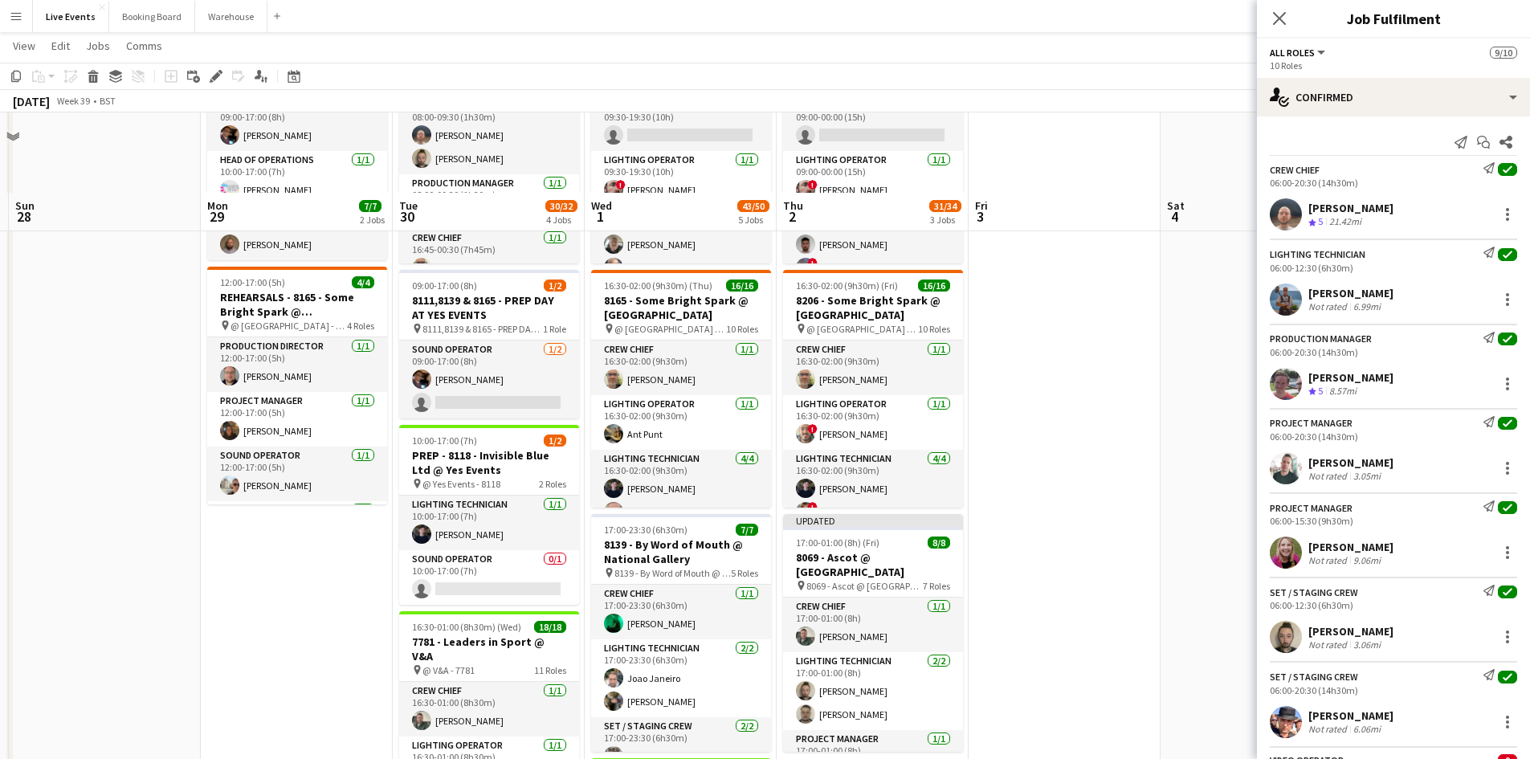
scroll to position [321, 0]
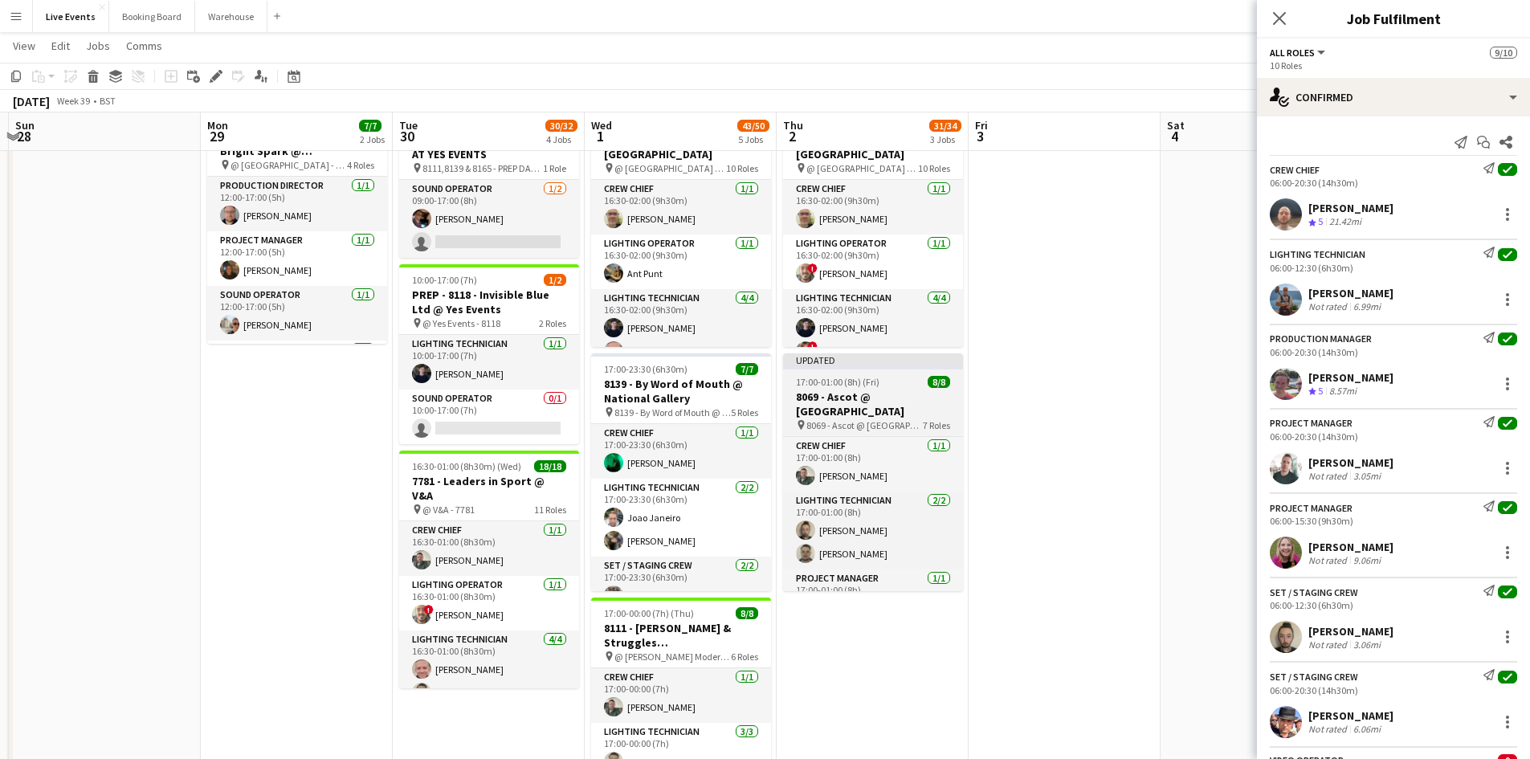
click at [891, 363] on div "Updated" at bounding box center [873, 359] width 180 height 13
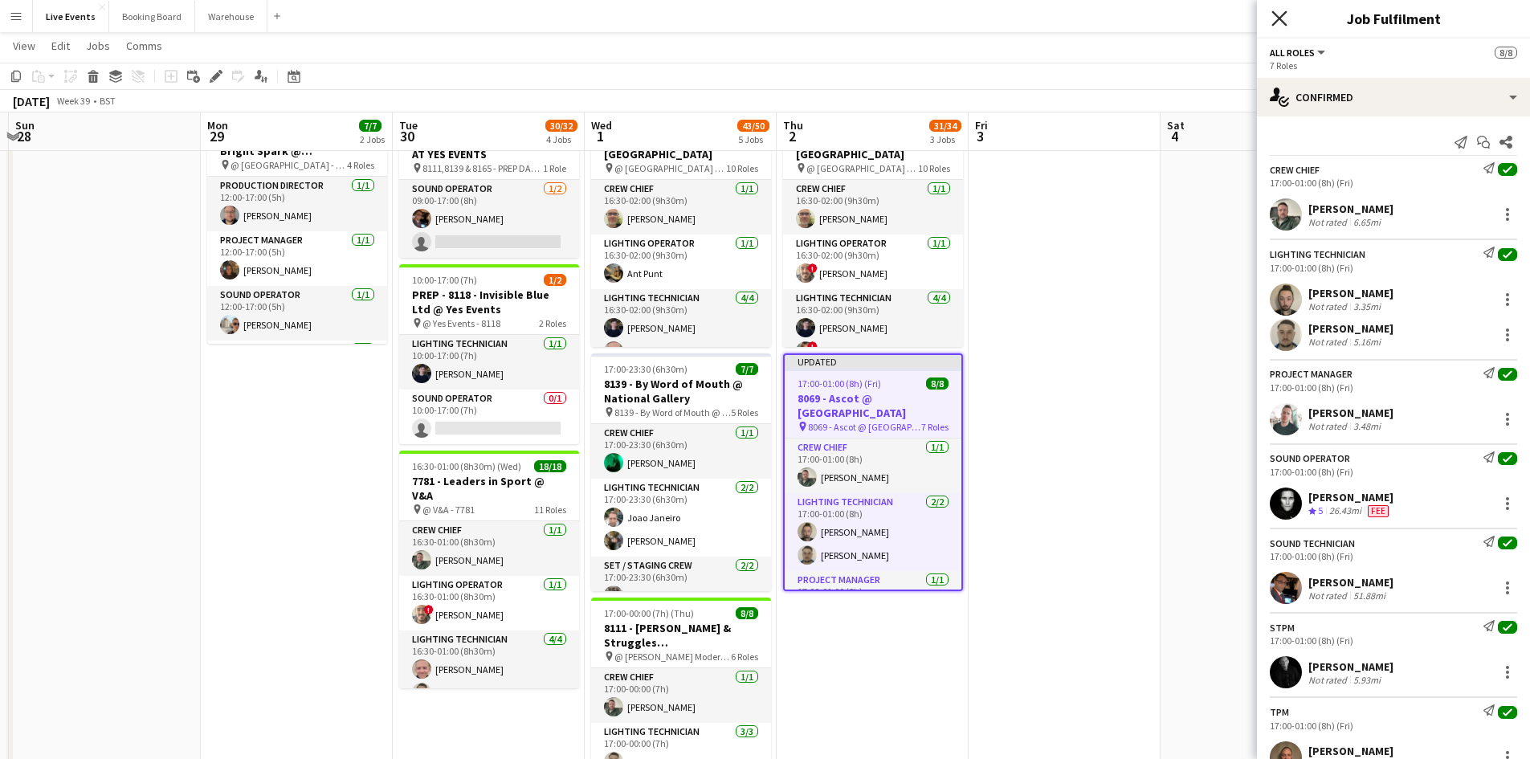
click at [1280, 16] on icon "Close pop-in" at bounding box center [1279, 17] width 15 height 15
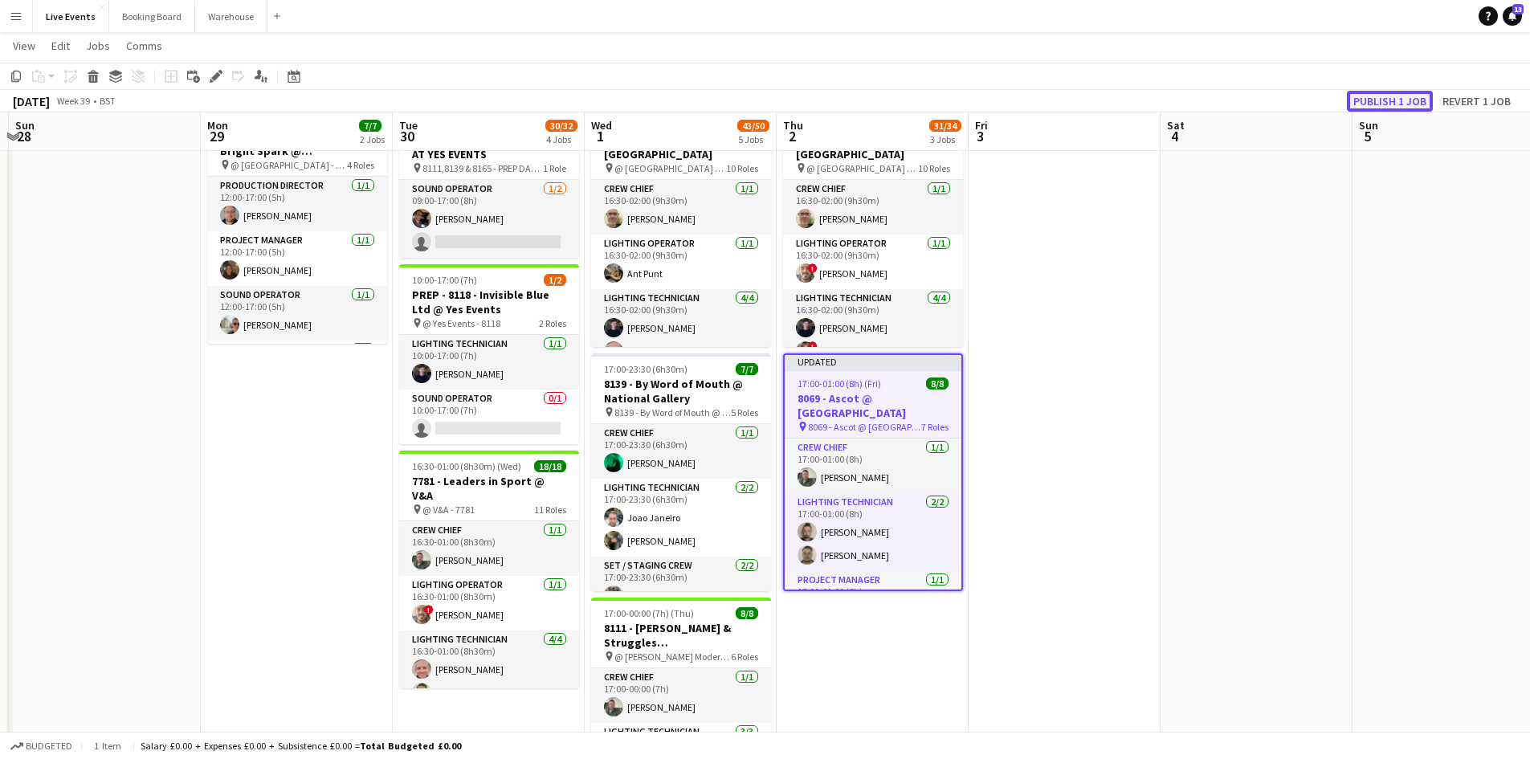
click at [1398, 99] on button "Publish 1 job" at bounding box center [1390, 101] width 86 height 21
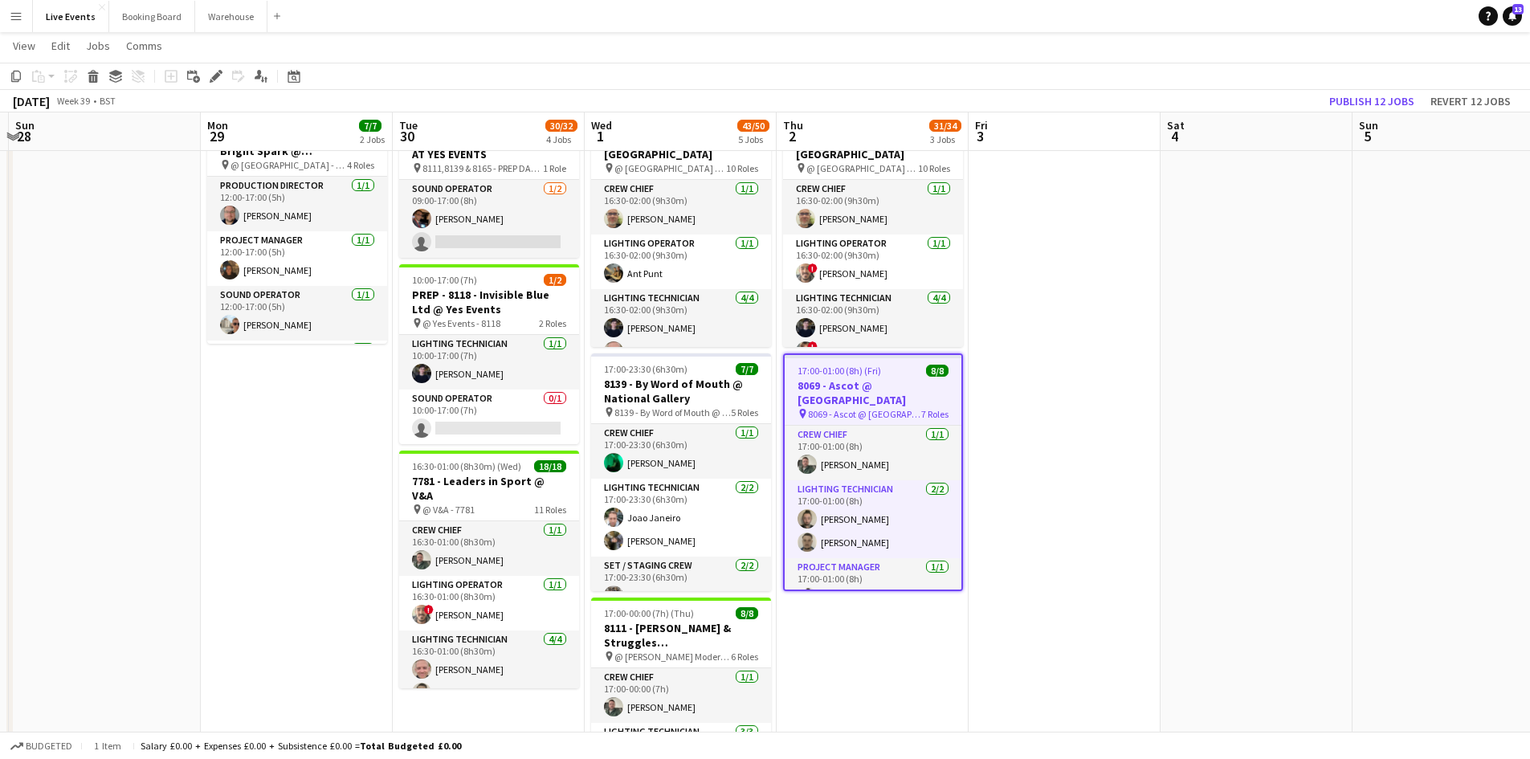
scroll to position [482, 0]
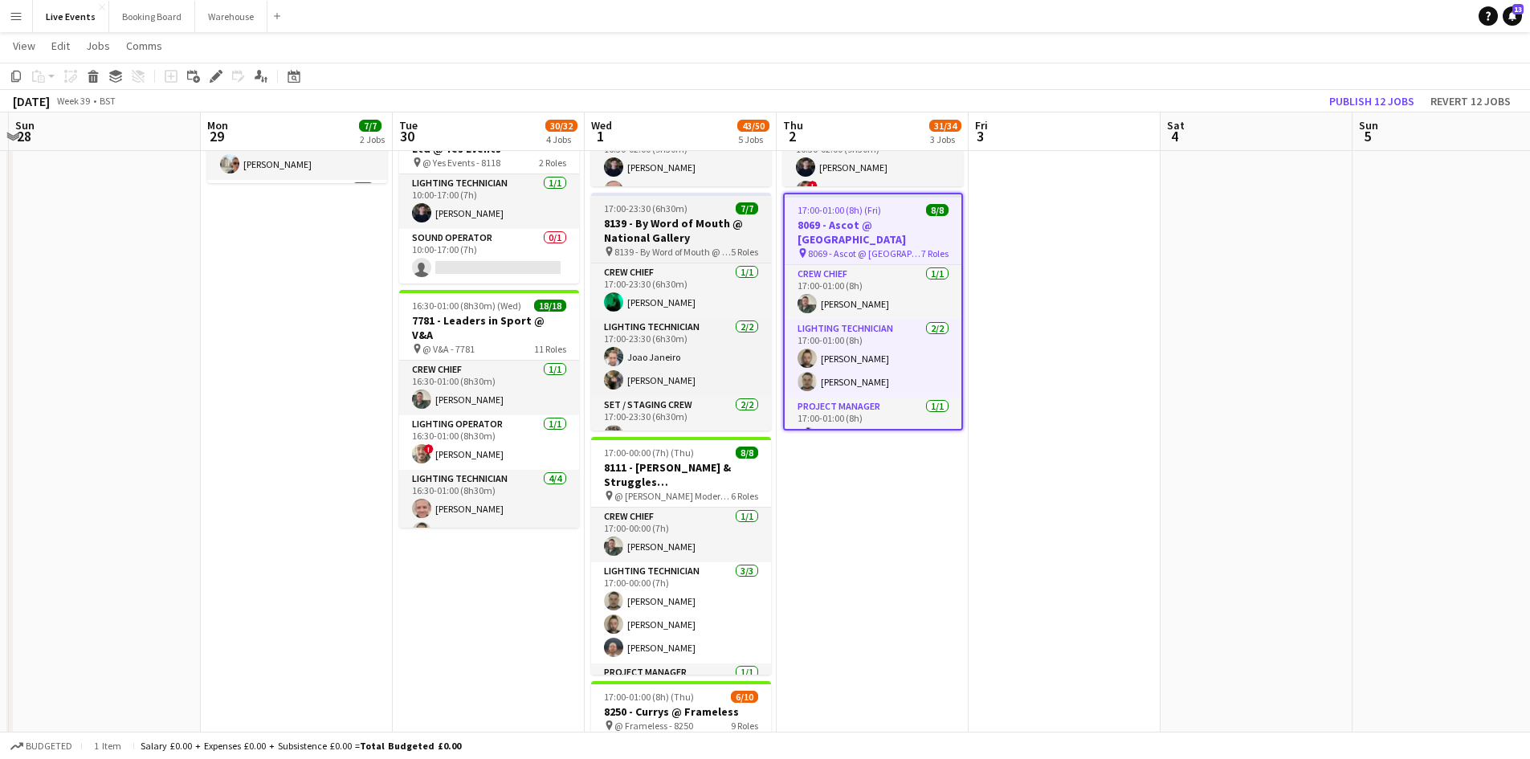
click at [702, 241] on h3 "8139 - By Word of Mouth @ National Gallery" at bounding box center [681, 230] width 180 height 29
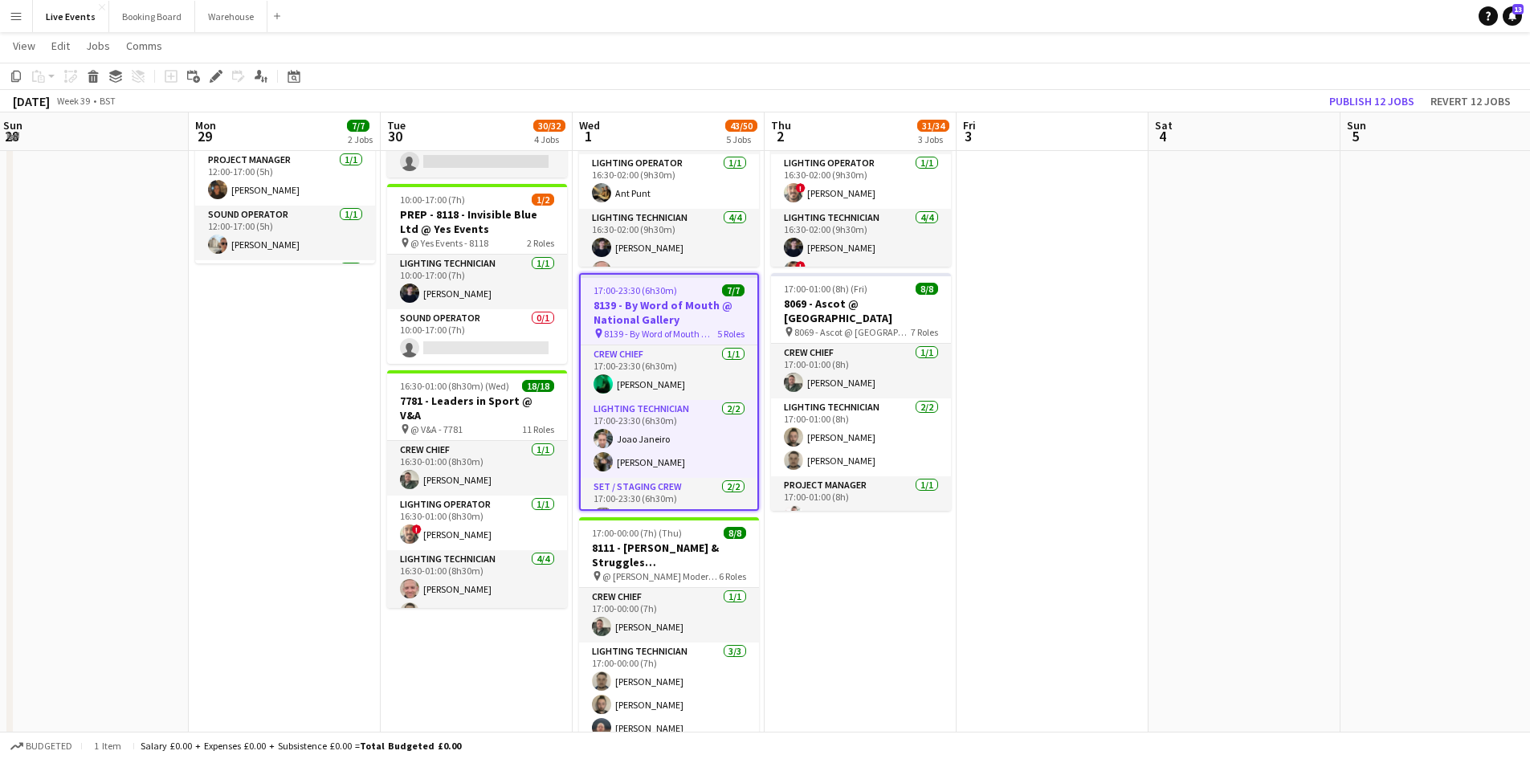
scroll to position [0, 582]
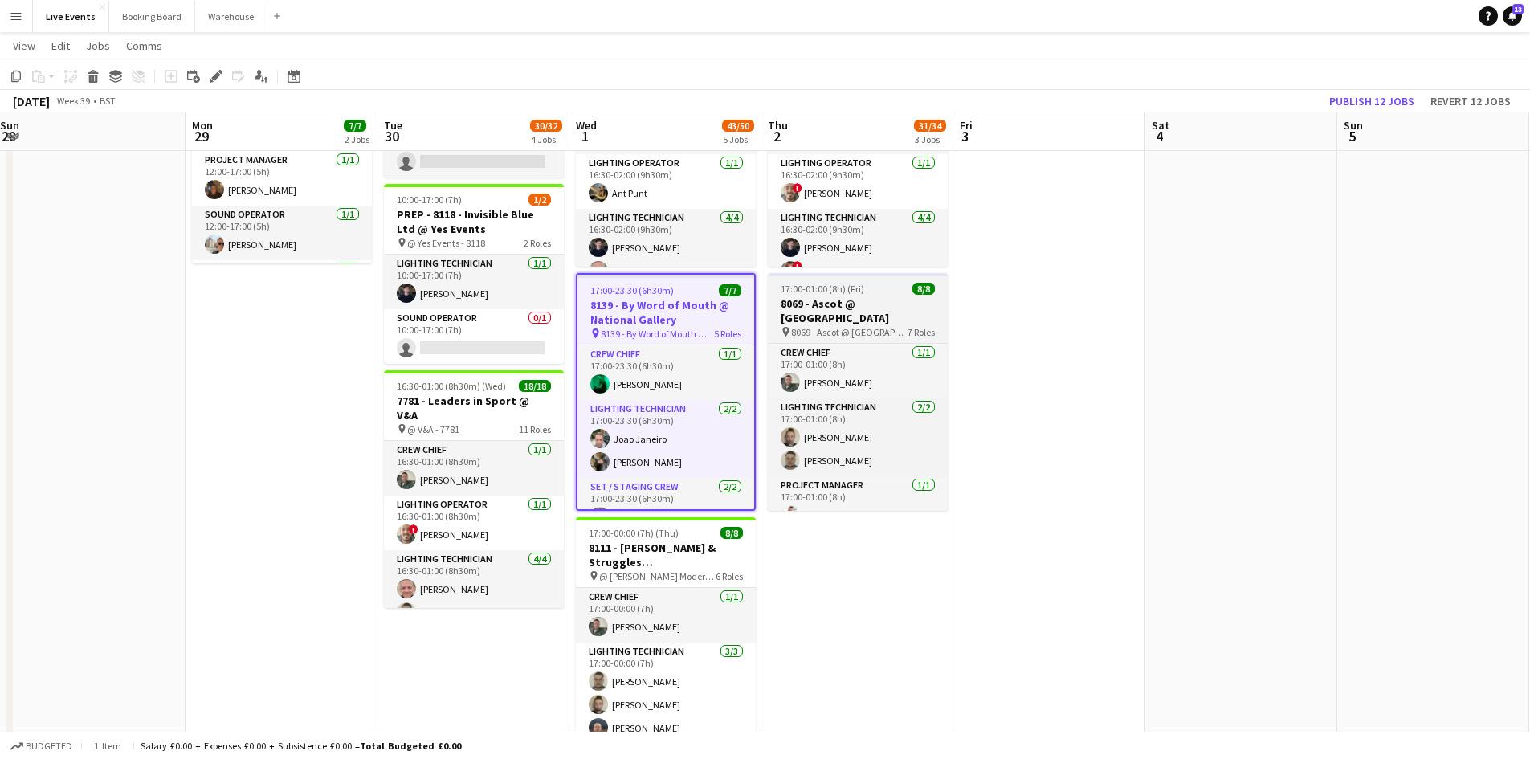
drag, startPoint x: 962, startPoint y: 368, endPoint x: 938, endPoint y: 416, distance: 53.9
click at [947, 432] on app-calendar-viewport "Thu 25 40/44 3 Jobs Fri 26 Sat 27 Sun 28 Mon 29 7/7 2 Jobs Tue 30 30/32 4 Jobs …" at bounding box center [765, 346] width 1530 height 1371
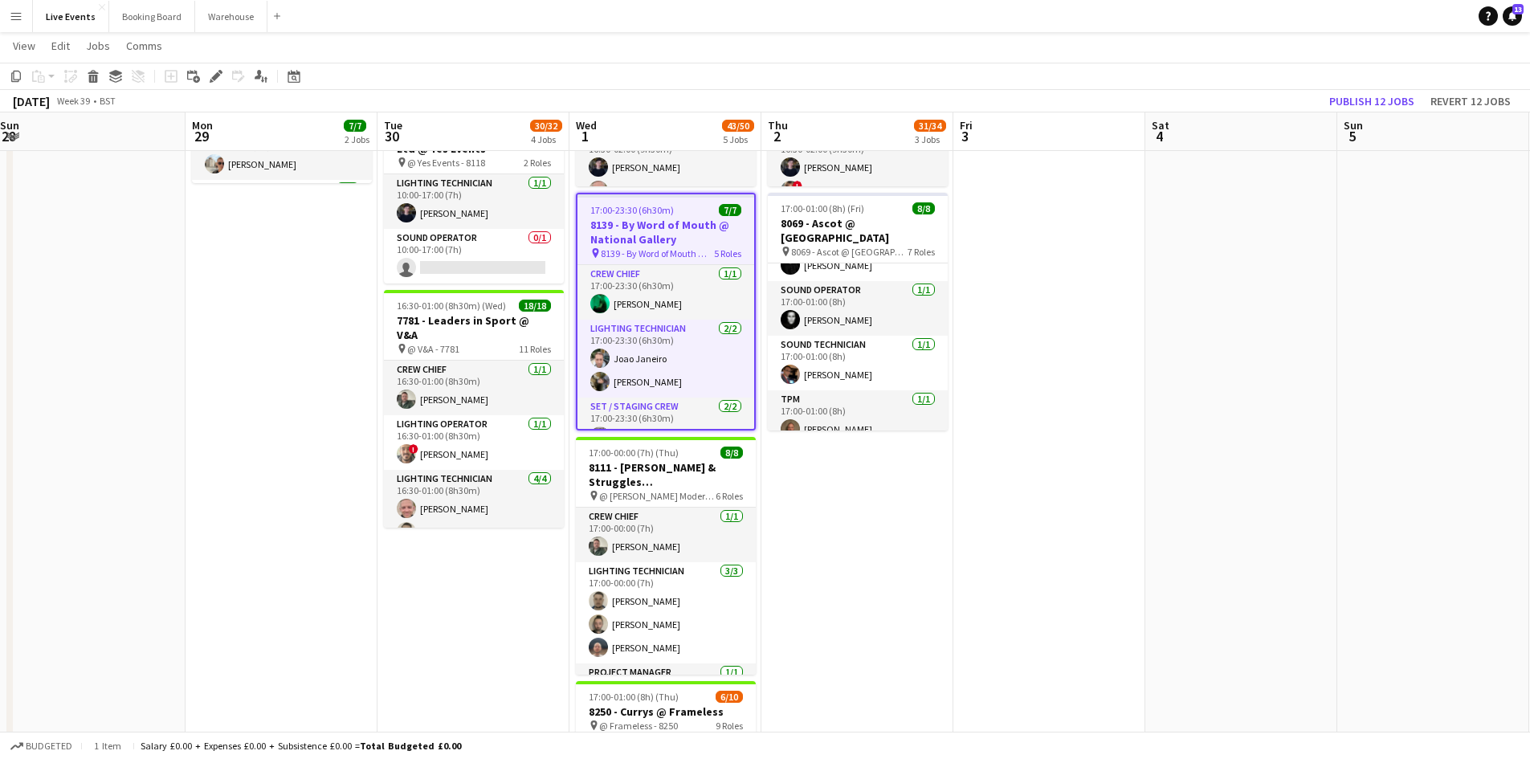
scroll to position [402, 0]
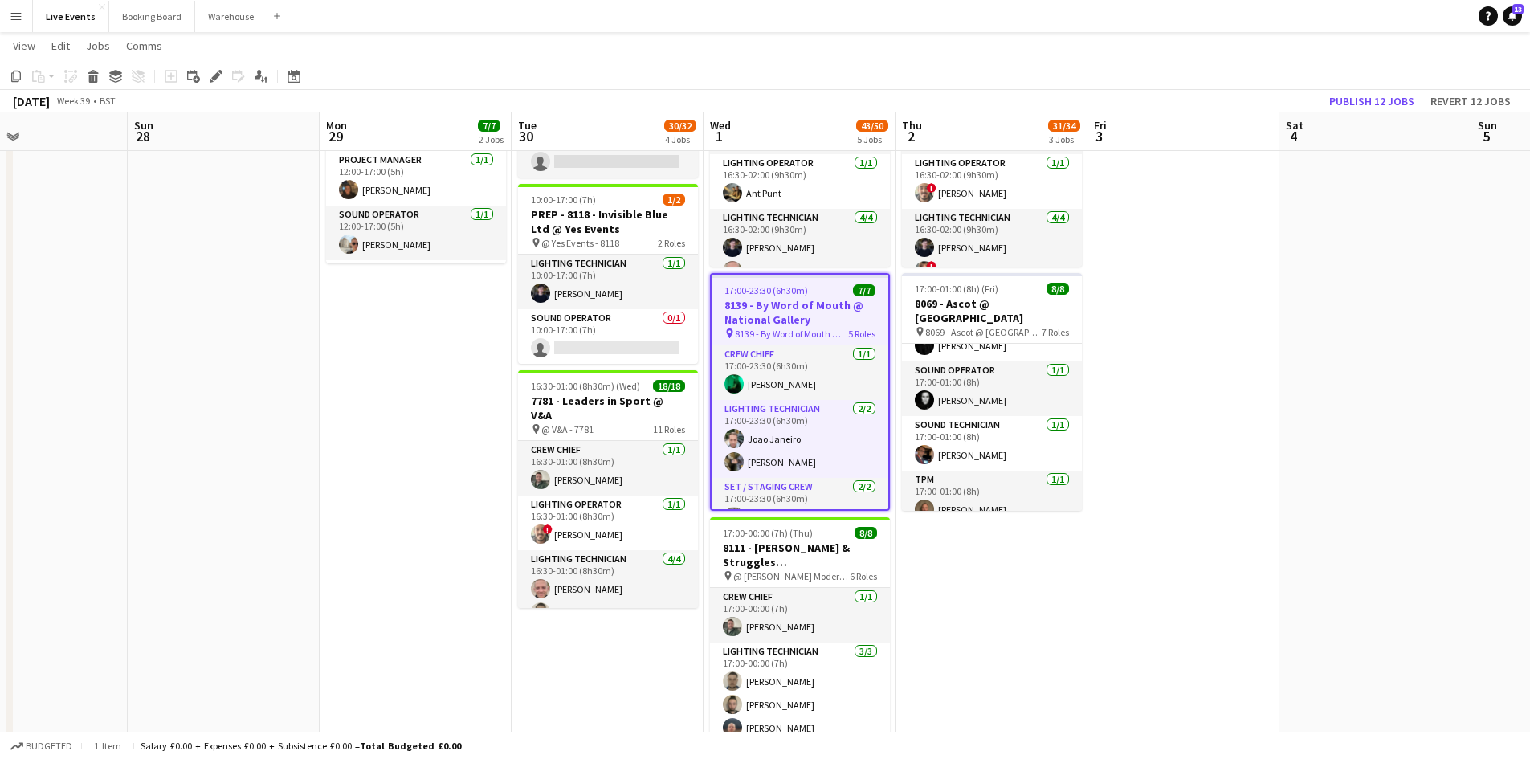
drag, startPoint x: 869, startPoint y: 657, endPoint x: 1060, endPoint y: 623, distance: 193.4
click at [1053, 625] on app-calendar-viewport "Thu 25 40/44 3 Jobs Fri 26 Sat 27 Sun 28 Mon 29 7/7 2 Jobs Tue 30 30/32 4 Jobs …" at bounding box center [765, 346] width 1530 height 1371
click at [1073, 621] on app-calendar-viewport "Thu 25 40/44 3 Jobs Fri 26 Sat 27 Sun 28 Mon 29 7/7 2 Jobs Tue 30 30/32 4 Jobs …" at bounding box center [765, 346] width 1530 height 1371
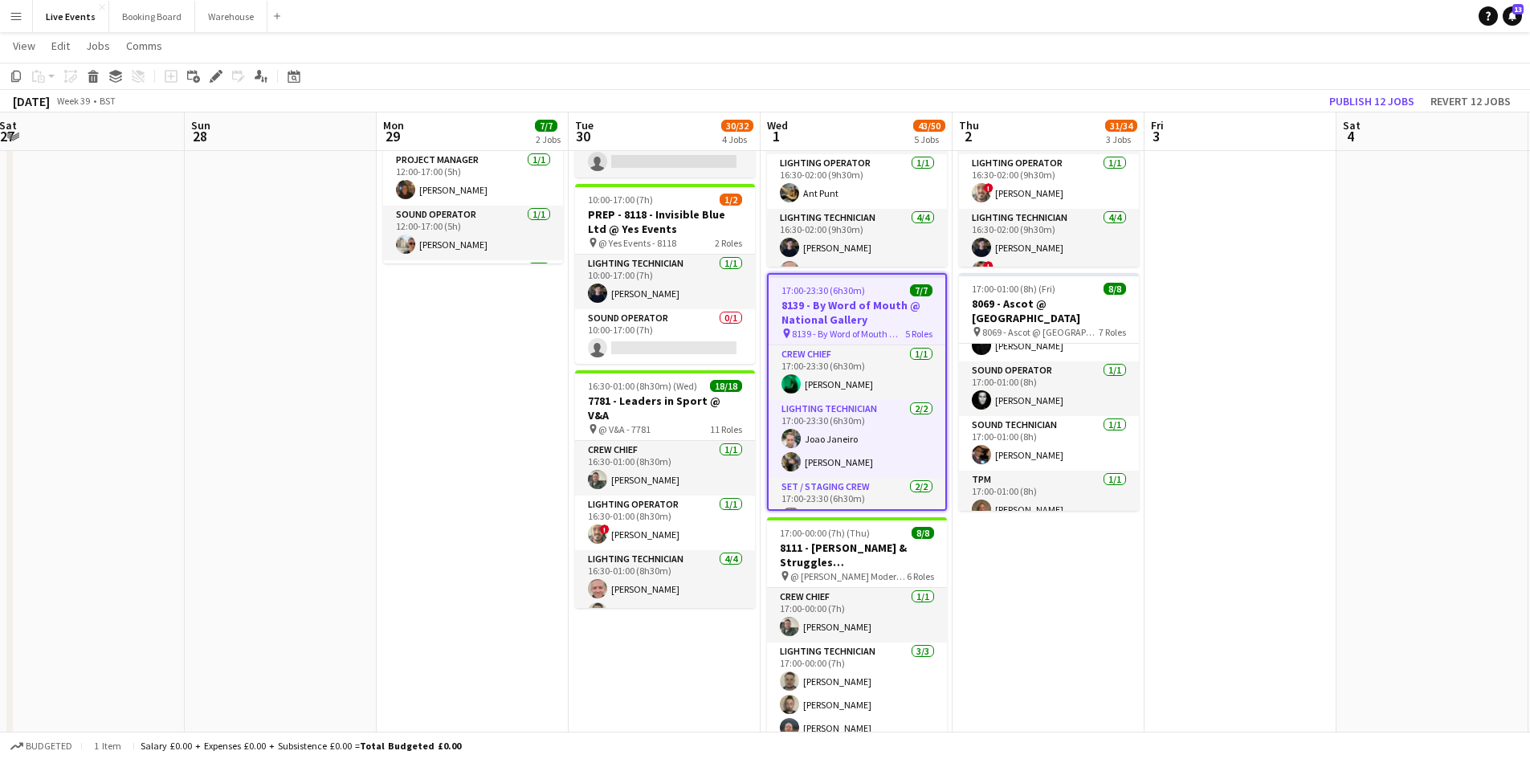
drag, startPoint x: 502, startPoint y: 567, endPoint x: 729, endPoint y: 568, distance: 226.6
click at [725, 568] on app-calendar-viewport "Thu 25 40/44 3 Jobs Fri 26 Sat 27 Sun 28 Mon 29 7/7 2 Jobs Tue 30 30/32 4 Jobs …" at bounding box center [765, 346] width 1530 height 1371
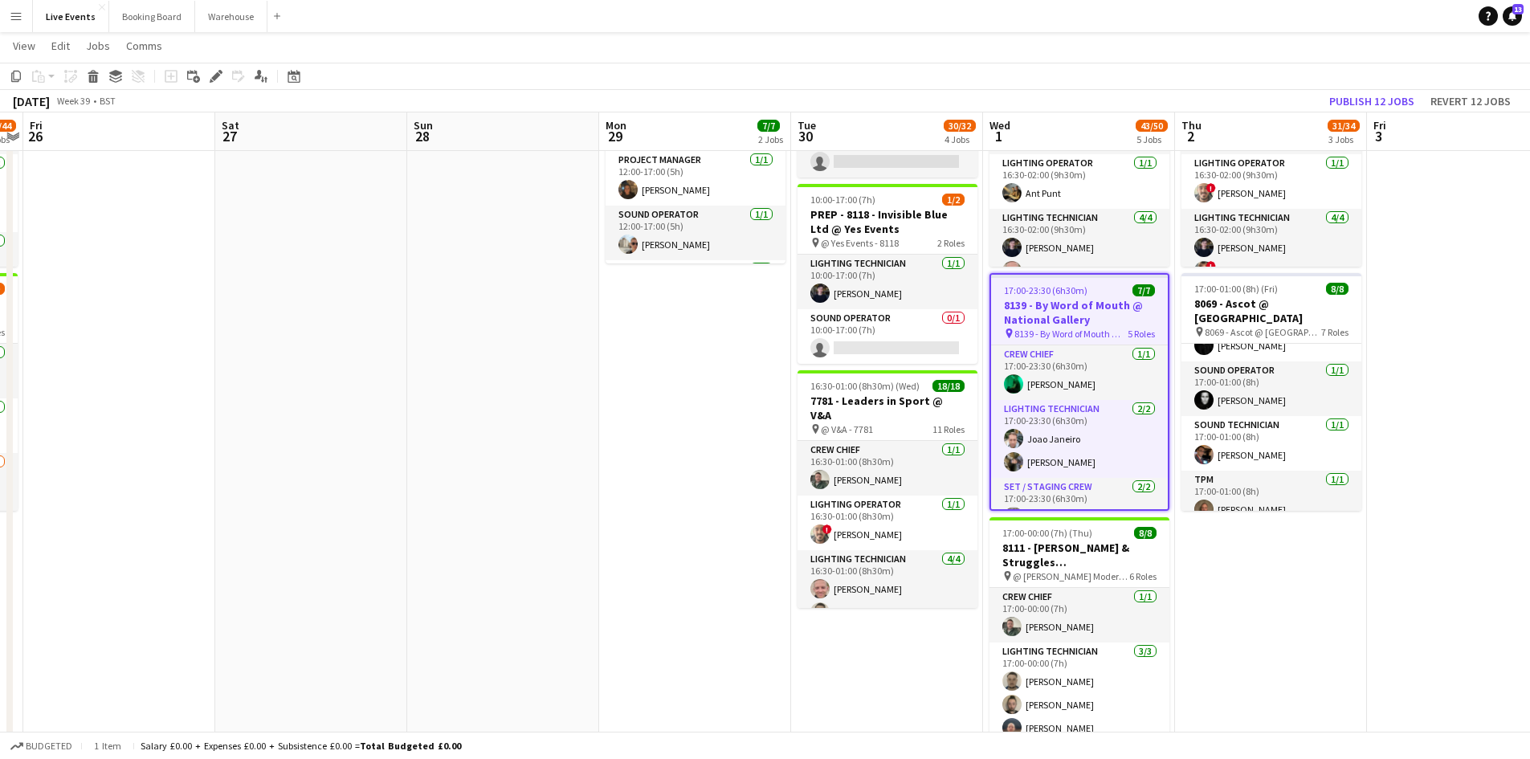
drag, startPoint x: 549, startPoint y: 519, endPoint x: 660, endPoint y: 547, distance: 114.4
click at [647, 546] on app-calendar-viewport "Wed 24 8/8 2 Jobs Thu 25 40/44 3 Jobs Fri 26 Sat 27 Sun 28 Mon 29 7/7 2 Jobs Tu…" at bounding box center [765, 346] width 1530 height 1371
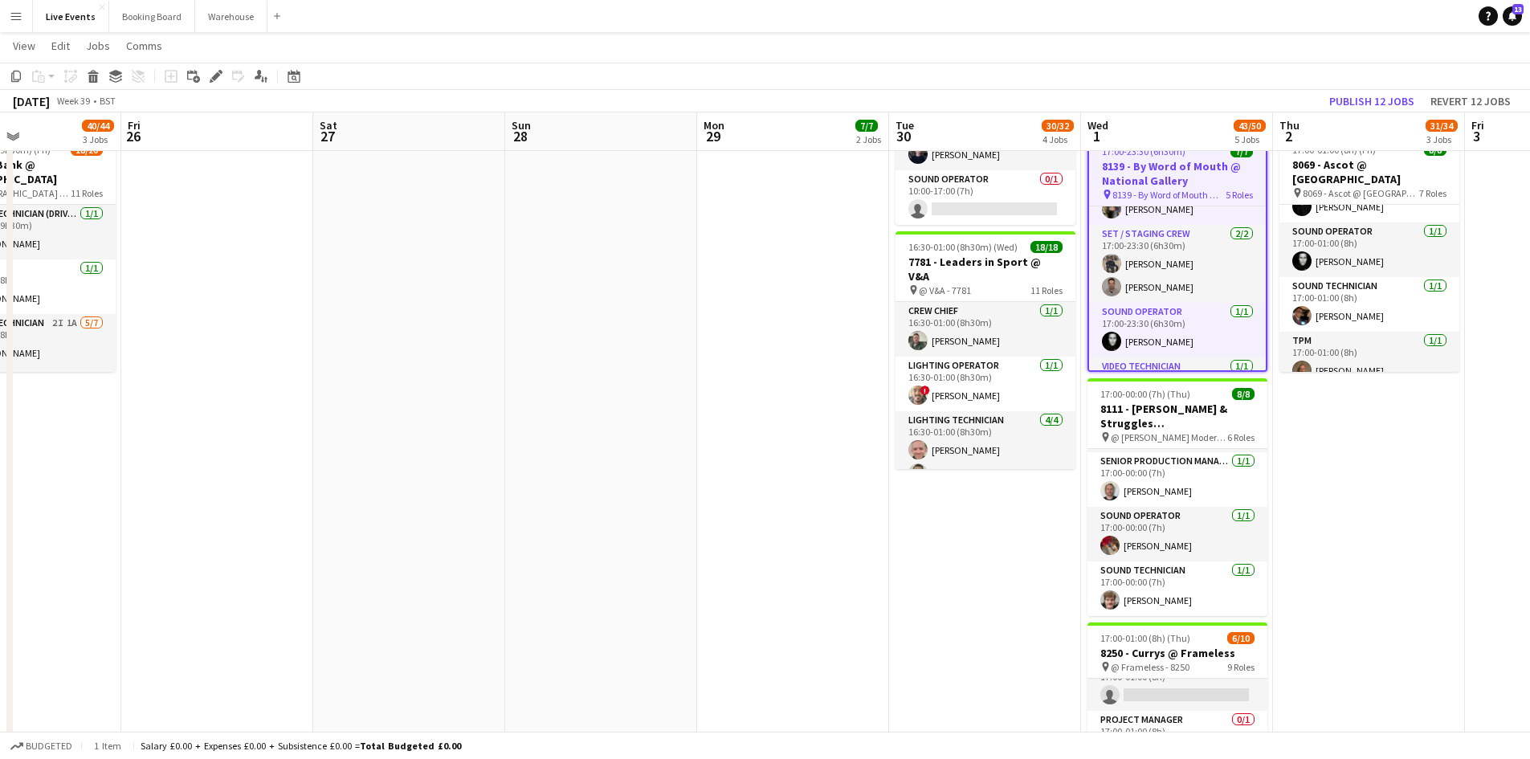
scroll to position [460, 0]
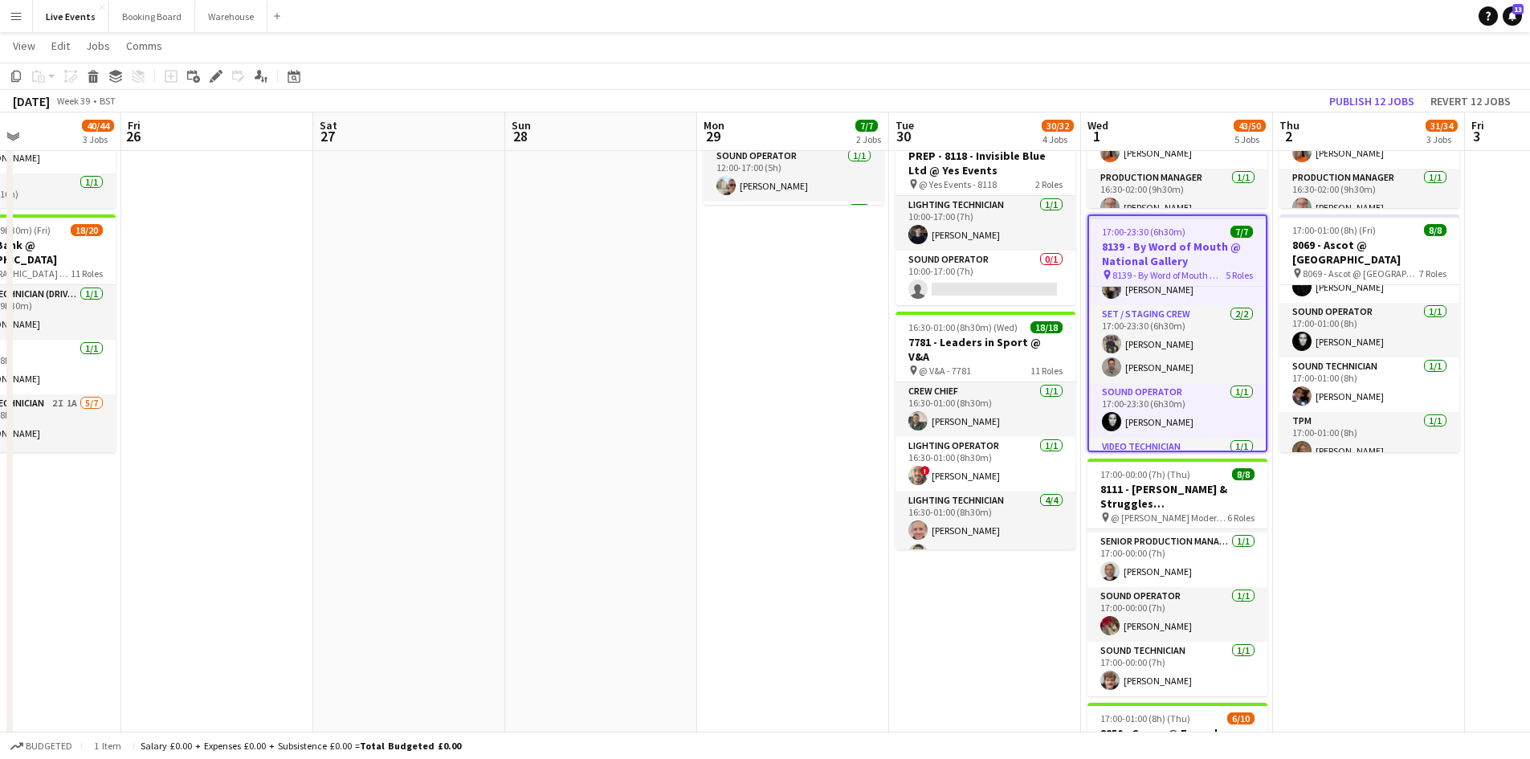
click at [1363, 555] on app-date-cell "09:00-02:00 (17h) (Fri) 7/10 8118 - Invisible Blue Ltd @ [PERSON_NAME] Modern 7…" at bounding box center [1369, 346] width 192 height 1253
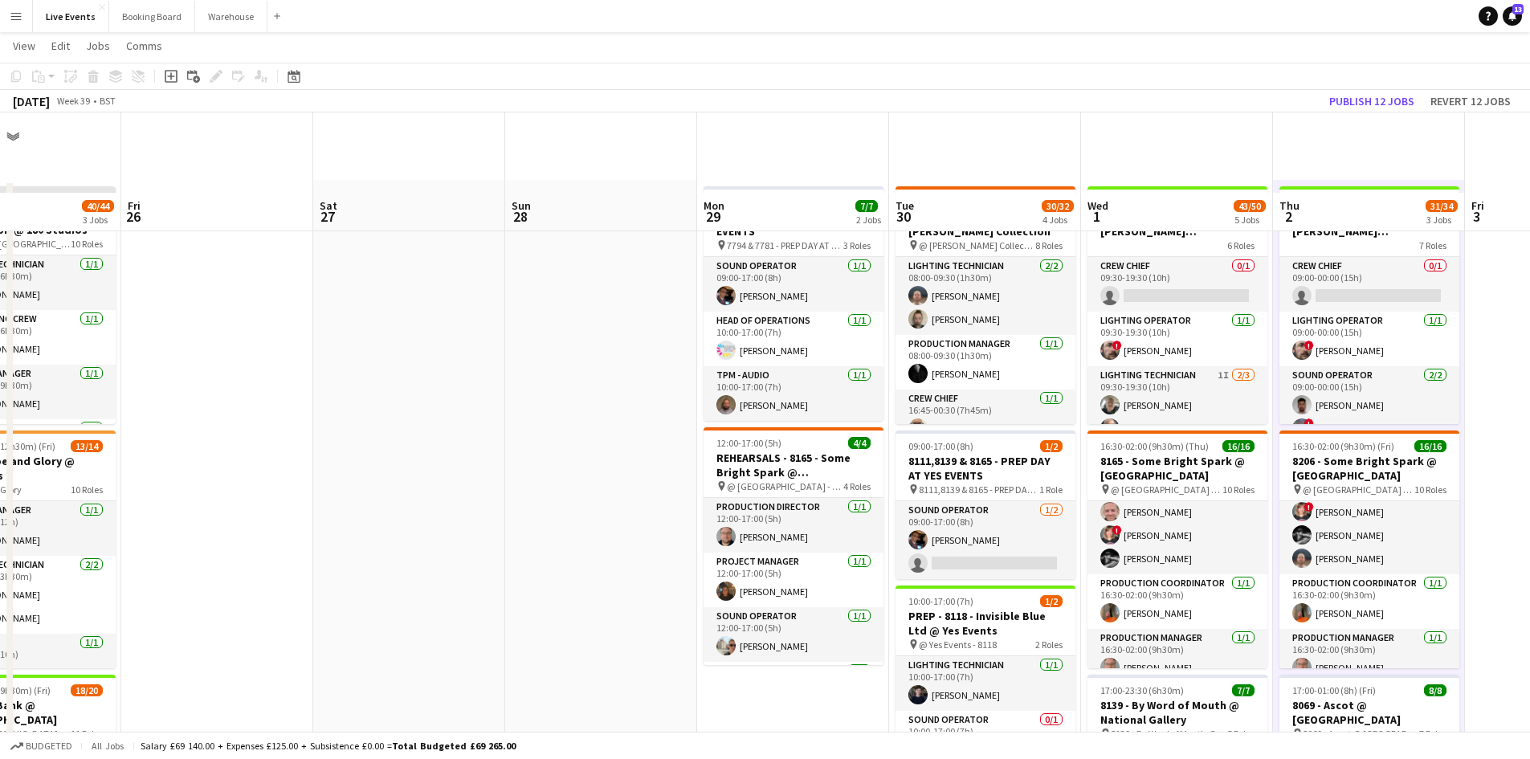
scroll to position [80, 0]
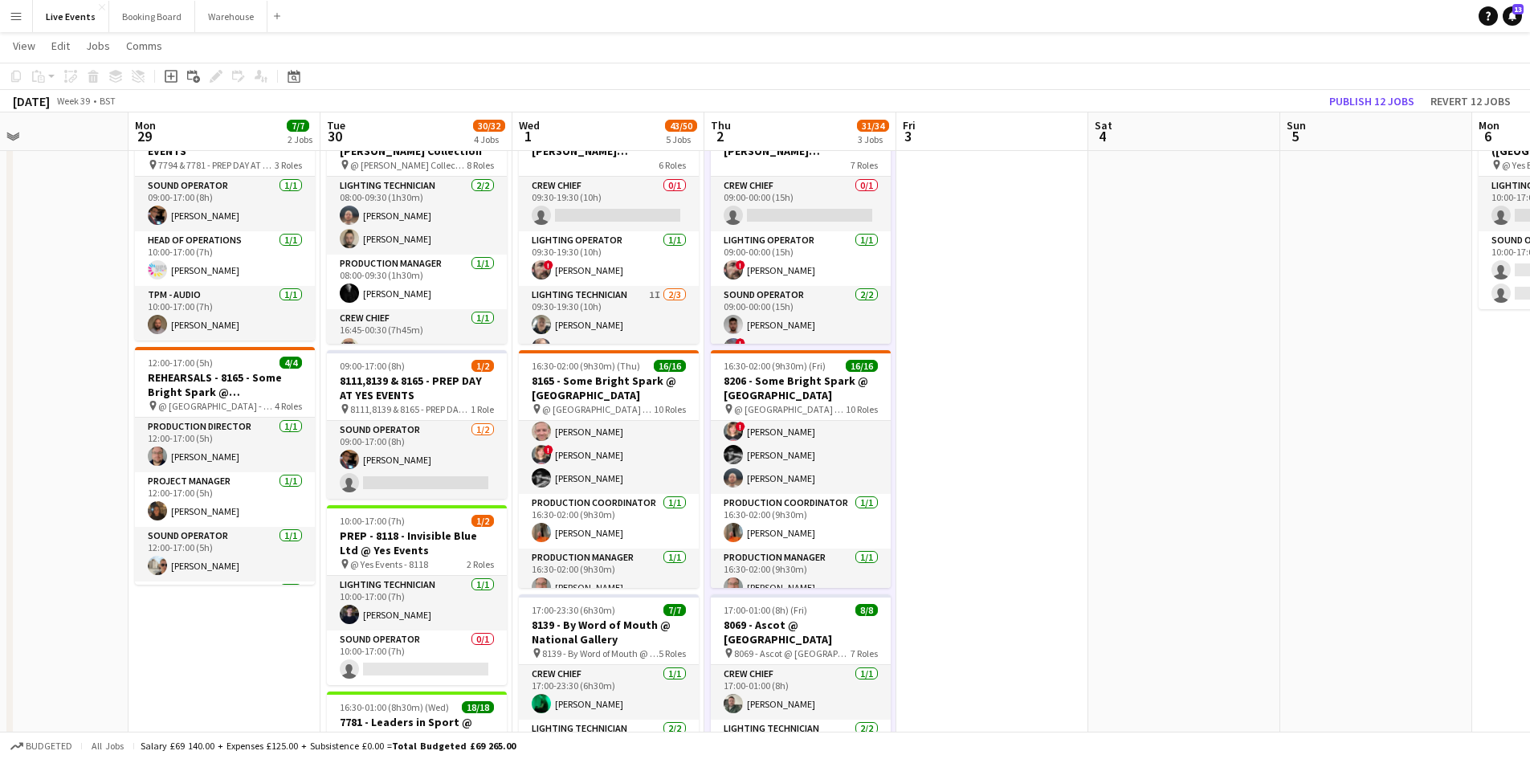
drag, startPoint x: 577, startPoint y: 386, endPoint x: 187, endPoint y: 353, distance: 391.0
click at [187, 353] on app-calendar-viewport "Thu 25 40/44 3 Jobs Fri 26 Sat 27 Sun 28 Mon 29 7/7 2 Jobs Tue 30 30/32 4 Jobs …" at bounding box center [765, 667] width 1530 height 1371
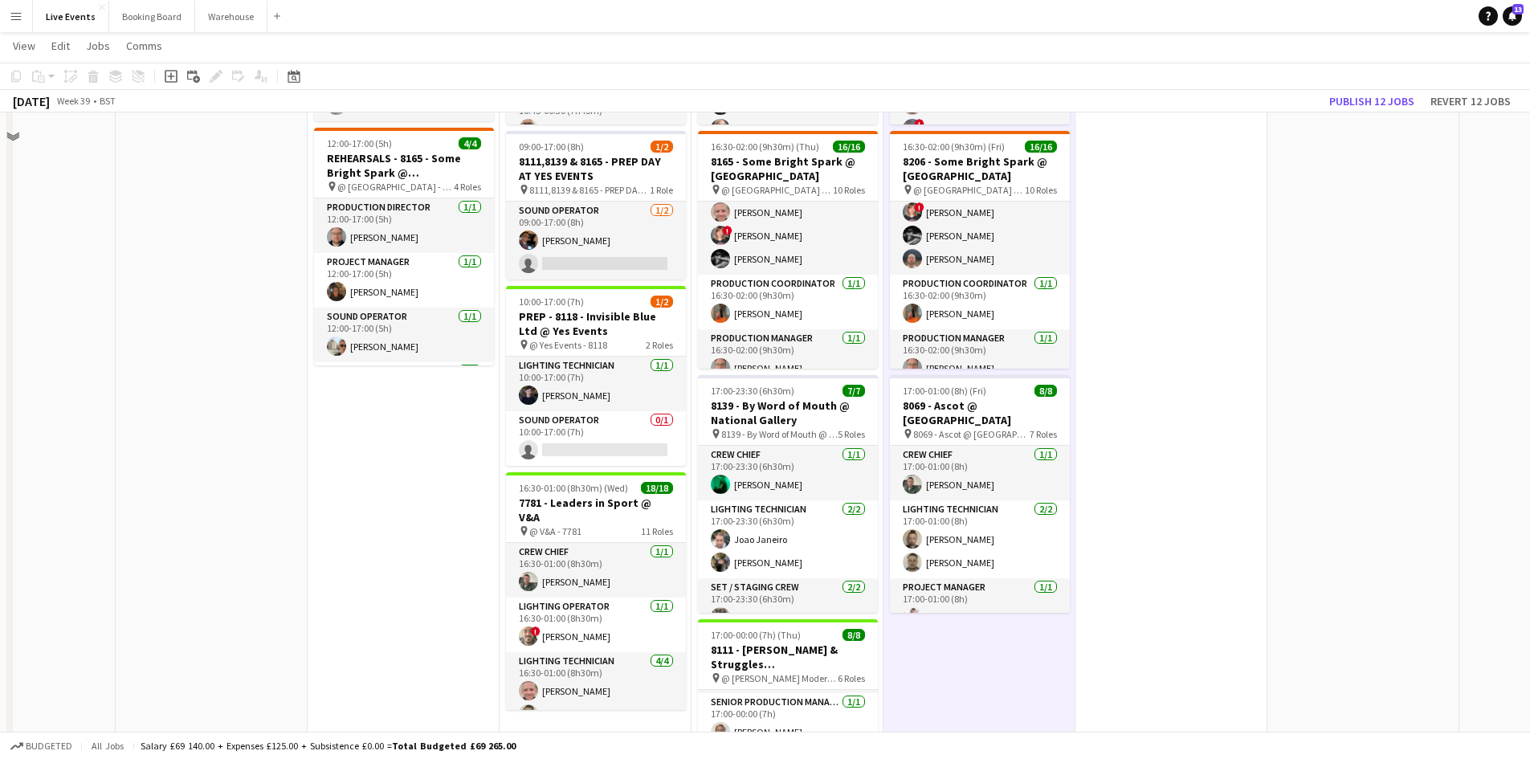
scroll to position [0, 0]
